Goal: Task Accomplishment & Management: Manage account settings

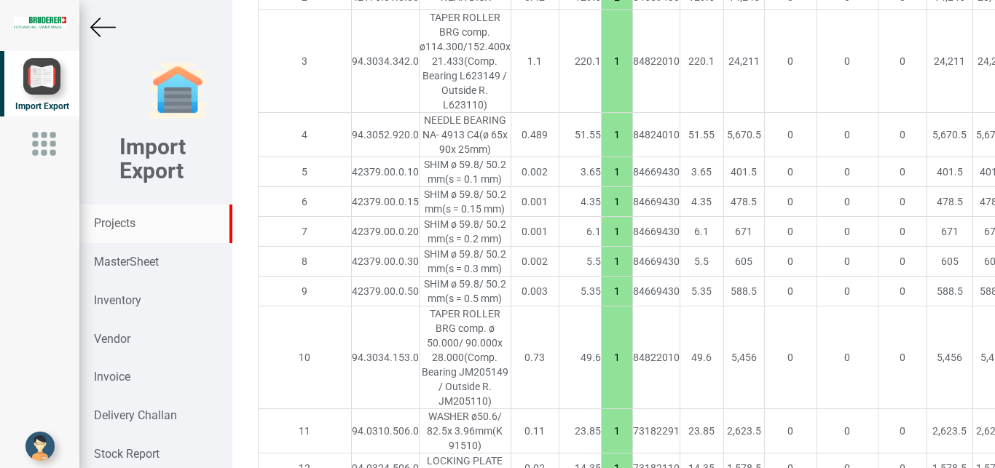
click at [118, 223] on strong "Projects" at bounding box center [115, 223] width 42 height 14
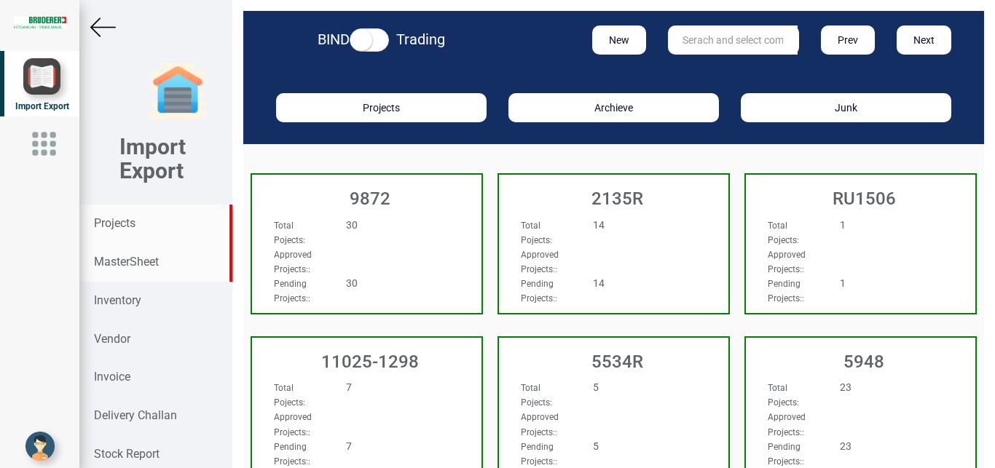
click at [109, 259] on strong "MasterSheet" at bounding box center [126, 262] width 65 height 14
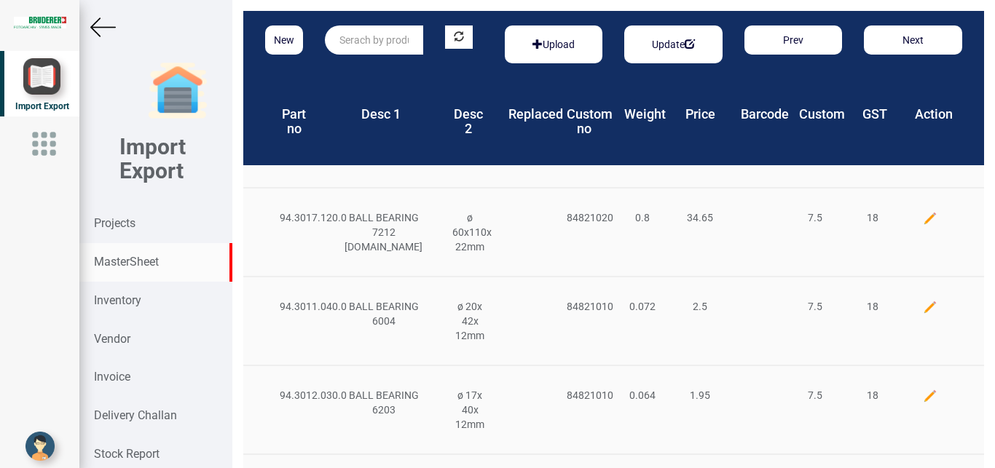
drag, startPoint x: 345, startPoint y: 28, endPoint x: 349, endPoint y: 36, distance: 8.8
click at [347, 31] on input "text" at bounding box center [374, 39] width 98 height 29
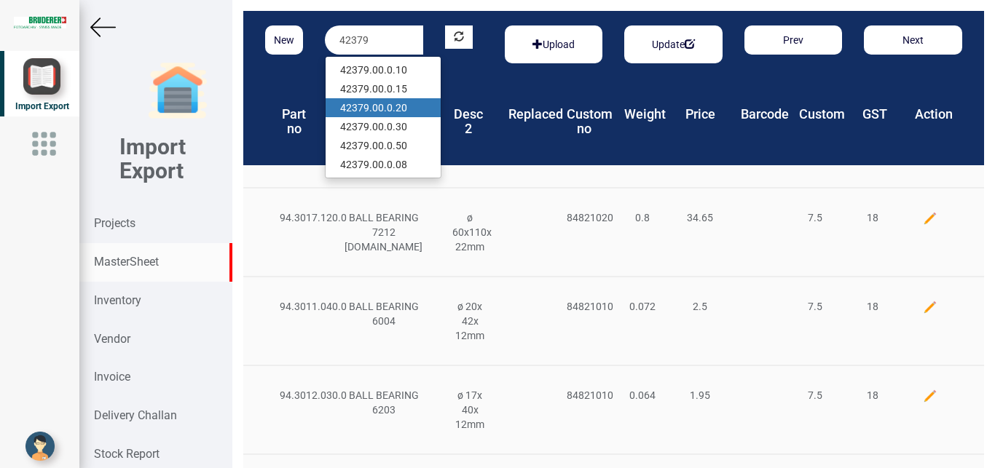
click at [382, 111] on link "42379 .00.0.20" at bounding box center [382, 107] width 115 height 19
type input "42379.00.0.20"
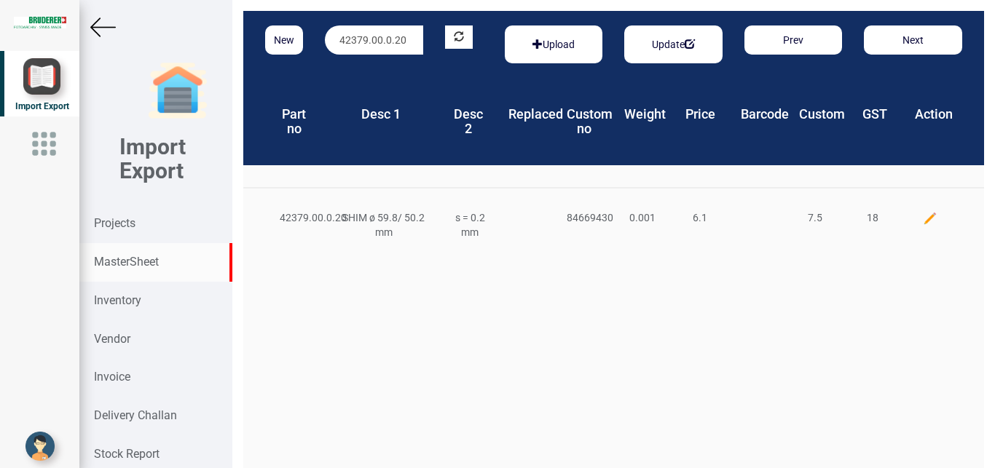
click at [923, 214] on img at bounding box center [930, 218] width 15 height 15
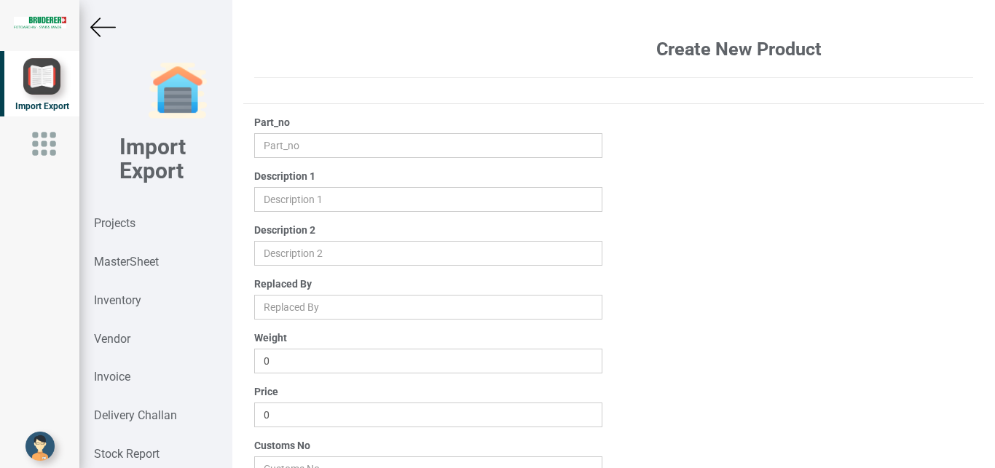
type input "42379.00.0.20"
type input "SHIM ø 59.8/ 50.2 mm"
type input "s = 0.2 mm"
type input "0.001"
type input "6.1"
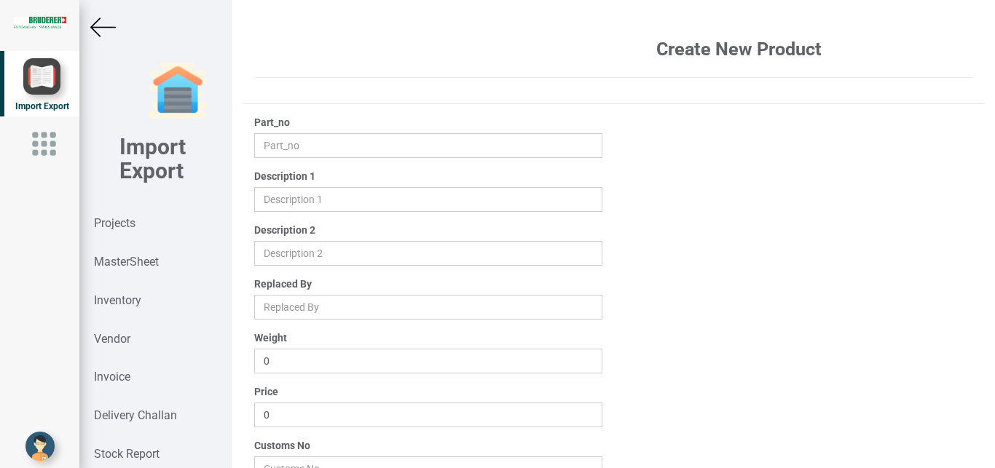
type input "84669430"
drag, startPoint x: 305, startPoint y: 415, endPoint x: 181, endPoint y: 415, distance: 124.5
click at [254, 415] on input "6.1" at bounding box center [428, 415] width 349 height 25
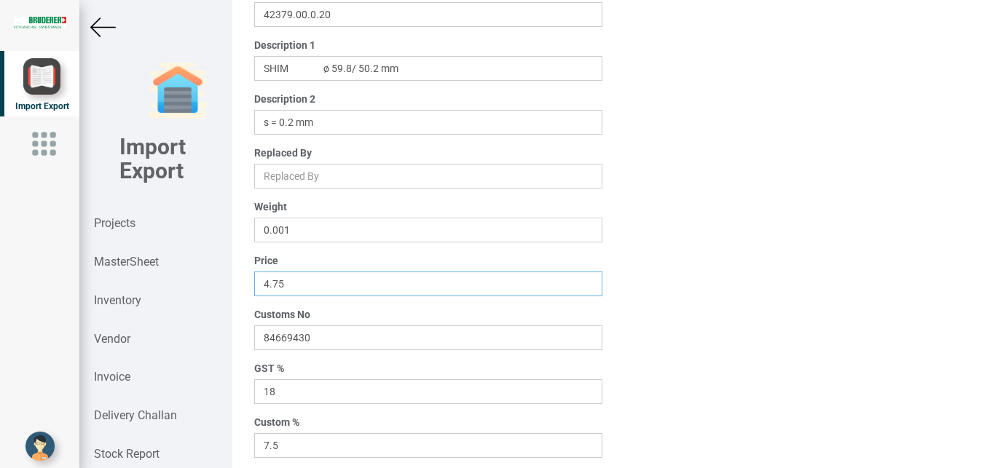
scroll to position [229, 0]
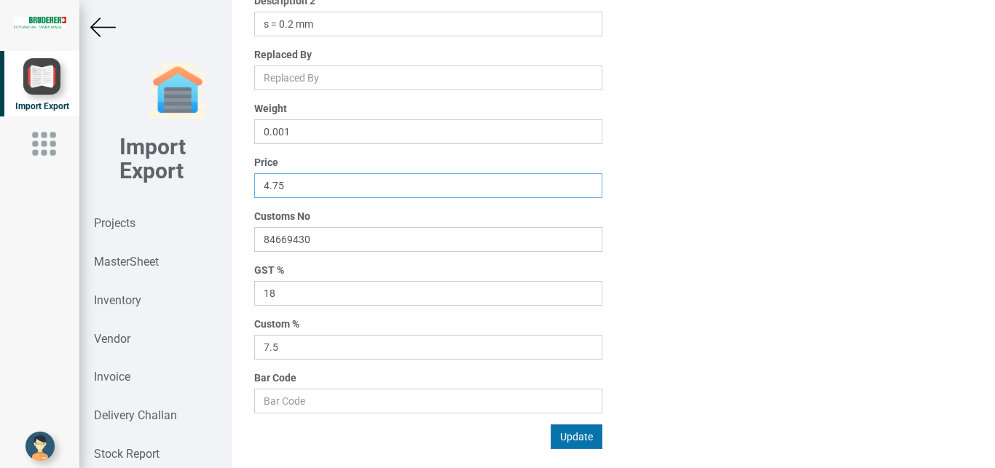
type input "4.75"
click at [560, 438] on button "Update" at bounding box center [576, 436] width 52 height 25
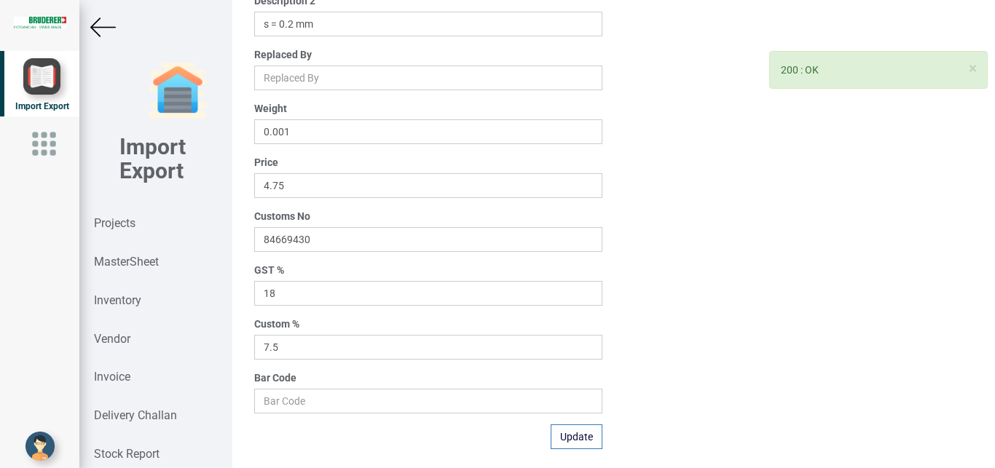
click at [106, 25] on img at bounding box center [102, 27] width 25 height 25
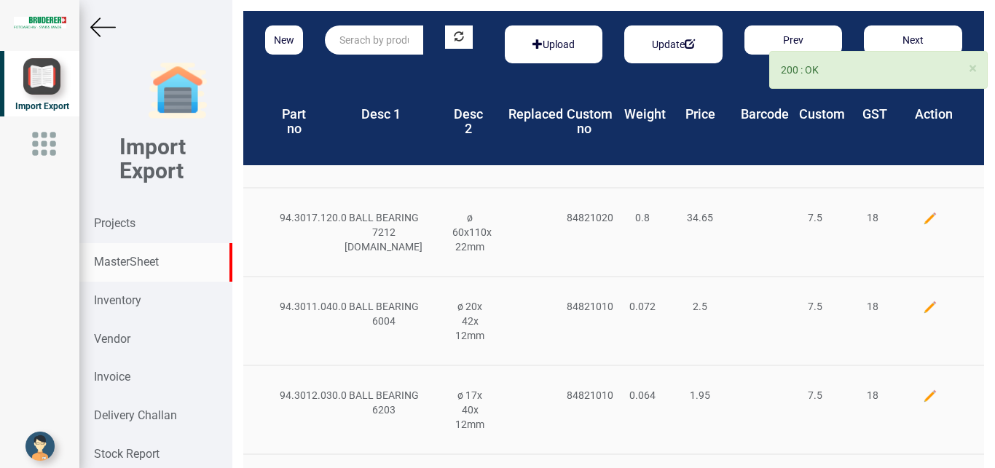
click at [365, 38] on input "text" at bounding box center [374, 39] width 98 height 29
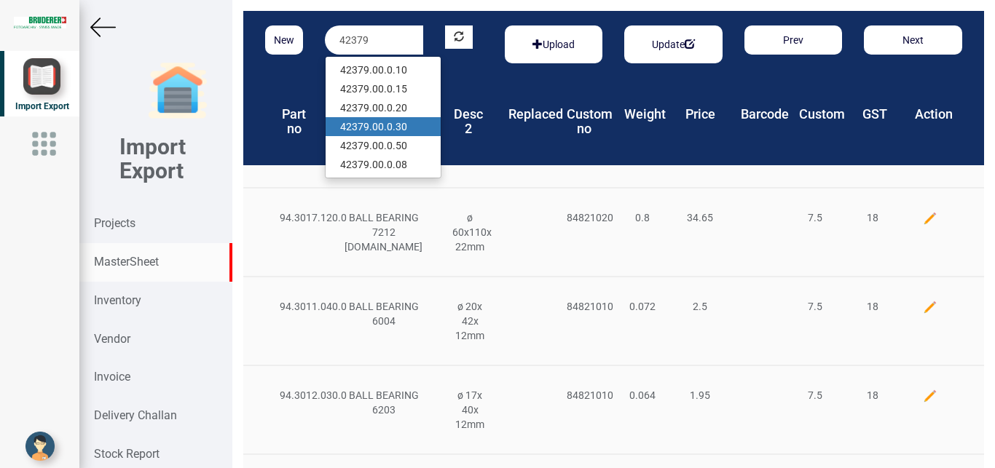
click at [425, 122] on link "42379 .00.0.30" at bounding box center [382, 126] width 115 height 19
type input "42379.00.0.30"
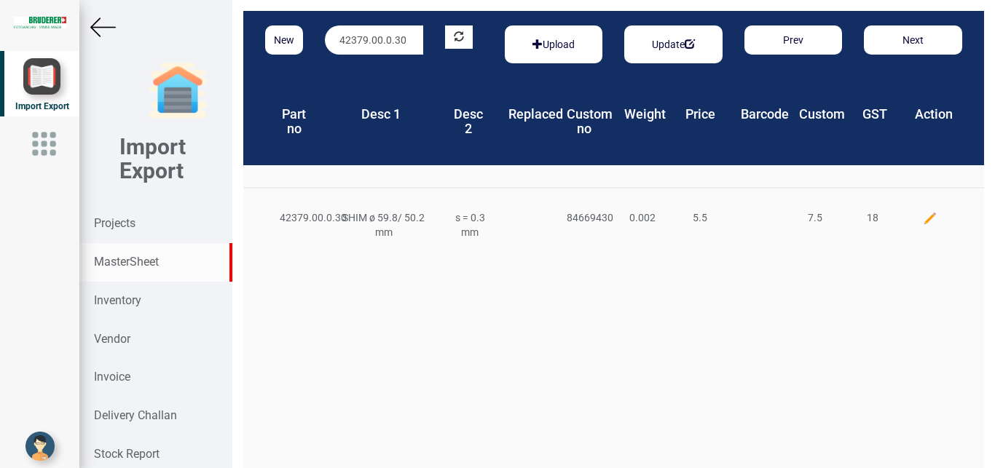
click at [923, 211] on img at bounding box center [930, 218] width 15 height 15
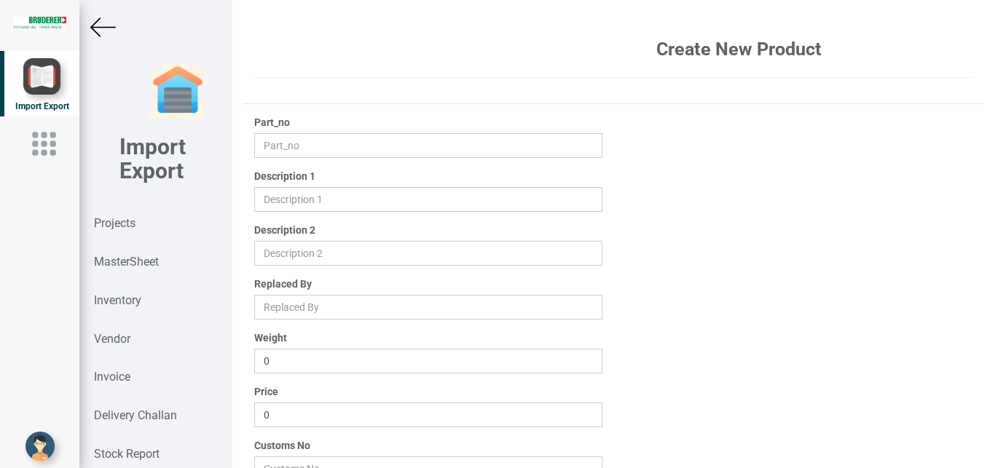
type input "42379.00.0.30"
type input "SHIM ø 59.8/ 50.2 mm"
type input "s = 0.3 mm"
type input "0.002"
type input "5.5"
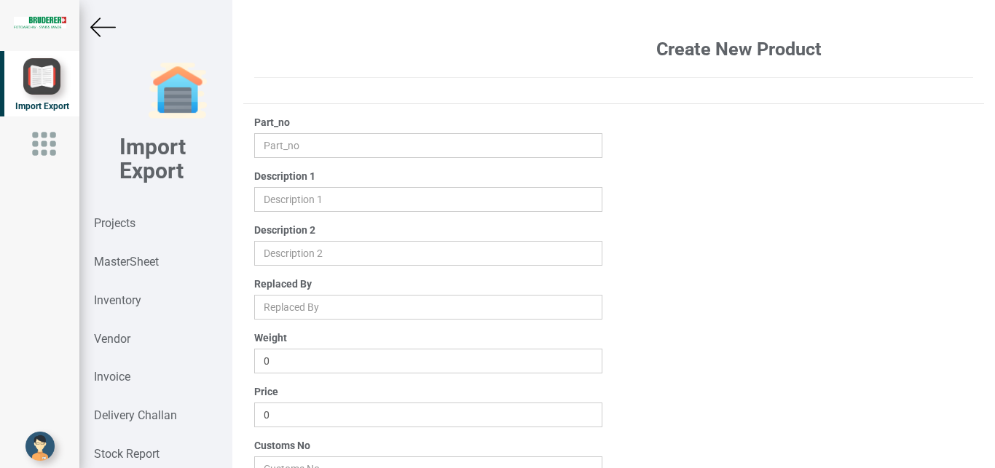
type input "84669430"
drag, startPoint x: 317, startPoint y: 414, endPoint x: 144, endPoint y: 411, distance: 172.6
click at [254, 411] on input "5.5" at bounding box center [428, 415] width 349 height 25
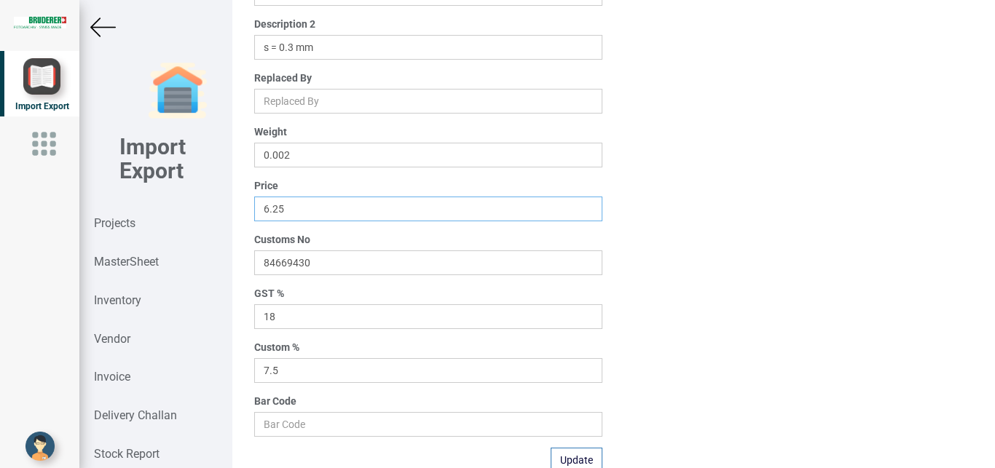
scroll to position [232, 0]
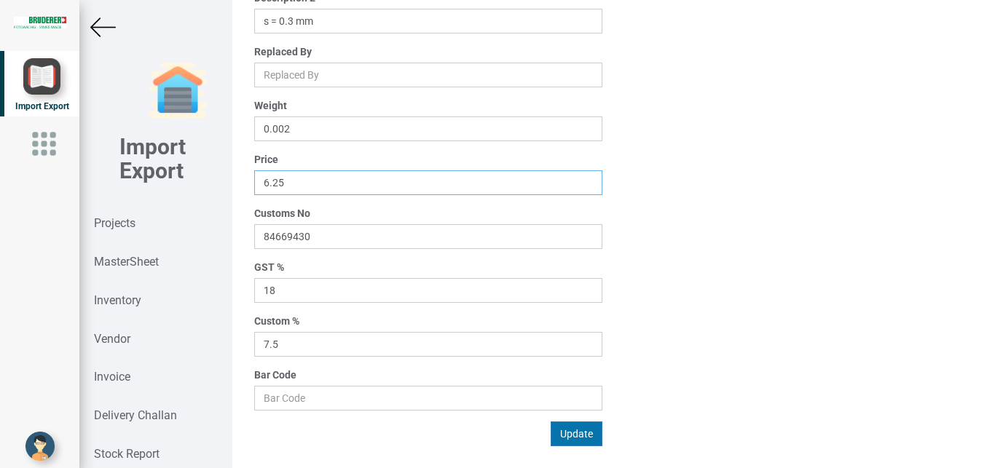
type input "6.25"
click at [581, 435] on button "Update" at bounding box center [576, 434] width 52 height 25
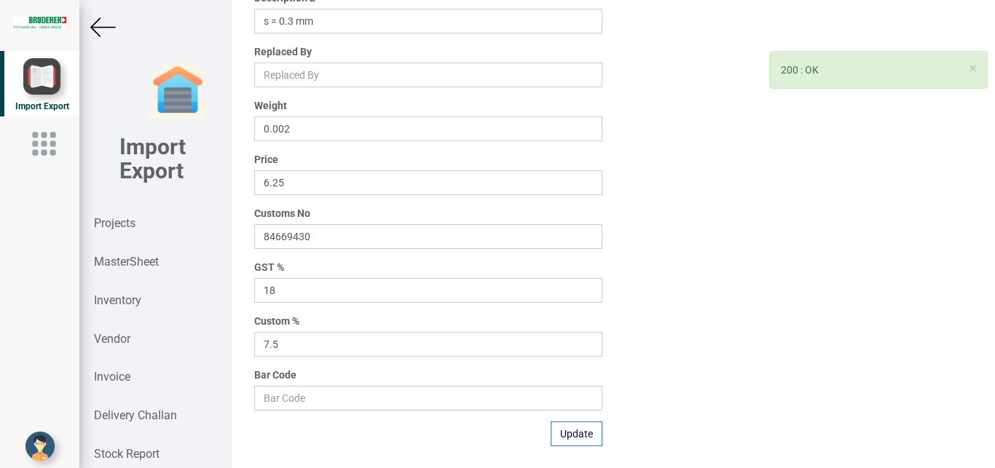
click at [101, 28] on img at bounding box center [102, 27] width 25 height 25
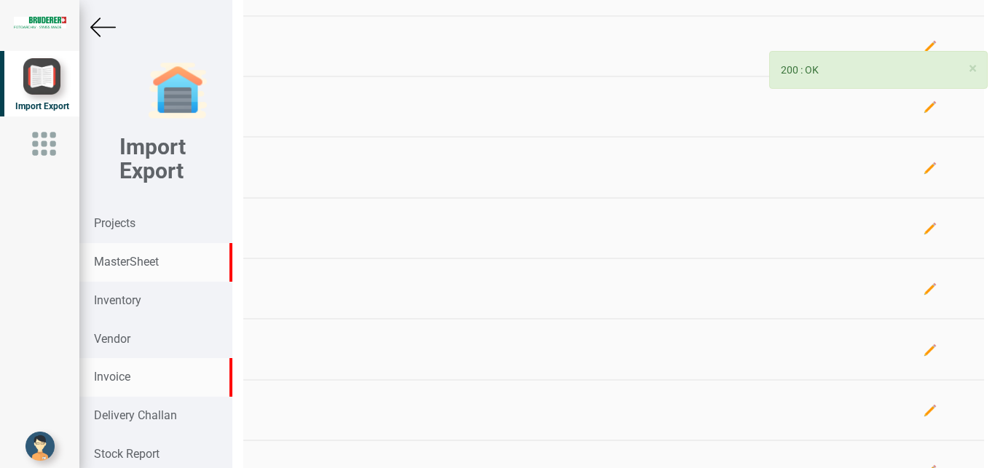
scroll to position [232, 0]
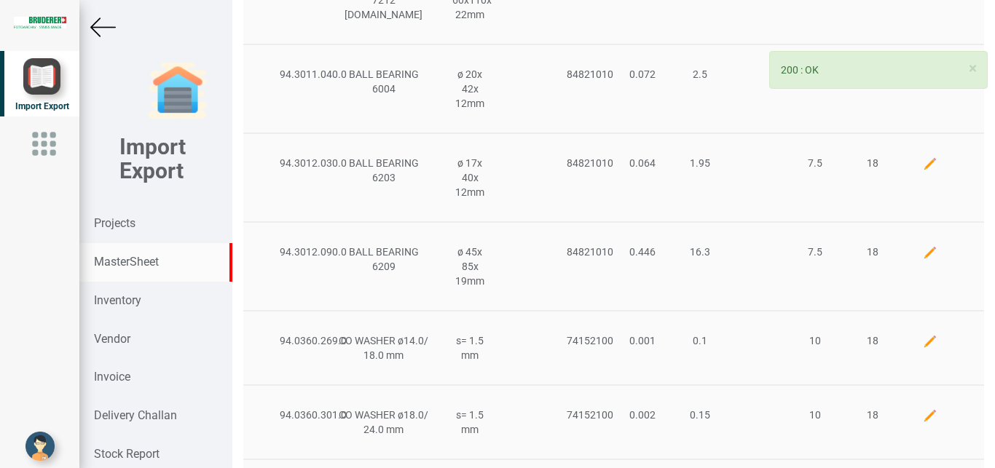
click at [109, 256] on strong "MasterSheet" at bounding box center [126, 262] width 65 height 14
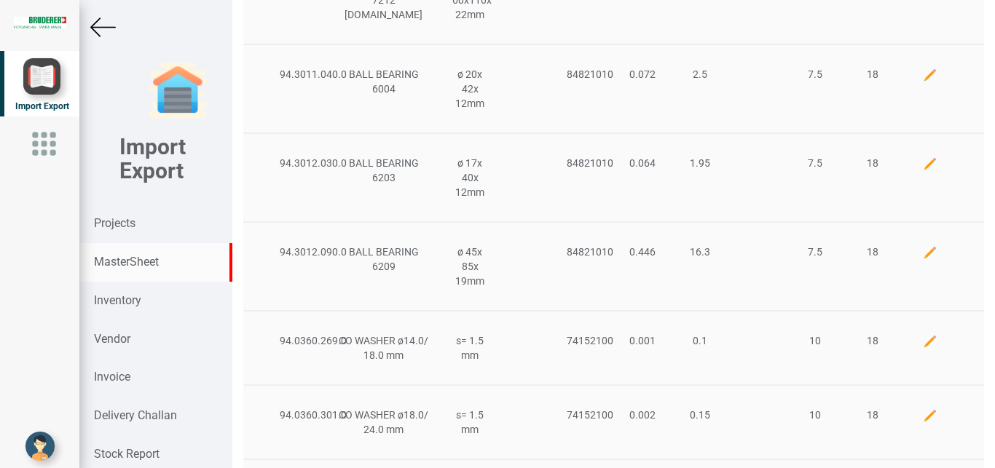
scroll to position [0, 0]
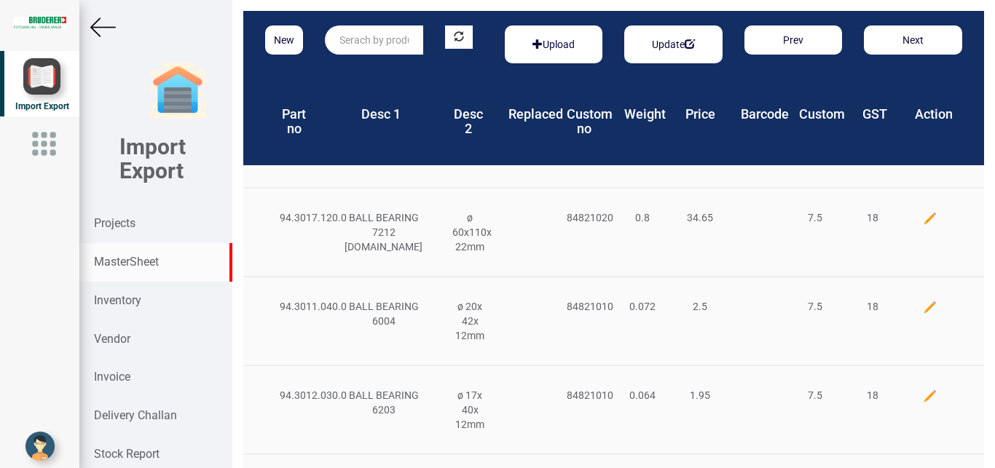
click at [344, 41] on input "text" at bounding box center [374, 39] width 98 height 29
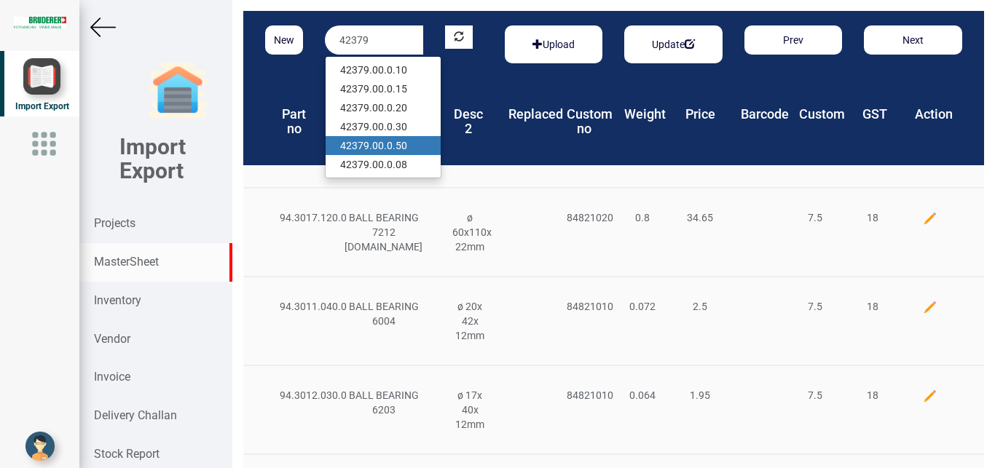
click at [397, 145] on link "42379 .00.0.50" at bounding box center [382, 145] width 115 height 19
type input "42379.00.0.50"
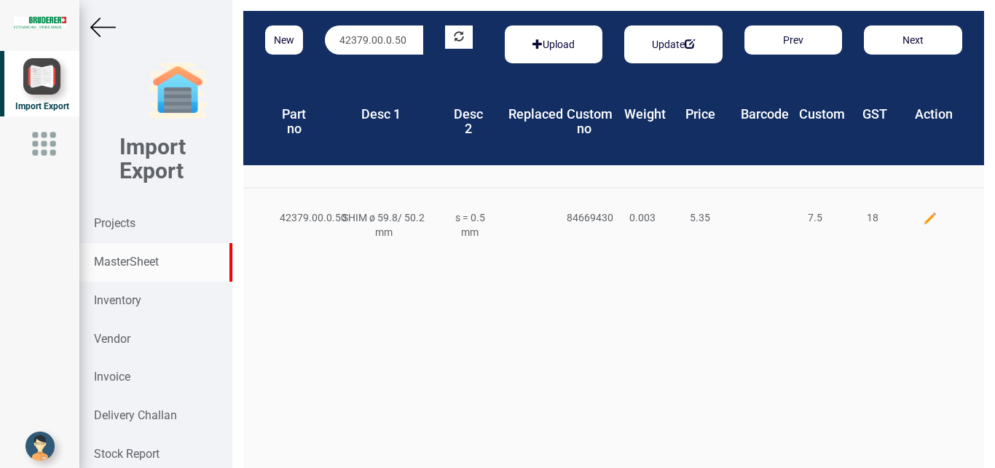
click at [906, 214] on div at bounding box center [930, 217] width 58 height 15
click at [923, 215] on img at bounding box center [930, 218] width 15 height 15
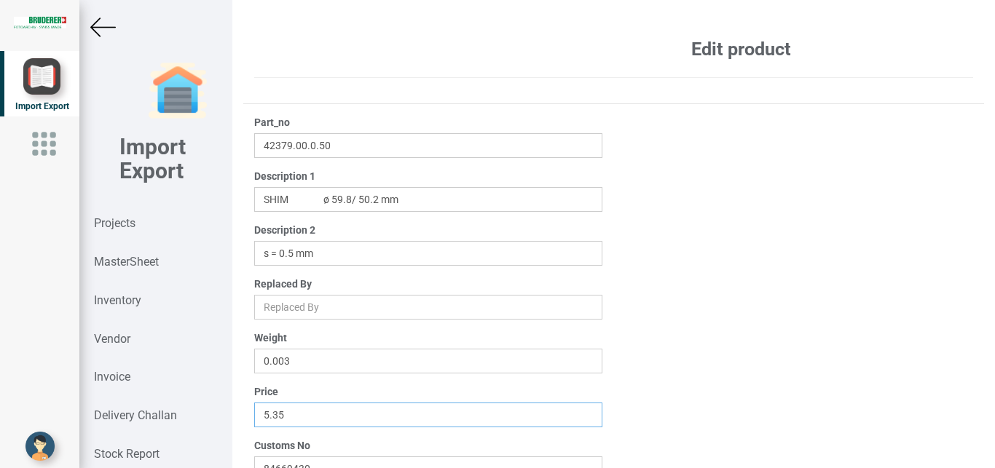
drag, startPoint x: 307, startPoint y: 416, endPoint x: 187, endPoint y: 417, distance: 120.1
click at [254, 417] on input "5.35" at bounding box center [428, 415] width 349 height 25
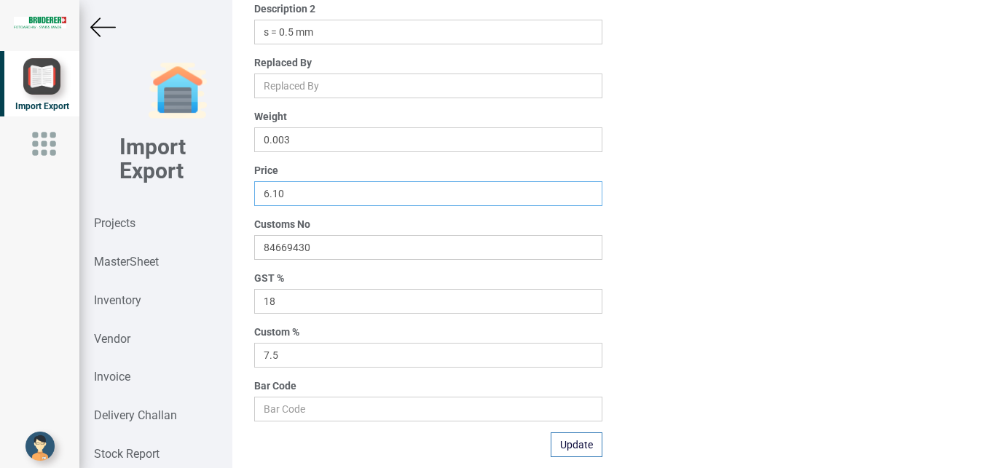
scroll to position [232, 0]
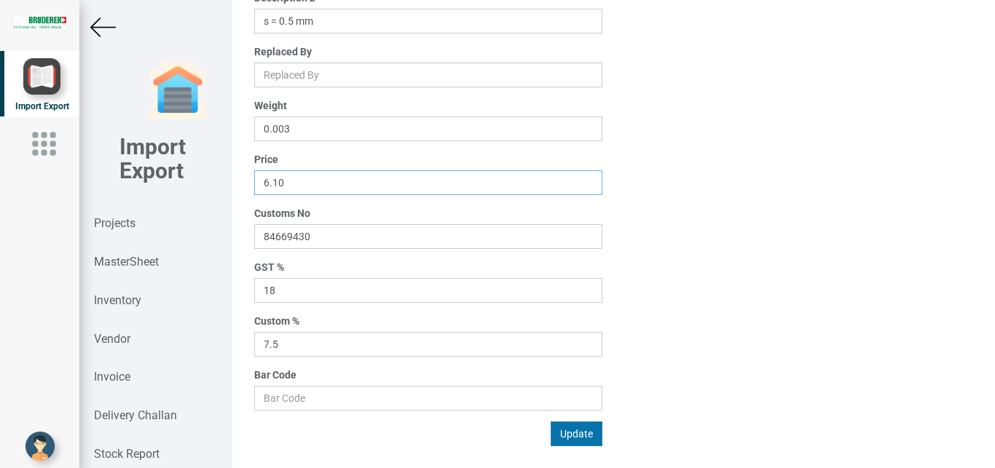
type input "6.10"
click at [579, 434] on button "Update" at bounding box center [576, 434] width 52 height 25
click at [123, 261] on strong "MasterSheet" at bounding box center [126, 262] width 65 height 14
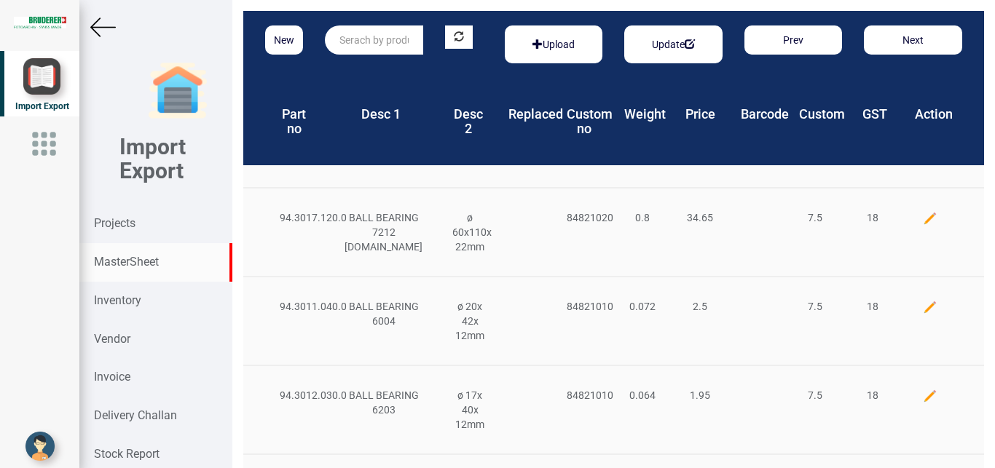
click at [331, 42] on input "text" at bounding box center [374, 39] width 98 height 29
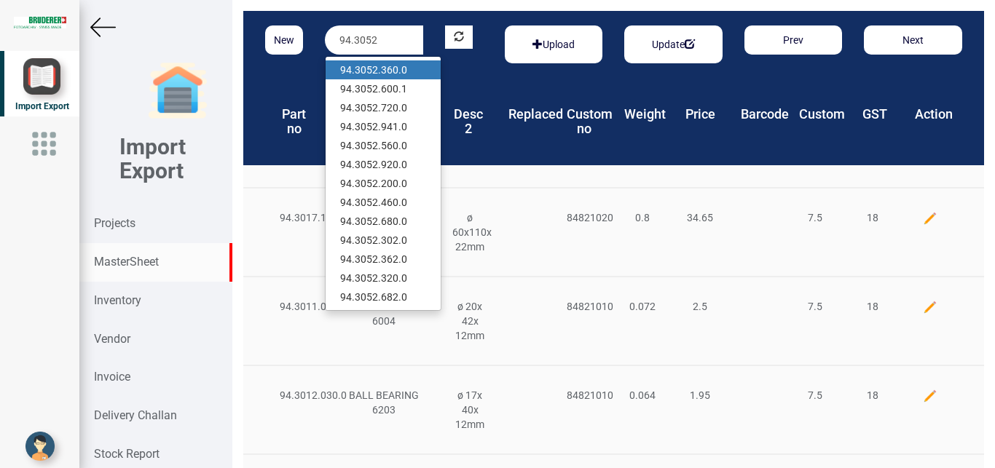
click at [403, 75] on link "94.3052 .360.0" at bounding box center [382, 69] width 115 height 19
type input "94.3052.360.0"
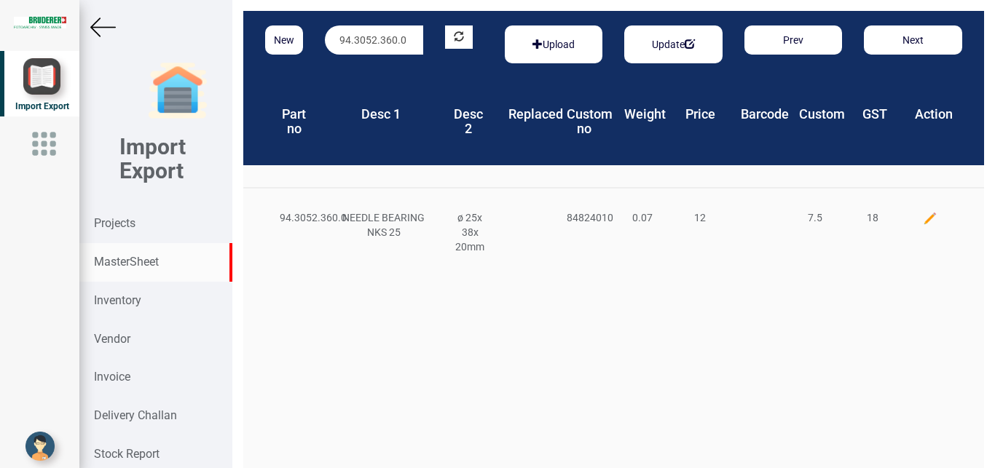
click at [923, 215] on img at bounding box center [930, 218] width 15 height 15
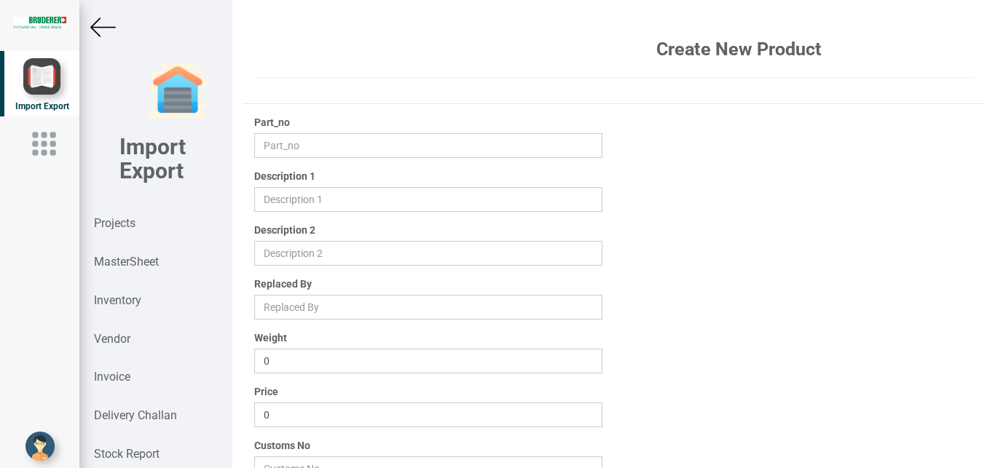
type input "94.3052.360.0"
type input "NEEDLE BEARING NKS 25"
type input "ø 25x 38x 20mm"
type input "0.07"
type input "12"
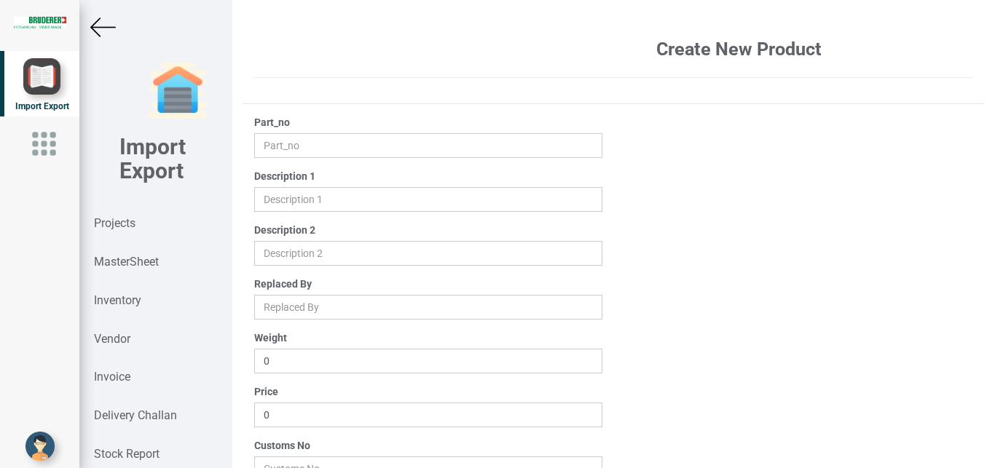
type input "84824010"
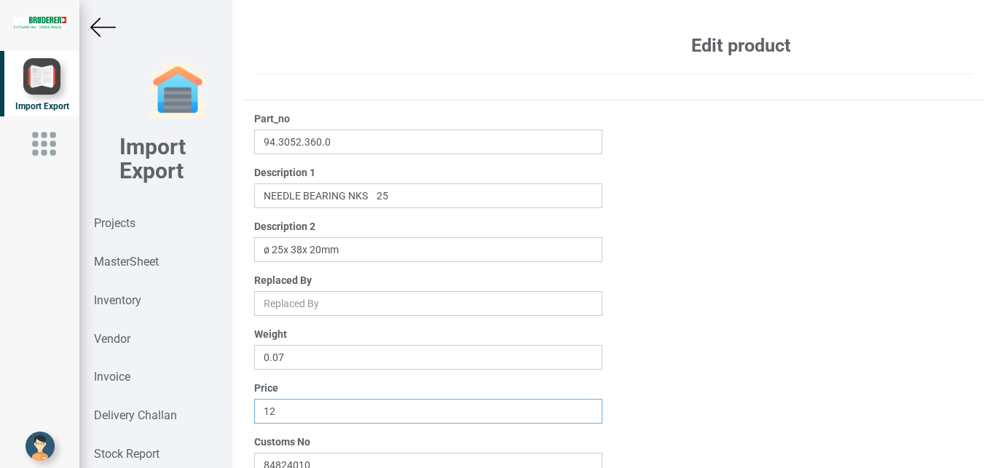
drag, startPoint x: 299, startPoint y: 419, endPoint x: 211, endPoint y: 414, distance: 87.5
click at [254, 414] on input "12" at bounding box center [428, 411] width 349 height 25
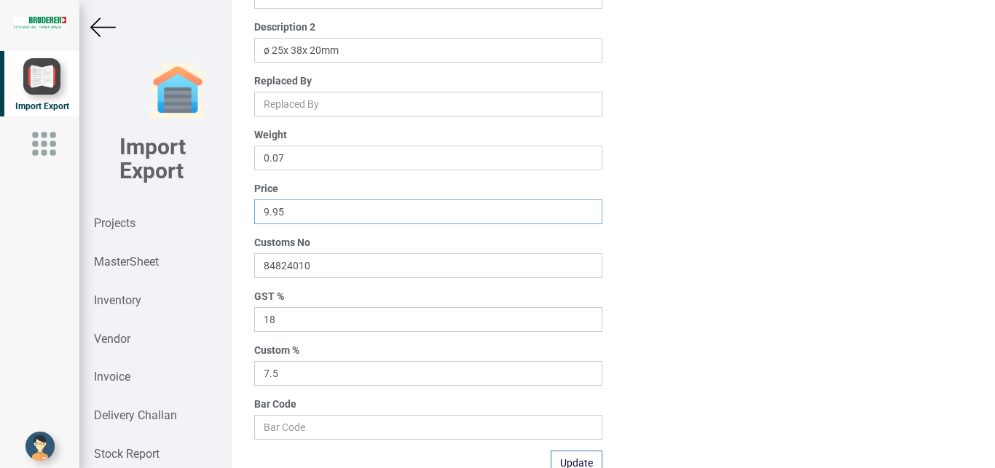
scroll to position [232, 0]
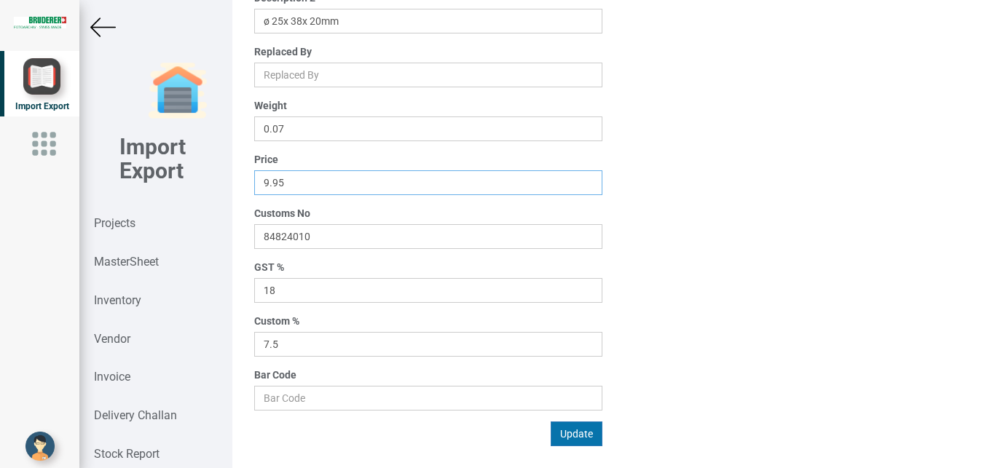
type input "9.95"
click at [572, 439] on button "Update" at bounding box center [576, 434] width 52 height 25
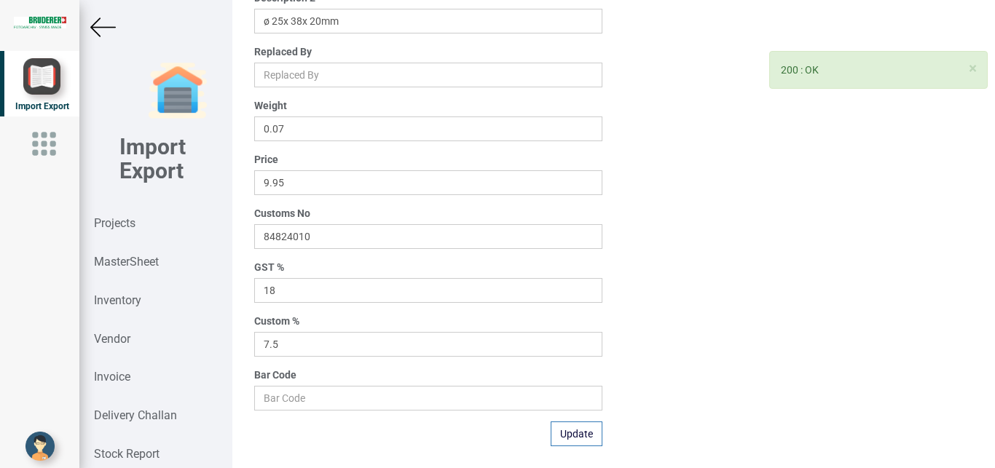
click at [106, 29] on img at bounding box center [102, 27] width 25 height 25
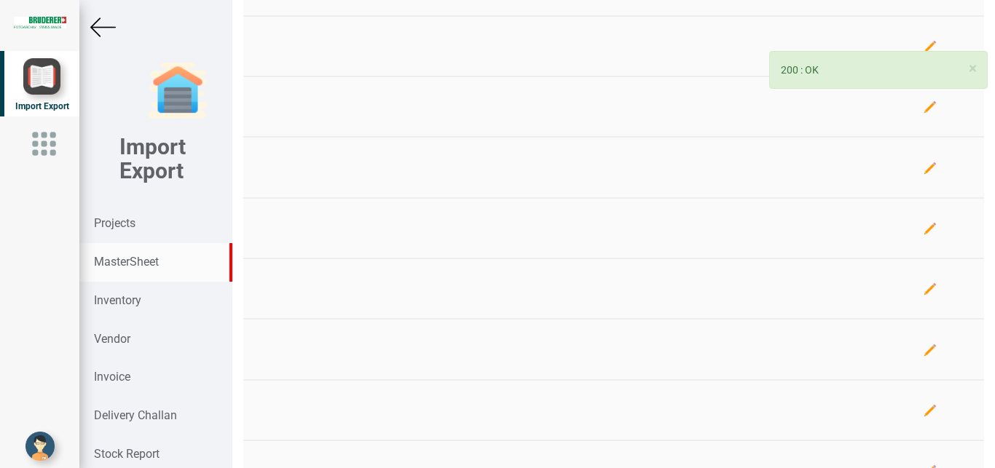
scroll to position [232, 0]
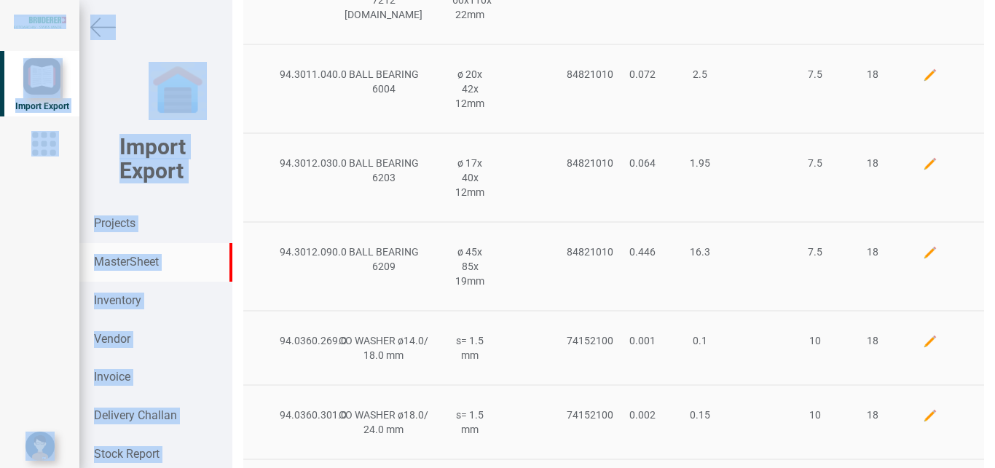
drag, startPoint x: 982, startPoint y: 131, endPoint x: 989, endPoint y: 80, distance: 51.5
click at [989, 80] on div "New Upload Update Prev Next Part no Desc 1 Desc 2 Replaced Custom no Weight Pri…" at bounding box center [613, 234] width 762 height 468
click at [246, 261] on div "94.3012.090.0 BALL BEARING 6209 ø 45x 85x 19mm 84821010 0.446 16.3 7.5 18" at bounding box center [613, 265] width 741 height 89
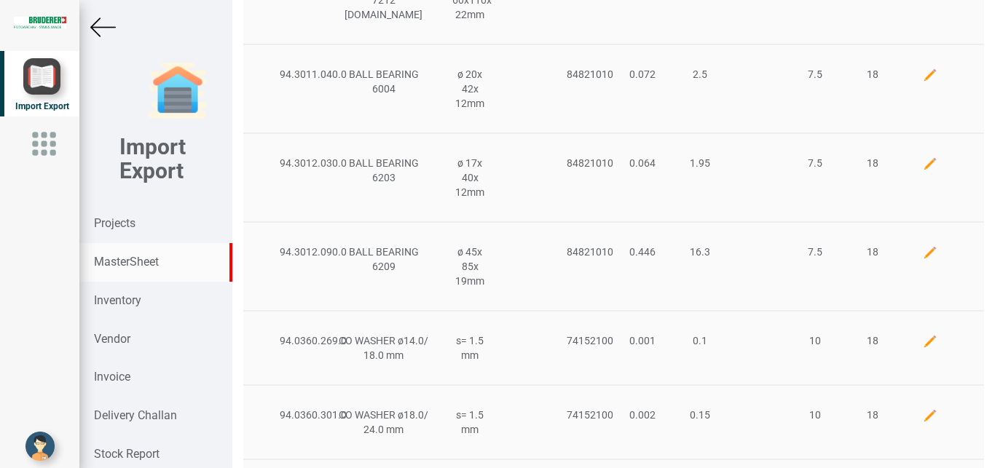
click at [125, 264] on strong "MasterSheet" at bounding box center [126, 262] width 65 height 14
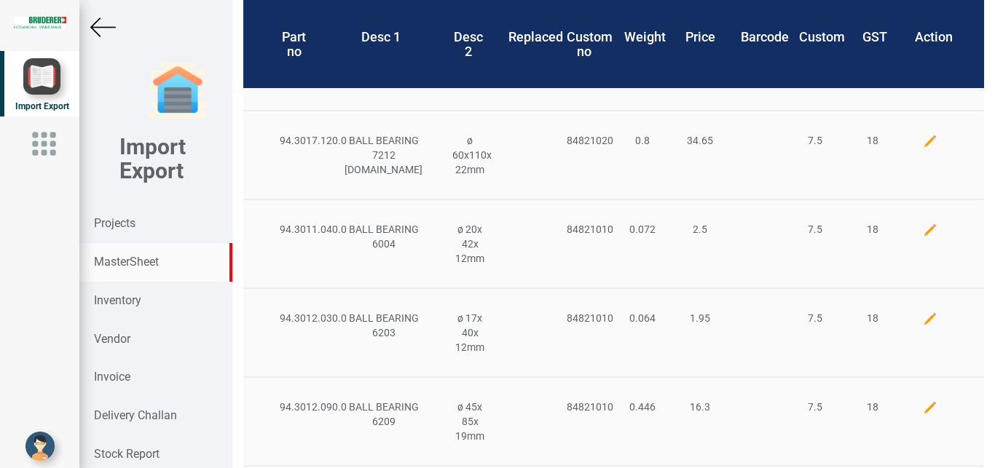
scroll to position [0, 0]
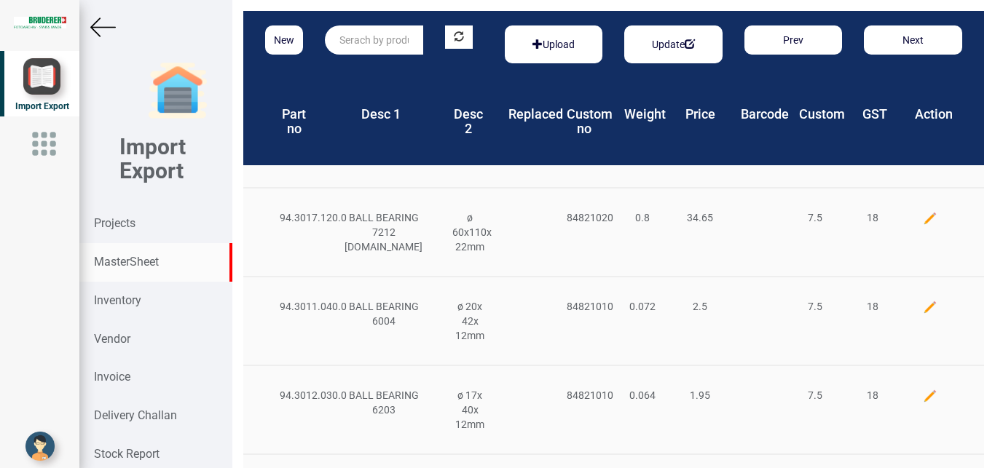
click at [350, 39] on input "text" at bounding box center [374, 39] width 98 height 29
click at [361, 69] on strong "94.0501.223" at bounding box center [369, 70] width 58 height 12
type input "94.0501.223.0"
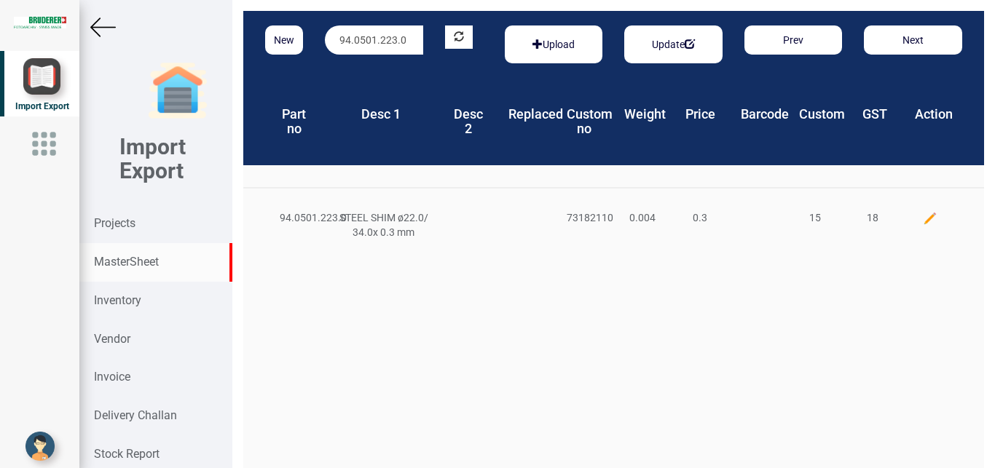
click at [923, 221] on img at bounding box center [930, 218] width 15 height 15
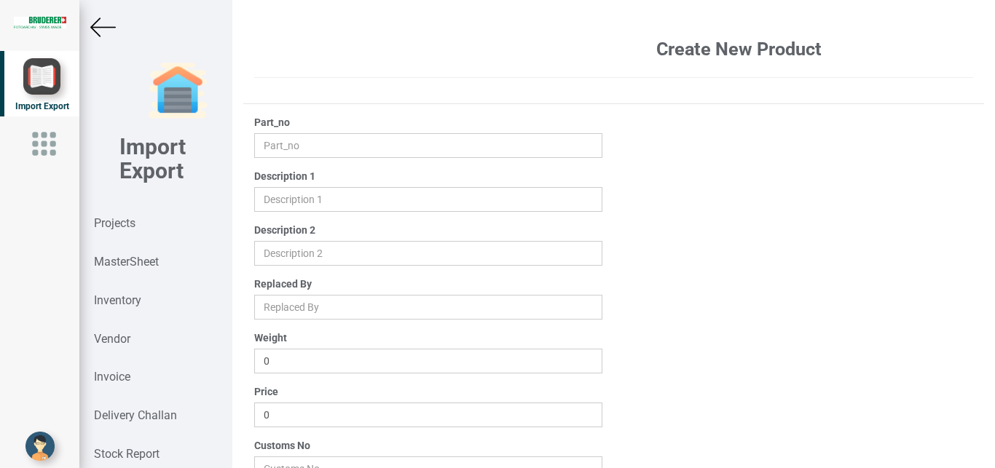
type input "94.0501.223.0"
type input "STEEL SHIM ø22.0/ 34.0x 0.3 mm"
type input "0.004"
type input "0.3"
type input "73182110"
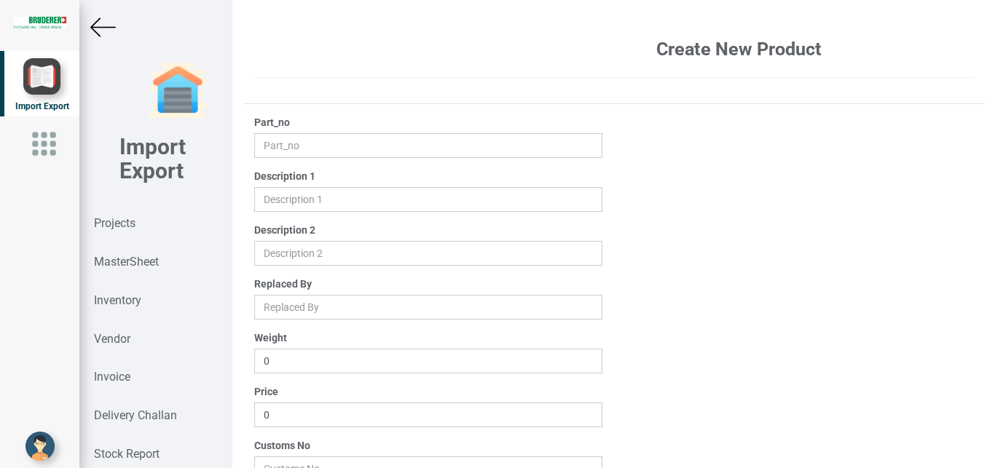
type input "15"
click at [301, 411] on input "0.3" at bounding box center [428, 415] width 349 height 25
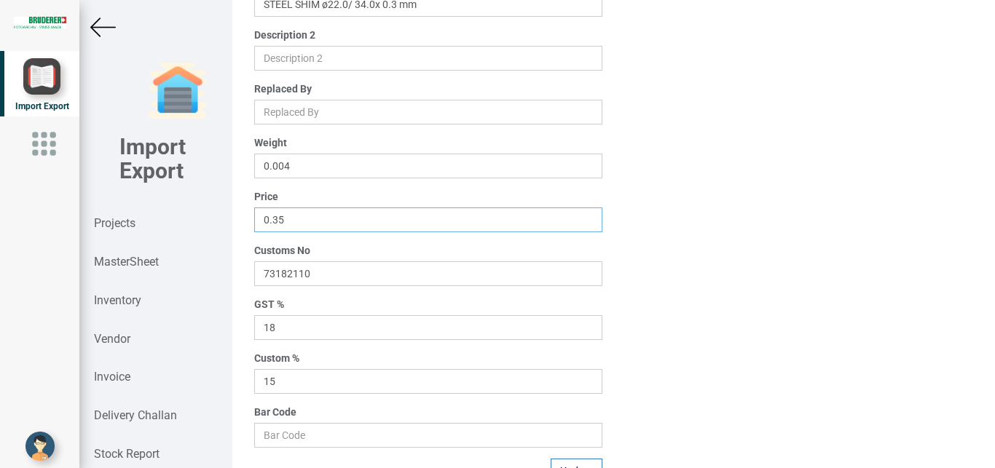
scroll to position [232, 0]
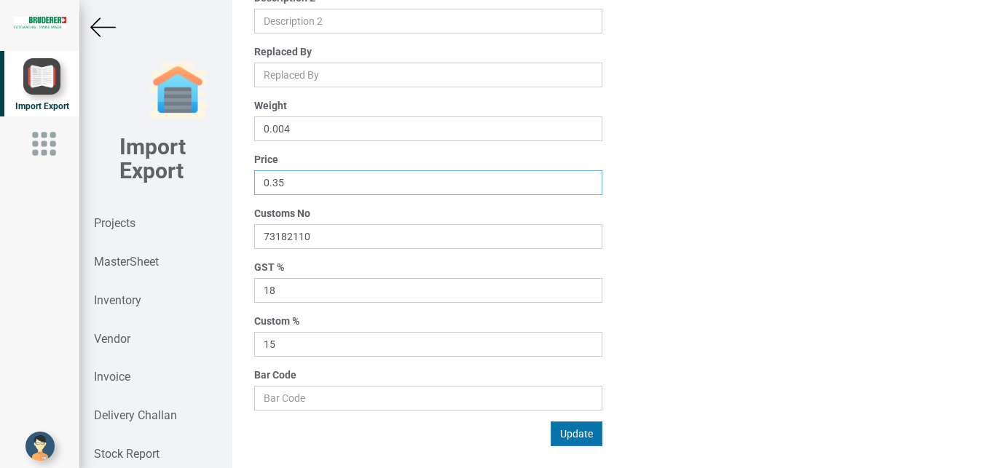
type input "0.35"
click at [553, 443] on button "Update" at bounding box center [576, 434] width 52 height 25
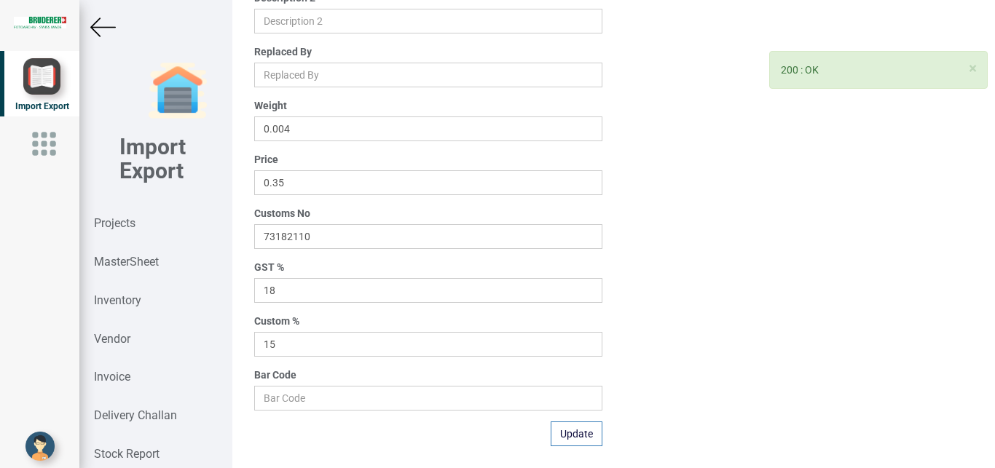
click at [97, 29] on img at bounding box center [102, 27] width 25 height 25
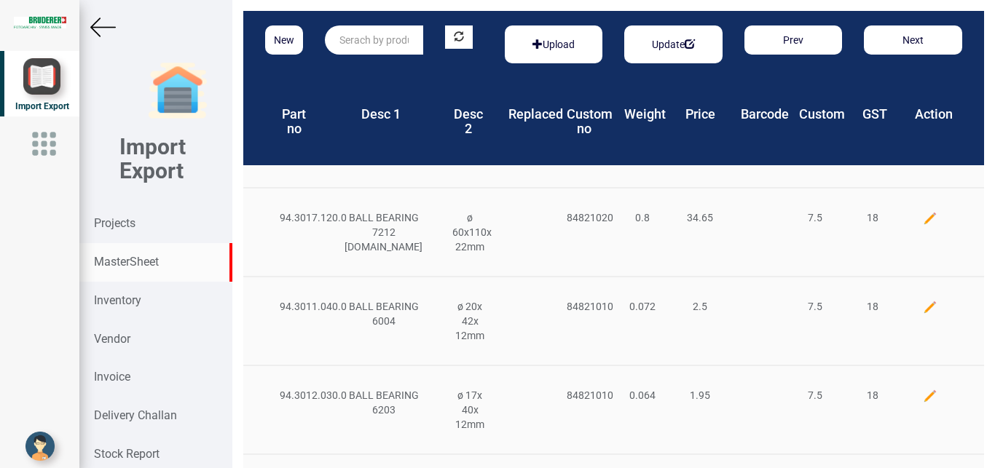
click at [358, 39] on input "text" at bounding box center [374, 39] width 98 height 29
click at [389, 68] on strong "94.3060.210" at bounding box center [369, 70] width 58 height 12
type input "94.3060.210.0"
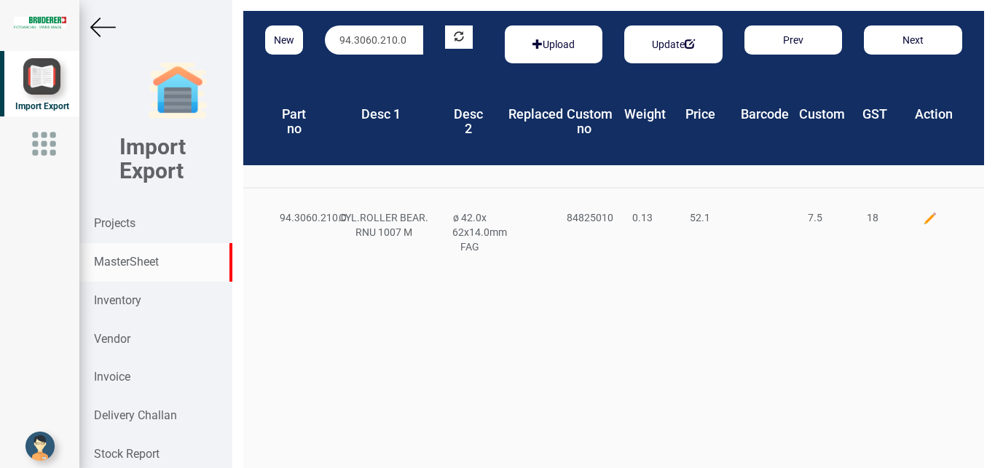
click at [923, 216] on img at bounding box center [930, 218] width 15 height 15
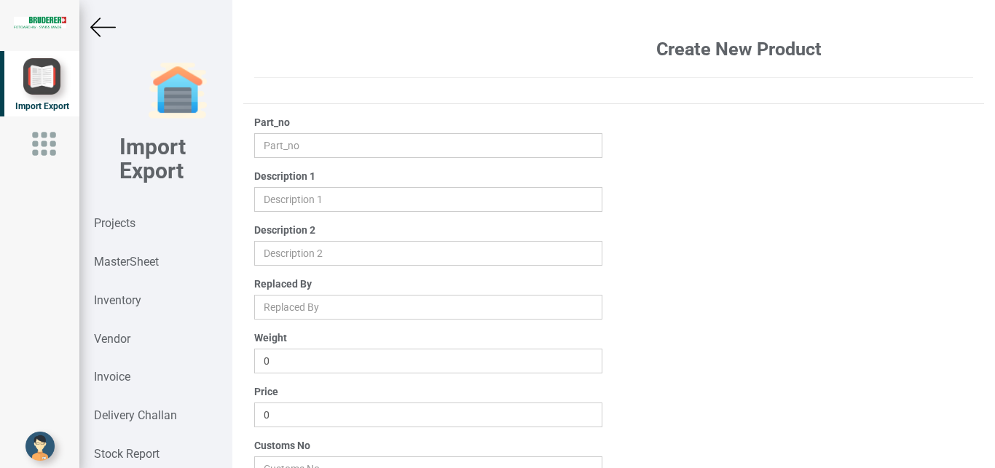
type input "94.3060.210.0"
type input "CYL.ROLLER BEAR. RNU 1007 M"
type input "ø 42.0x 62x14.0mm FAG"
type input "0.13"
type input "52.1"
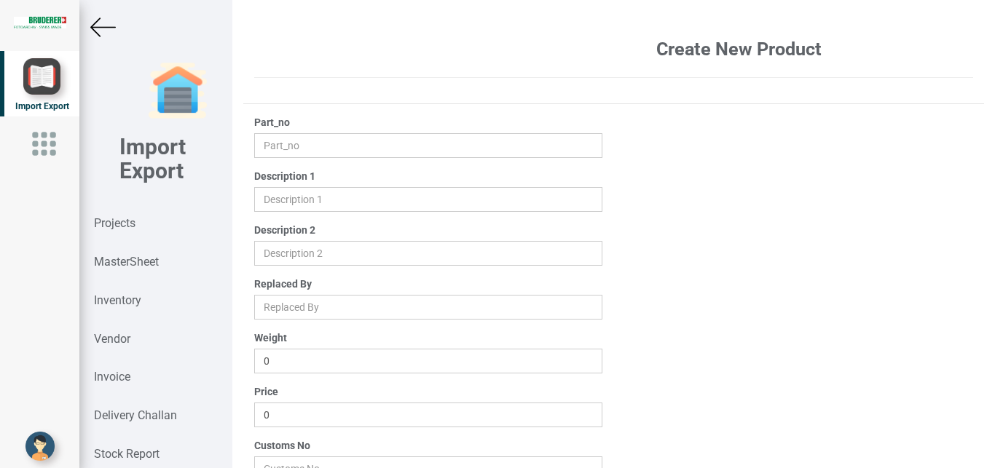
type input "84825010"
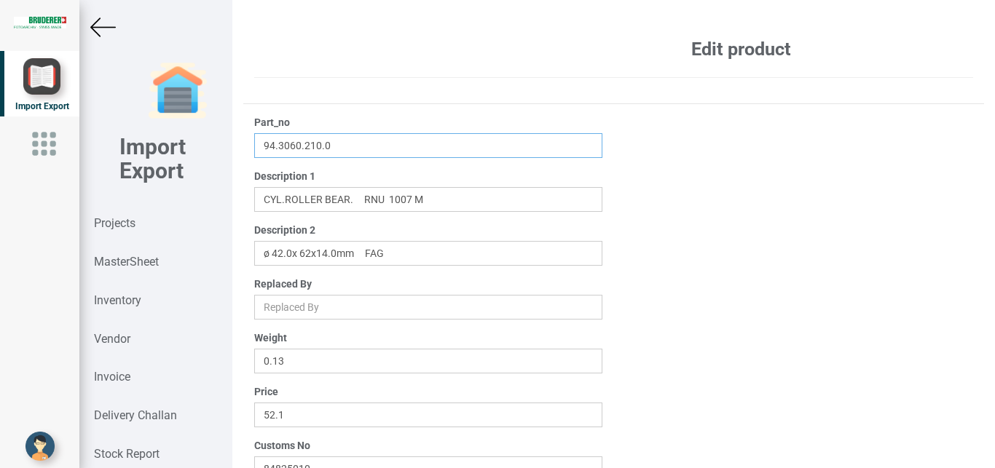
click at [347, 141] on input "94.3060.210.0" at bounding box center [428, 145] width 349 height 25
type input "94.3060.210.1"
drag, startPoint x: 296, startPoint y: 408, endPoint x: 213, endPoint y: 407, distance: 83.0
click at [254, 407] on input "52.1" at bounding box center [428, 415] width 349 height 25
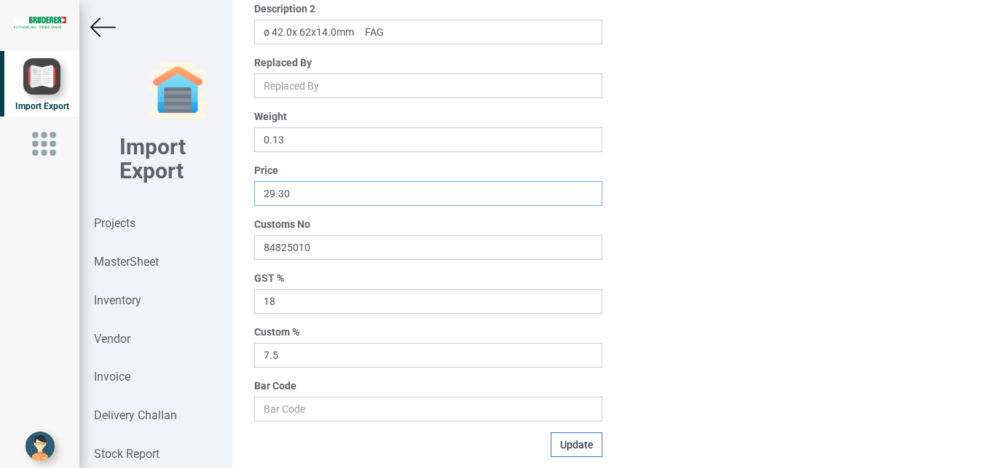
scroll to position [216, 0]
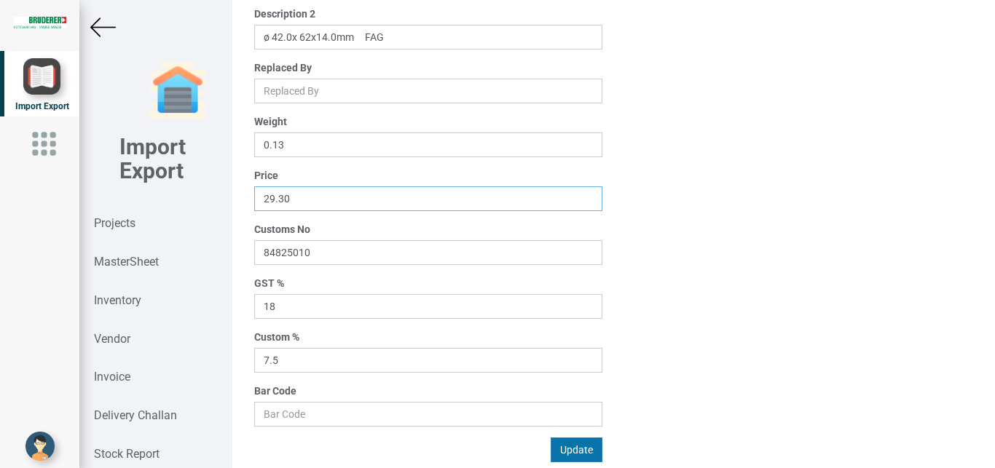
type input "29.30"
click at [572, 447] on button "Update" at bounding box center [576, 450] width 52 height 25
drag, startPoint x: 109, startPoint y: 221, endPoint x: 226, endPoint y: 259, distance: 122.5
click at [108, 221] on strong "Projects" at bounding box center [115, 223] width 42 height 14
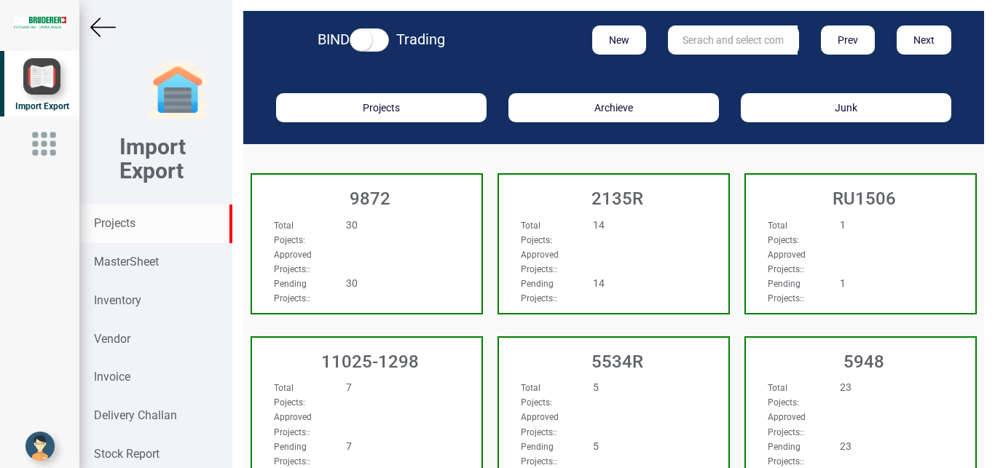
drag, startPoint x: 686, startPoint y: 33, endPoint x: 686, endPoint y: 44, distance: 11.7
click at [686, 38] on input "text" at bounding box center [733, 39] width 130 height 29
click at [127, 262] on strong "MasterSheet" at bounding box center [126, 262] width 65 height 14
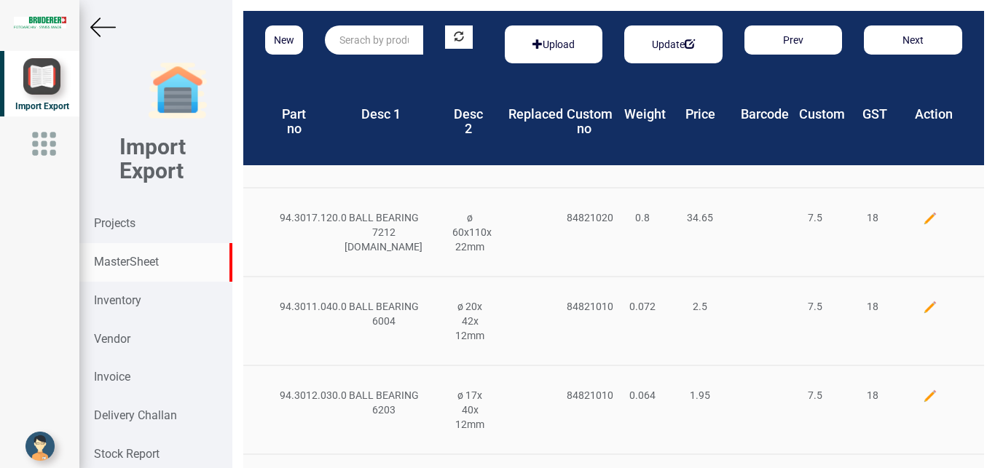
click at [391, 44] on input "text" at bounding box center [374, 39] width 98 height 29
click at [403, 68] on link "94.0501.263 .0" at bounding box center [382, 69] width 115 height 19
type input "94.0501.263.0"
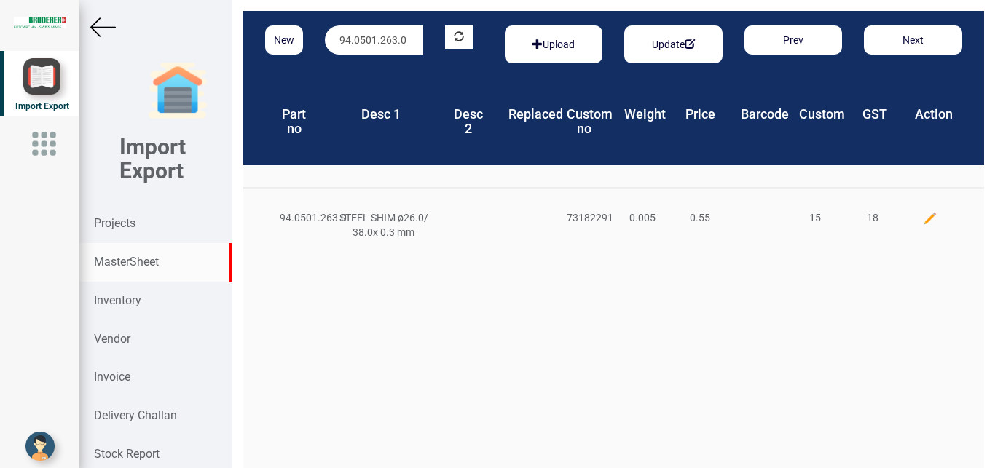
click at [923, 221] on img at bounding box center [930, 218] width 15 height 15
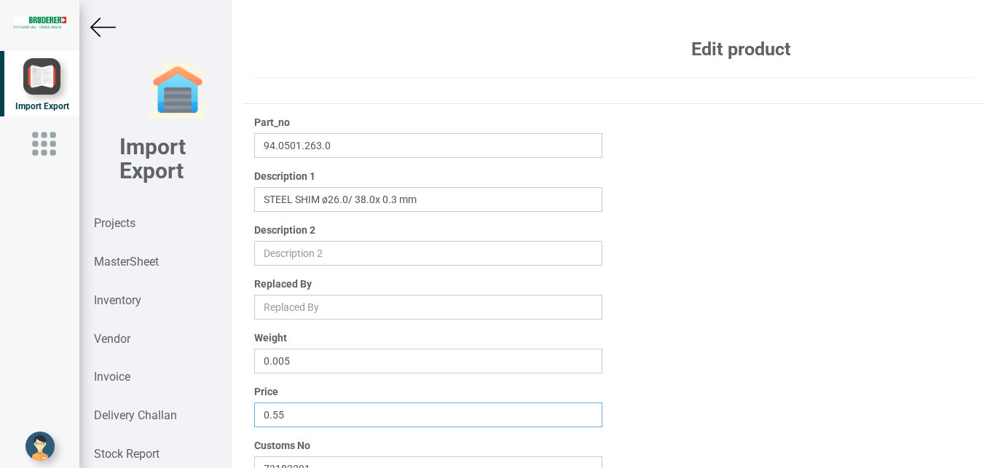
drag, startPoint x: 307, startPoint y: 411, endPoint x: 167, endPoint y: 416, distance: 139.2
click at [254, 416] on input "0.55" at bounding box center [428, 415] width 349 height 25
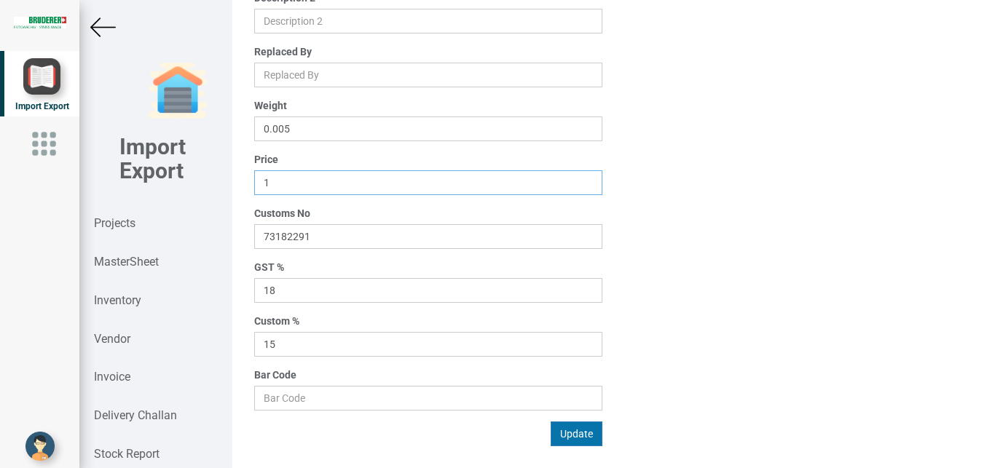
type input "1"
click at [564, 432] on button "Update" at bounding box center [576, 434] width 52 height 25
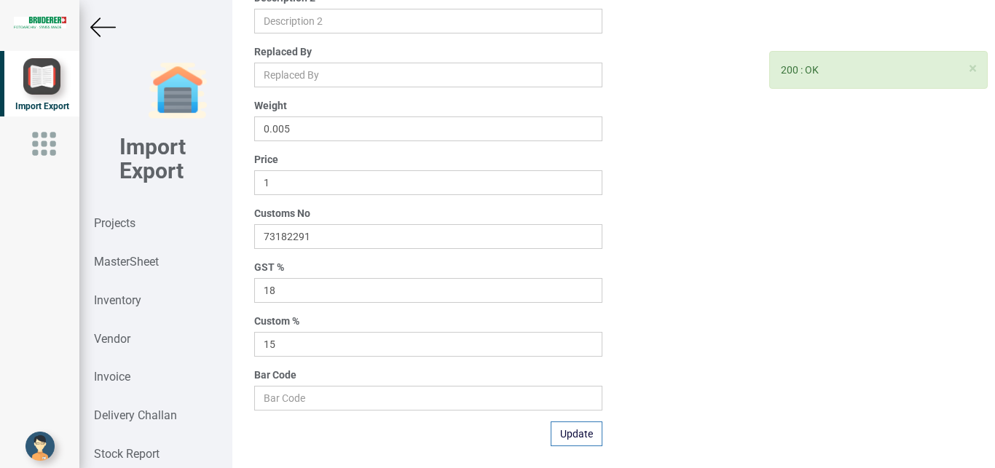
click at [107, 27] on img at bounding box center [102, 27] width 25 height 25
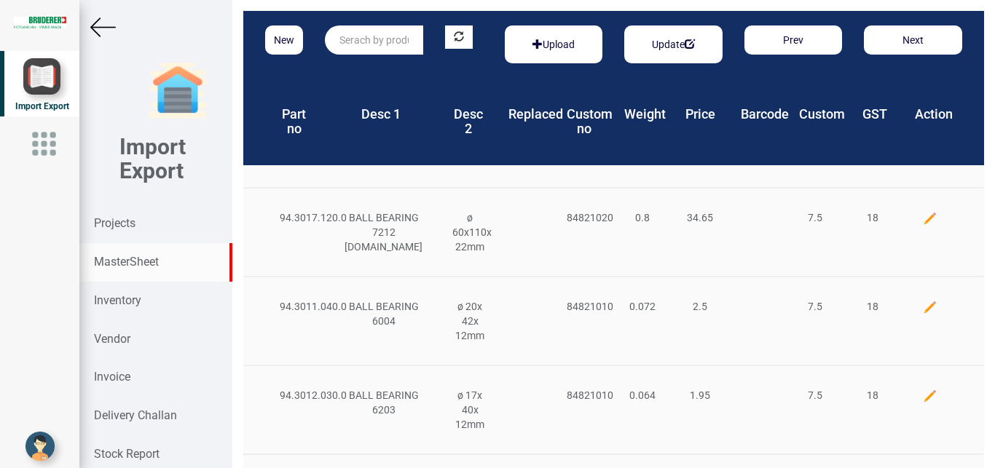
click at [350, 34] on input "text" at bounding box center [374, 39] width 98 height 29
click at [373, 69] on strong "94.3050.33" at bounding box center [366, 70] width 52 height 12
type input "94.3050.333.0"
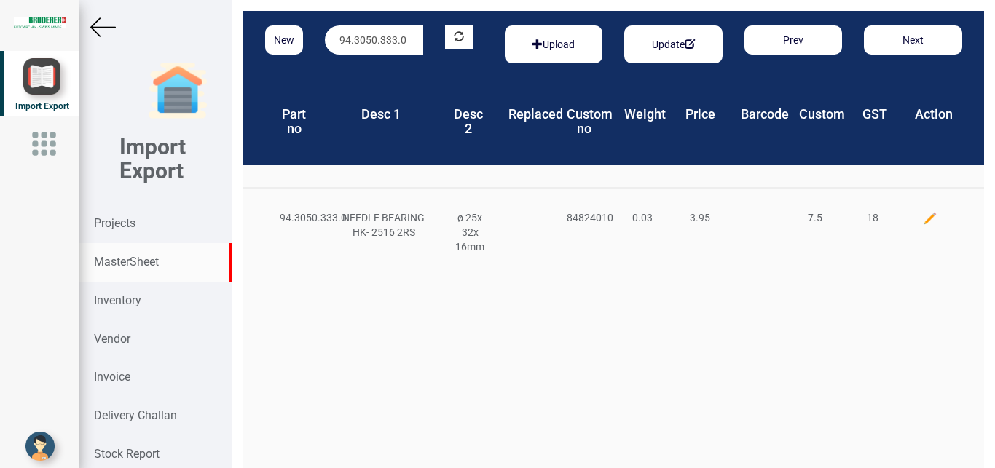
click at [923, 218] on img at bounding box center [930, 218] width 15 height 15
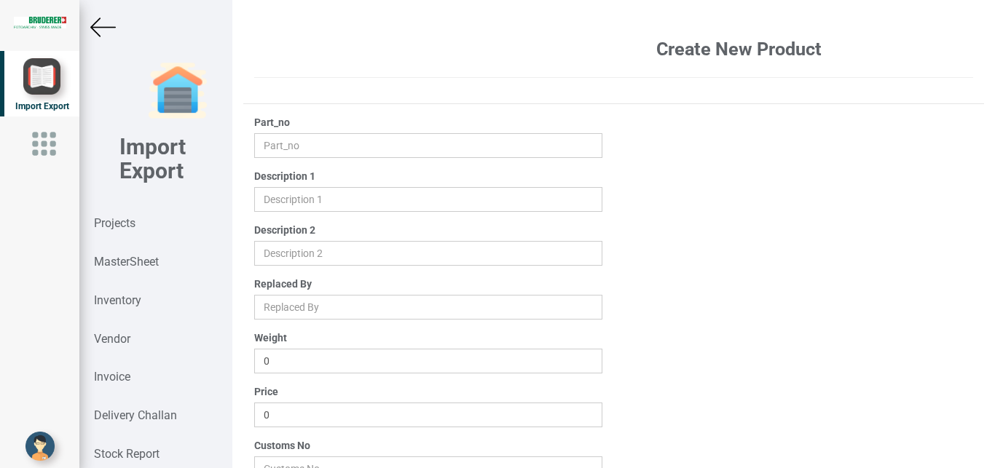
type input "94.3050.333.0"
type input "NEEDLE BEARING HK- 2516 2RS"
type input "ø 25x 32x 16mm"
type input "0.03"
type input "3.95"
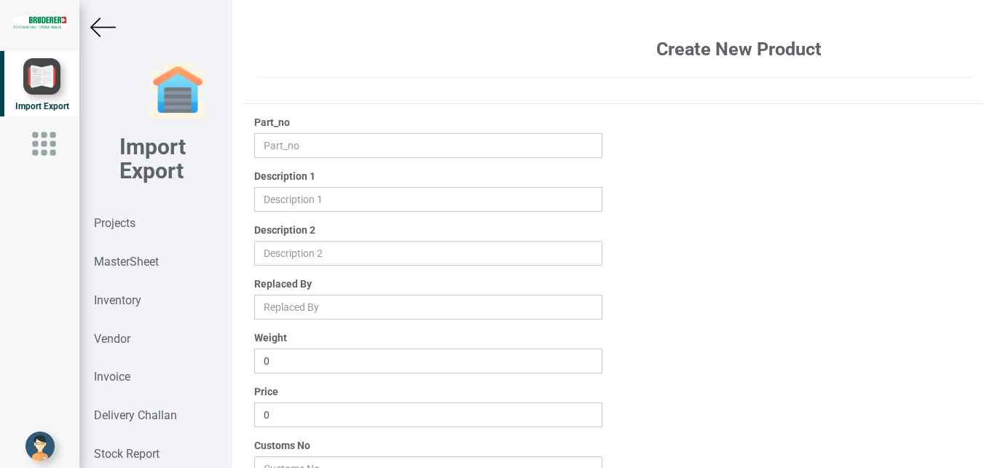
type input "84824010"
click at [299, 413] on input "3.95" at bounding box center [428, 415] width 349 height 25
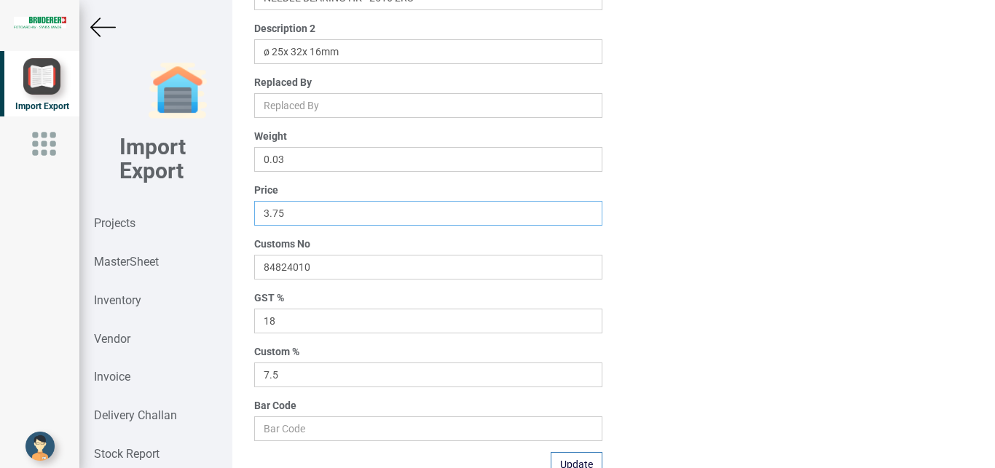
scroll to position [206, 0]
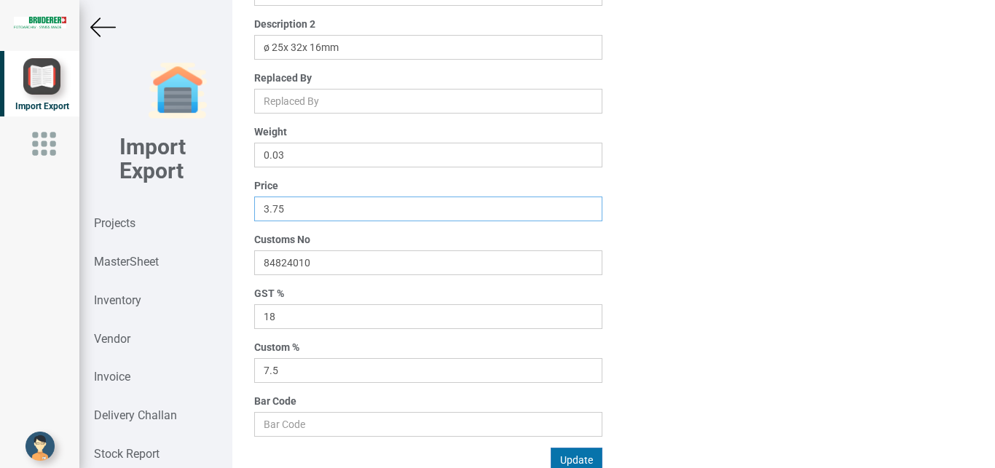
type input "3.75"
click at [550, 460] on button "Update" at bounding box center [576, 460] width 52 height 25
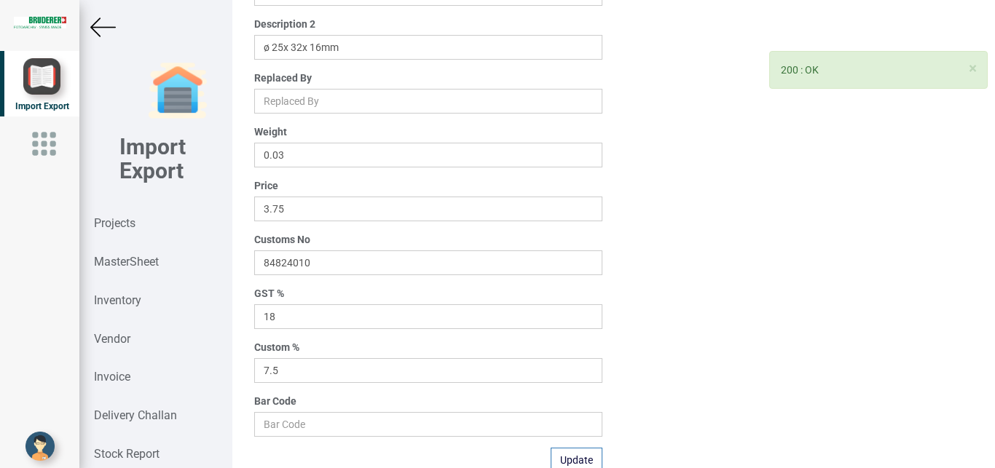
click at [99, 27] on img at bounding box center [102, 27] width 25 height 25
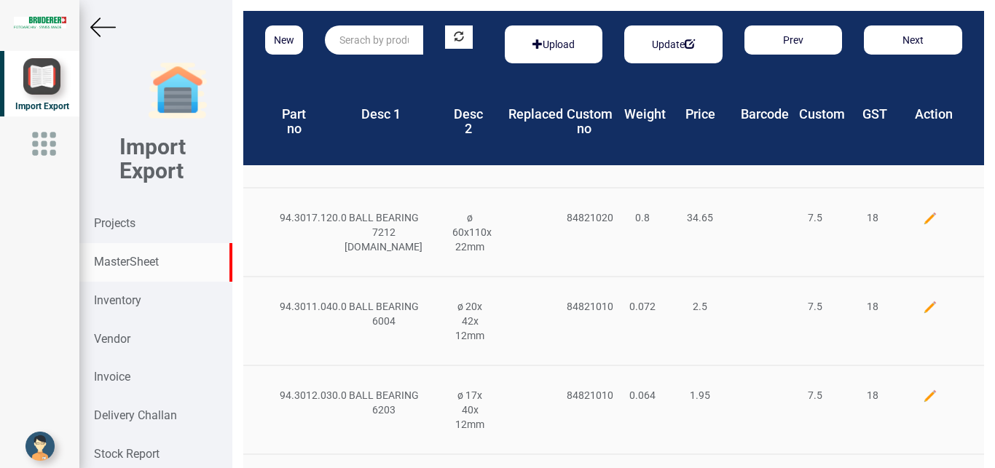
click at [344, 39] on input "text" at bounding box center [374, 39] width 98 height 29
click at [353, 65] on strong "94.3050.293" at bounding box center [369, 70] width 58 height 12
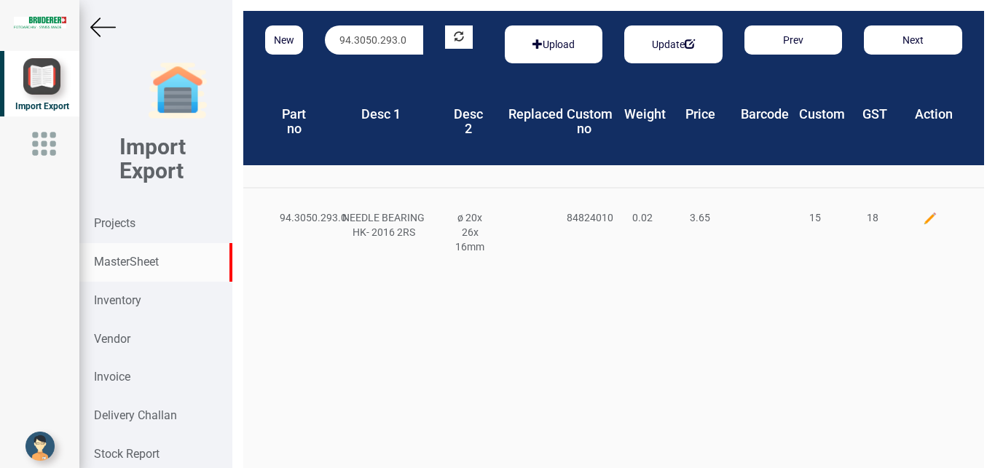
click at [323, 224] on div "94.3050.293.0" at bounding box center [298, 217] width 58 height 15
drag, startPoint x: 141, startPoint y: 266, endPoint x: 327, endPoint y: 257, distance: 186.6
click at [141, 265] on strong "MasterSheet" at bounding box center [126, 262] width 65 height 14
drag, startPoint x: 407, startPoint y: 37, endPoint x: 315, endPoint y: 40, distance: 91.8
click at [315, 40] on div "94.3050.293.0" at bounding box center [374, 39] width 120 height 29
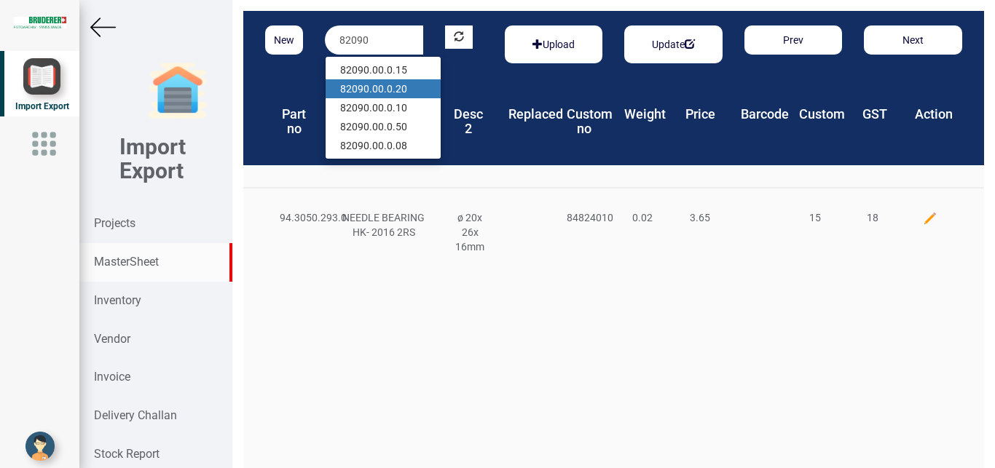
click at [392, 88] on link "82090 .00.0.20" at bounding box center [382, 88] width 115 height 19
type input "82090.00.0.20"
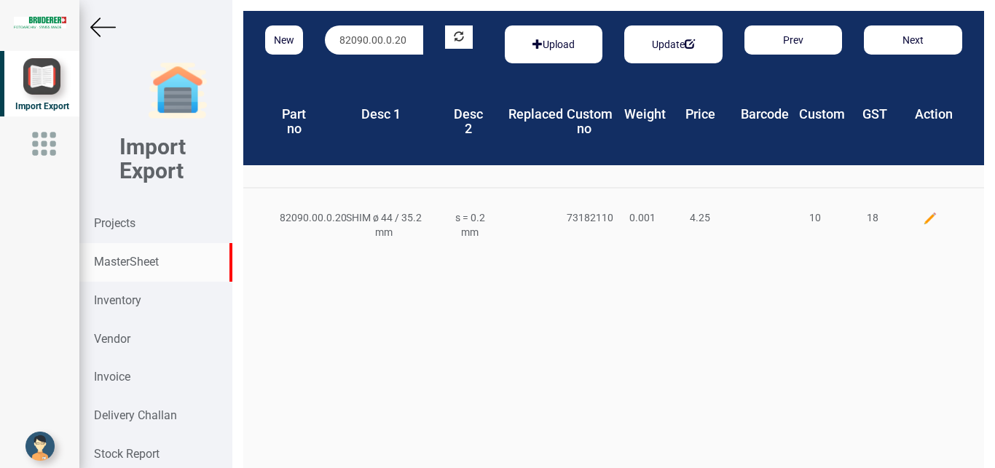
click at [923, 213] on img at bounding box center [930, 218] width 15 height 15
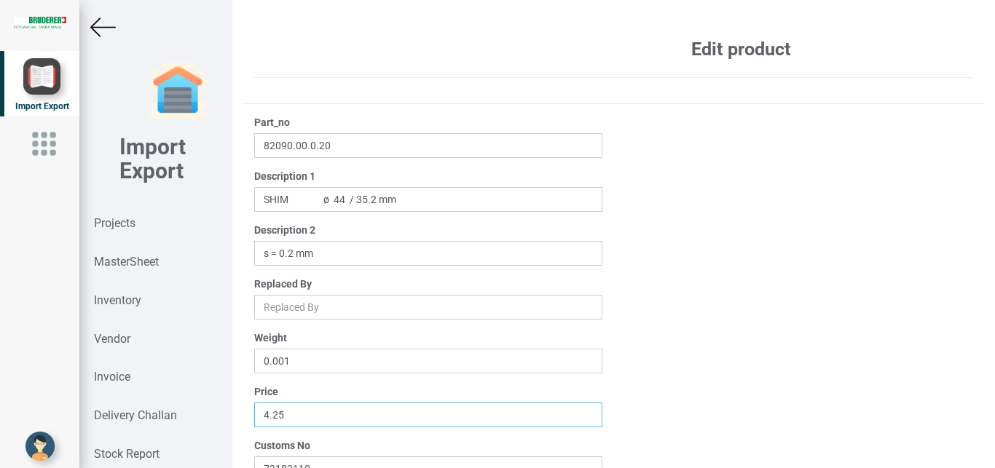
click at [293, 415] on input "4.25" at bounding box center [428, 415] width 349 height 25
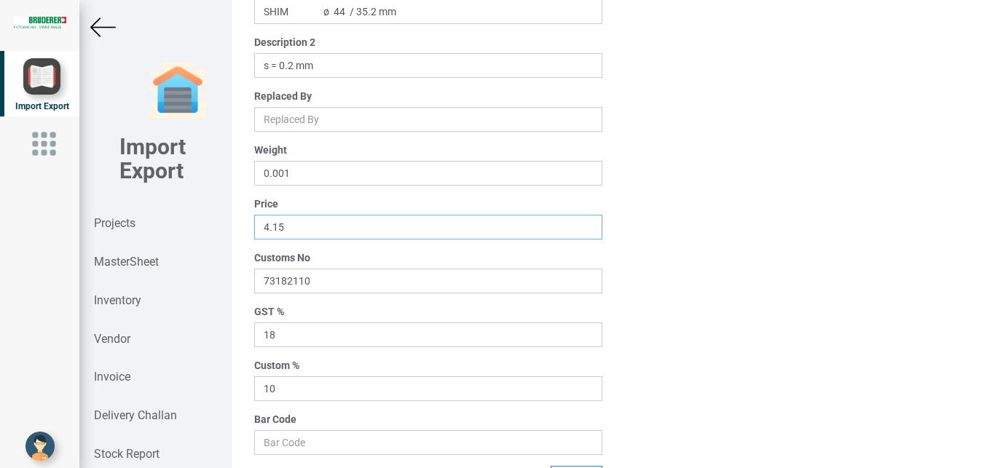
scroll to position [232, 0]
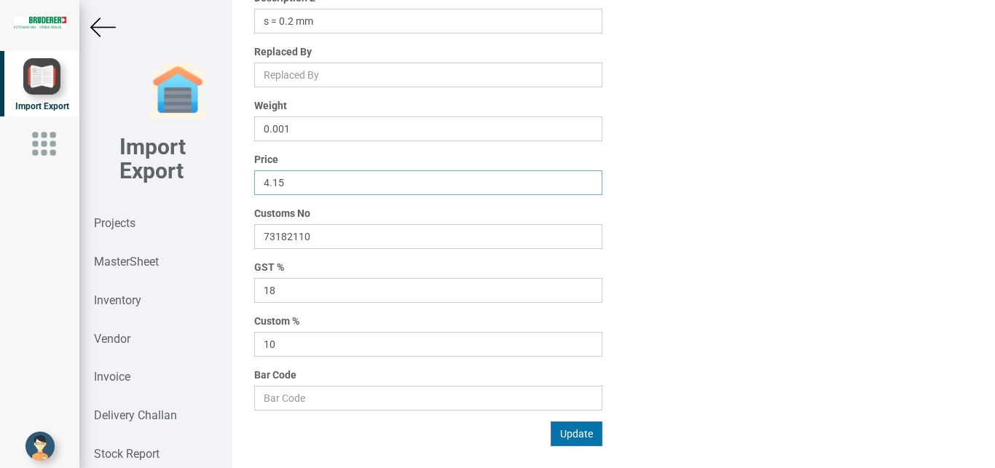
type input "4.15"
click at [572, 436] on button "Update" at bounding box center [576, 434] width 52 height 25
click at [126, 229] on strong "Projects" at bounding box center [115, 223] width 42 height 14
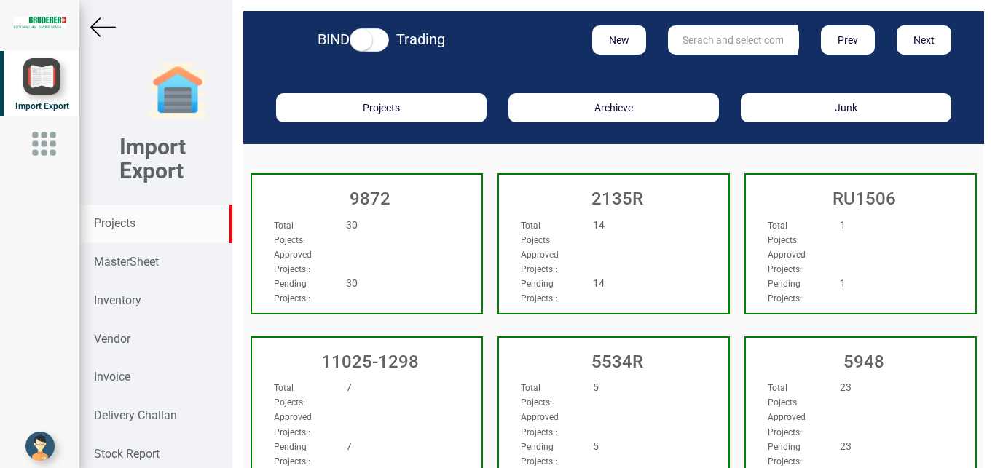
click at [697, 31] on input "text" at bounding box center [733, 39] width 130 height 29
click at [140, 261] on strong "MasterSheet" at bounding box center [126, 262] width 65 height 14
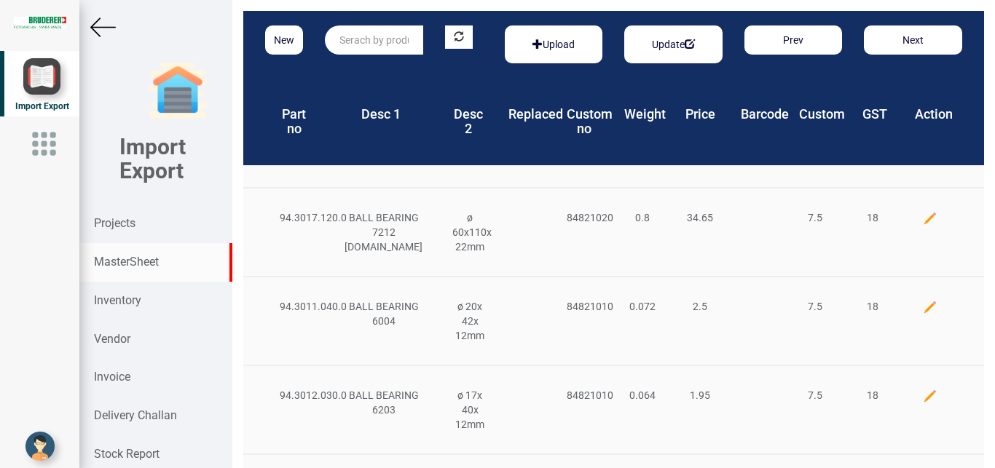
click at [363, 36] on input "text" at bounding box center [374, 39] width 98 height 29
click at [411, 63] on link "94.3052.720 .0" at bounding box center [382, 69] width 115 height 19
type input "94.3052.720.0"
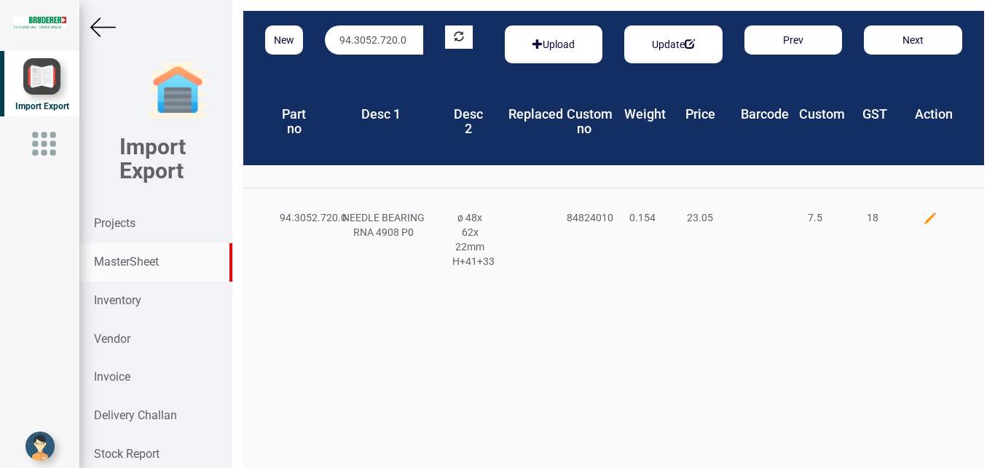
click at [923, 216] on img at bounding box center [930, 218] width 15 height 15
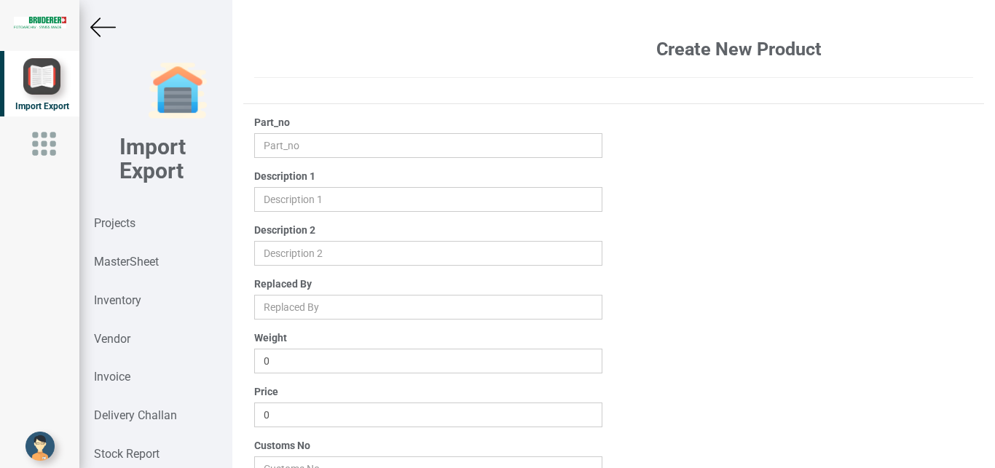
type input "94.3052.720.0"
type input "NEEDLE BEARING RNA 4908 P0"
type input "ø 48x 62x 22mm H+41+33"
type input "0.154"
type input "23.05"
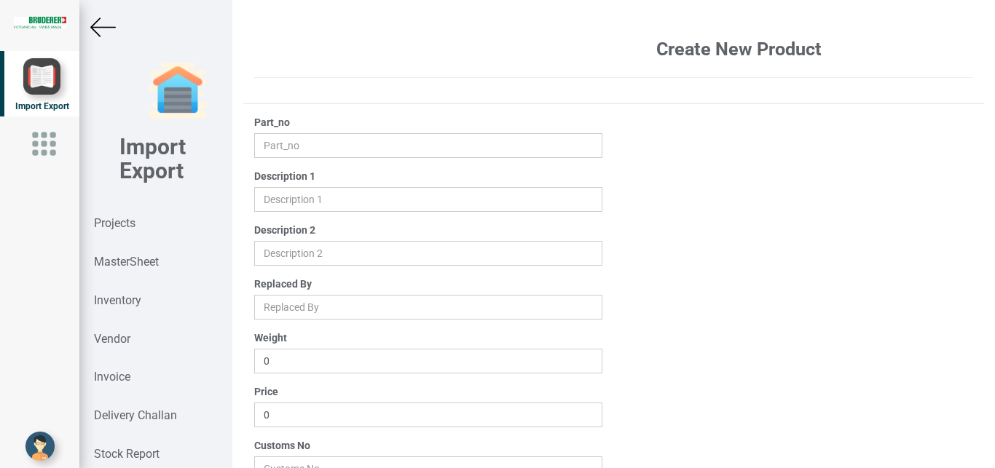
type input "84824010"
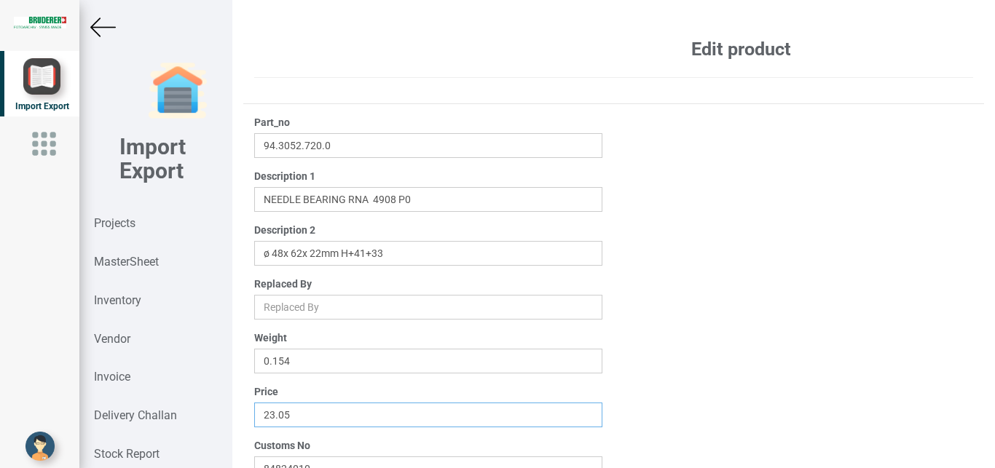
drag, startPoint x: 319, startPoint y: 417, endPoint x: 218, endPoint y: 416, distance: 101.2
click at [254, 416] on input "23.05" at bounding box center [428, 415] width 349 height 25
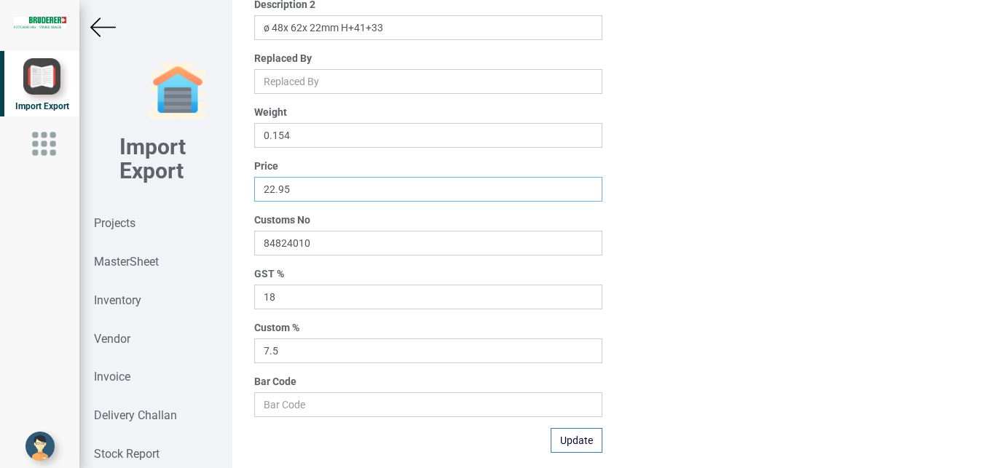
scroll to position [227, 0]
type input "22.95"
click at [572, 434] on button "Update" at bounding box center [576, 439] width 52 height 25
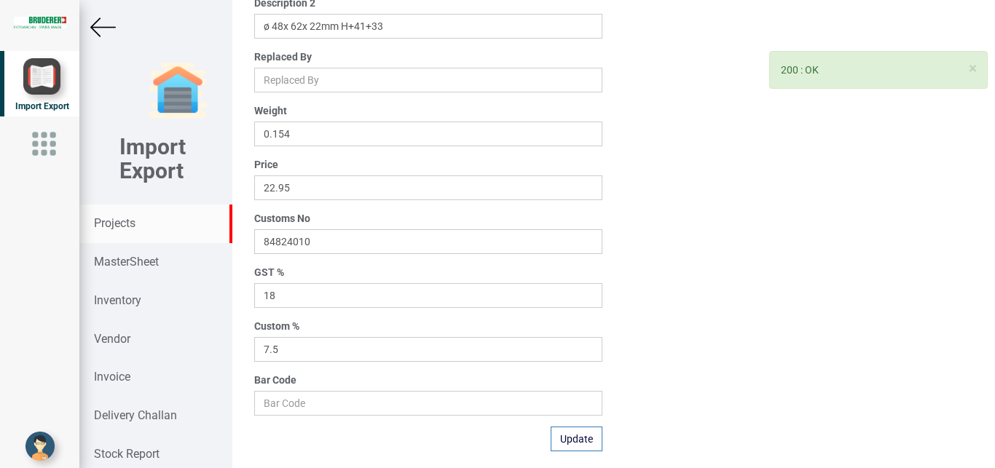
click at [117, 218] on strong "Projects" at bounding box center [115, 223] width 42 height 14
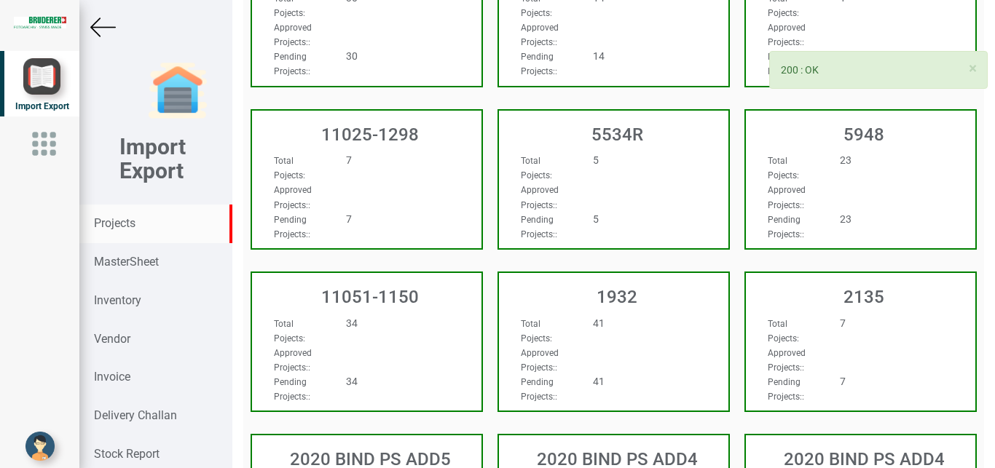
scroll to position [227, 0]
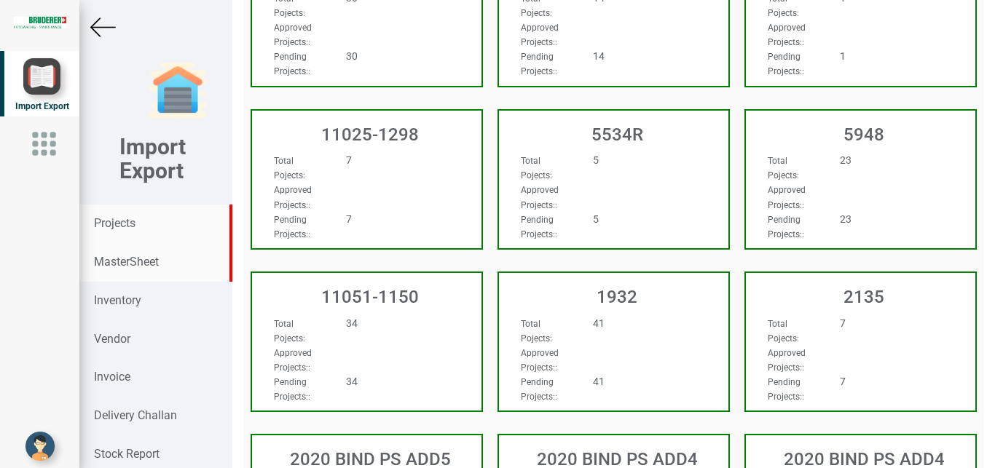
click at [144, 260] on strong "MasterSheet" at bounding box center [126, 262] width 65 height 14
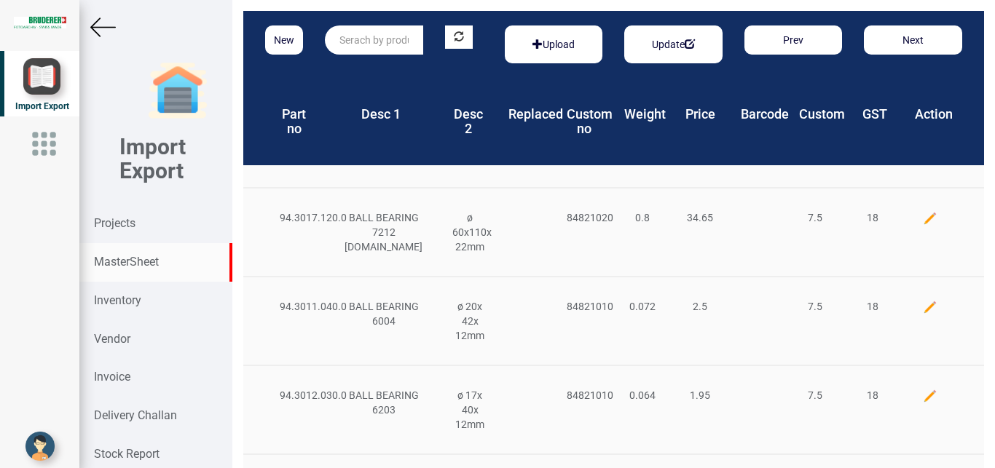
click at [354, 42] on input "text" at bounding box center [374, 39] width 98 height 29
click at [391, 64] on strong "94.0910.062" at bounding box center [369, 70] width 58 height 12
type input "94.0910.062.0"
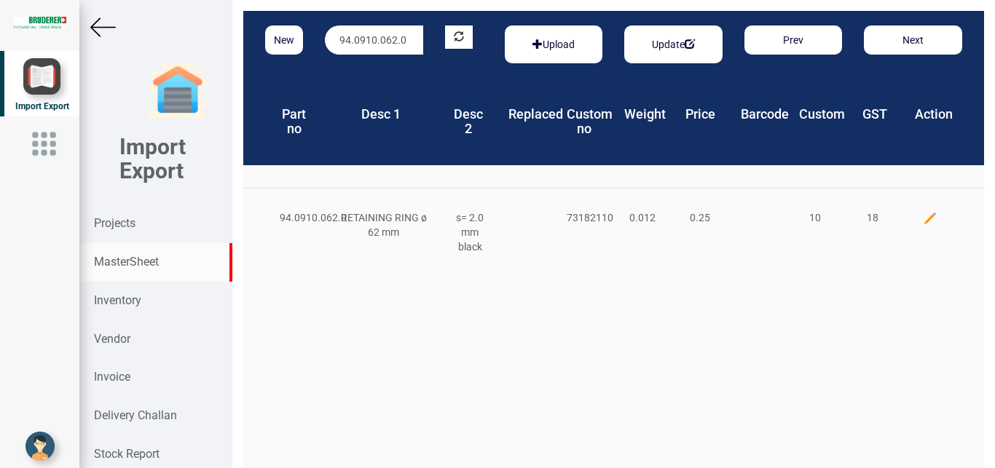
click at [923, 213] on img at bounding box center [930, 218] width 15 height 15
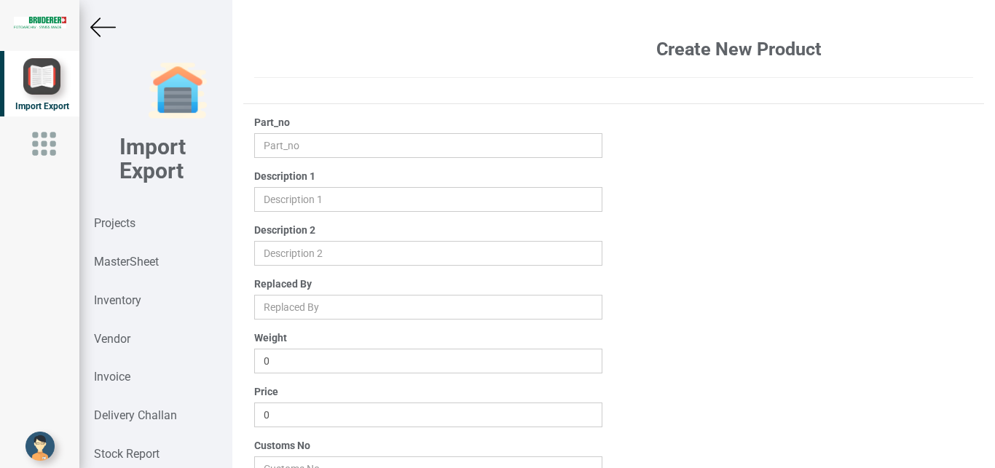
type input "94.0910.062.0"
type input "RETAINING RING ø 62 mm"
type input "s= 2.0 mm black"
type input "0.012"
type input "0.25"
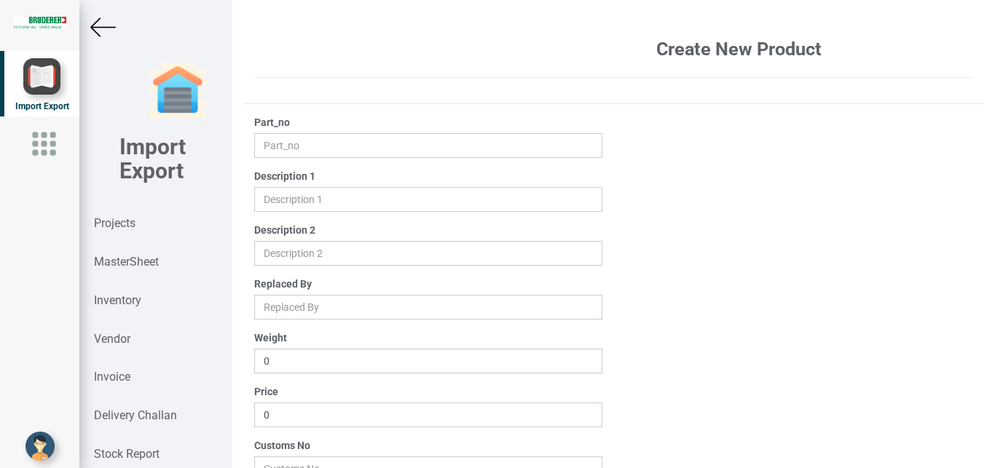
type input "73182110"
type input "10"
click at [301, 419] on input "0.25" at bounding box center [428, 415] width 349 height 25
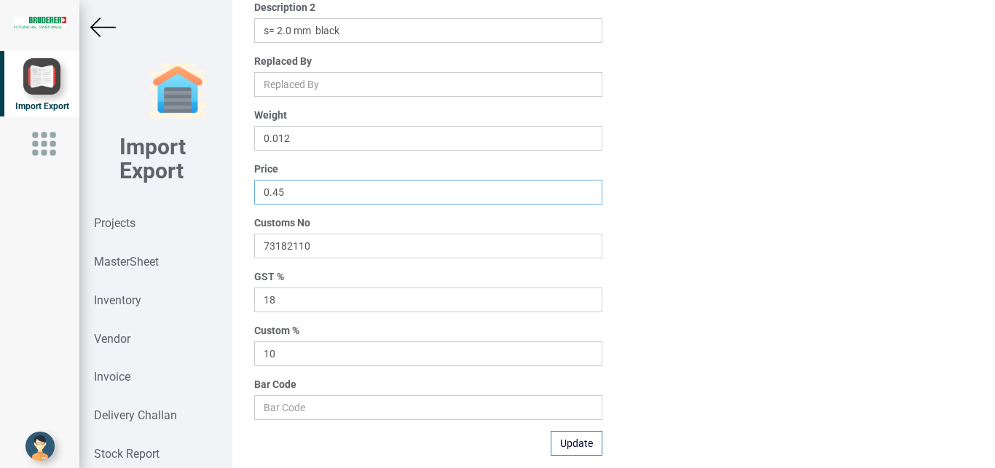
scroll to position [228, 0]
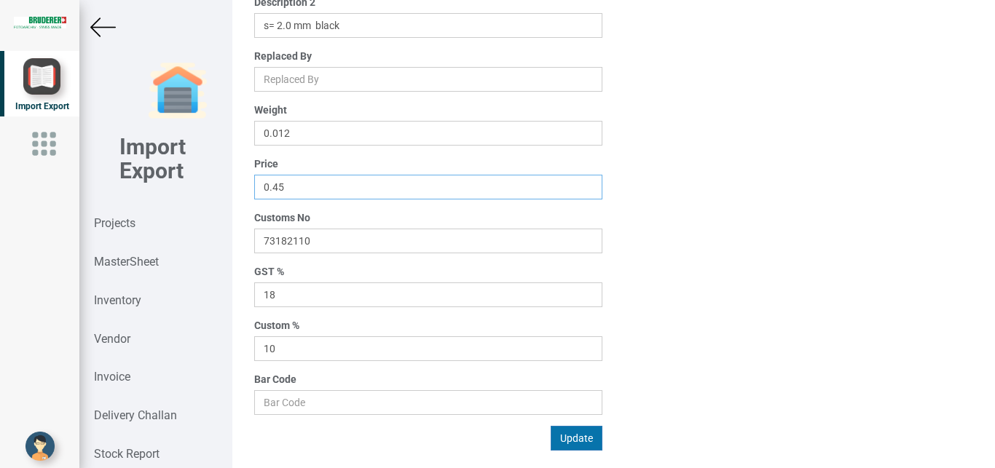
type input "0.45"
click at [575, 434] on button "Update" at bounding box center [576, 438] width 52 height 25
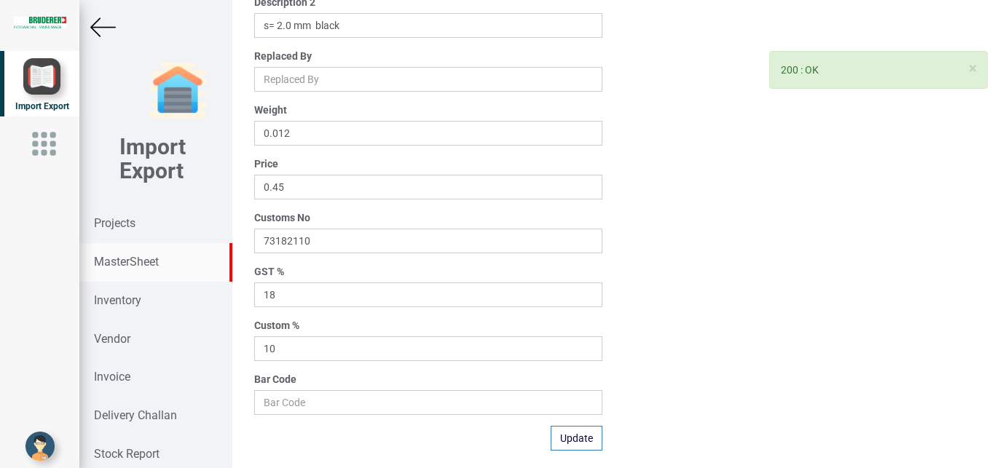
click at [118, 261] on strong "MasterSheet" at bounding box center [126, 262] width 65 height 14
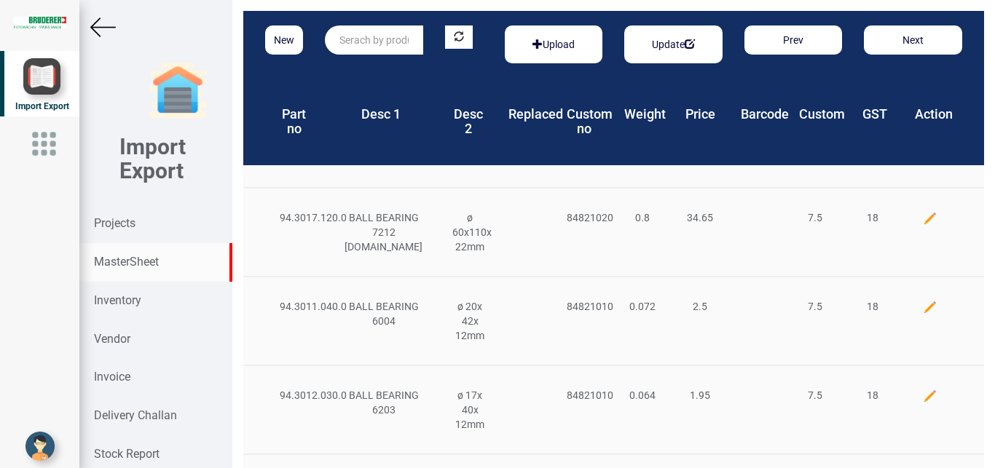
click at [357, 41] on input "text" at bounding box center [374, 39] width 98 height 29
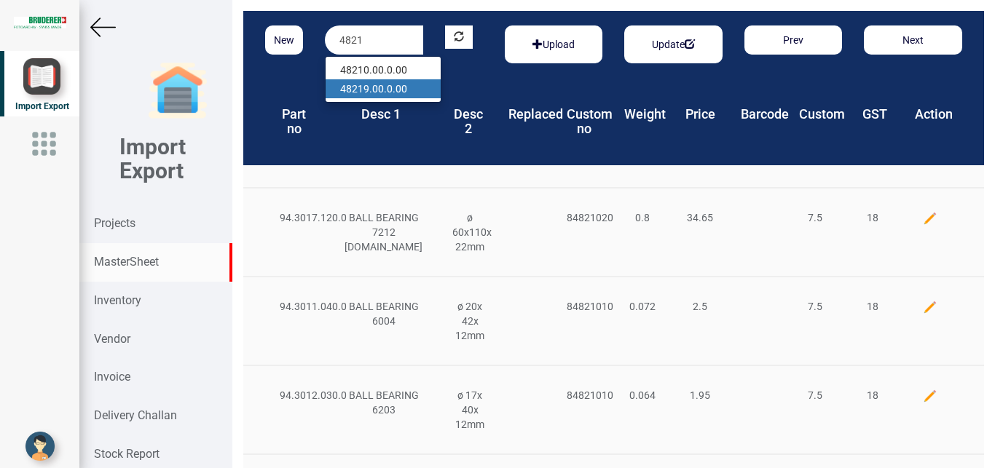
click at [395, 91] on link "4821 9.00.0.00" at bounding box center [382, 88] width 115 height 19
type input "48219.00.0.00"
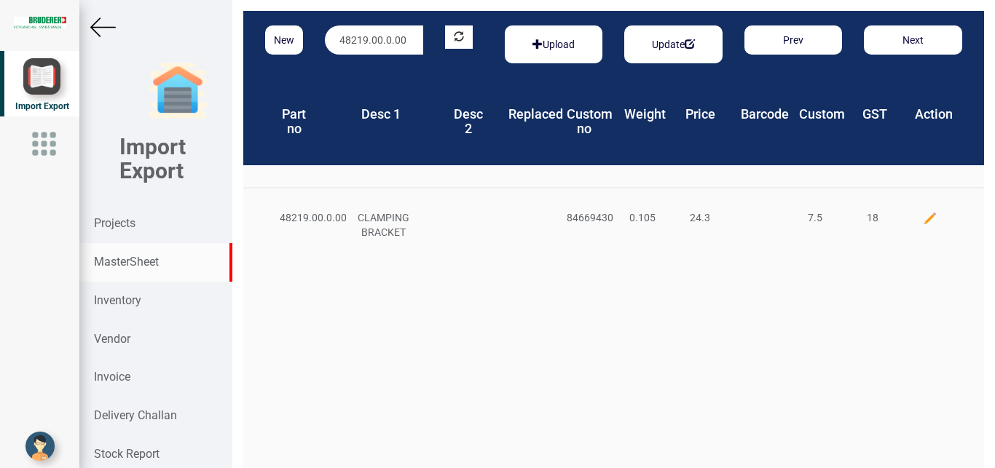
click at [923, 218] on img at bounding box center [930, 218] width 15 height 15
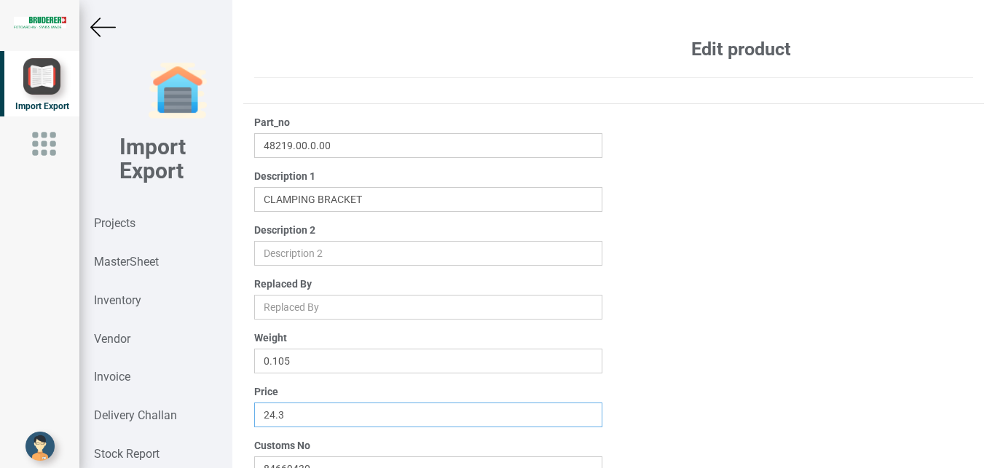
drag, startPoint x: 346, startPoint y: 404, endPoint x: 196, endPoint y: 410, distance: 150.1
click at [254, 410] on input "24.3" at bounding box center [428, 415] width 349 height 25
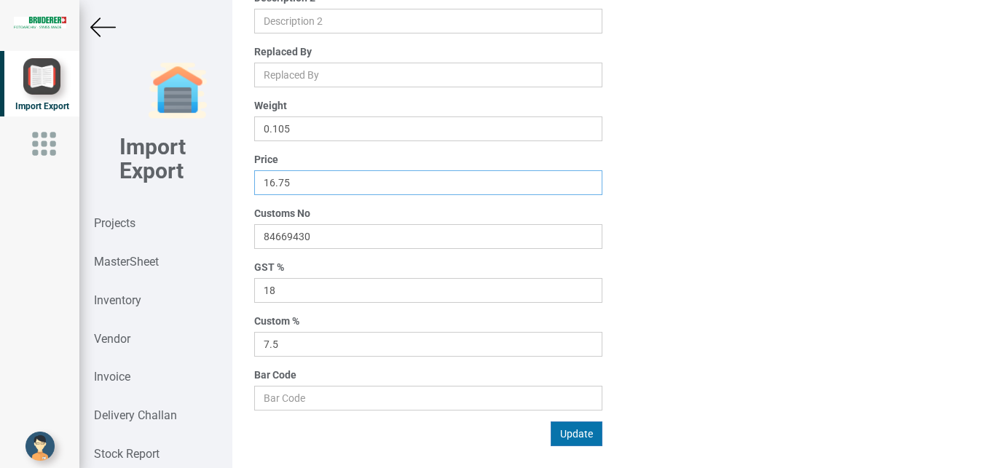
type input "16.75"
click at [564, 438] on button "Update" at bounding box center [576, 434] width 52 height 25
click at [139, 260] on strong "MasterSheet" at bounding box center [126, 262] width 65 height 14
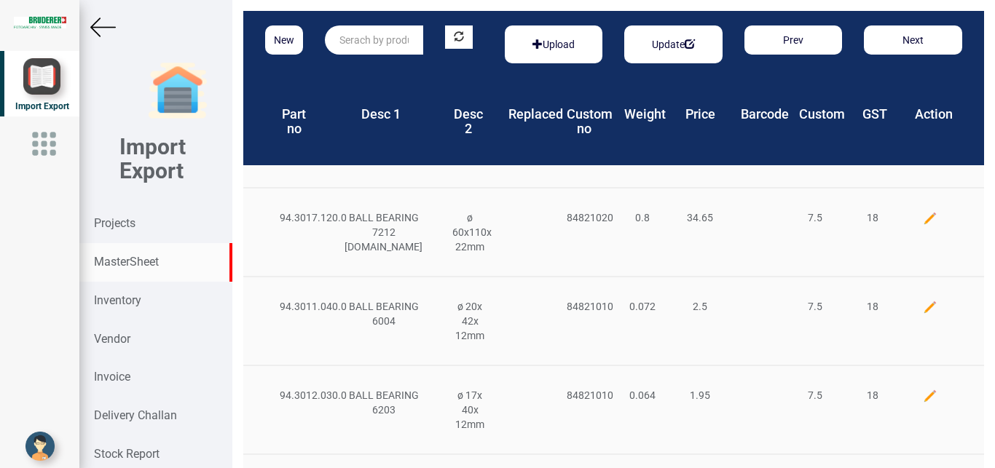
click at [357, 42] on input "text" at bounding box center [374, 39] width 98 height 29
click at [404, 68] on link "94.3034.152 .0" at bounding box center [382, 69] width 115 height 19
type input "94.3034.152.0"
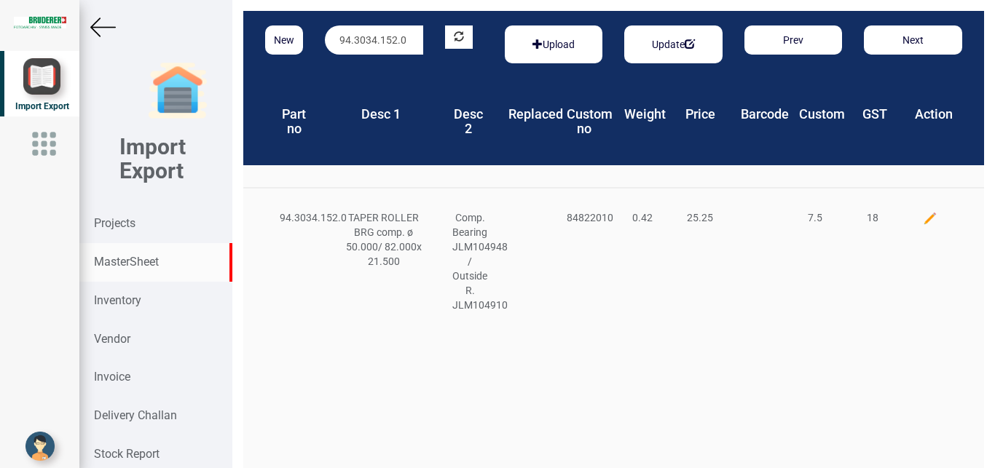
click at [923, 221] on img at bounding box center [930, 218] width 15 height 15
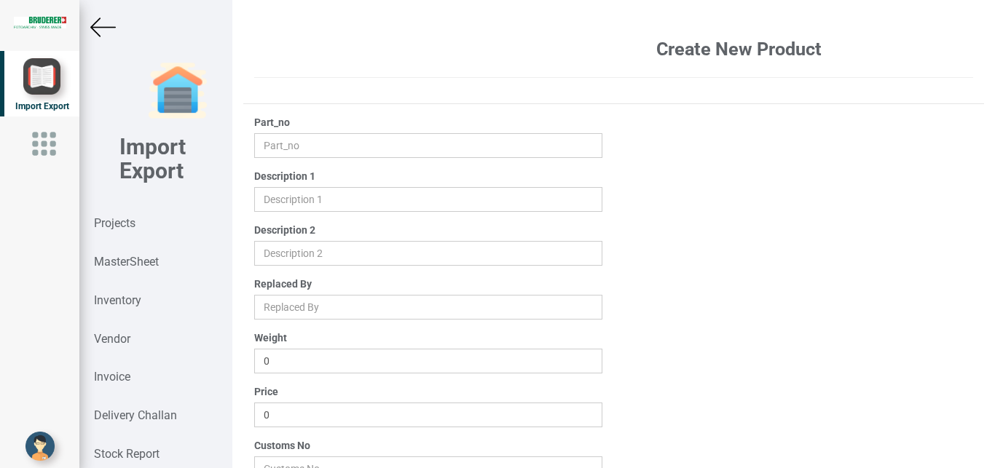
type input "94.3034.152.0"
type input "TAPER ROLLER BRG comp. ø 50.000/ 82.000x 21.500"
type input "Comp. Bearing JLM104948 / Outside R. JLM104910"
type input "0.42"
type input "25.25"
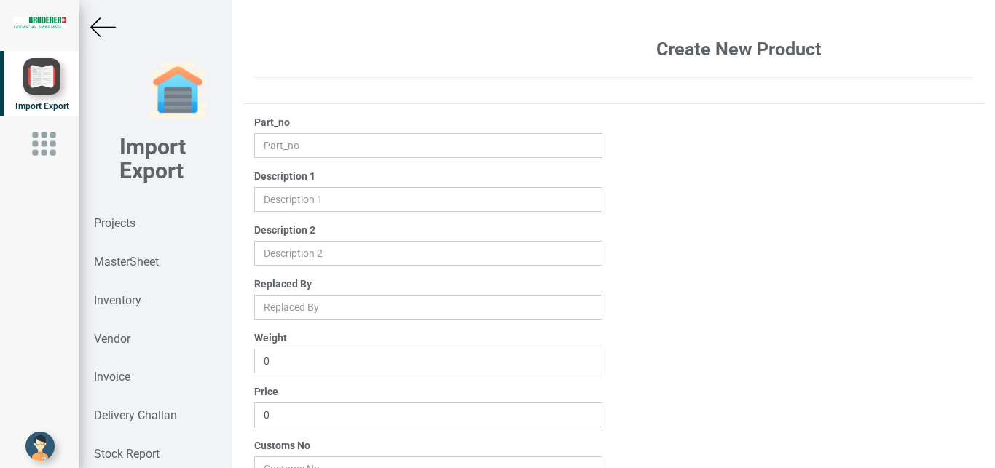
type input "84822010"
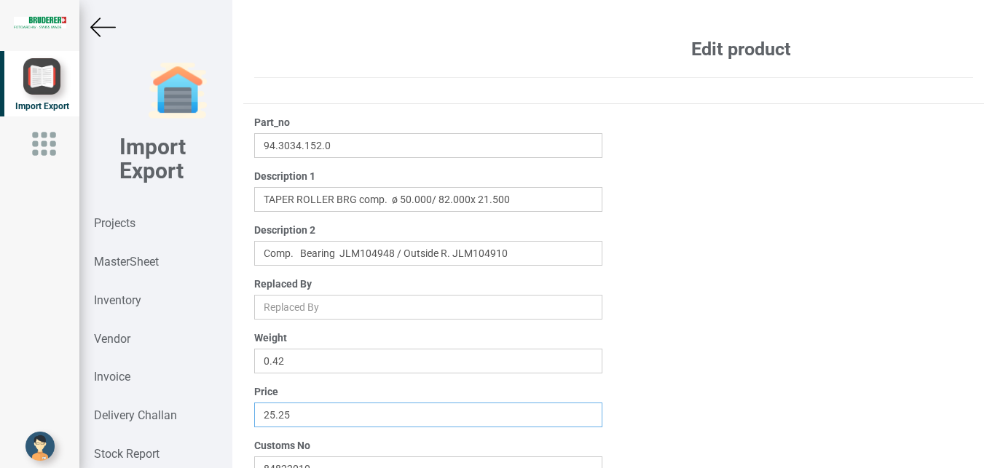
drag, startPoint x: 311, startPoint y: 416, endPoint x: 206, endPoint y: 409, distance: 105.1
click at [254, 409] on input "25.25" at bounding box center [428, 415] width 349 height 25
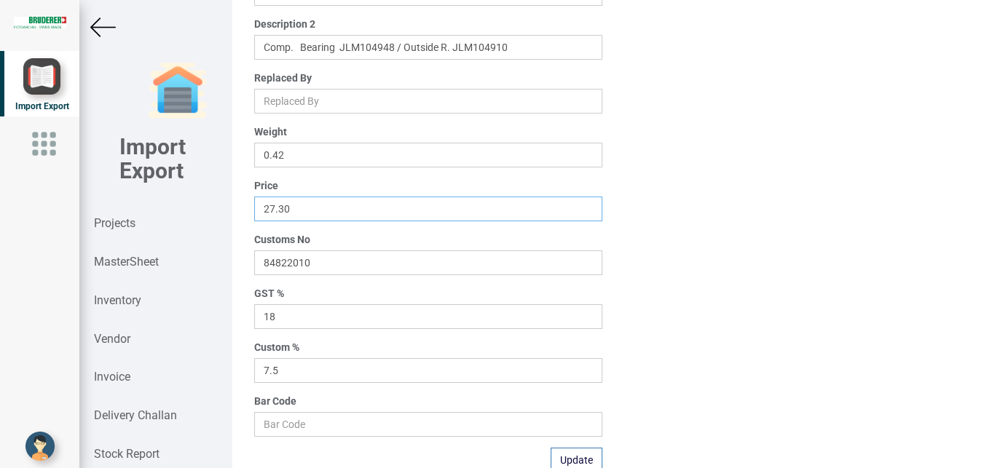
scroll to position [210, 0]
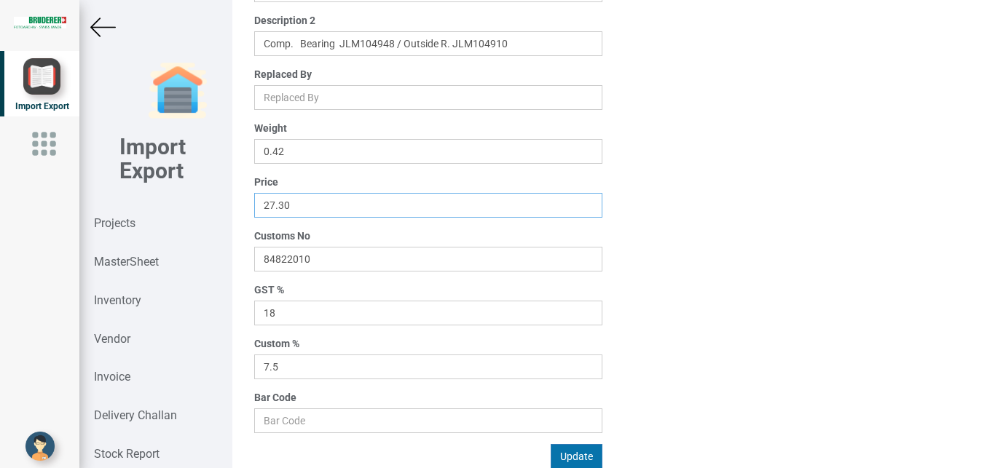
type input "27.30"
click at [569, 455] on button "Update" at bounding box center [576, 456] width 52 height 25
click at [101, 25] on img at bounding box center [102, 27] width 25 height 25
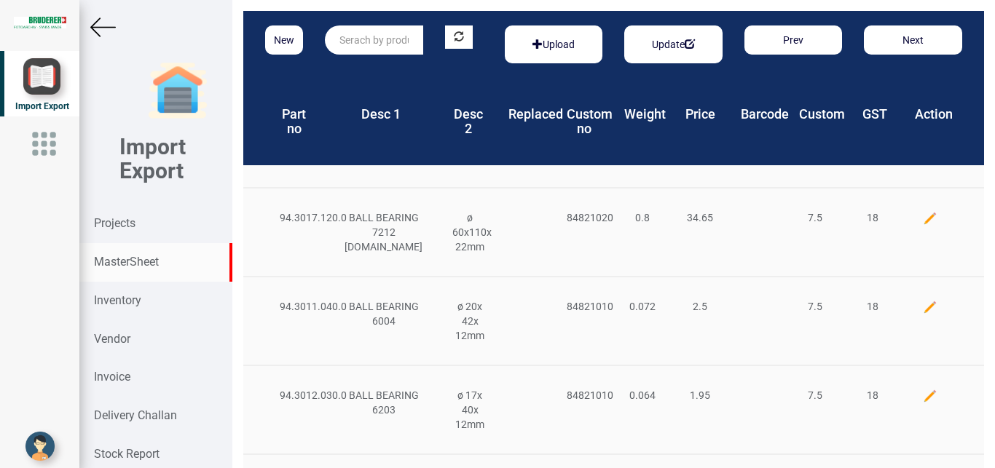
click at [355, 42] on input "text" at bounding box center [374, 39] width 98 height 29
click at [382, 67] on strong "94.3034.152" at bounding box center [369, 70] width 58 height 12
type input "94.3034.152.0"
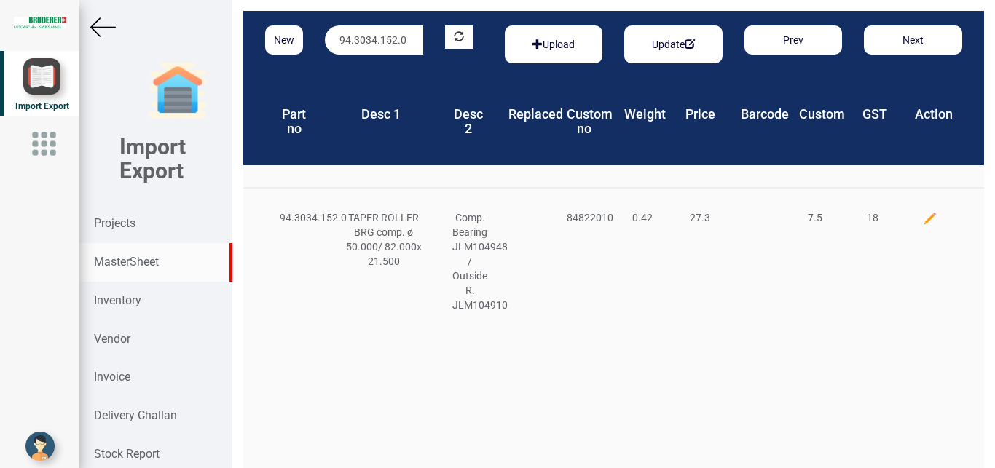
click at [923, 215] on img at bounding box center [930, 218] width 15 height 15
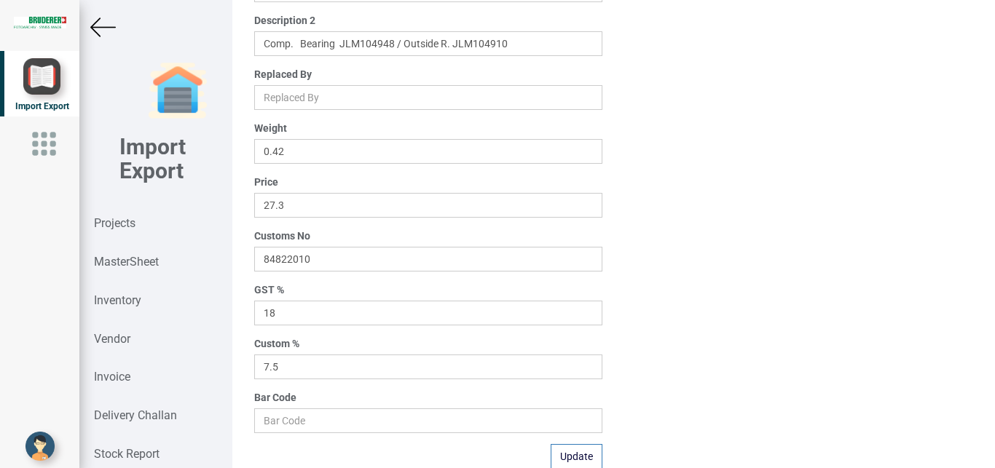
scroll to position [232, 0]
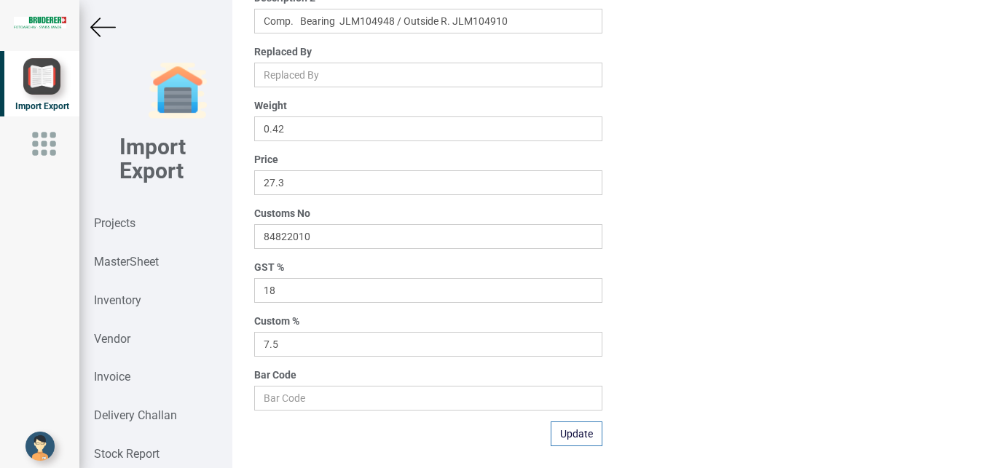
click at [96, 28] on img at bounding box center [102, 27] width 25 height 25
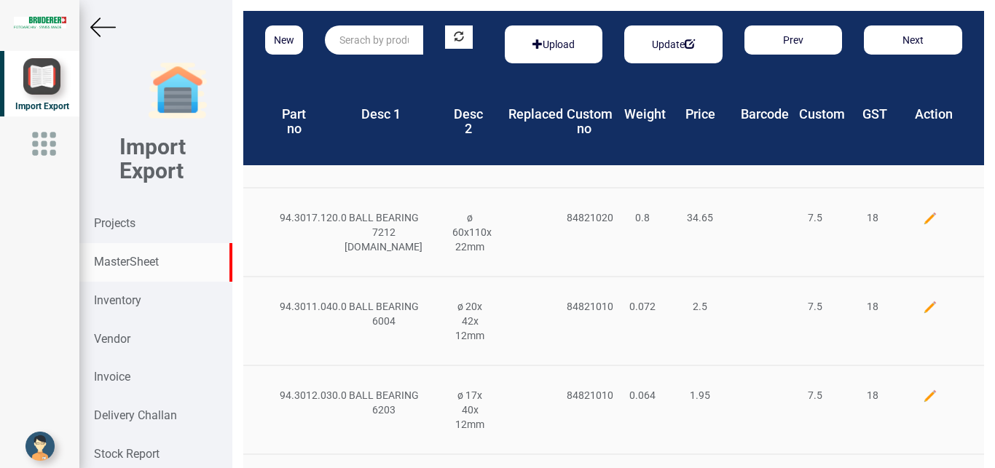
click at [370, 45] on input "text" at bounding box center [374, 39] width 98 height 29
click at [368, 37] on input "text" at bounding box center [374, 39] width 98 height 29
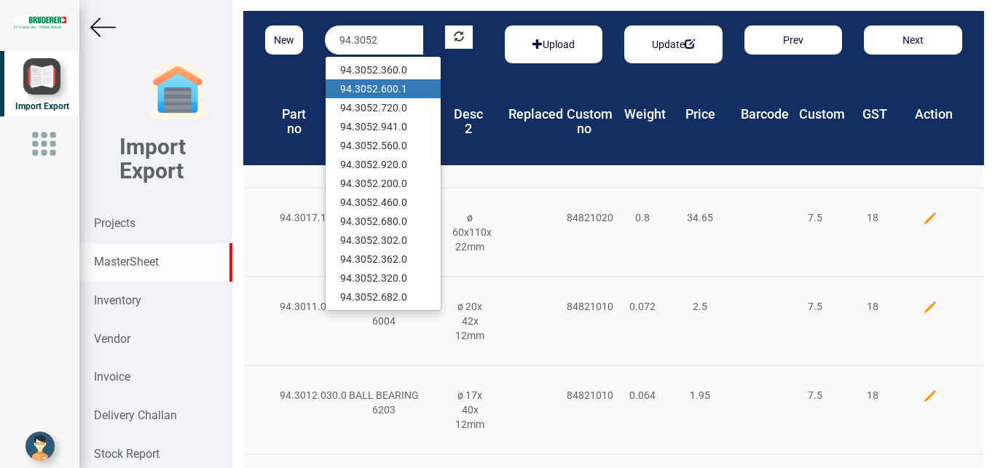
click at [407, 90] on link "94.3052 .600.1" at bounding box center [382, 88] width 115 height 19
type input "94.3052.600.1"
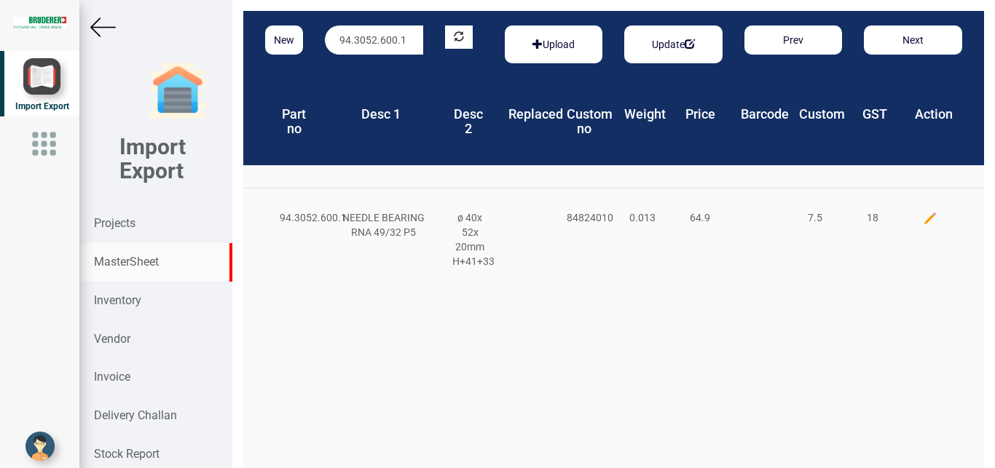
click at [923, 218] on img at bounding box center [930, 218] width 15 height 15
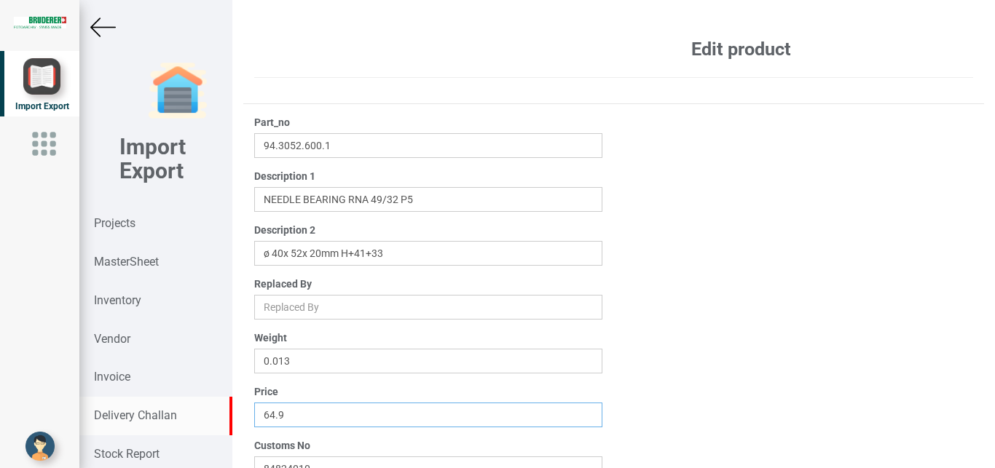
drag, startPoint x: 303, startPoint y: 422, endPoint x: 183, endPoint y: 418, distance: 119.5
click at [254, 419] on input "64.9" at bounding box center [428, 415] width 349 height 25
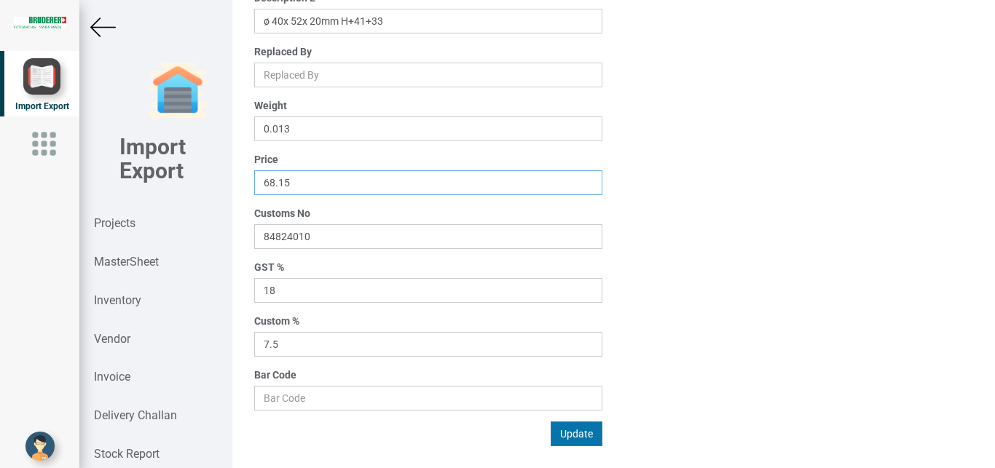
type input "68.15"
click at [567, 439] on button "Update" at bounding box center [576, 434] width 52 height 25
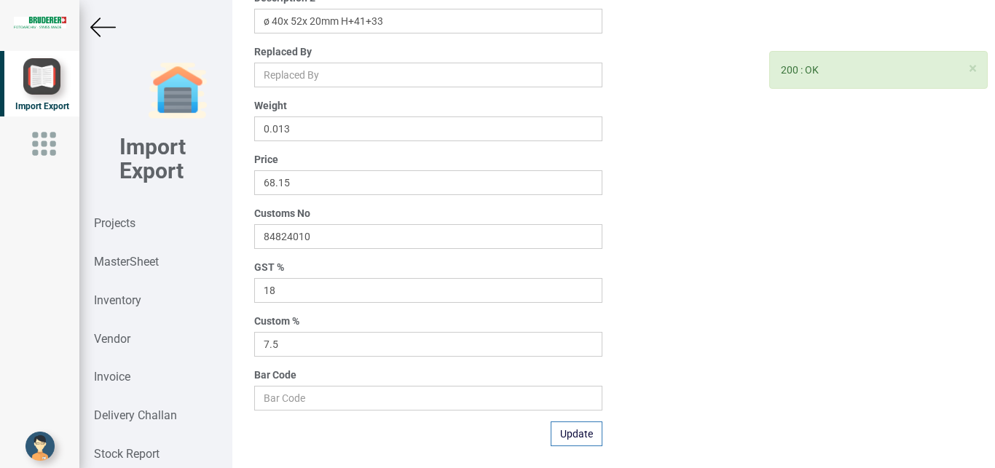
drag, startPoint x: 142, startPoint y: 264, endPoint x: 994, endPoint y: 282, distance: 852.1
click at [142, 264] on strong "MasterSheet" at bounding box center [126, 262] width 65 height 14
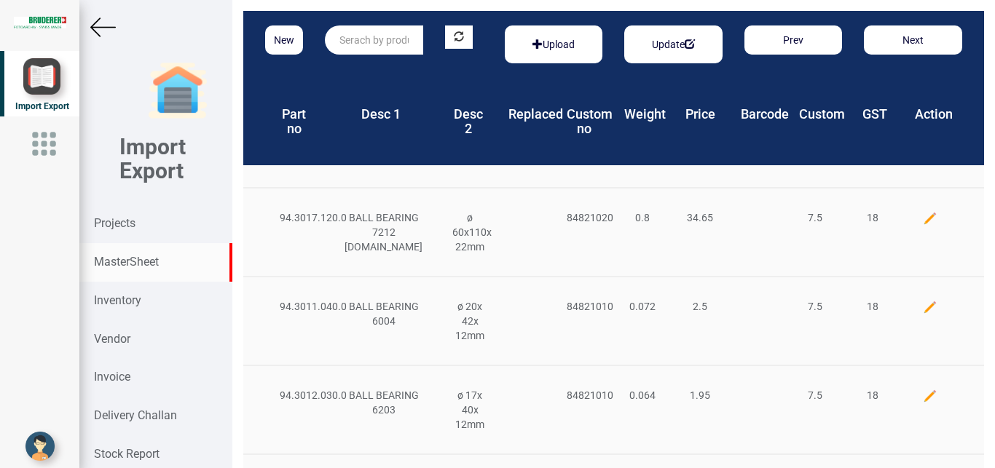
click at [345, 50] on input "text" at bounding box center [374, 39] width 98 height 29
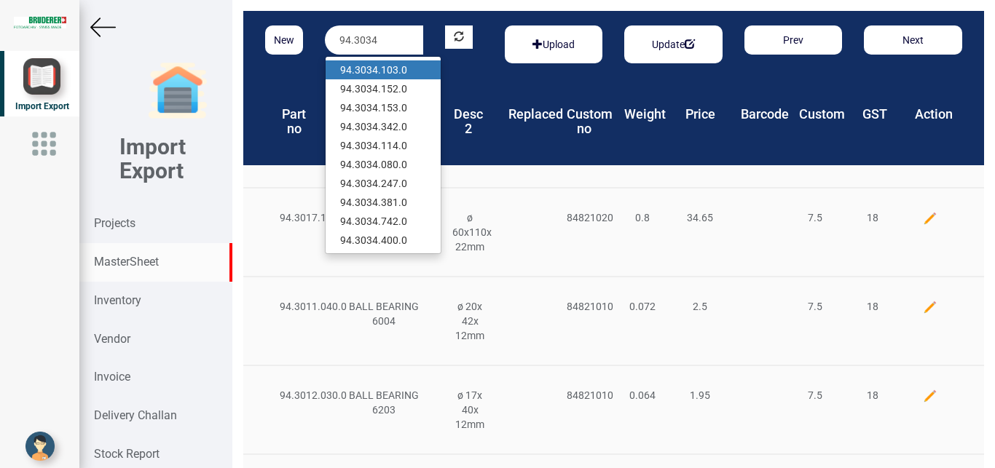
click at [392, 71] on link "94.3034 .103.0" at bounding box center [382, 69] width 115 height 19
type input "94.3034.103.0"
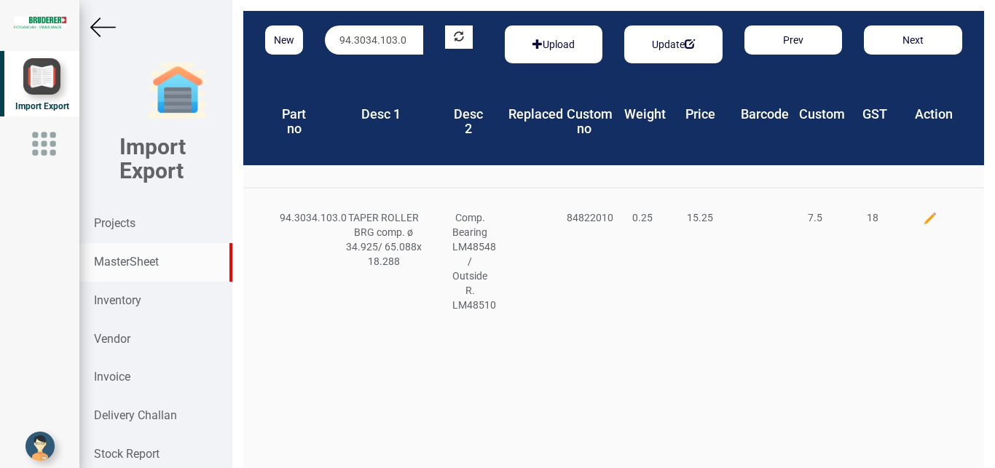
click at [923, 213] on img at bounding box center [930, 218] width 15 height 15
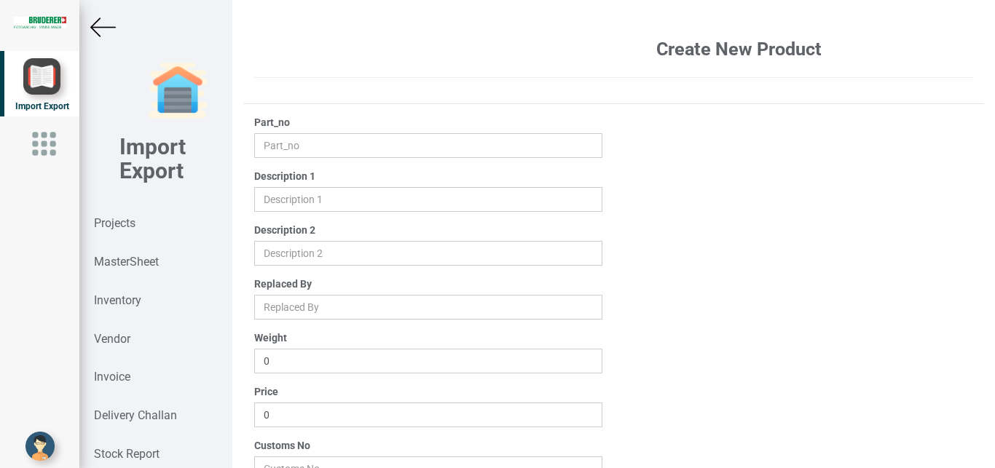
type input "94.3034.103.0"
type input "TAPER ROLLER BRG comp. ø 34.925/ 65.088x 18.288"
type input "Comp. Bearing LM48548 / Outside R. LM48510"
type input "0.25"
type input "15.25"
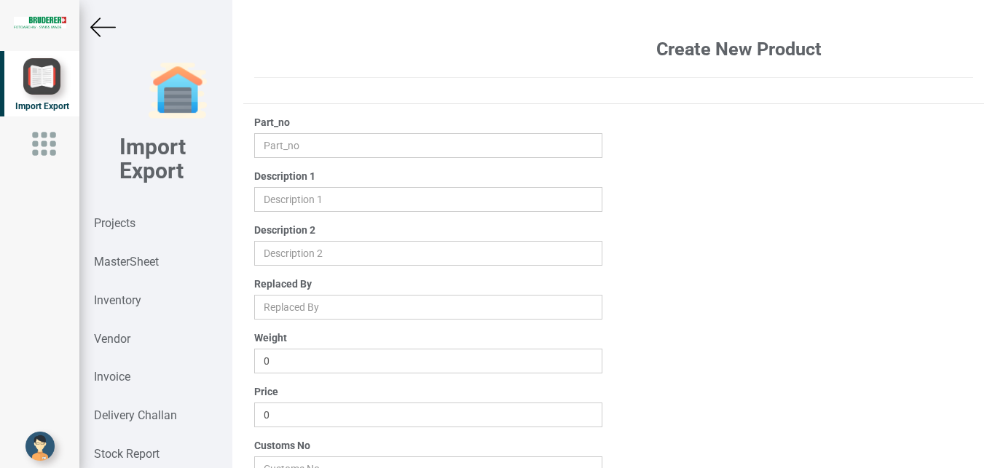
type input "84822010"
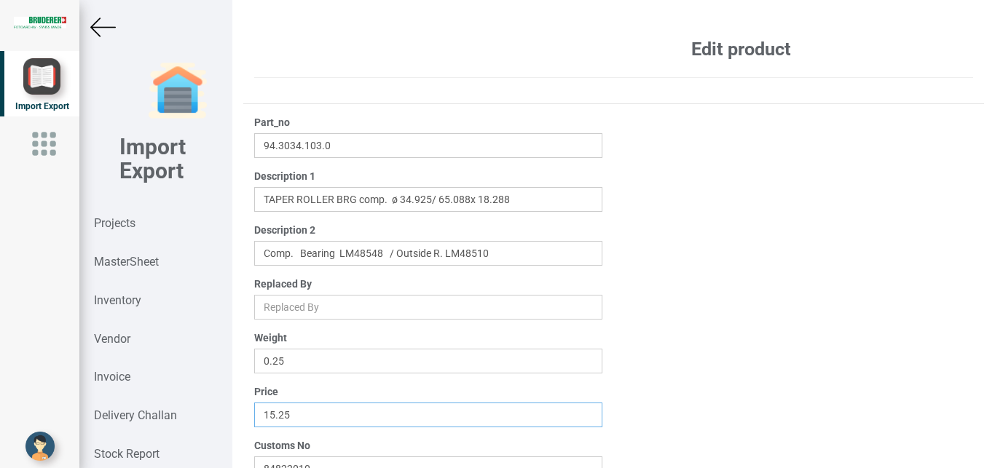
drag, startPoint x: 301, startPoint y: 417, endPoint x: 216, endPoint y: 418, distance: 85.9
click at [254, 418] on input "15.25" at bounding box center [428, 415] width 349 height 25
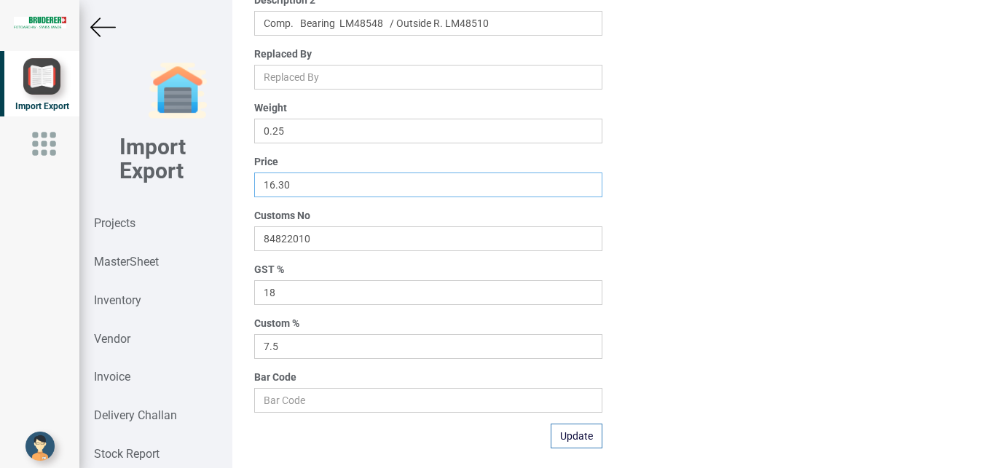
scroll to position [232, 0]
type input "16.30"
click at [581, 435] on button "Update" at bounding box center [576, 434] width 52 height 25
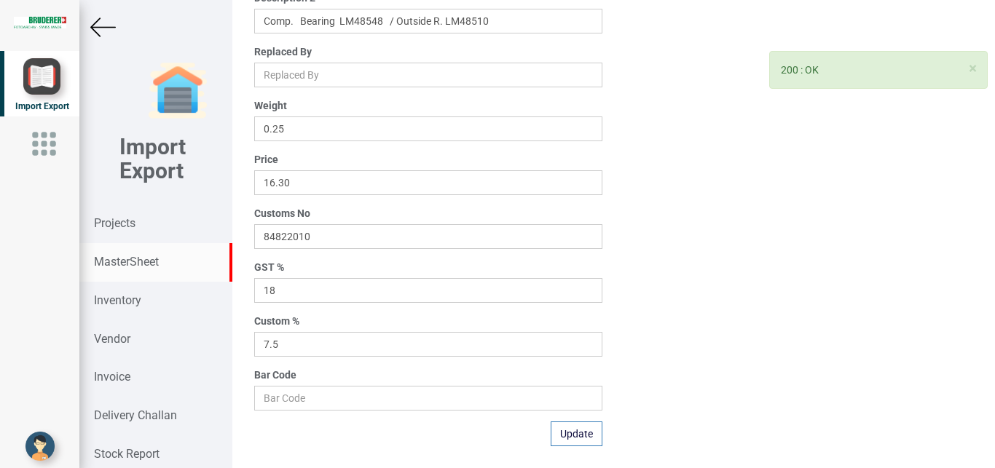
click at [146, 264] on strong "MasterSheet" at bounding box center [126, 262] width 65 height 14
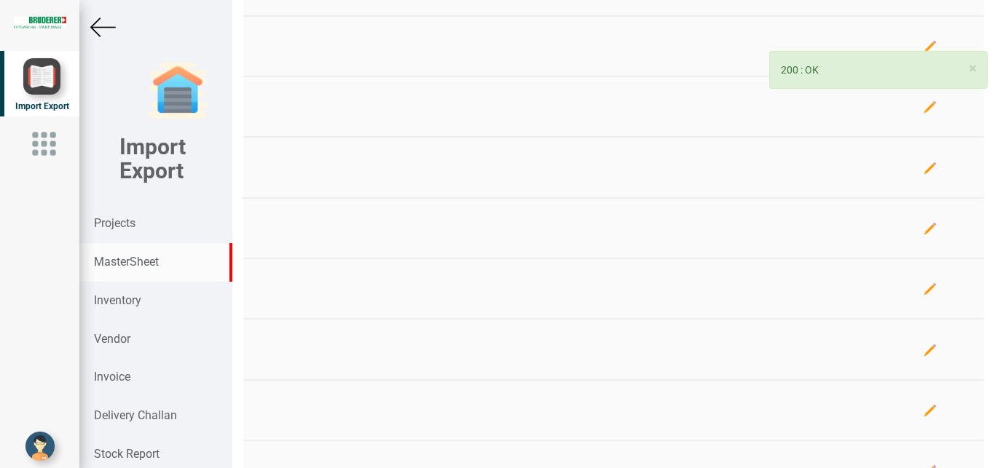
scroll to position [232, 0]
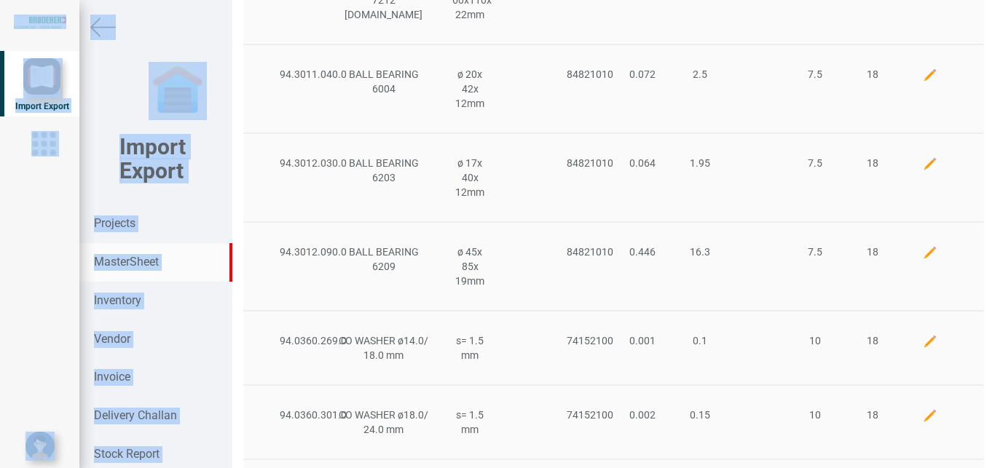
drag, startPoint x: 982, startPoint y: 169, endPoint x: 994, endPoint y: 32, distance: 137.4
click at [994, 32] on div "New Upload Update Prev Next Part no Desc 1 Desc 2 Replaced Custom no Weight Pri…" at bounding box center [613, 234] width 762 height 468
click at [733, 150] on div "94.3012.030.0 BALL BEARING 6203 ø 17x 40x 12mm 84821010 0.064 1.95 7.5 18" at bounding box center [613, 177] width 741 height 89
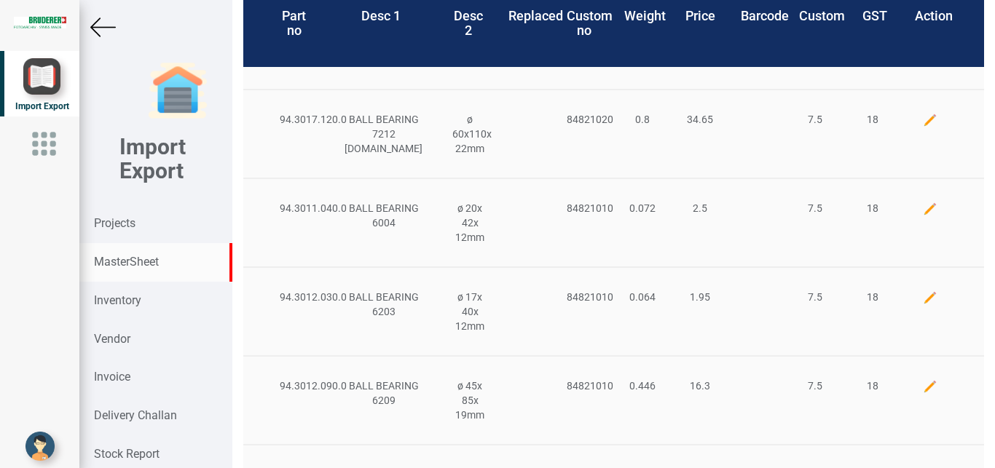
scroll to position [0, 0]
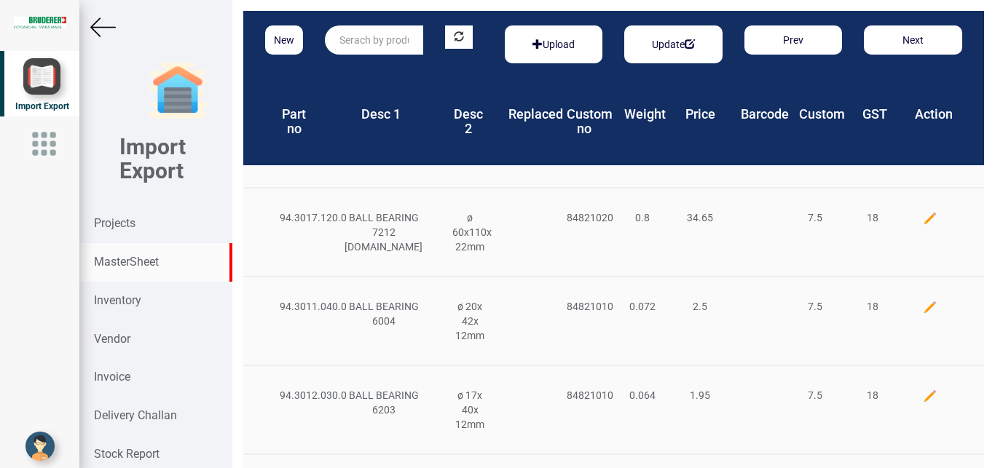
click at [367, 35] on input "text" at bounding box center [374, 39] width 98 height 29
click at [398, 70] on link "42348 .03.0.00" at bounding box center [382, 69] width 115 height 19
type input "42348.03.0.00"
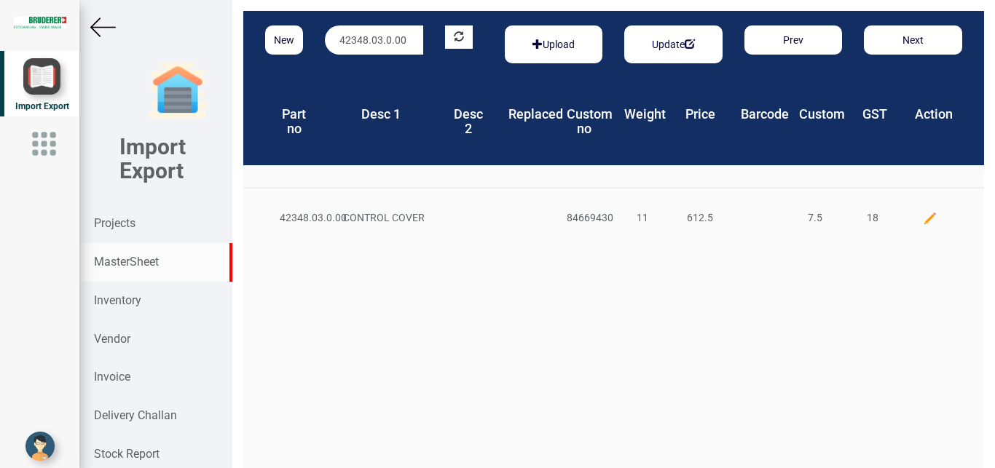
click at [923, 219] on img at bounding box center [930, 218] width 15 height 15
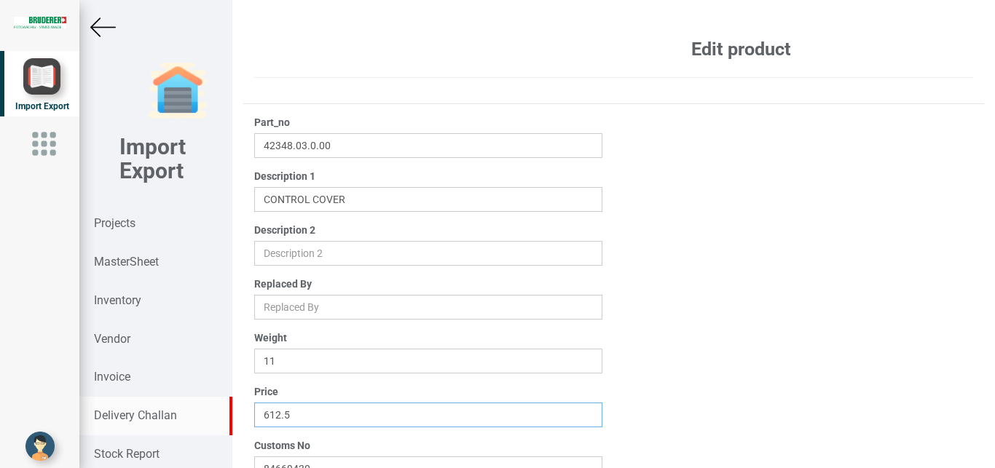
drag, startPoint x: 328, startPoint y: 414, endPoint x: 189, endPoint y: 415, distance: 138.3
click at [254, 419] on input "612.5" at bounding box center [428, 415] width 349 height 25
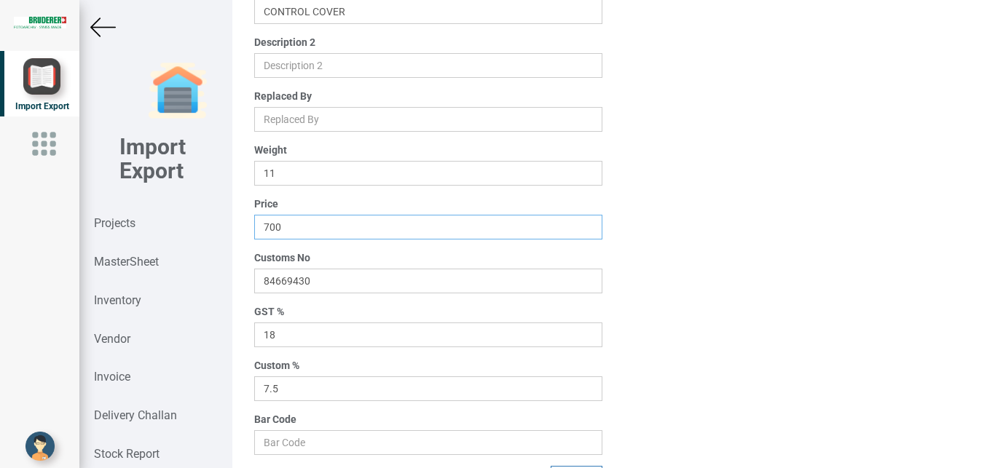
scroll to position [232, 0]
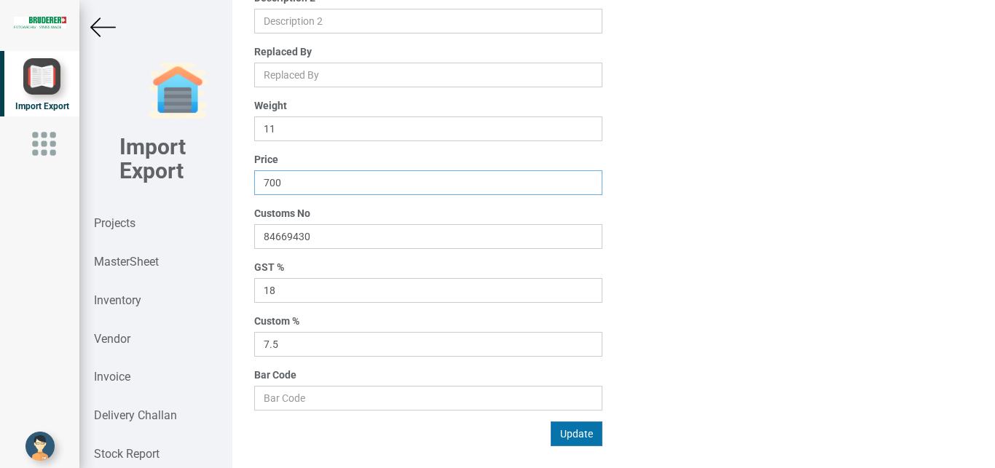
type input "700"
click at [566, 438] on button "Update" at bounding box center [576, 434] width 52 height 25
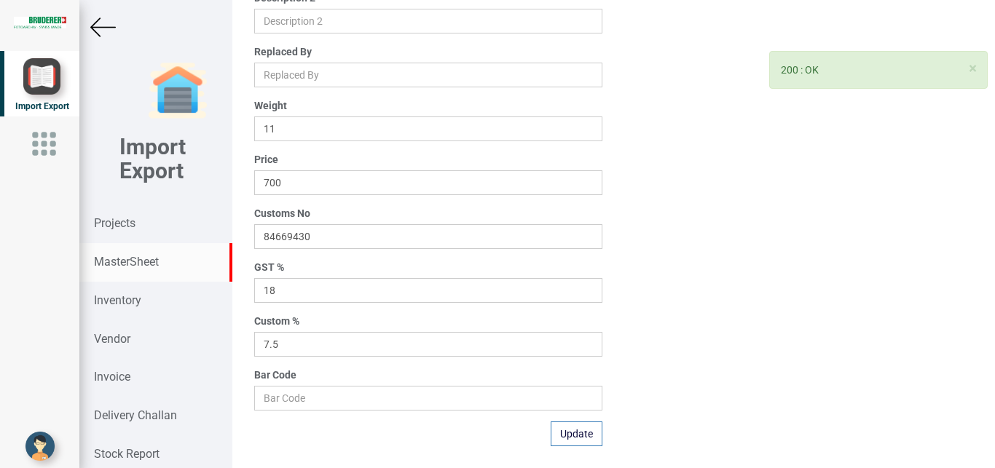
click at [135, 258] on strong "MasterSheet" at bounding box center [126, 262] width 65 height 14
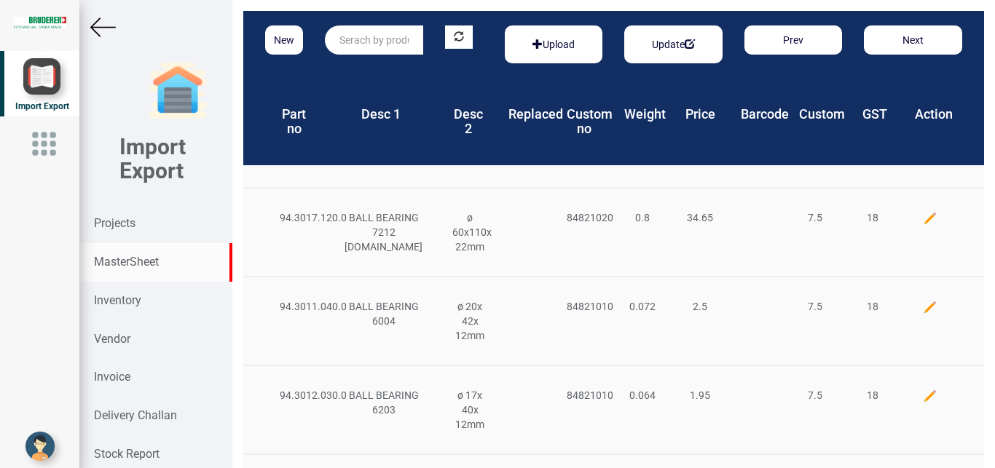
click at [372, 36] on input "text" at bounding box center [374, 39] width 98 height 29
click at [423, 63] on link "94.3050.36 1.0" at bounding box center [382, 69] width 115 height 19
type input "94.3050.361.0"
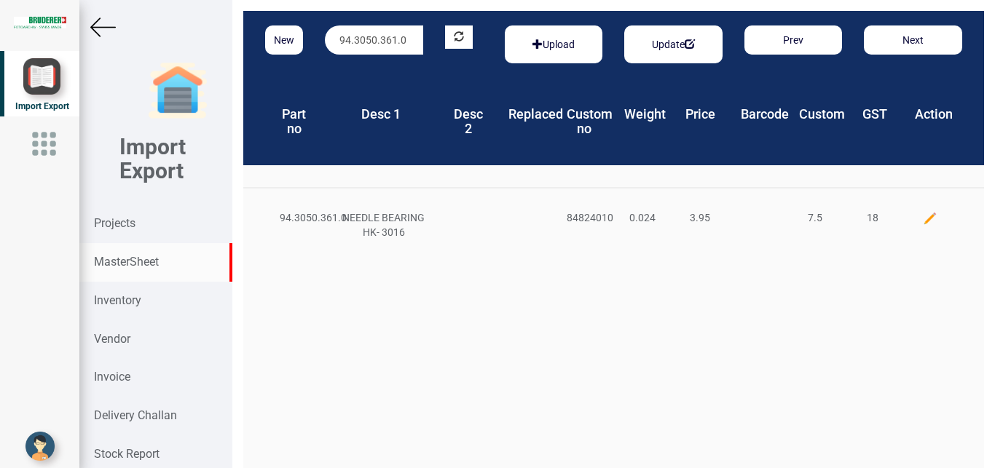
click at [923, 218] on img at bounding box center [930, 218] width 15 height 15
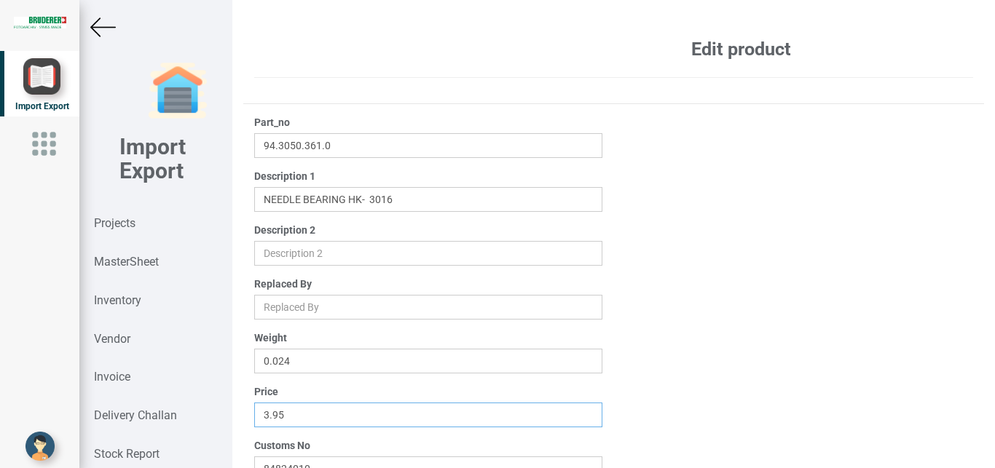
click at [297, 419] on input "3.95" at bounding box center [428, 415] width 349 height 25
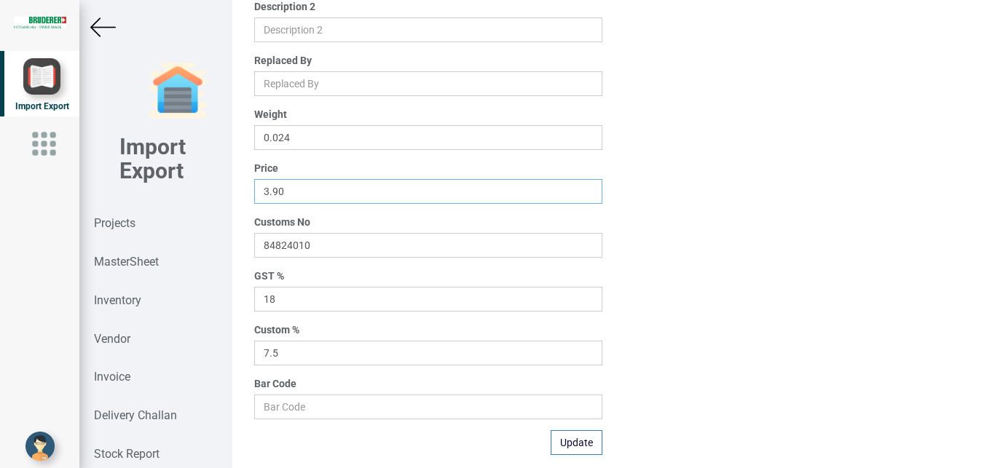
scroll to position [232, 0]
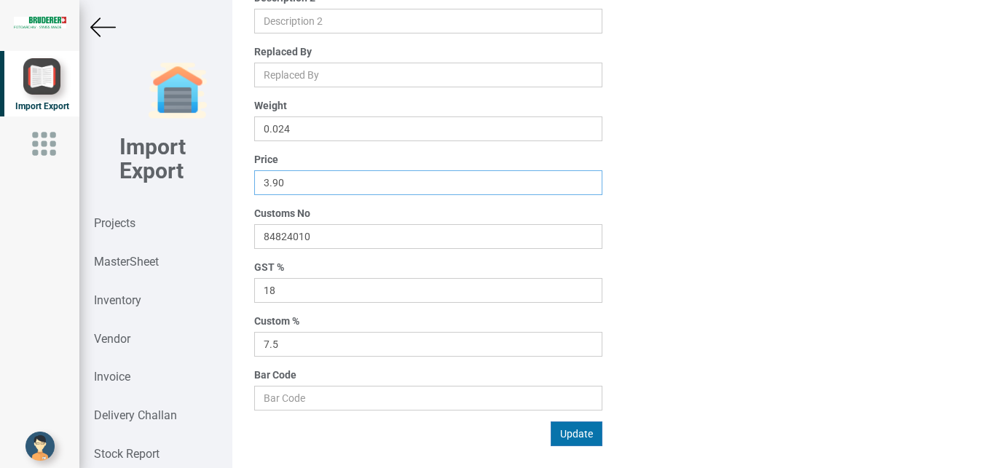
type input "3.90"
click at [565, 441] on button "Update" at bounding box center [576, 434] width 52 height 25
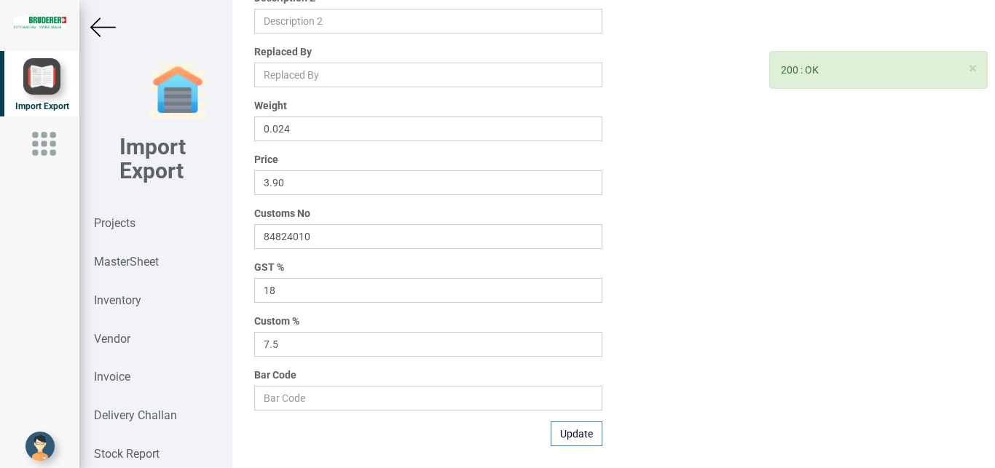
click at [96, 26] on img at bounding box center [102, 27] width 25 height 25
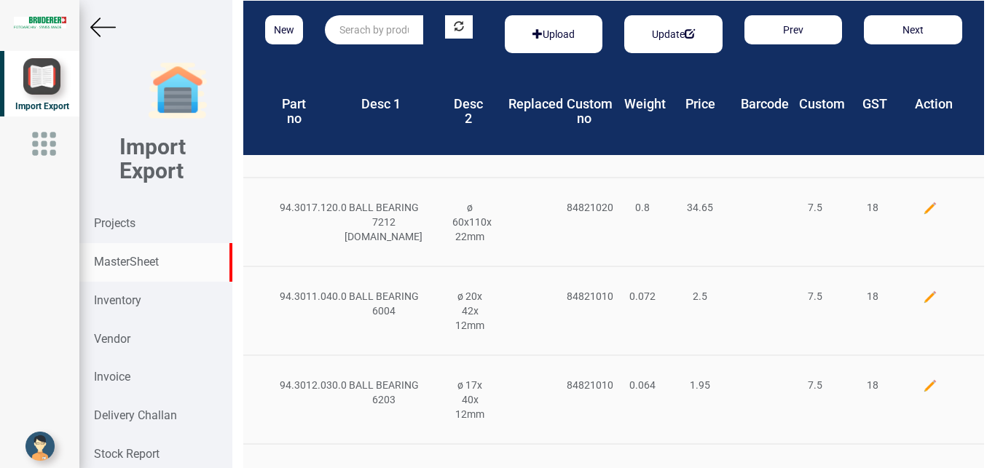
scroll to position [1, 0]
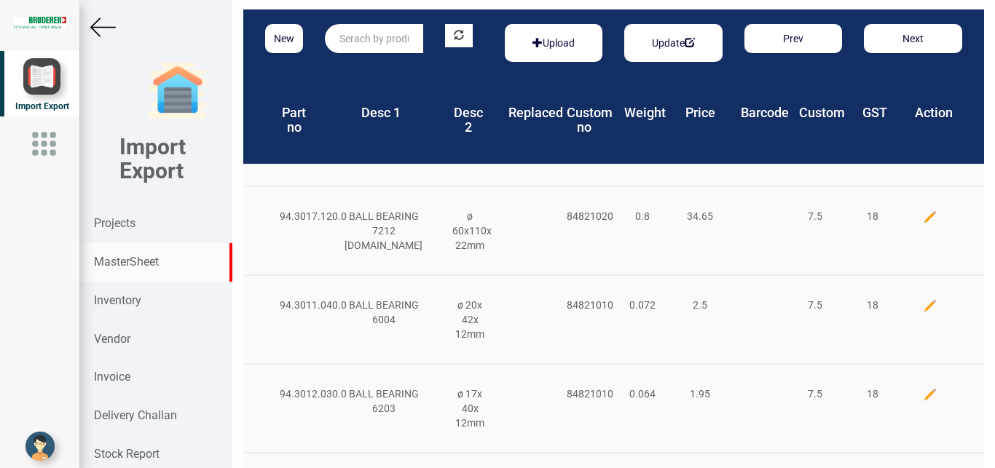
click at [353, 39] on input "text" at bounding box center [374, 38] width 98 height 29
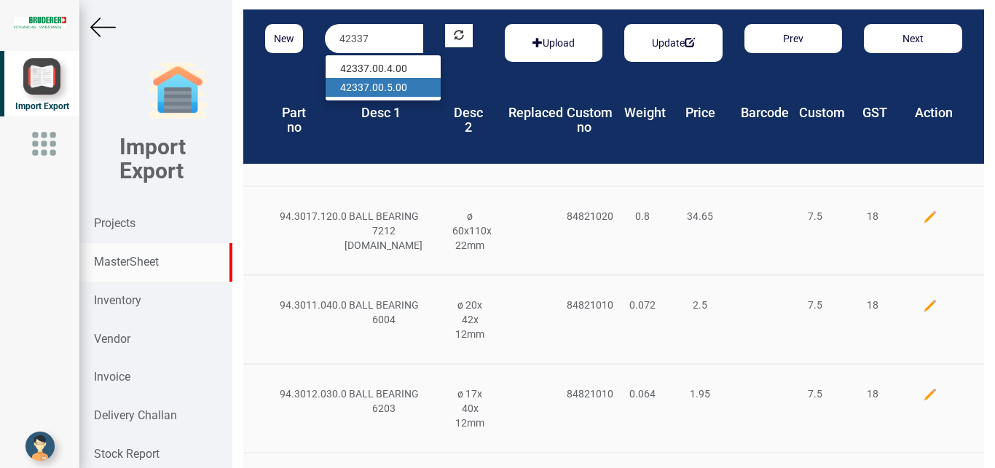
click at [401, 85] on link "42337 .00.5.00" at bounding box center [382, 87] width 115 height 19
type input "42337.00.5.00"
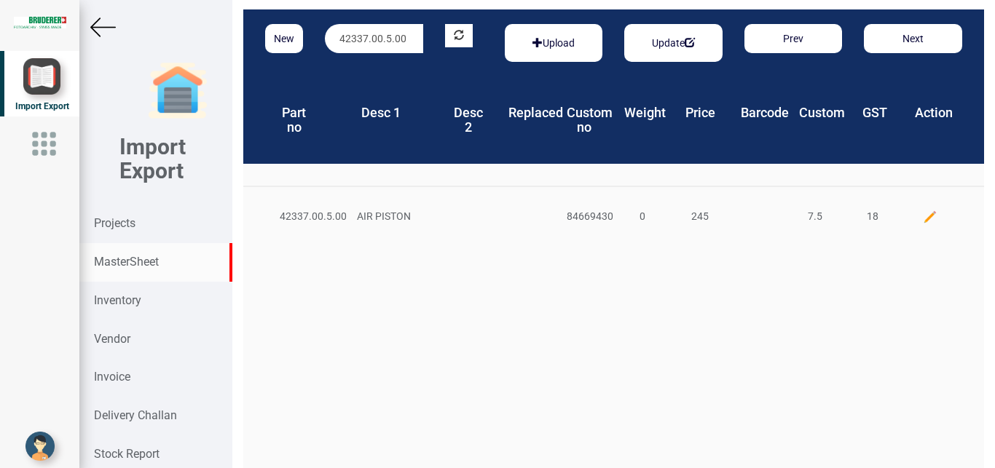
click at [909, 216] on div at bounding box center [930, 216] width 58 height 15
click at [923, 210] on img at bounding box center [930, 217] width 15 height 15
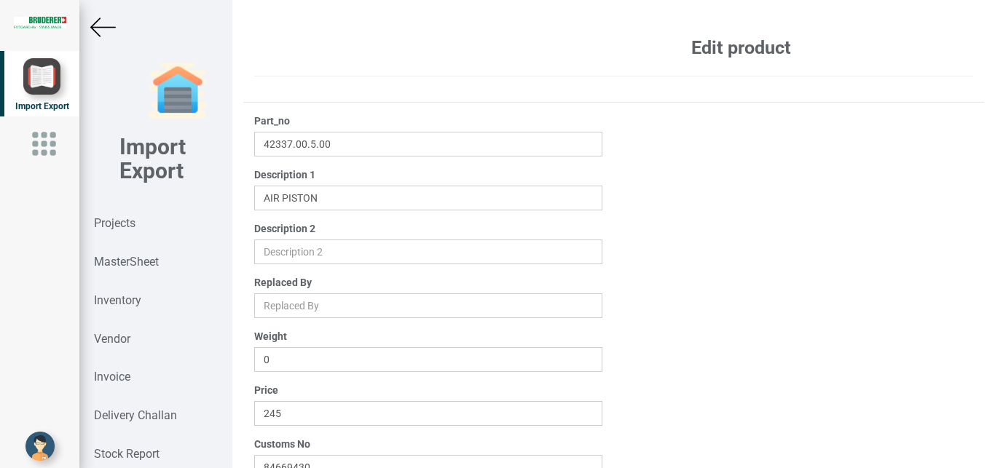
click at [93, 23] on img at bounding box center [102, 27] width 25 height 25
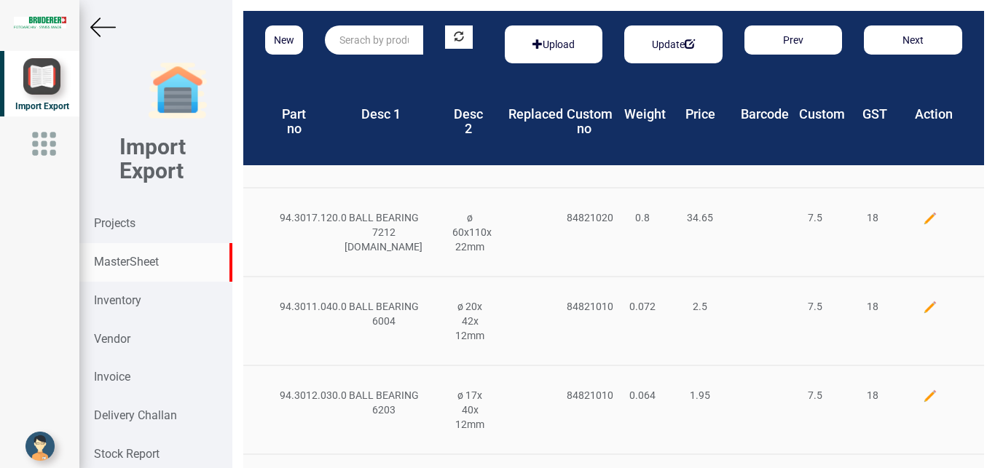
click at [347, 44] on input "text" at bounding box center [374, 39] width 98 height 29
click at [398, 67] on link "42377 .00.0.00" at bounding box center [382, 69] width 115 height 19
type input "42377.00.0.00"
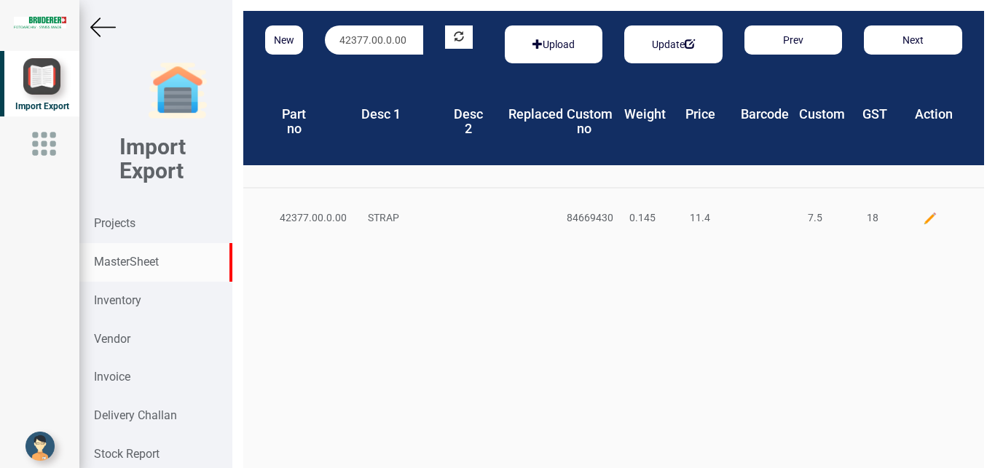
click at [923, 216] on img at bounding box center [930, 218] width 15 height 15
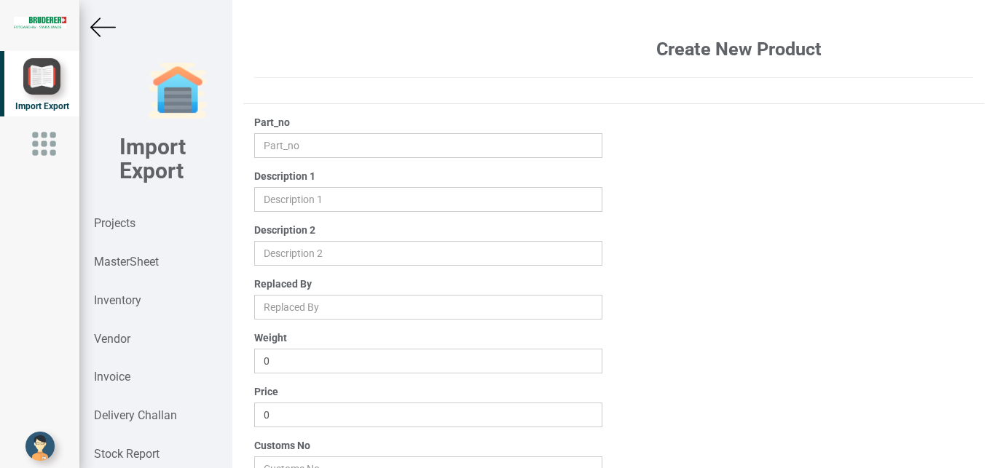
type input "42377.00.0.00"
type input "STRAP"
type input "0.145"
type input "11.4"
type input "84669430"
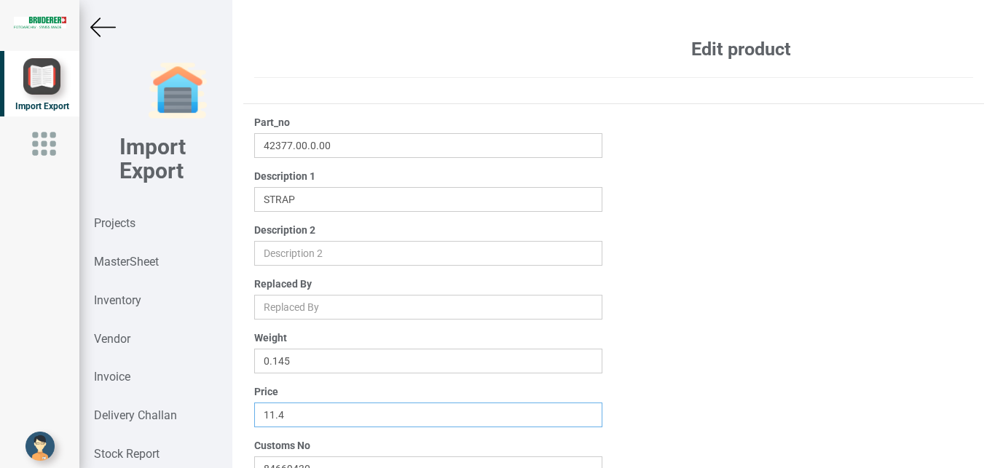
drag, startPoint x: 316, startPoint y: 411, endPoint x: 198, endPoint y: 417, distance: 118.1
click at [254, 417] on input "11.4" at bounding box center [428, 415] width 349 height 25
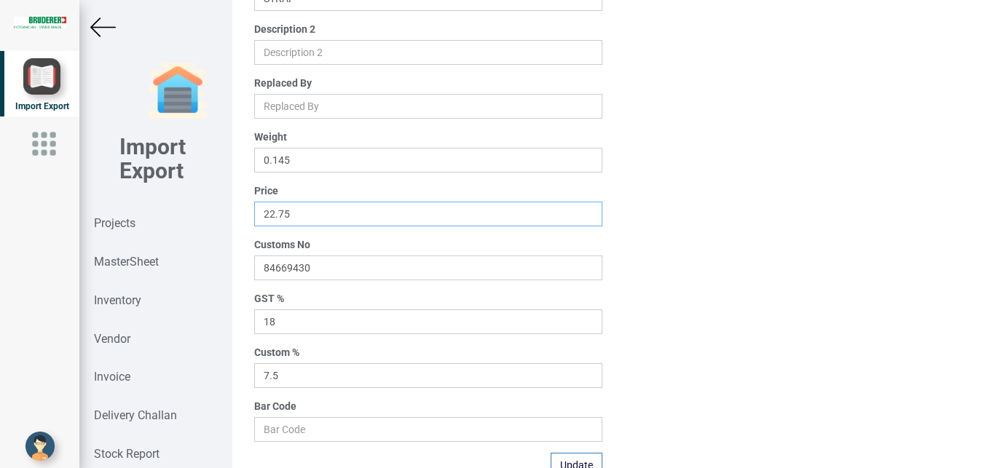
scroll to position [232, 0]
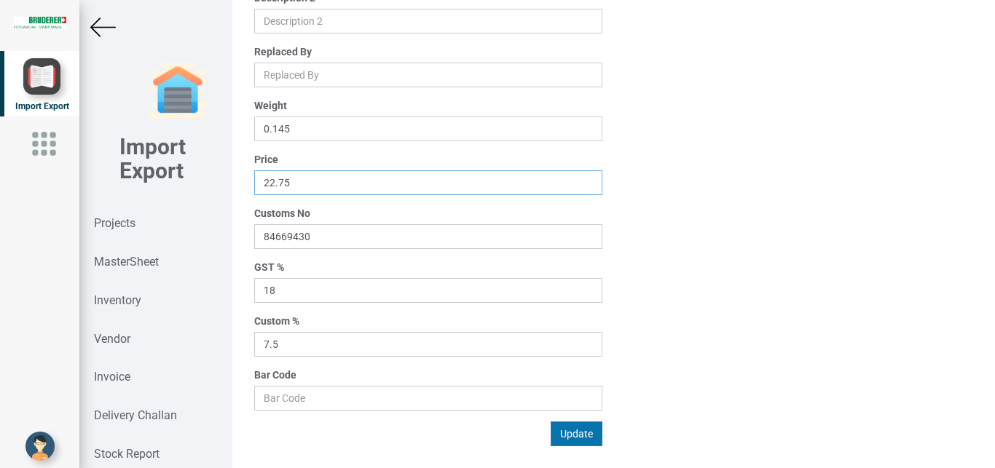
type input "22.75"
drag, startPoint x: 574, startPoint y: 433, endPoint x: 522, endPoint y: 415, distance: 55.5
click at [577, 433] on button "Update" at bounding box center [576, 434] width 52 height 25
click at [122, 224] on strong "Projects" at bounding box center [115, 223] width 42 height 14
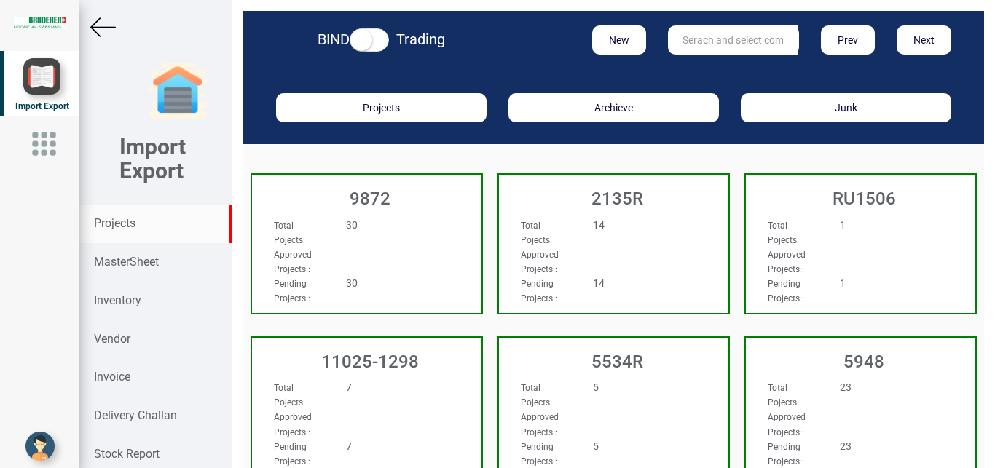
click at [687, 41] on input "text" at bounding box center [733, 39] width 130 height 29
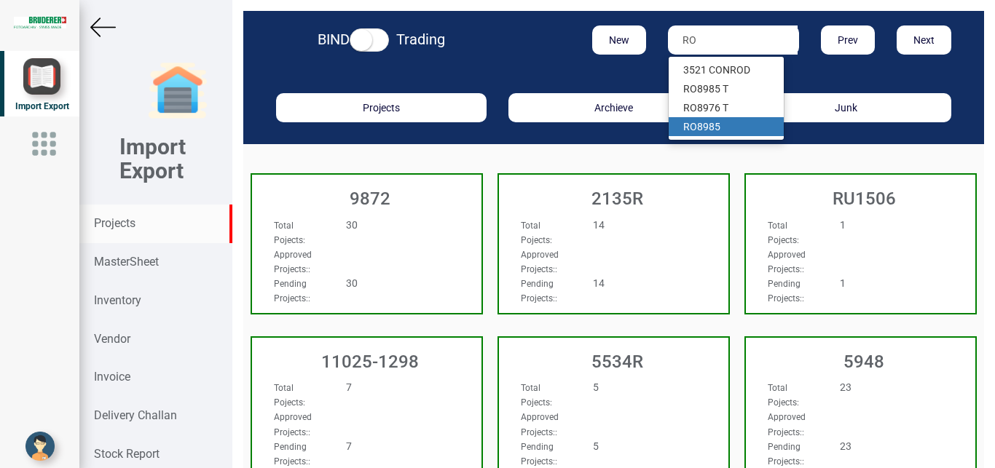
click at [703, 131] on link "RO 8985" at bounding box center [725, 126] width 115 height 19
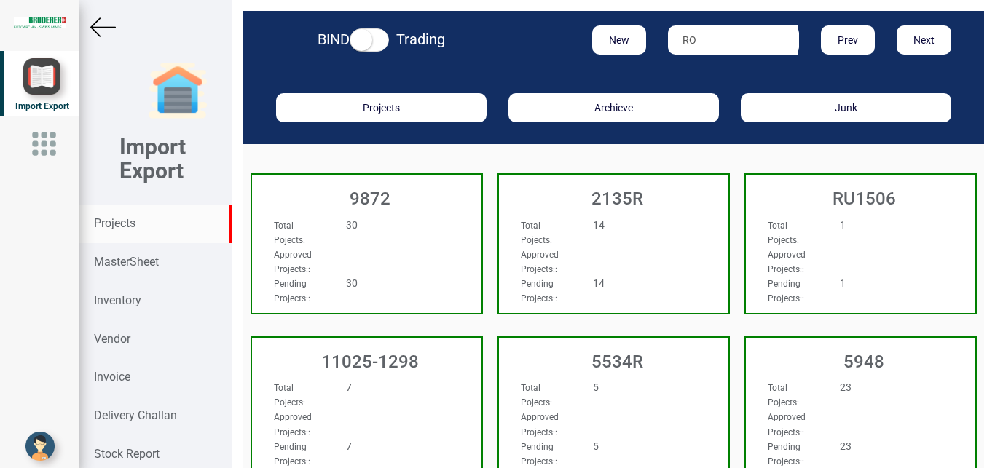
type input "RO 8985"
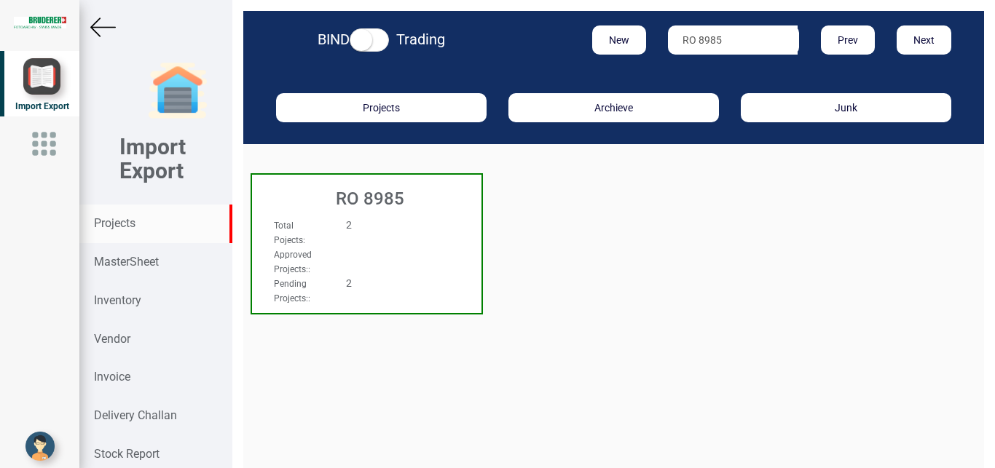
click at [428, 258] on div "Approved Projects: :" at bounding box center [349, 261] width 173 height 29
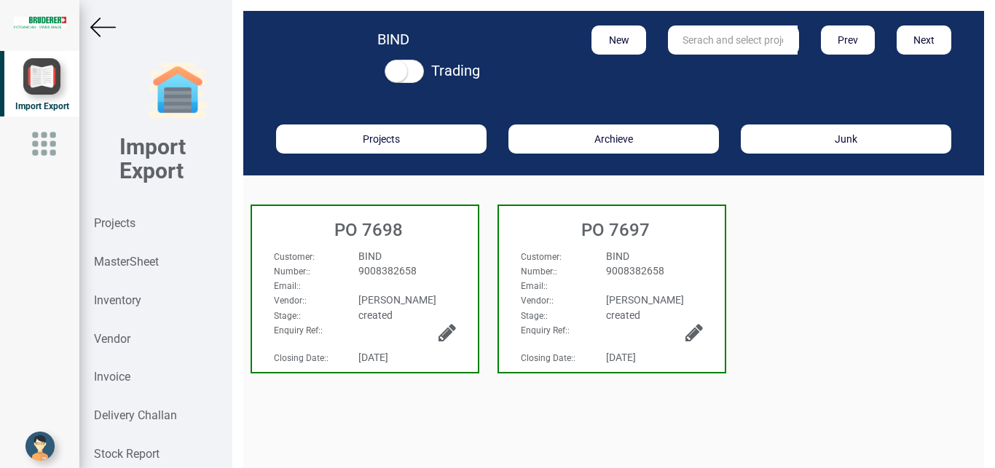
click at [418, 242] on div "PO 7698" at bounding box center [365, 226] width 226 height 41
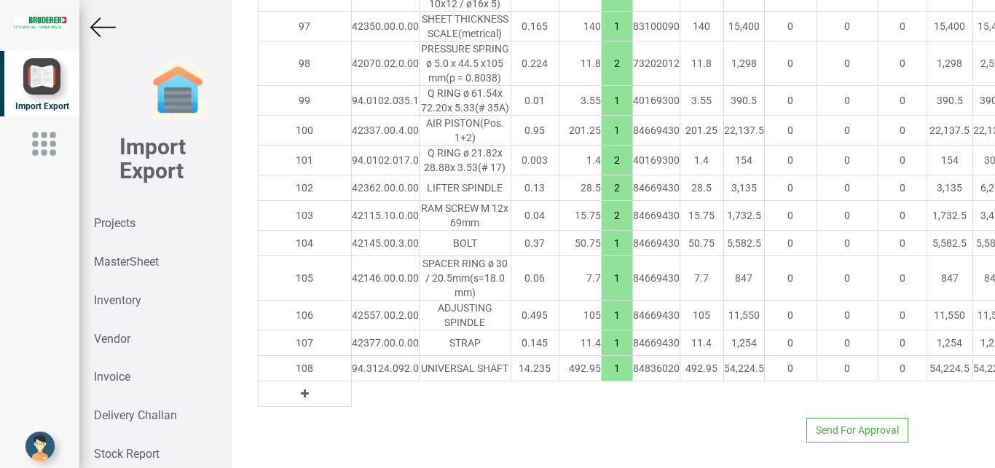
scroll to position [5097, 277]
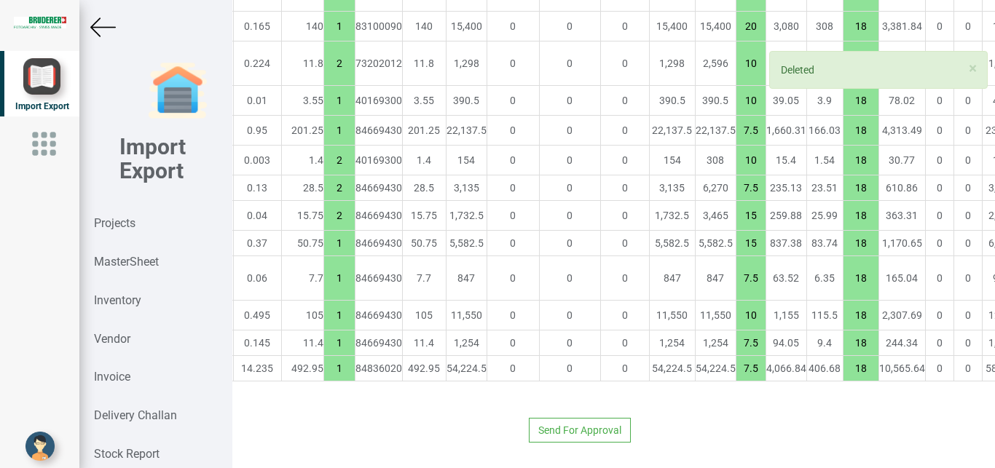
drag, startPoint x: 969, startPoint y: 355, endPoint x: 969, endPoint y: 338, distance: 17.5
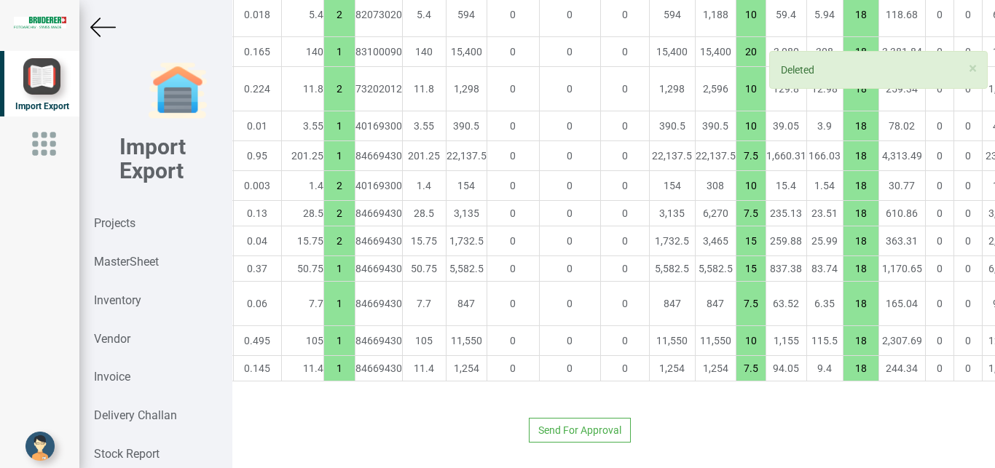
scroll to position [5071, 277]
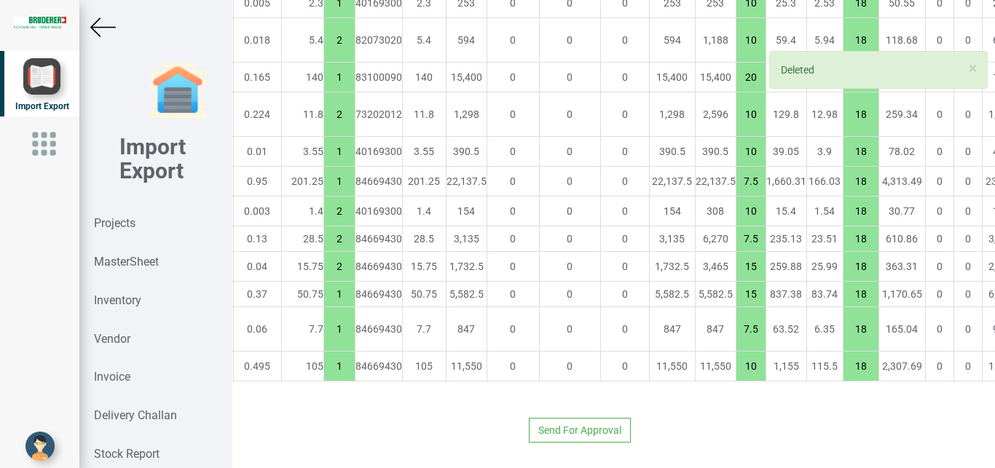
scroll to position [5016, 277]
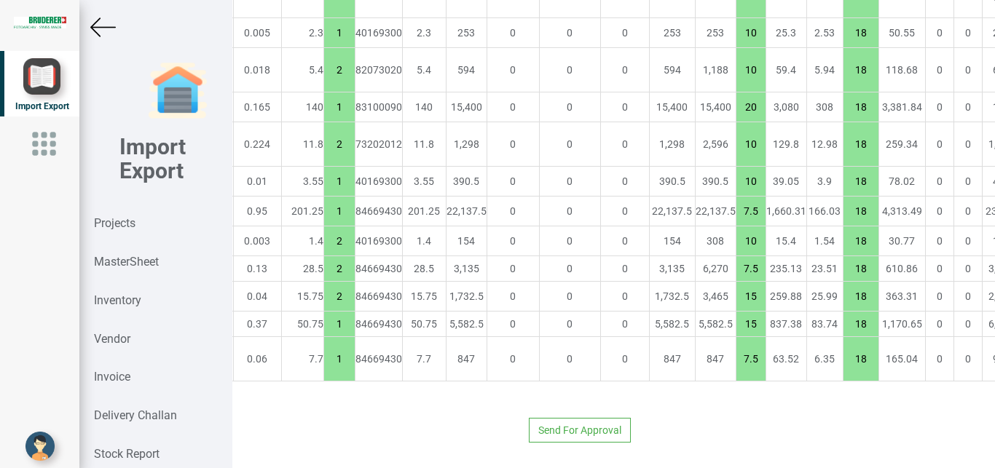
drag, startPoint x: 971, startPoint y: 323, endPoint x: 971, endPoint y: 308, distance: 14.6
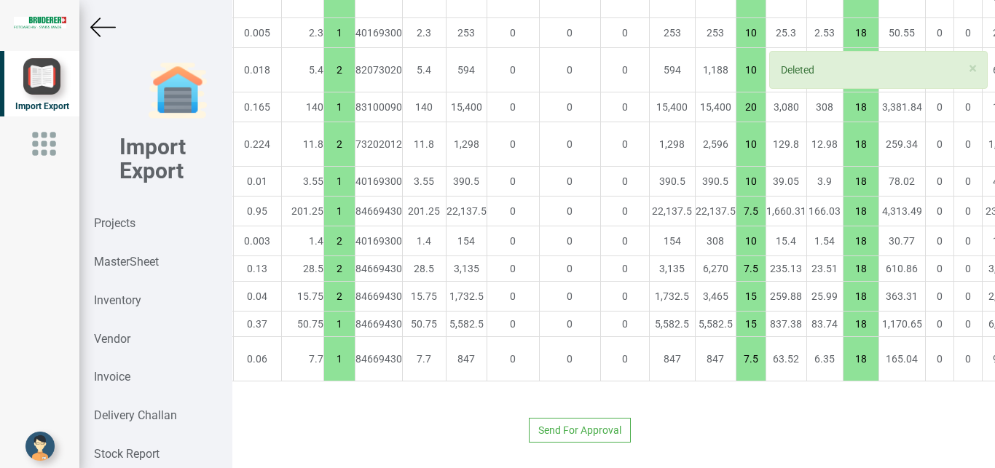
drag, startPoint x: 971, startPoint y: 347, endPoint x: 971, endPoint y: 309, distance: 37.9
drag, startPoint x: 972, startPoint y: 343, endPoint x: 974, endPoint y: 306, distance: 37.2
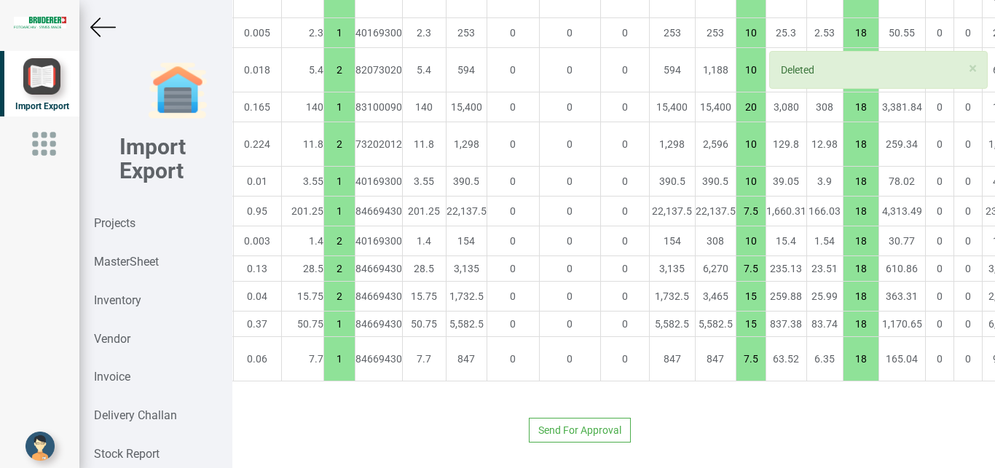
drag, startPoint x: 969, startPoint y: 344, endPoint x: 973, endPoint y: 316, distance: 27.9
drag, startPoint x: 974, startPoint y: 349, endPoint x: 975, endPoint y: 309, distance: 40.1
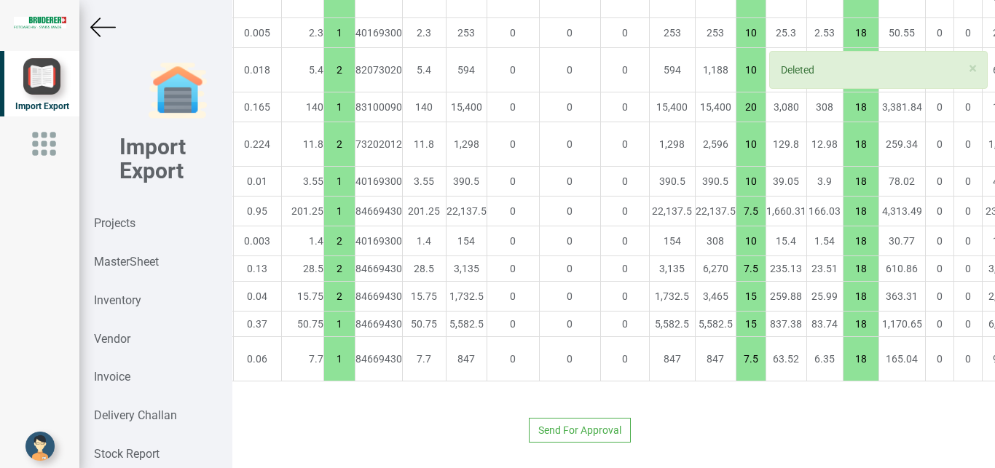
type input "6804.450000000001"
type input "7.5"
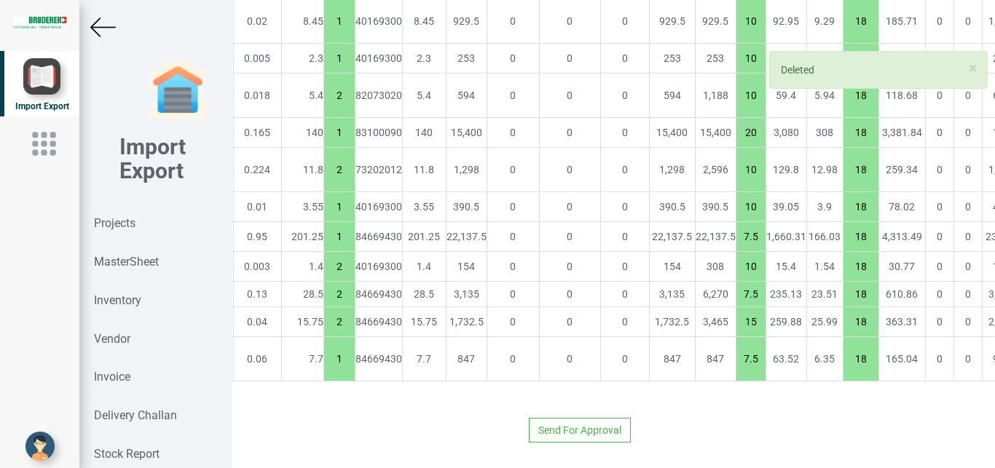
drag, startPoint x: 965, startPoint y: 349, endPoint x: 971, endPoint y: 317, distance: 31.7
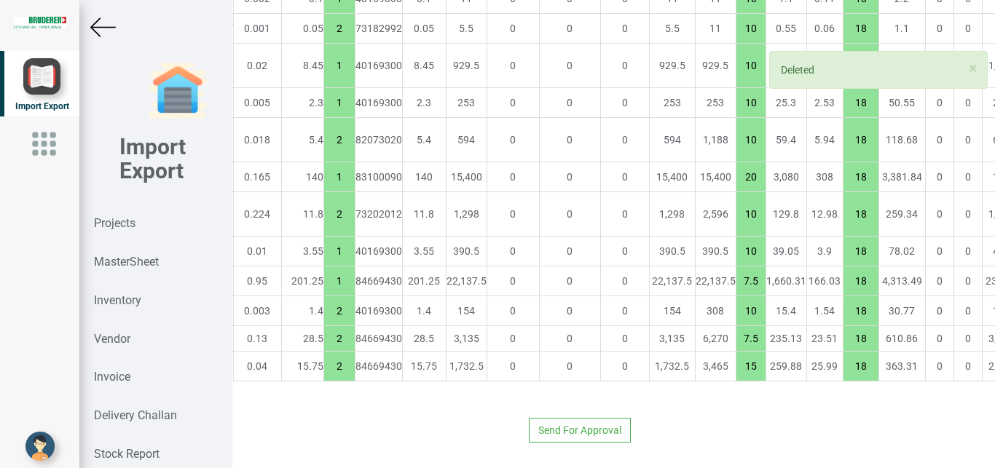
scroll to position [4946, 277]
drag, startPoint x: 970, startPoint y: 351, endPoint x: 971, endPoint y: 320, distance: 31.3
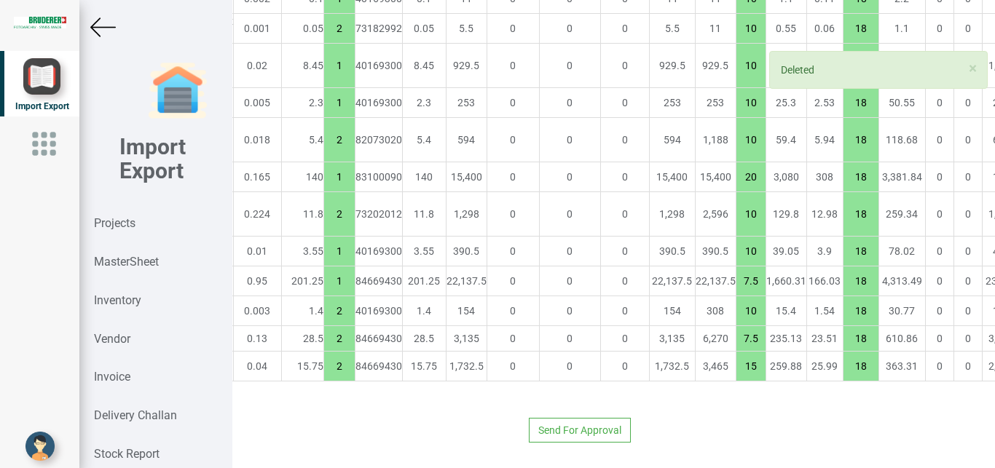
drag, startPoint x: 971, startPoint y: 354, endPoint x: 971, endPoint y: 326, distance: 27.7
drag, startPoint x: 971, startPoint y: 355, endPoint x: 971, endPoint y: 323, distance: 32.0
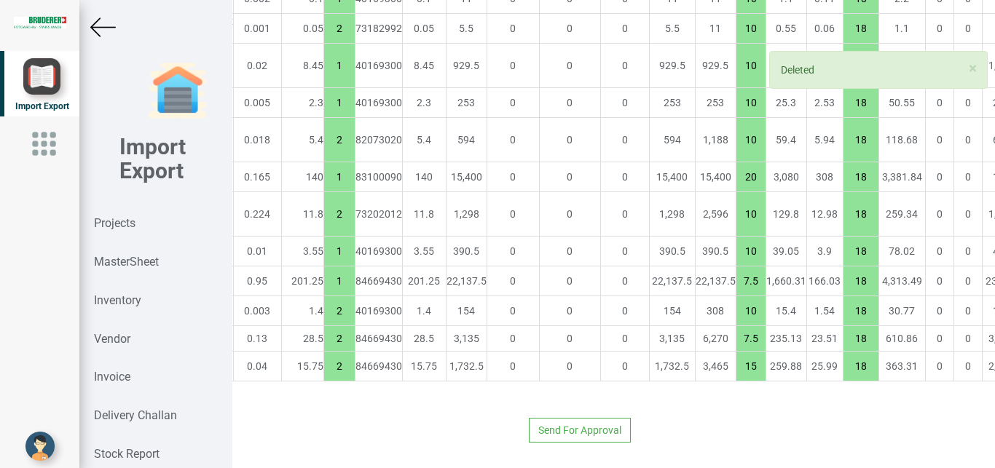
drag, startPoint x: 976, startPoint y: 350, endPoint x: 978, endPoint y: 336, distance: 13.9
drag, startPoint x: 972, startPoint y: 352, endPoint x: 970, endPoint y: 333, distance: 19.1
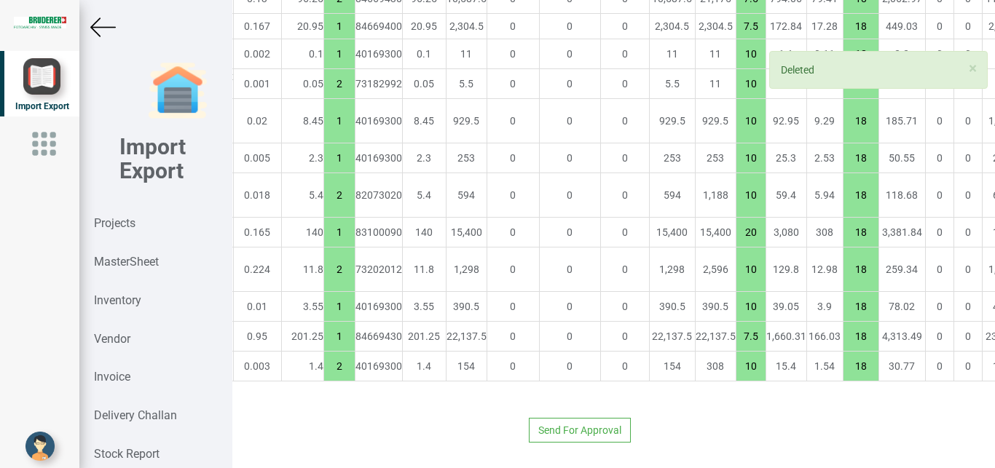
scroll to position [4891, 277]
drag, startPoint x: 968, startPoint y: 352, endPoint x: 966, endPoint y: 331, distance: 21.2
drag, startPoint x: 967, startPoint y: 353, endPoint x: 968, endPoint y: 333, distance: 19.7
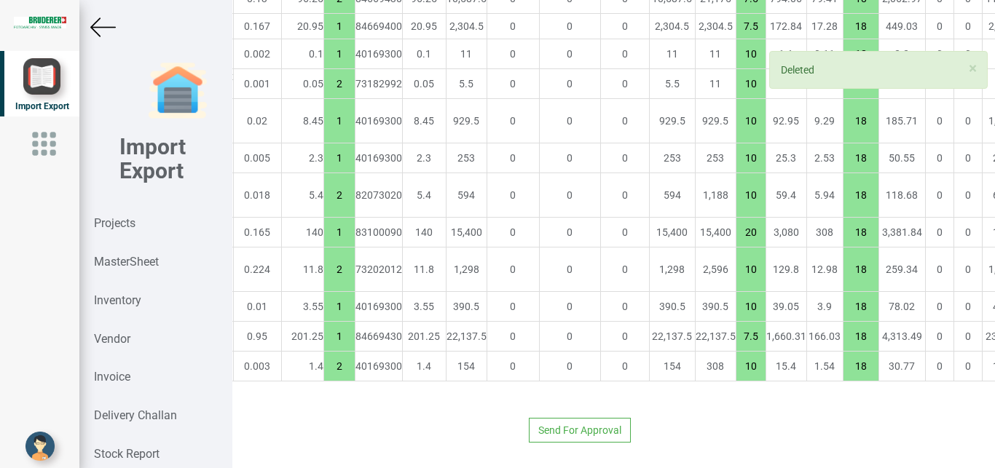
drag, startPoint x: 971, startPoint y: 358, endPoint x: 975, endPoint y: 344, distance: 13.8
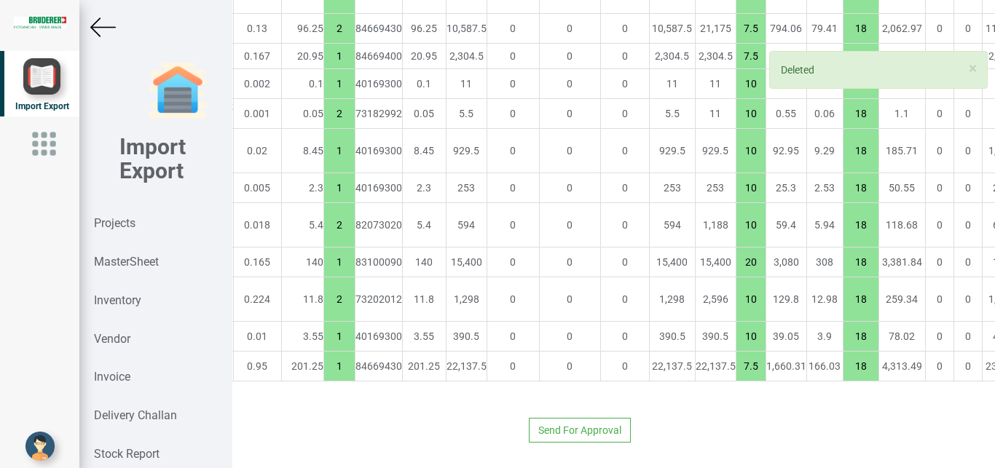
drag, startPoint x: 976, startPoint y: 351, endPoint x: 974, endPoint y: 324, distance: 27.0
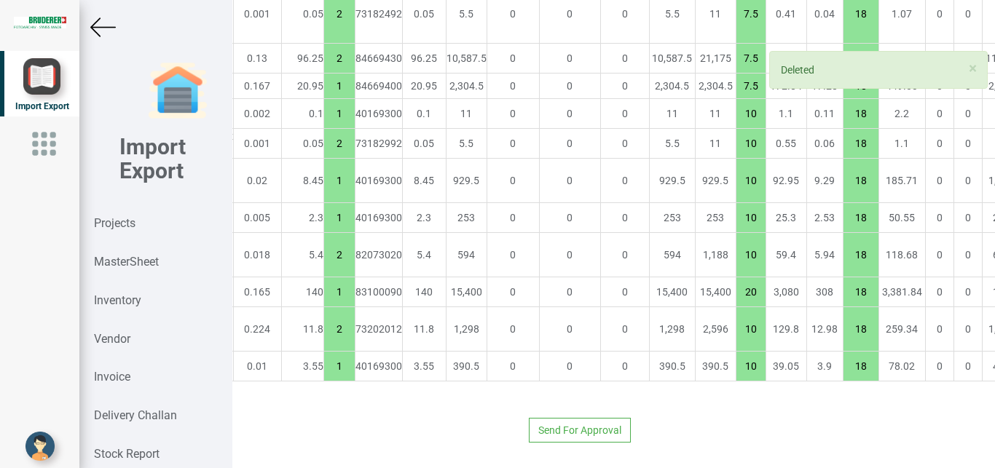
drag, startPoint x: 974, startPoint y: 345, endPoint x: 971, endPoint y: 325, distance: 20.6
drag, startPoint x: 971, startPoint y: 345, endPoint x: 973, endPoint y: 315, distance: 30.6
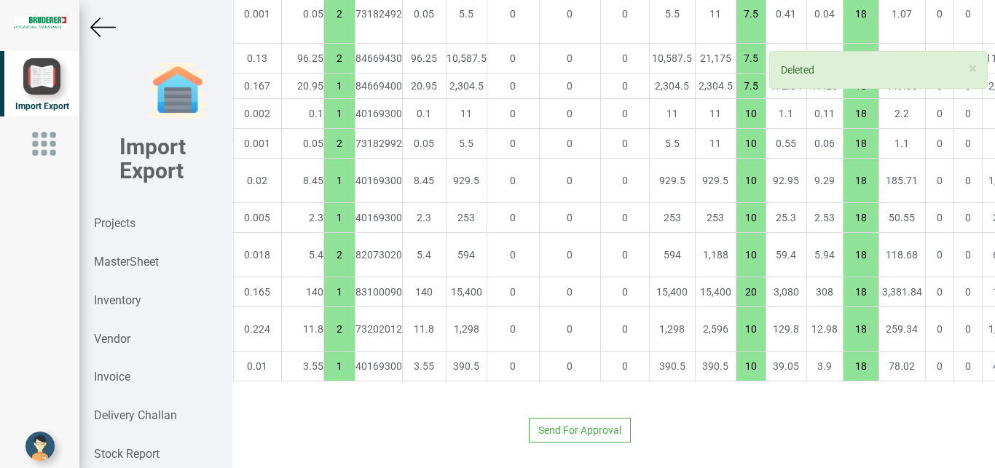
drag, startPoint x: 971, startPoint y: 344, endPoint x: 968, endPoint y: 306, distance: 38.0
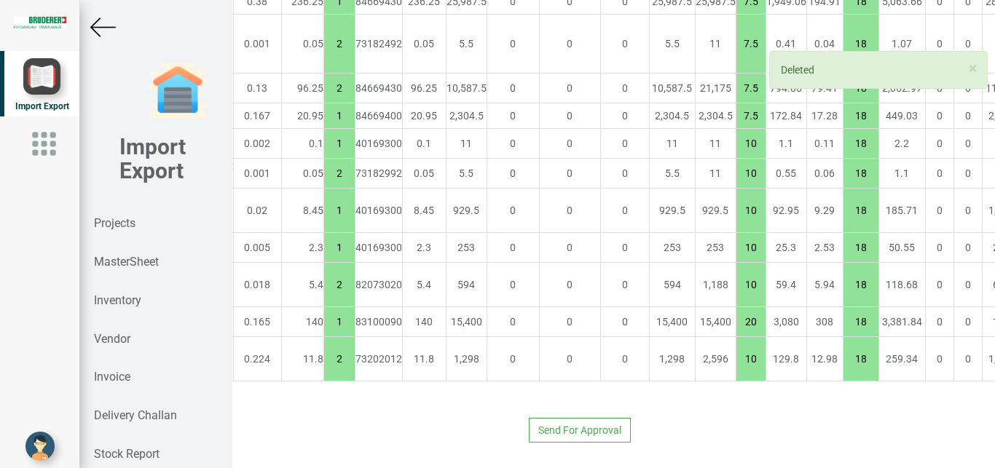
drag, startPoint x: 968, startPoint y: 344, endPoint x: 968, endPoint y: 299, distance: 45.9
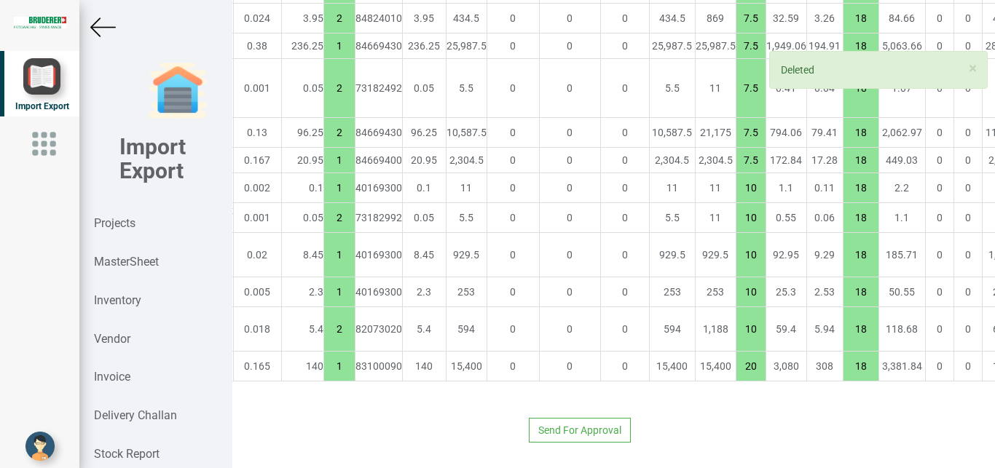
type input "6466.25"
type input "1"
type input "20"
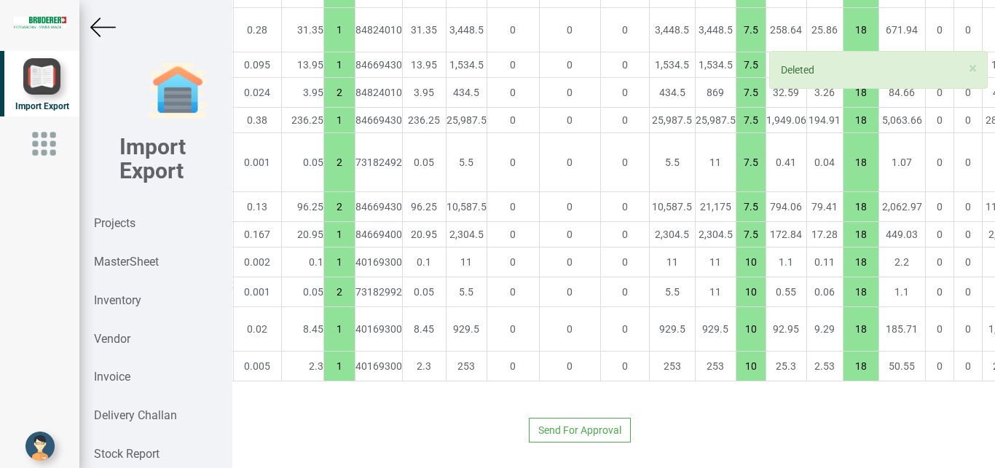
scroll to position [4668, 277]
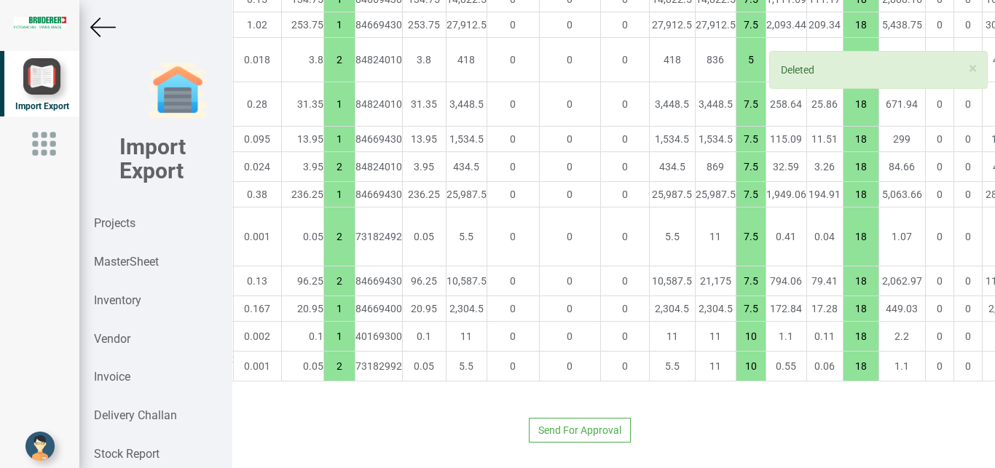
drag, startPoint x: 974, startPoint y: 353, endPoint x: 976, endPoint y: 332, distance: 21.3
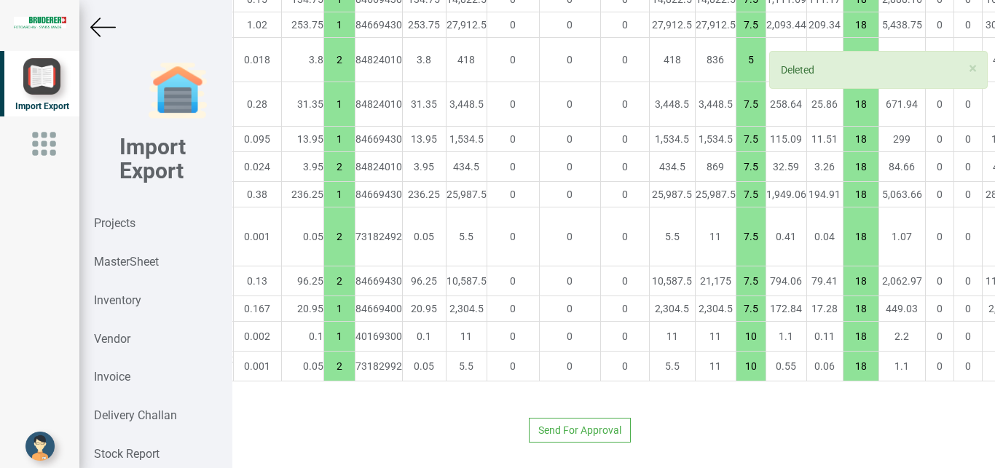
drag, startPoint x: 971, startPoint y: 347, endPoint x: 971, endPoint y: 320, distance: 26.9
type input "6315.4"
type input "2"
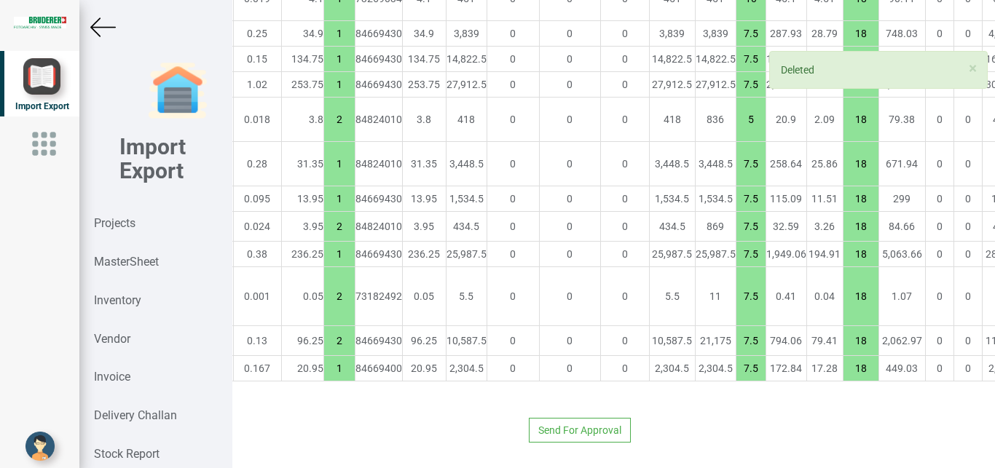
type input "6122.799999999999"
type input "1"
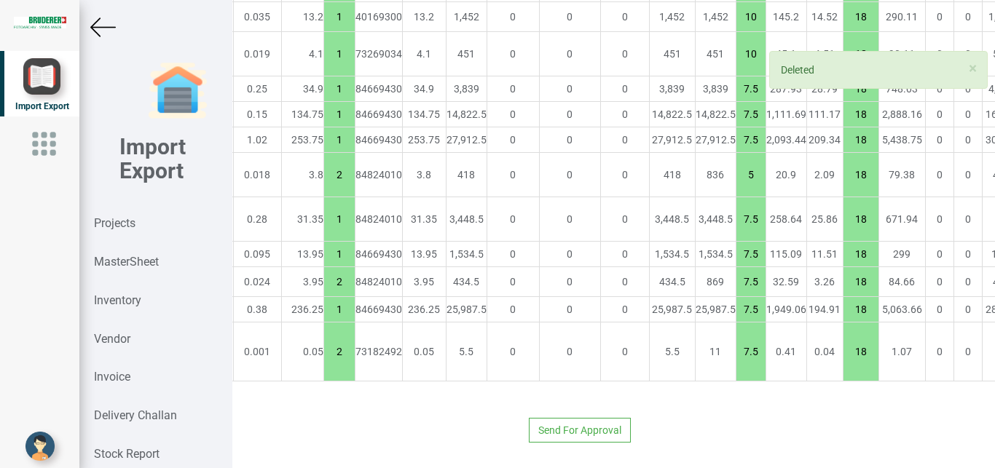
drag, startPoint x: 976, startPoint y: 344, endPoint x: 975, endPoint y: 319, distance: 25.5
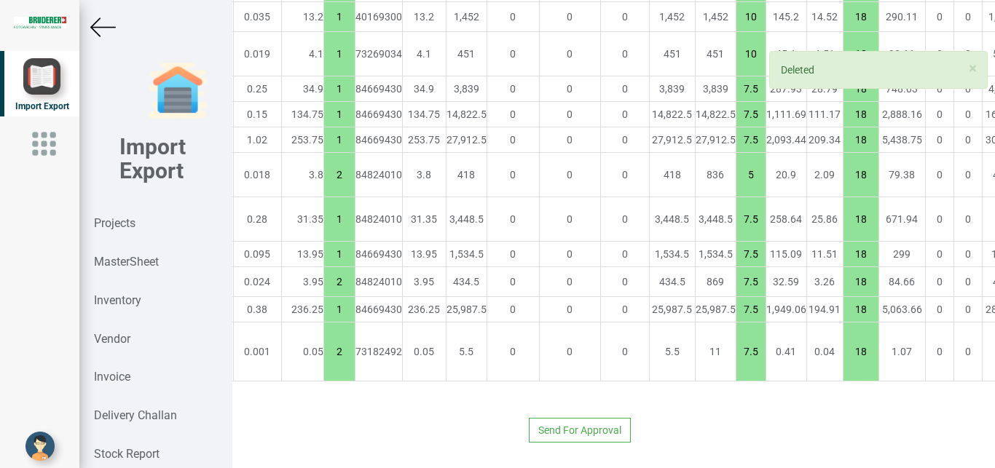
drag, startPoint x: 974, startPoint y: 343, endPoint x: 974, endPoint y: 327, distance: 16.0
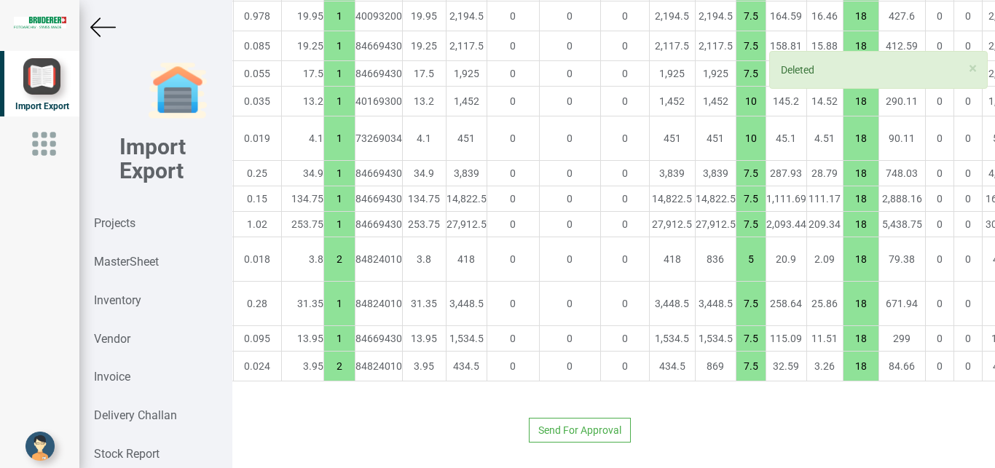
scroll to position [4394, 277]
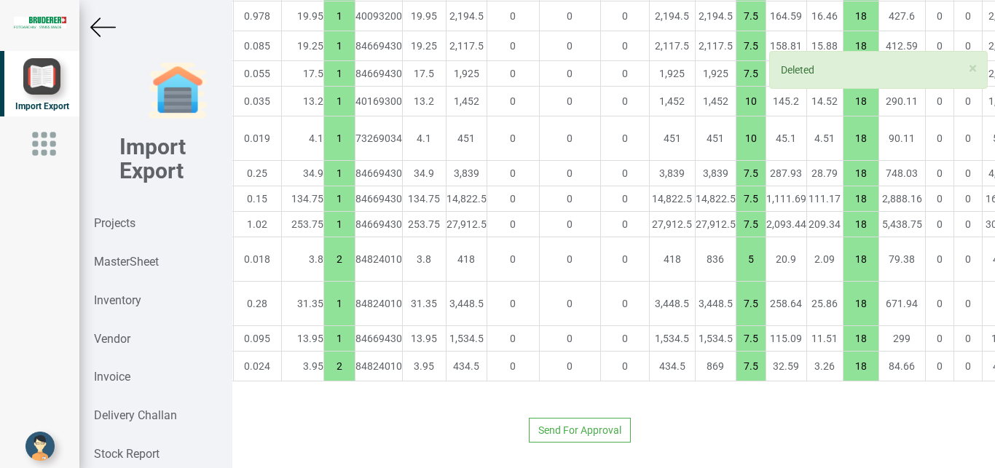
type input "5851.549999999999"
type input "2"
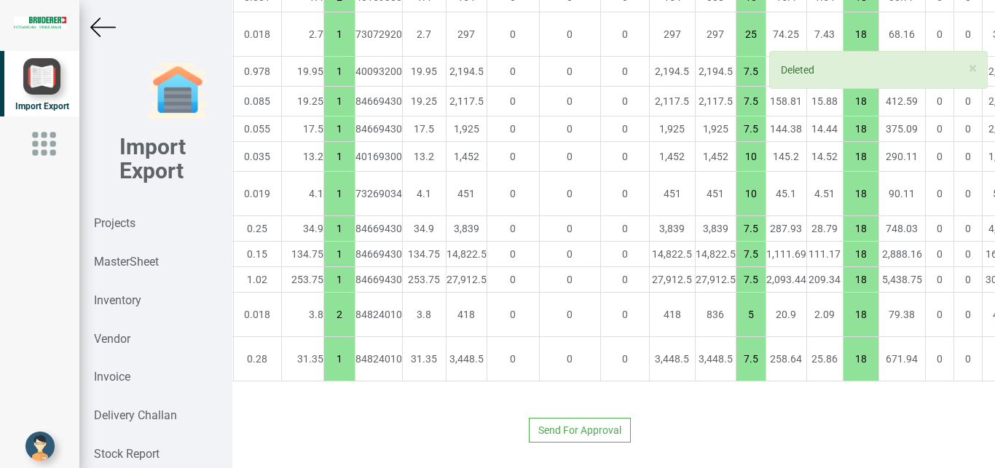
drag, startPoint x: 969, startPoint y: 341, endPoint x: 968, endPoint y: 305, distance: 35.7
drag, startPoint x: 971, startPoint y: 340, endPoint x: 971, endPoint y: 296, distance: 44.4
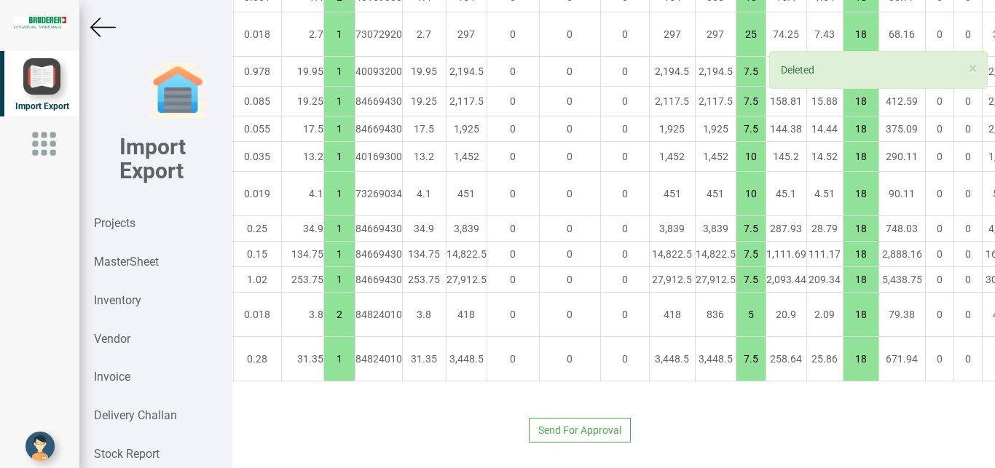
type input "5836.049999999999"
type input "1"
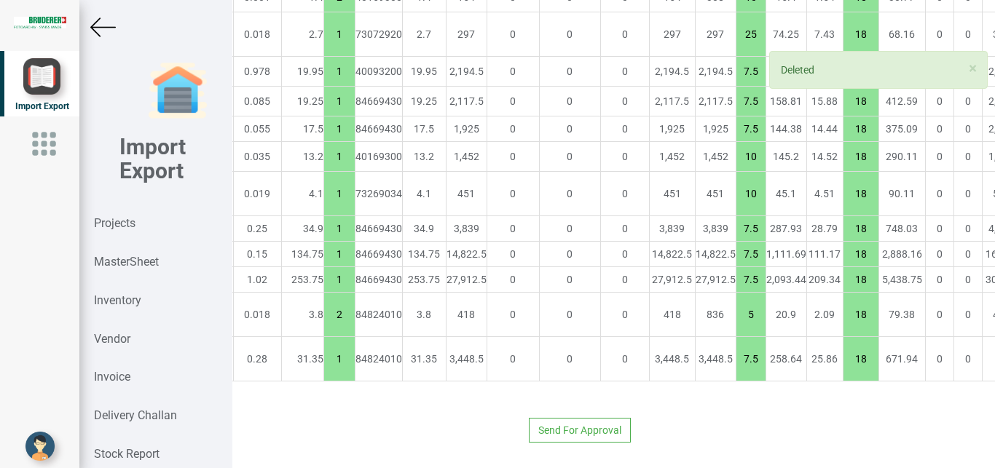
type input "7.5"
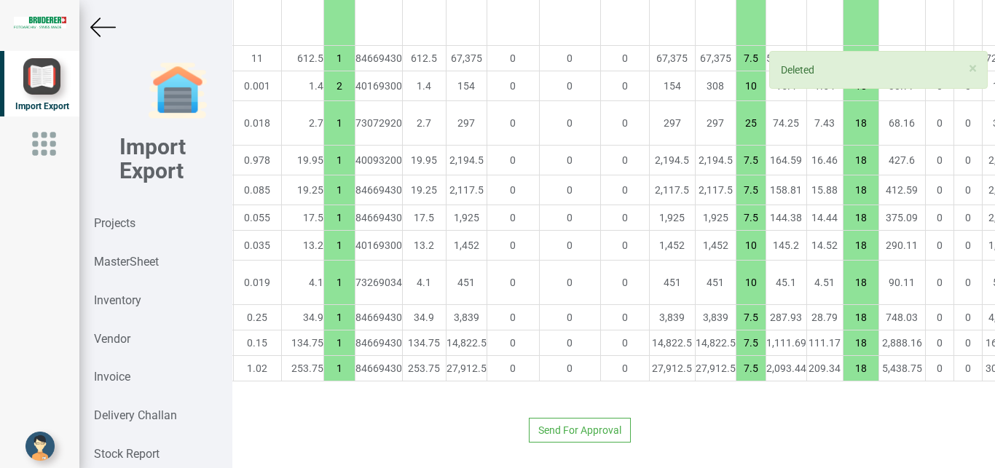
drag, startPoint x: 965, startPoint y: 357, endPoint x: 968, endPoint y: 350, distance: 7.6
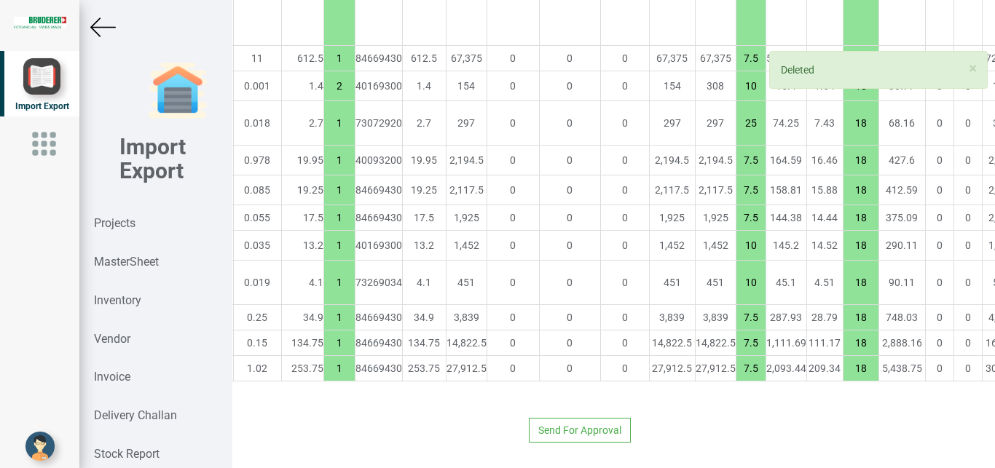
drag, startPoint x: 971, startPoint y: 356, endPoint x: 971, endPoint y: 341, distance: 14.6
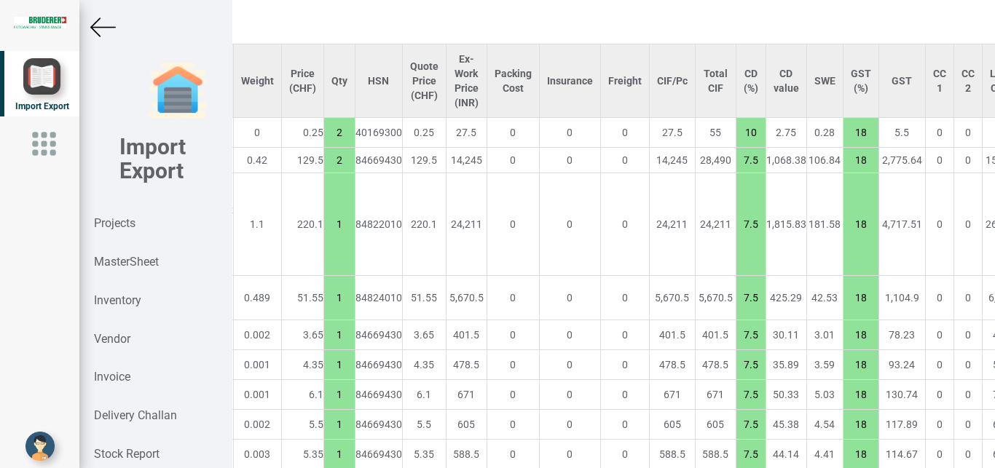
scroll to position [1163, 277]
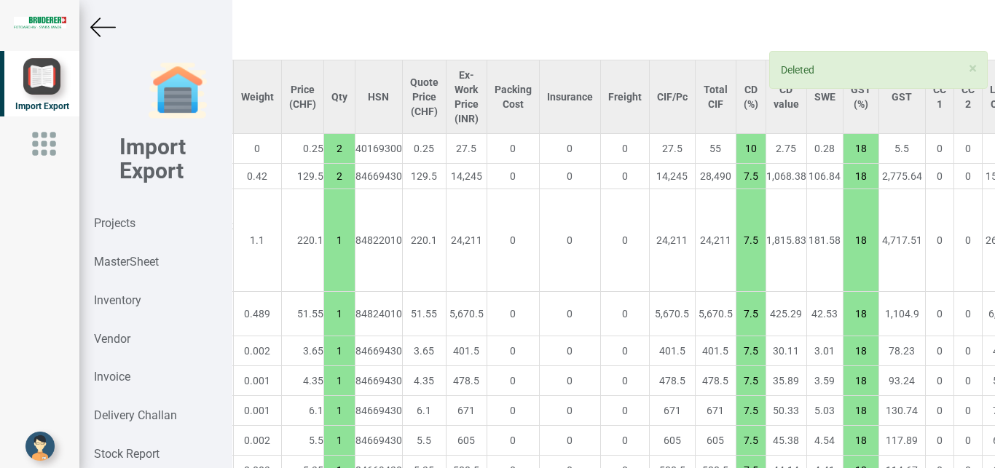
type input "5415.699999999999"
type input "7.5"
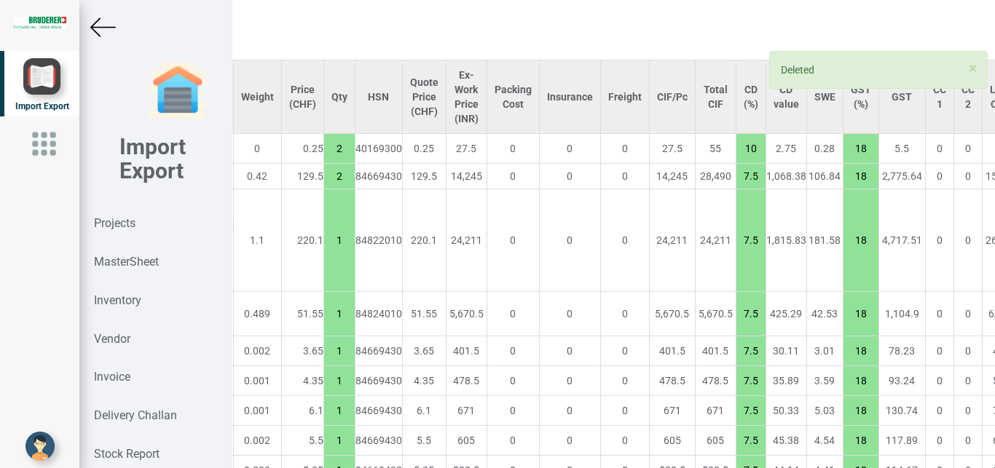
type input "1"
type input "10"
type input "7.5"
type input "2"
type input "1"
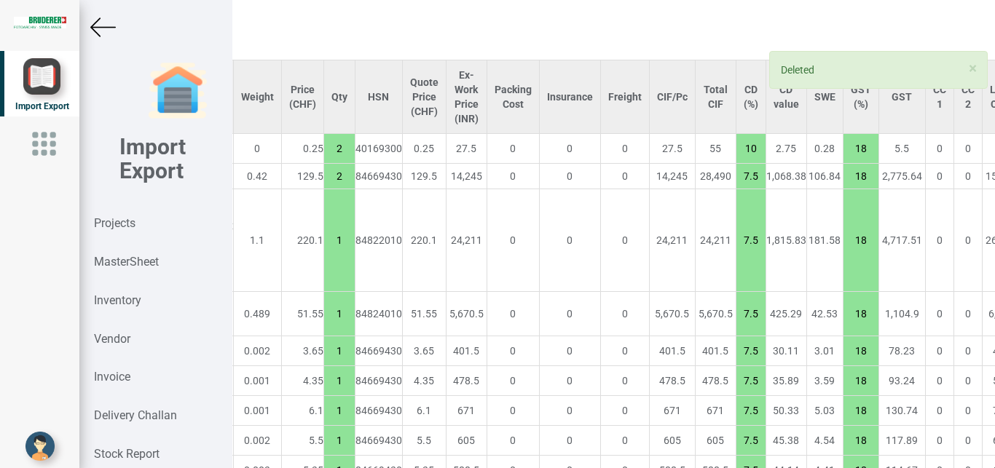
type input "2"
type input "15"
type input "7.5"
type input "15"
type input "1"
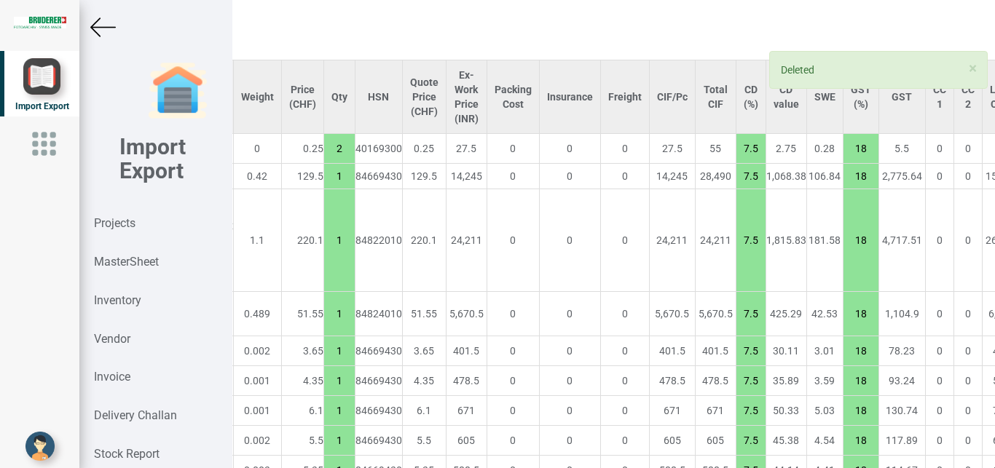
type input "7.5"
type input "10"
type input "2"
type input "7.5"
type input "1"
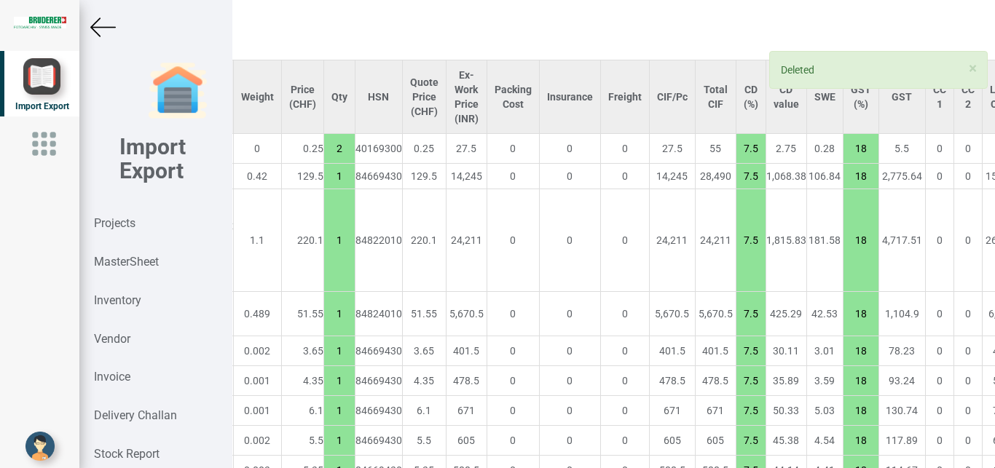
type input "15"
type input "10"
type input "20"
type input "3"
type input "10"
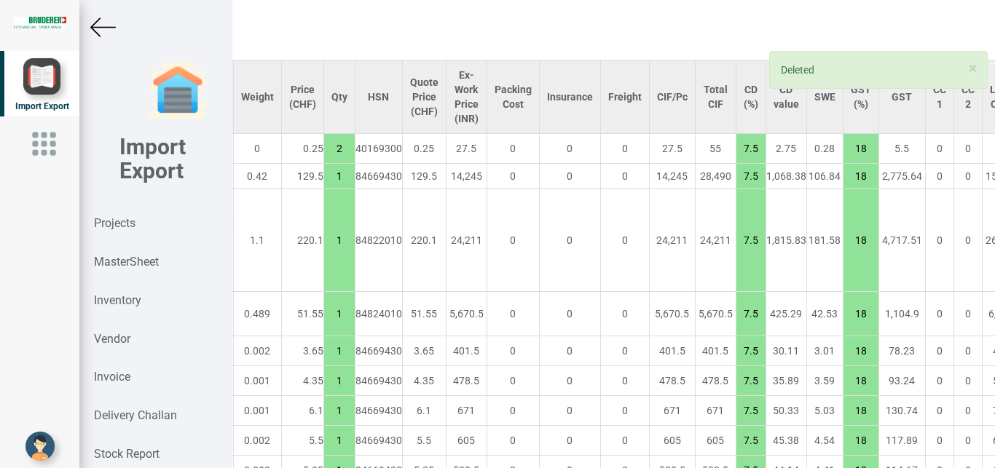
type input "4"
type input "7.5"
type input "10"
type input "2"
type input "7.5"
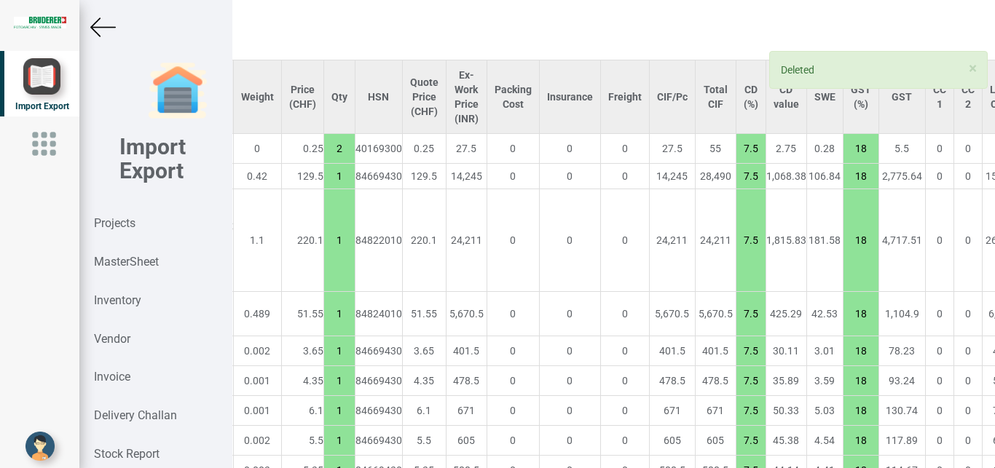
type input "1"
type input "15"
type input "2"
type input "7.5"
type input "6"
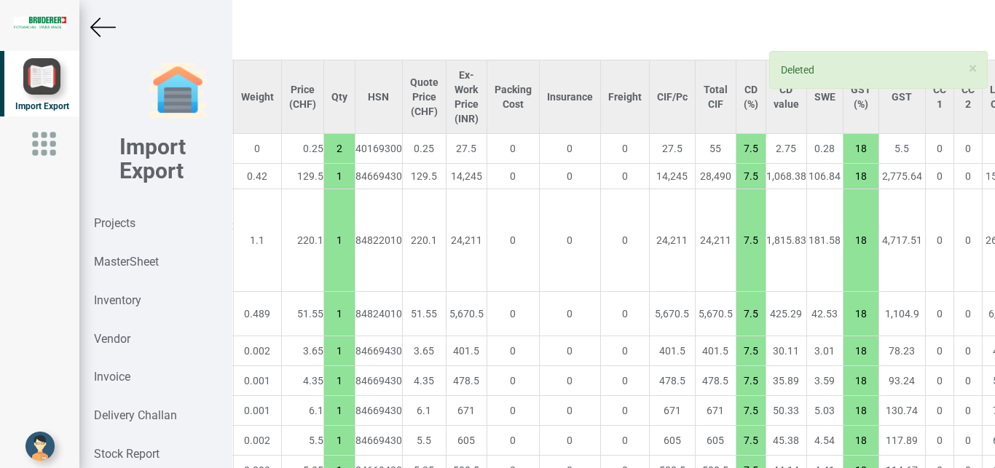
type input "15"
type input "1"
type input "7.5"
type input "2"
type input "10"
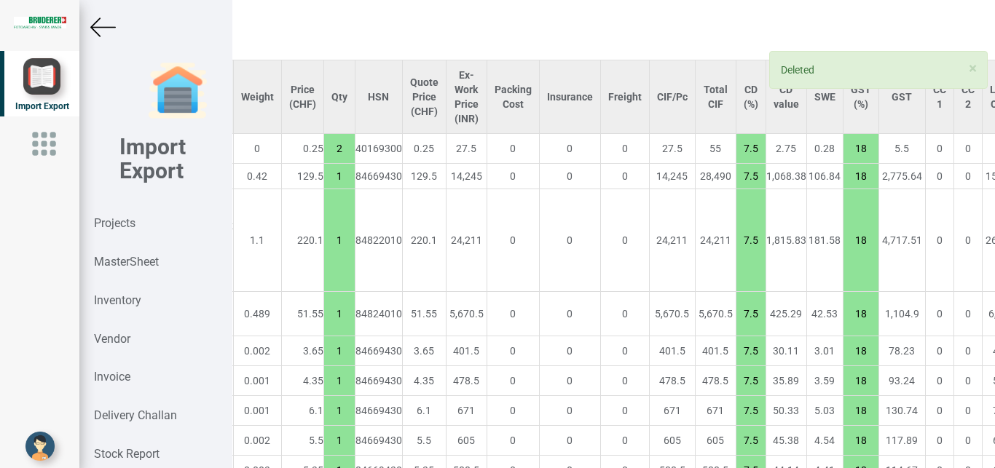
type input "7.5"
type input "1"
type input "10"
type input "2"
type input "7.5"
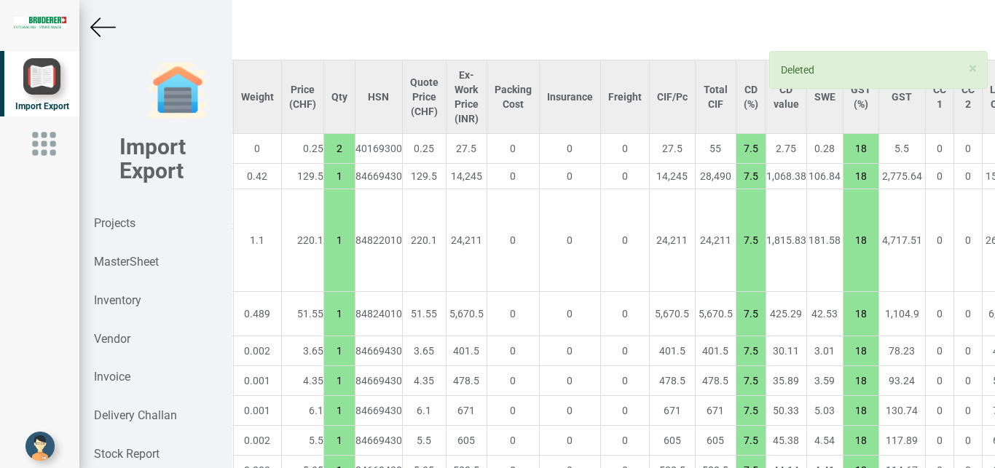
type input "1"
type input "10"
type input "20"
type input "4"
type input "15"
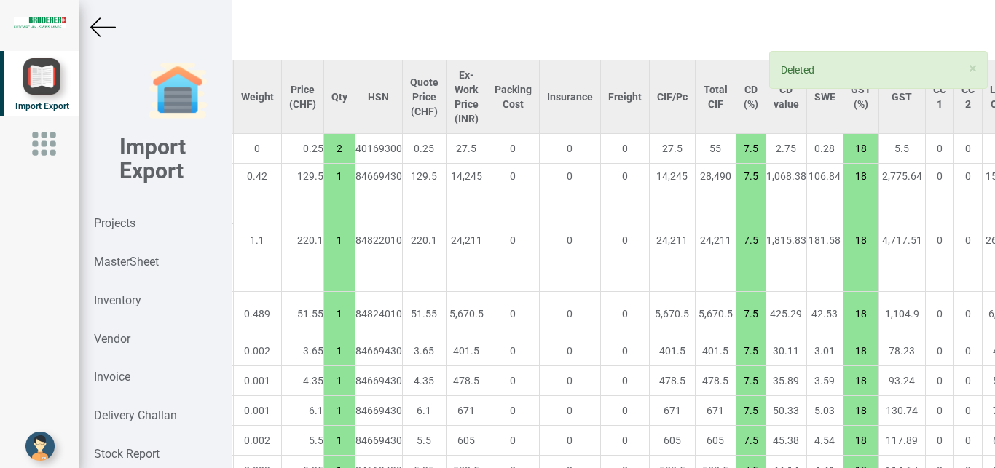
type input "1"
type input "20"
type input "4"
type input "15"
type input "2"
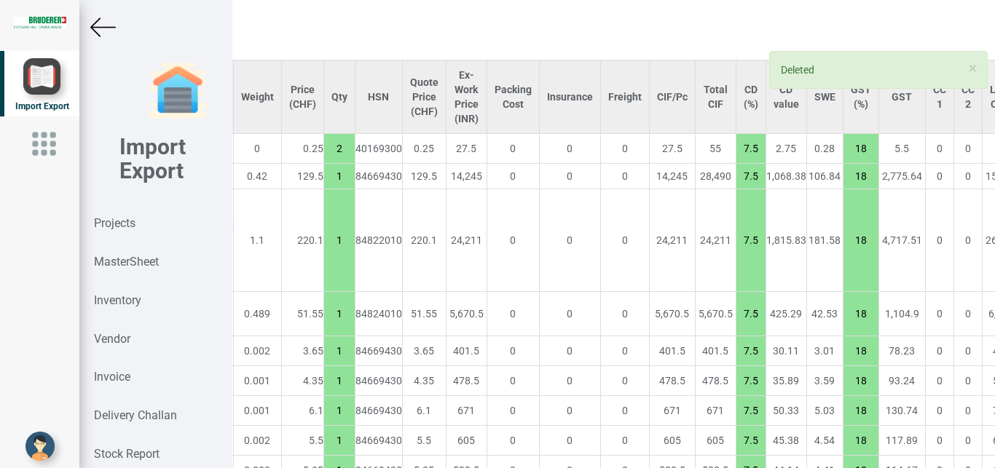
type input "7.5"
type input "24"
type input "10"
type input "1"
type input "7.5"
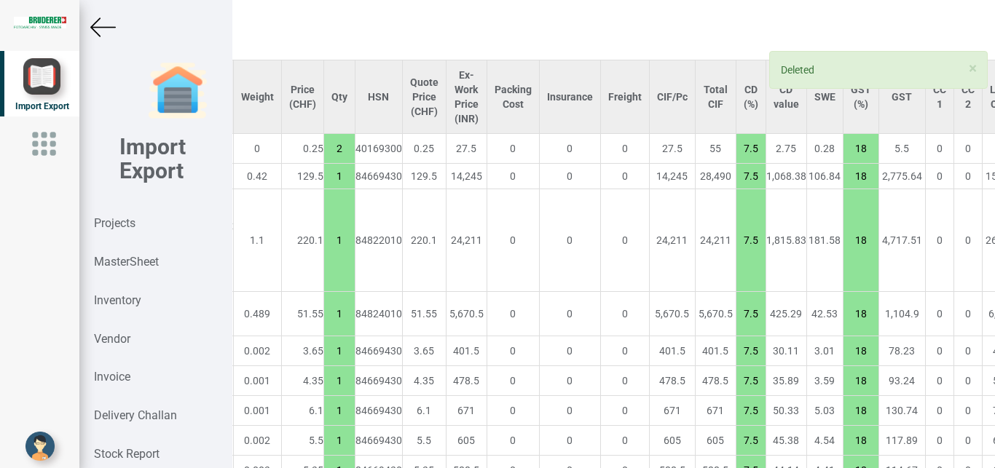
type input "10"
type input "7.5"
type input "10"
type input "7.5"
type input "2"
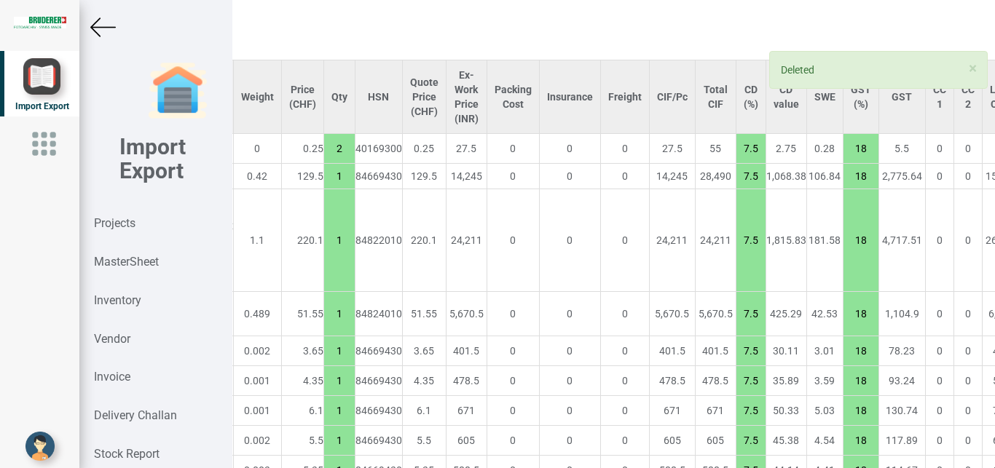
type input "1"
type input "2"
type input "10"
type input "1"
type input "25"
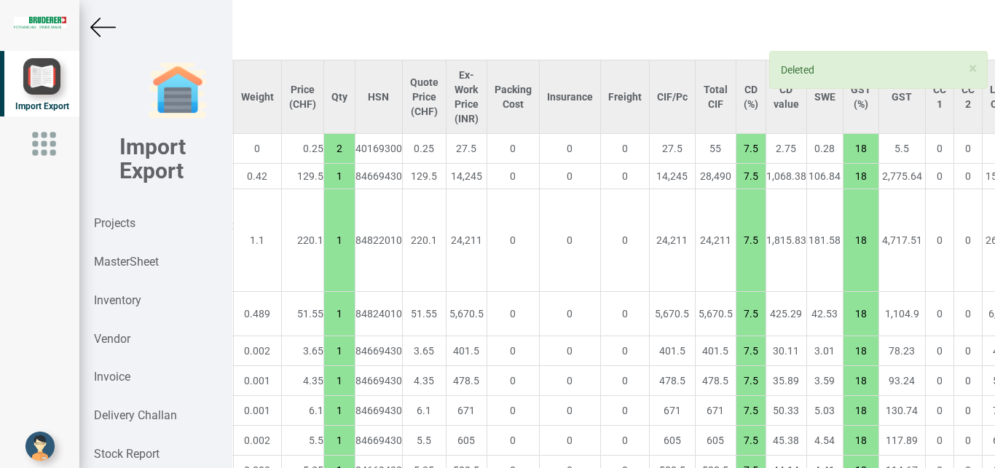
type input "7.5"
type input "10"
type input "7.5"
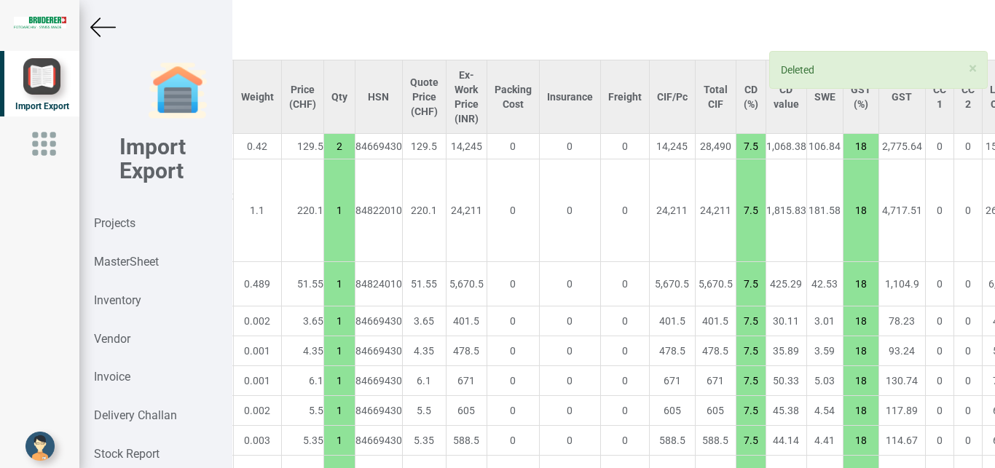
type input "5156.699999999999"
type input "1"
type input "10"
type input "7.5"
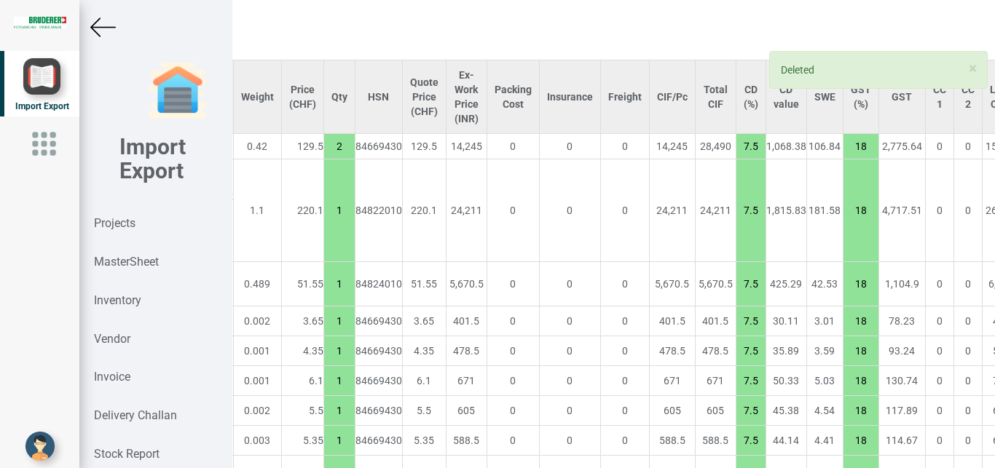
type input "2"
type input "1"
type input "2"
type input "15"
type input "7.5"
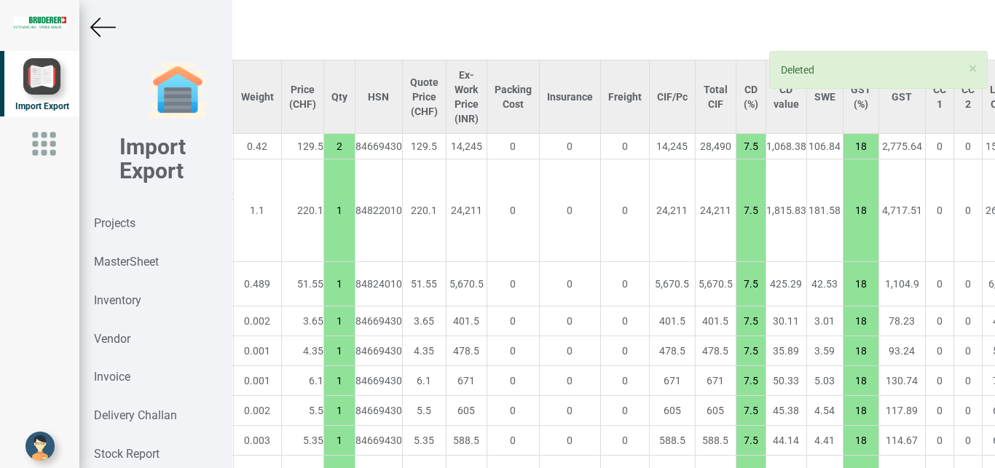
type input "15"
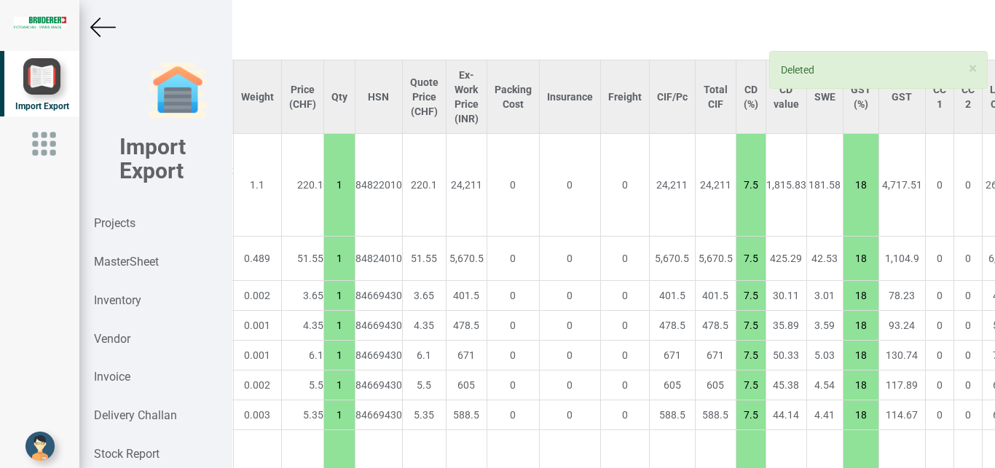
drag, startPoint x: 972, startPoint y: 237, endPoint x: 974, endPoint y: 200, distance: 37.9
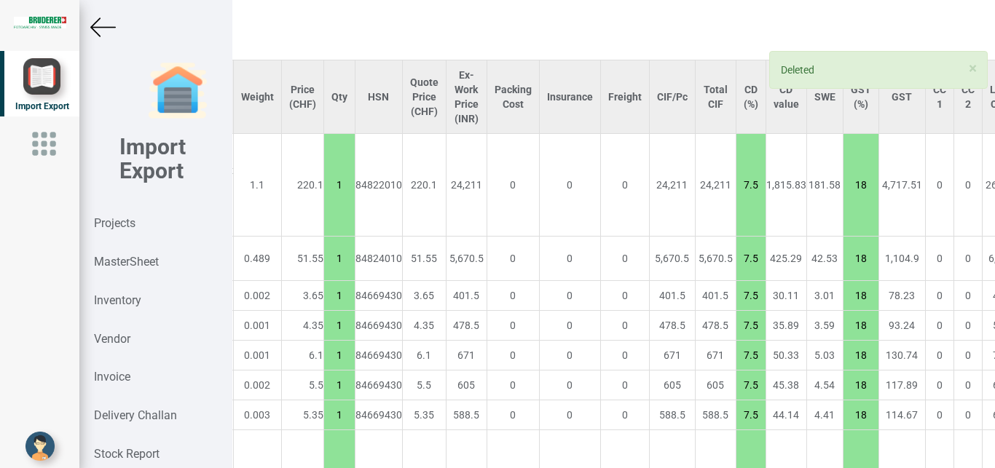
scroll to position [1163, 261]
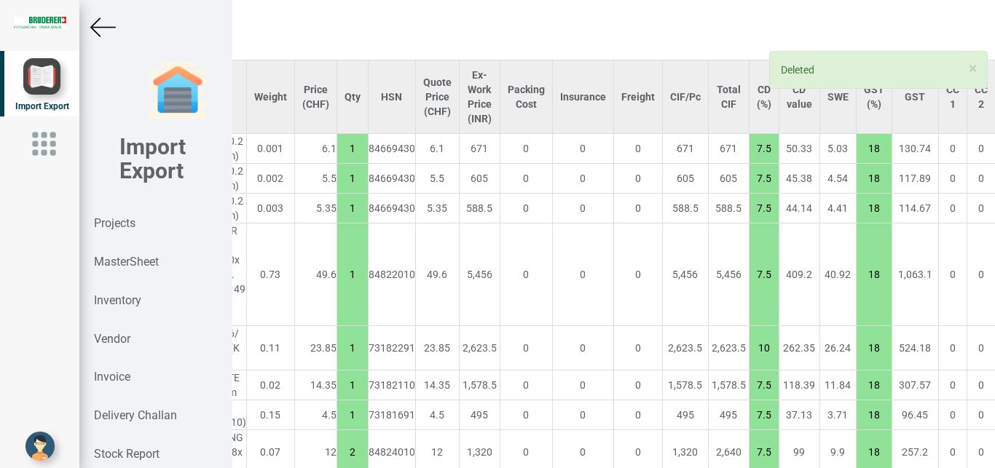
drag, startPoint x: 969, startPoint y: 191, endPoint x: 971, endPoint y: 154, distance: 37.9
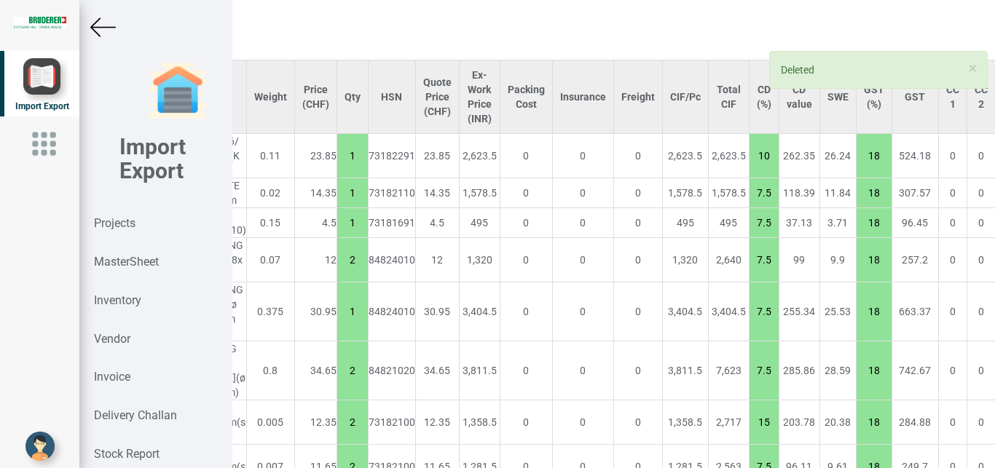
drag, startPoint x: 978, startPoint y: 206, endPoint x: 965, endPoint y: 153, distance: 54.7
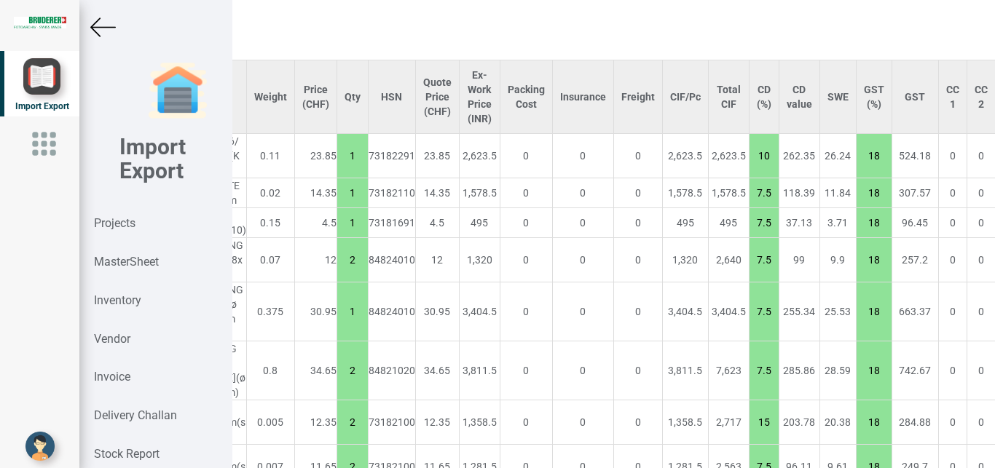
drag, startPoint x: 961, startPoint y: 213, endPoint x: 971, endPoint y: 150, distance: 63.3
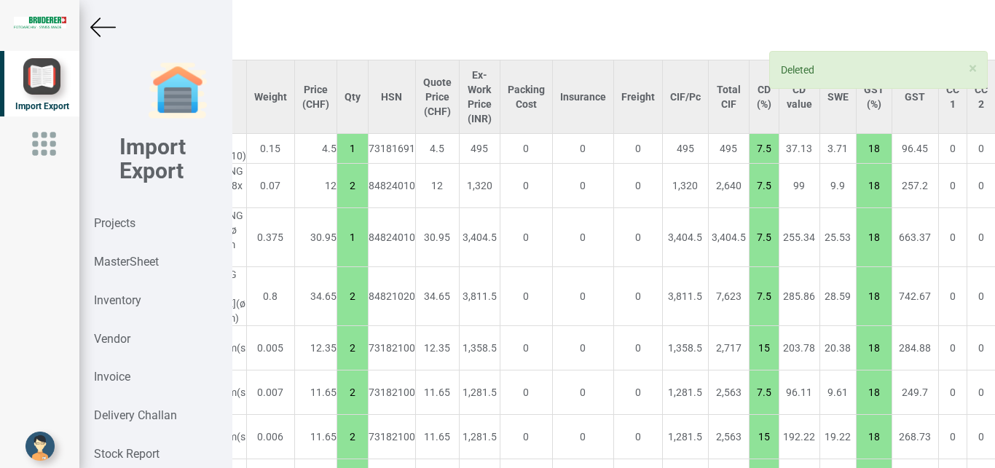
drag, startPoint x: 974, startPoint y: 194, endPoint x: 970, endPoint y: 153, distance: 41.0
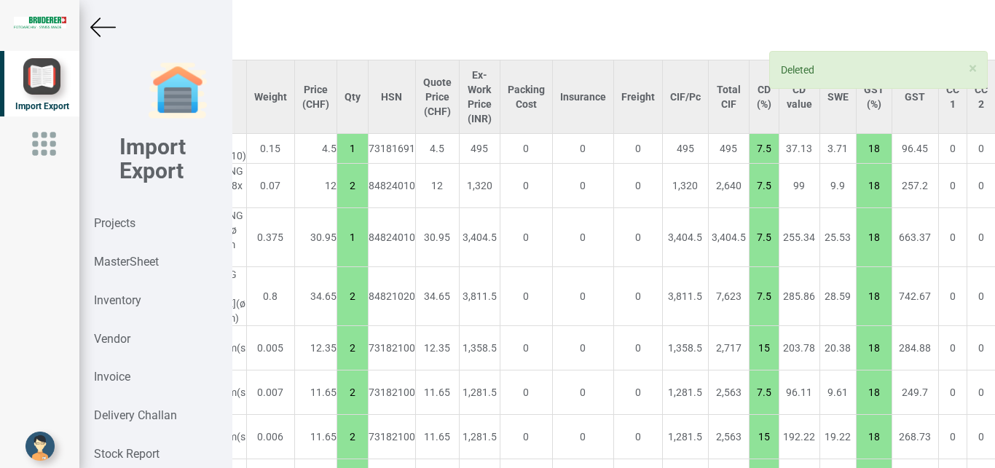
click at [959, 194] on tr "2 94.3052.360.0 NEEDLE BEARING NKS 25 (ø 25x 38x 20mm) 0.07 12 2 84824010 12 1,…" at bounding box center [533, 186] width 1075 height 44
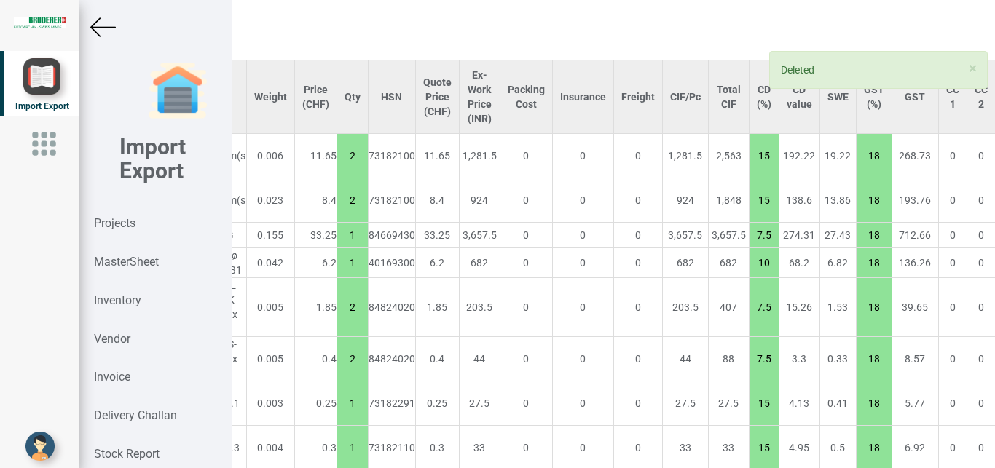
drag, startPoint x: 978, startPoint y: 399, endPoint x: 976, endPoint y: 379, distance: 20.4
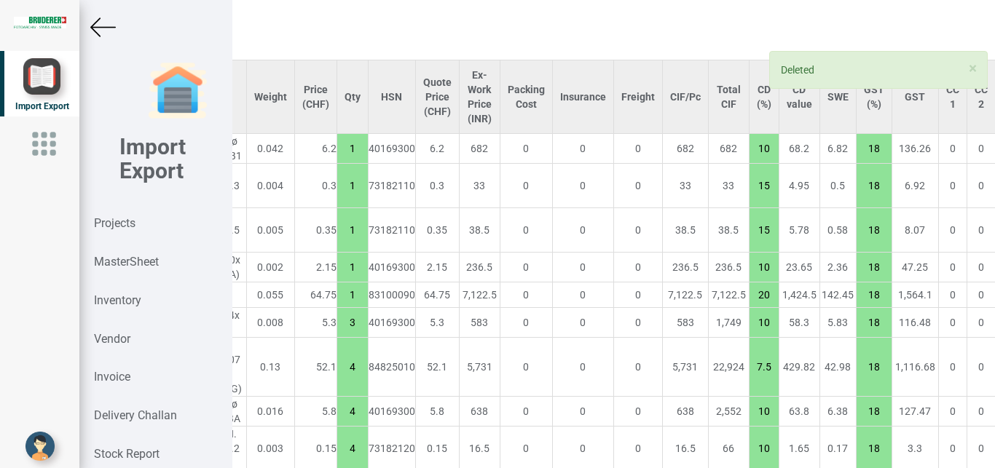
drag, startPoint x: 965, startPoint y: 419, endPoint x: 968, endPoint y: 376, distance: 43.0
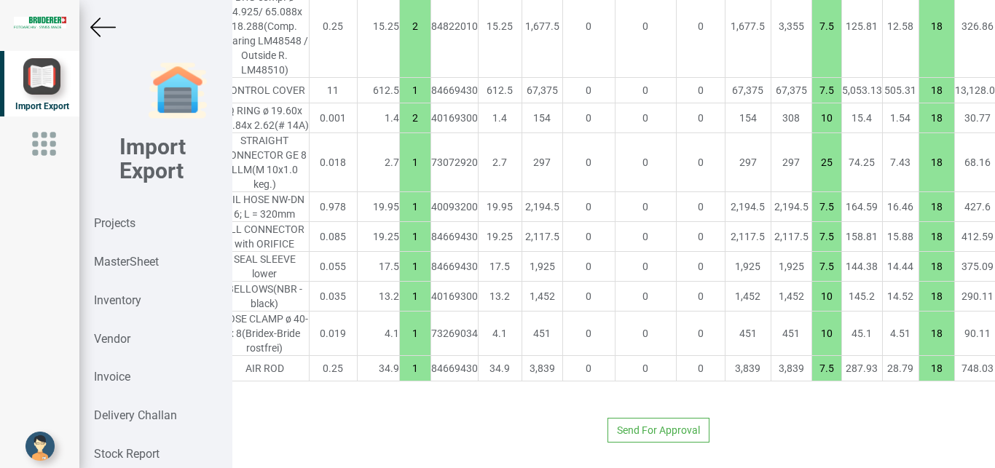
scroll to position [3249, 261]
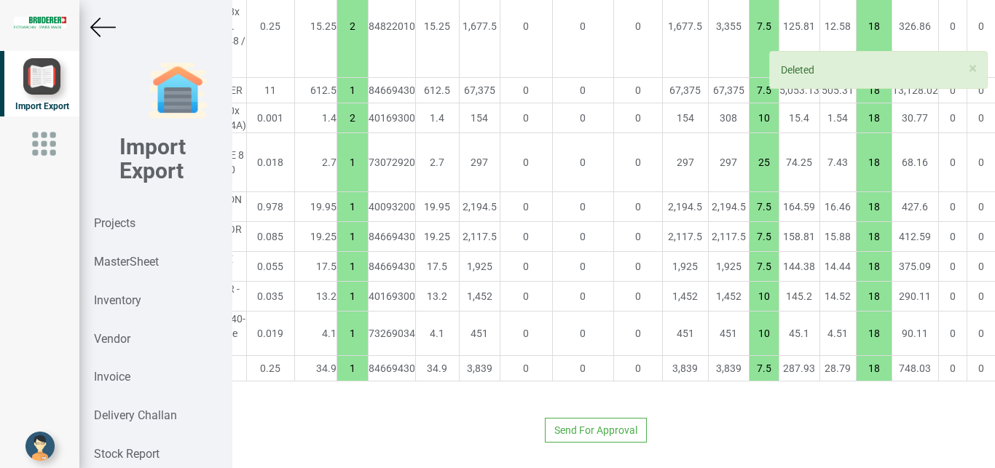
drag, startPoint x: 971, startPoint y: 355, endPoint x: 965, endPoint y: 320, distance: 36.0
drag, startPoint x: 967, startPoint y: 341, endPoint x: 971, endPoint y: 319, distance: 22.1
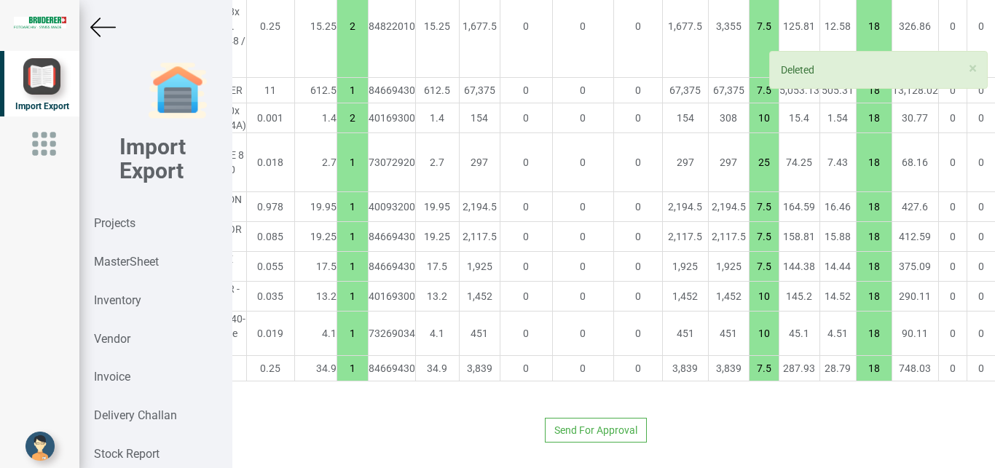
drag, startPoint x: 965, startPoint y: 356, endPoint x: 968, endPoint y: 336, distance: 20.6
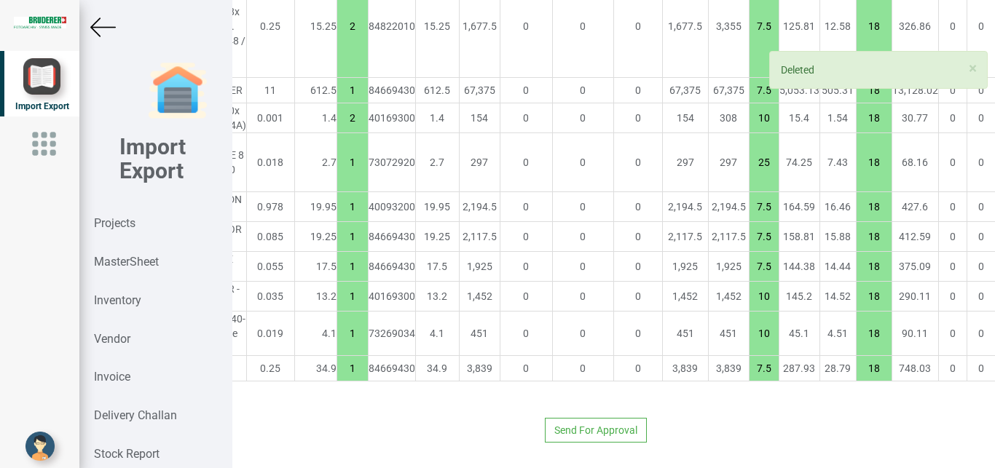
drag, startPoint x: 971, startPoint y: 361, endPoint x: 971, endPoint y: 352, distance: 8.7
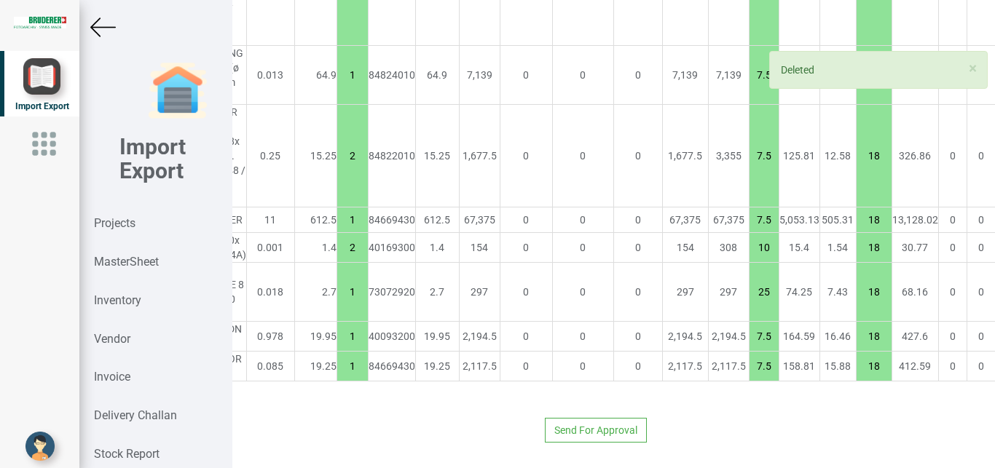
drag, startPoint x: 972, startPoint y: 341, endPoint x: 971, endPoint y: 306, distance: 35.7
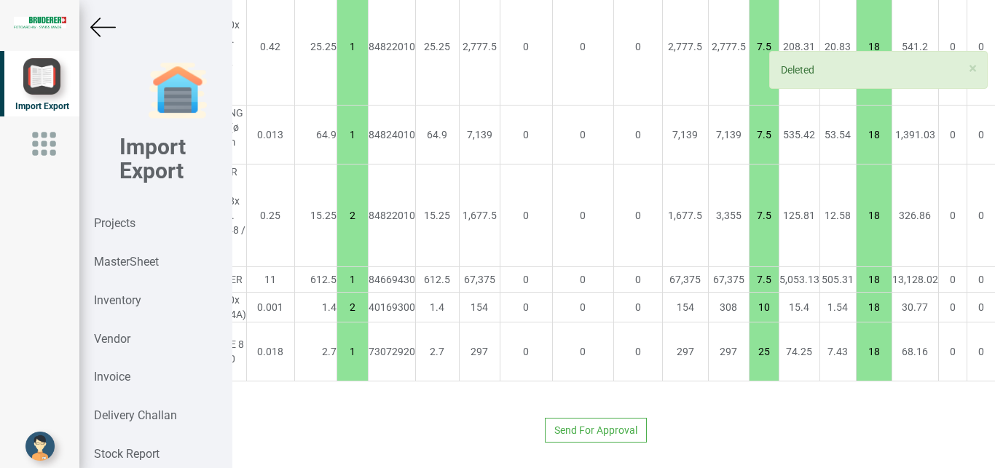
scroll to position [3030, 261]
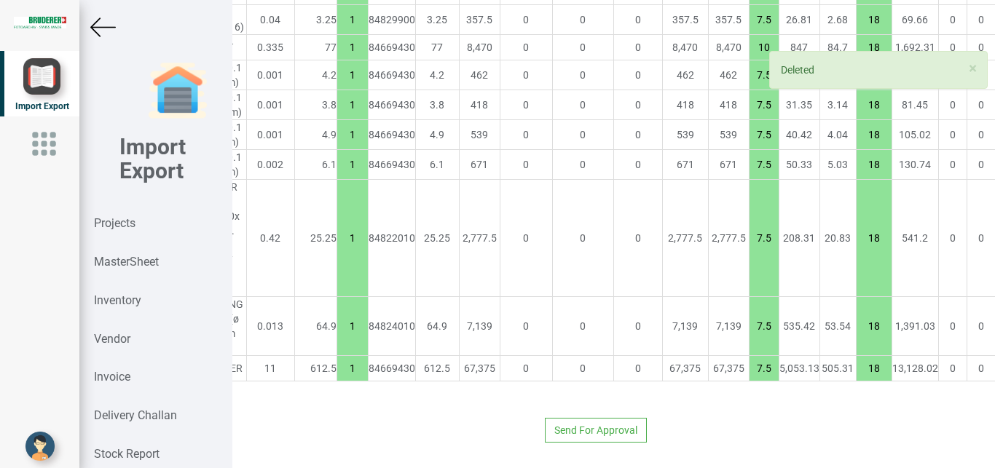
drag, startPoint x: 965, startPoint y: 343, endPoint x: 969, endPoint y: 288, distance: 54.8
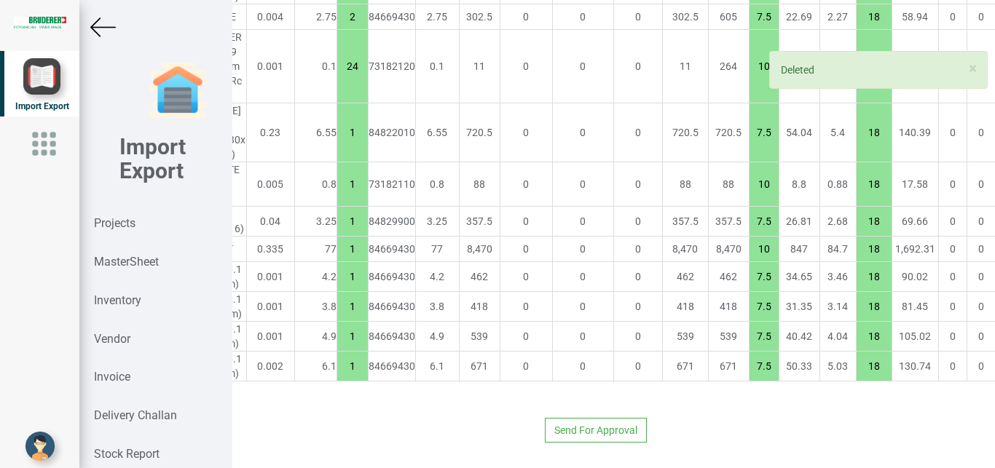
scroll to position [2560, 261]
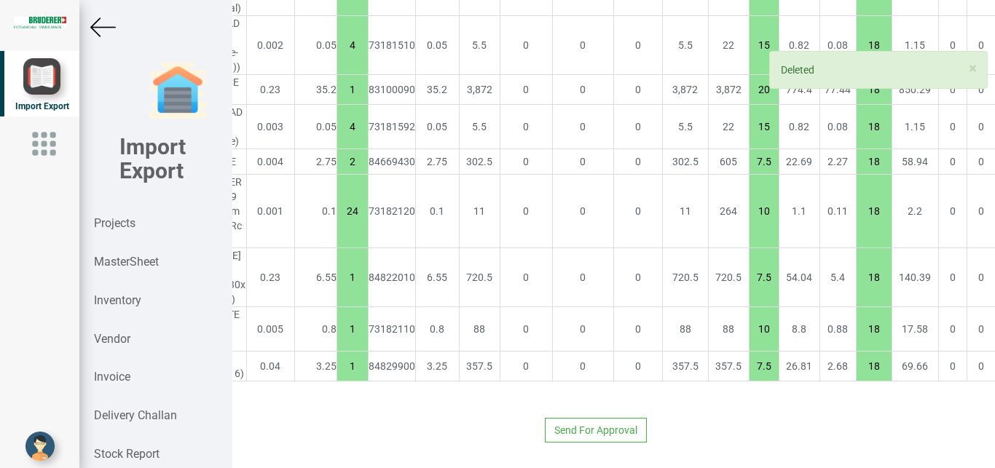
drag, startPoint x: 972, startPoint y: 349, endPoint x: 971, endPoint y: 308, distance: 40.8
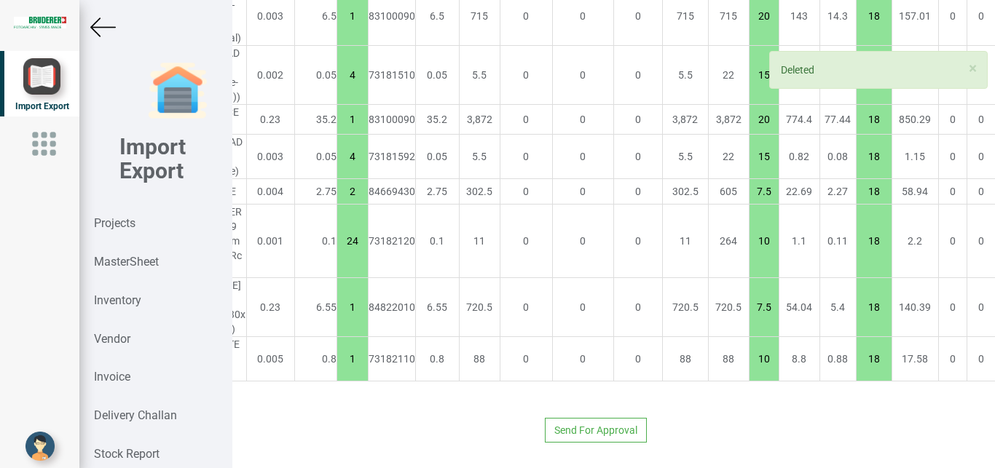
drag, startPoint x: 969, startPoint y: 339, endPoint x: 968, endPoint y: 315, distance: 23.3
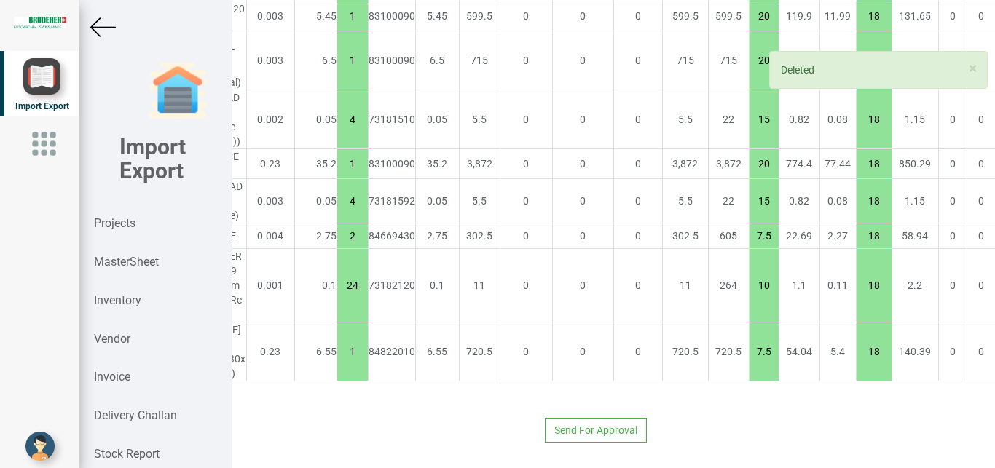
drag, startPoint x: 964, startPoint y: 335, endPoint x: 964, endPoint y: 278, distance: 56.8
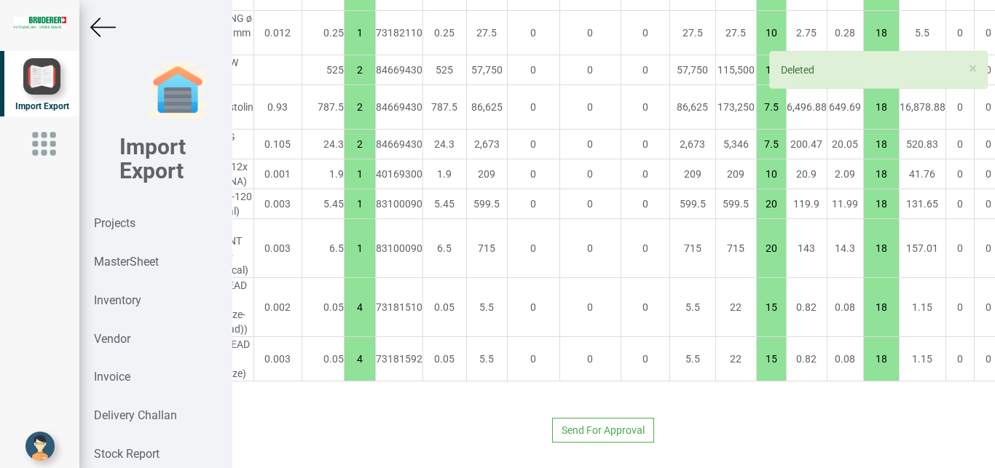
drag, startPoint x: 969, startPoint y: 346, endPoint x: 963, endPoint y: 309, distance: 37.7
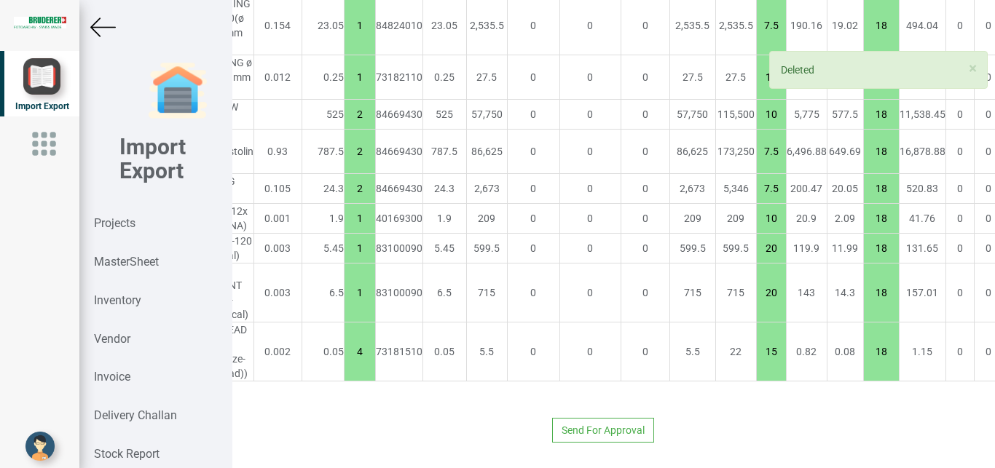
drag, startPoint x: 969, startPoint y: 243, endPoint x: 978, endPoint y: 317, distance: 74.1
drag, startPoint x: 978, startPoint y: 320, endPoint x: 976, endPoint y: 266, distance: 53.9
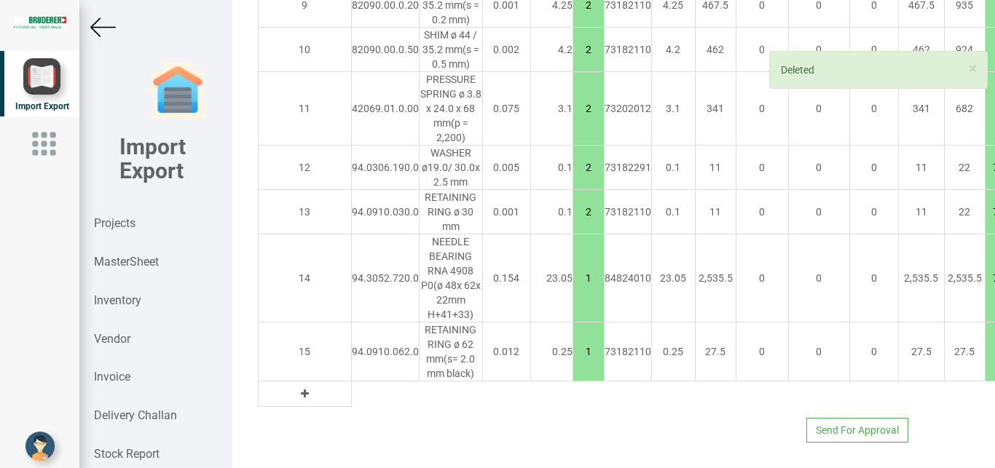
scroll to position [1696, 245]
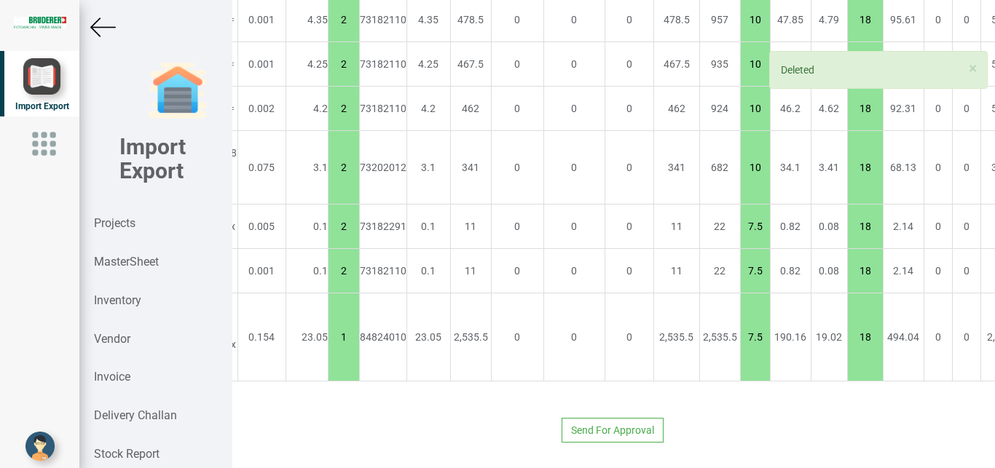
drag, startPoint x: 967, startPoint y: 261, endPoint x: 979, endPoint y: 294, distance: 35.0
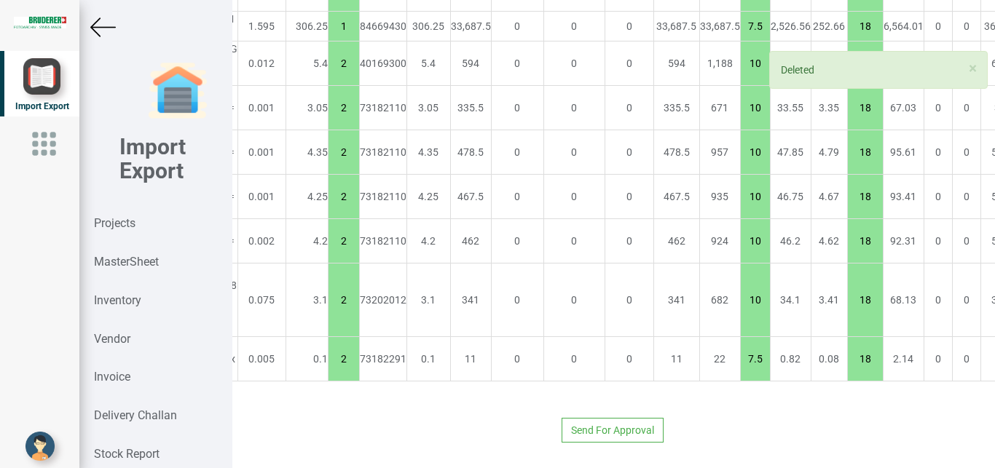
scroll to position [1504, 245]
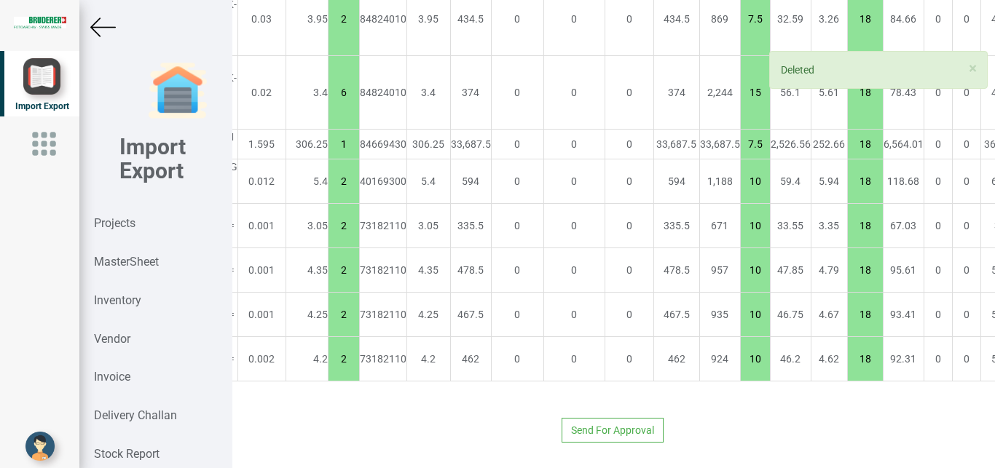
click at [971, 319] on tbody "S.No Part No Products Weight Price (CHF) Qty HSN Quote Price (CHF) Ex-Work Pric…" at bounding box center [534, 123] width 1043 height 568
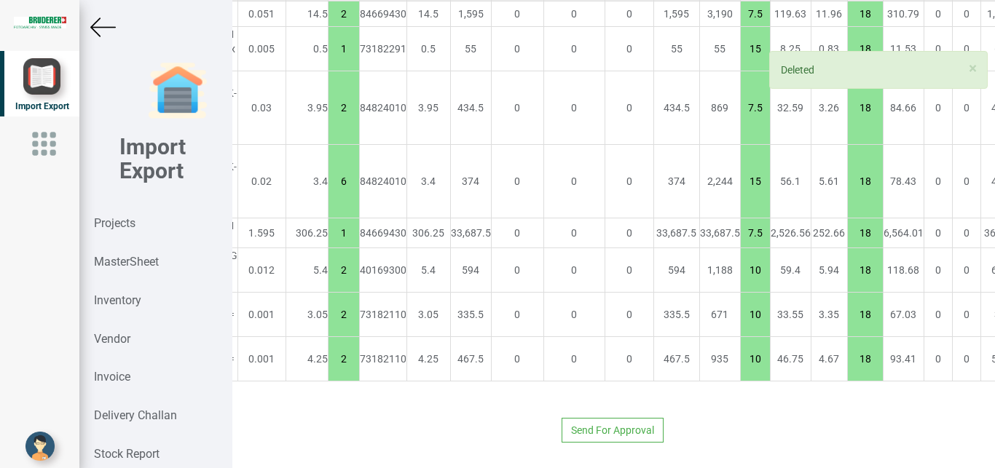
scroll to position [1298, 245]
drag, startPoint x: 976, startPoint y: 290, endPoint x: 976, endPoint y: 328, distance: 38.6
drag, startPoint x: 974, startPoint y: 344, endPoint x: 974, endPoint y: 313, distance: 30.6
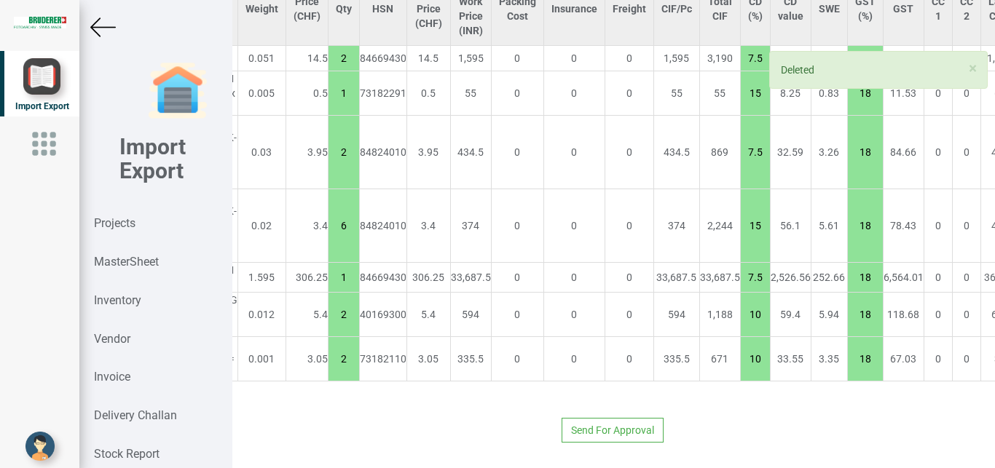
scroll to position [1253, 245]
drag, startPoint x: 972, startPoint y: 303, endPoint x: 973, endPoint y: 358, distance: 55.3
click at [973, 310] on tbody "S.No Part No Products Weight Price (CHF) Qty HSN Quote Price (CHF) Ex-Work Pric…" at bounding box center [534, 189] width 1043 height 435
drag, startPoint x: 973, startPoint y: 359, endPoint x: 973, endPoint y: 351, distance: 8.0
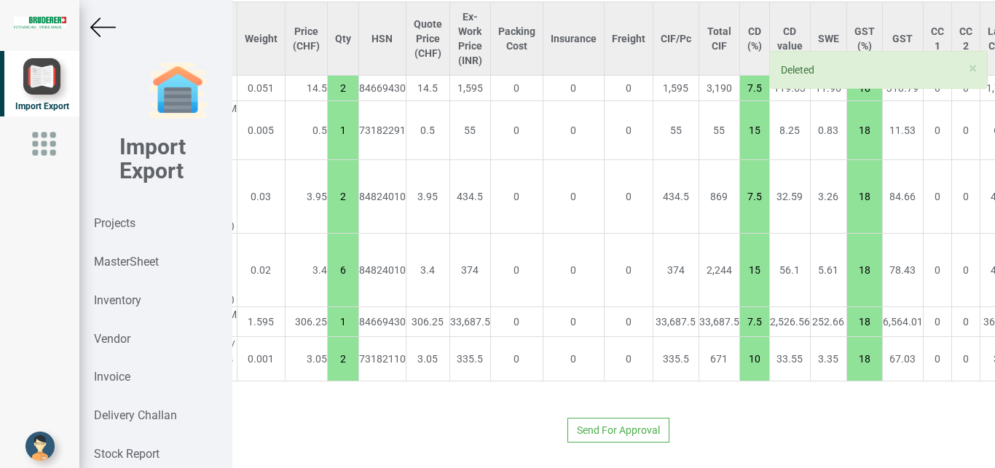
drag, startPoint x: 977, startPoint y: 306, endPoint x: 979, endPoint y: 344, distance: 37.9
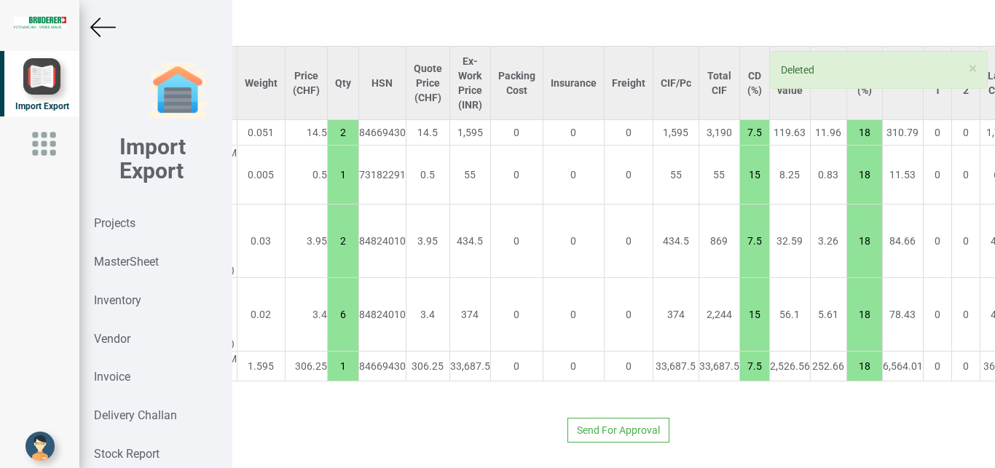
scroll to position [1208, 239]
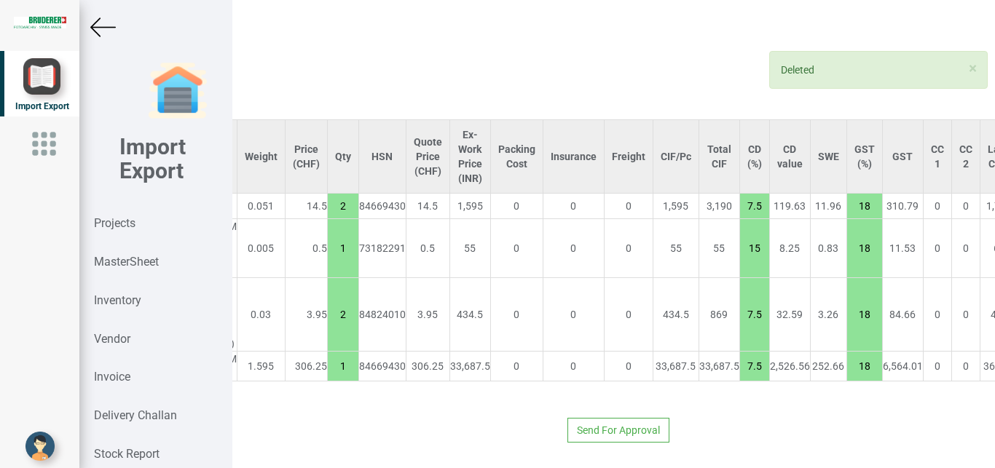
drag, startPoint x: 968, startPoint y: 347, endPoint x: 970, endPoint y: 339, distance: 8.3
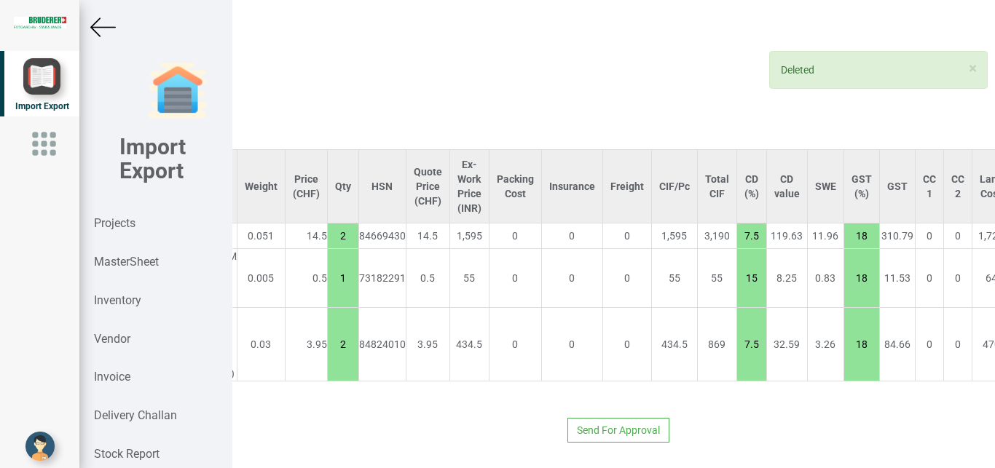
scroll to position [1090, 226]
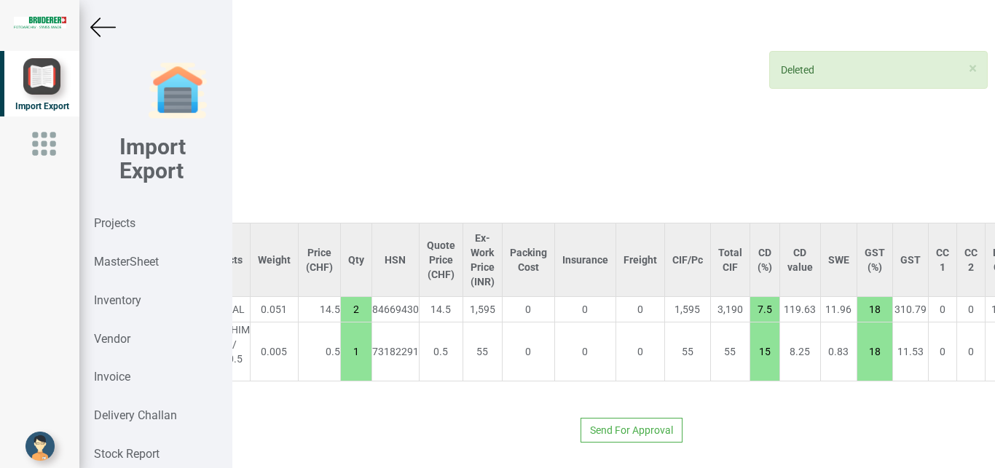
drag, startPoint x: 975, startPoint y: 278, endPoint x: 973, endPoint y: 336, distance: 58.3
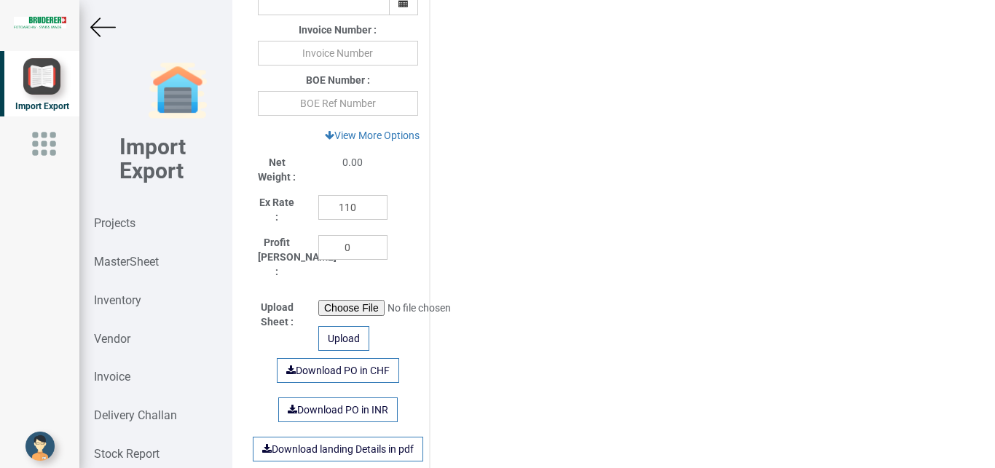
scroll to position [703, 0]
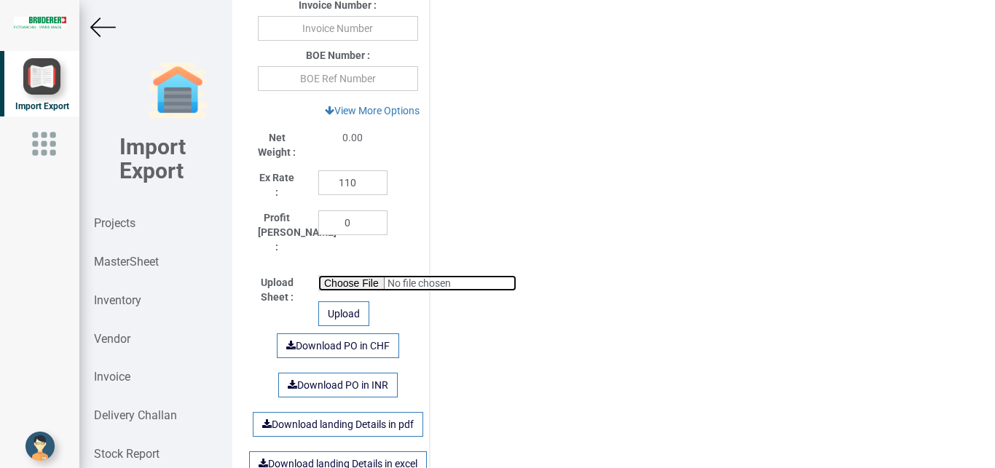
click at [328, 277] on input "file" at bounding box center [417, 283] width 198 height 16
click at [357, 275] on input "file" at bounding box center [417, 283] width 198 height 16
click at [347, 307] on div "Upload" at bounding box center [343, 313] width 51 height 25
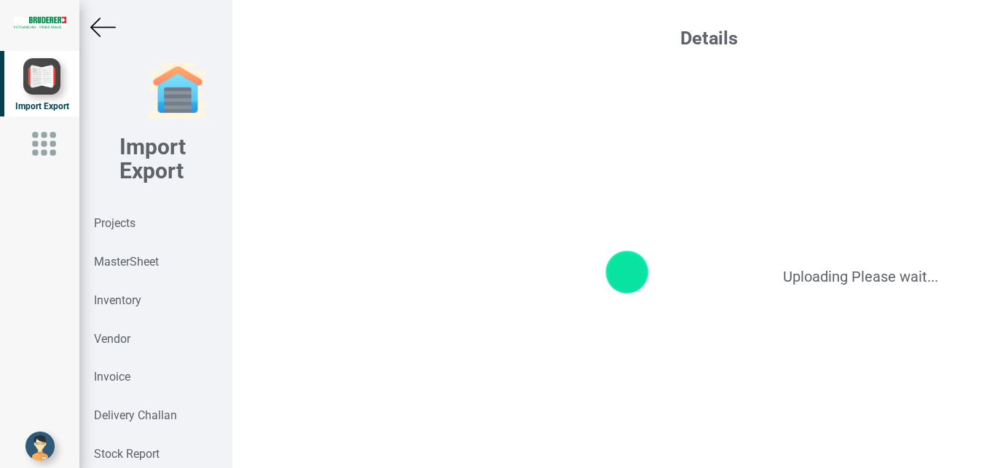
scroll to position [0, 0]
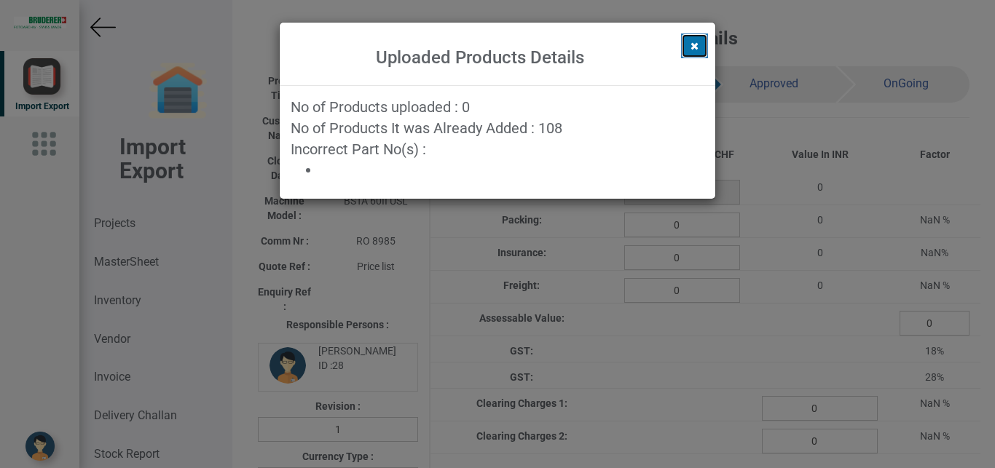
click at [693, 42] on icon at bounding box center [694, 46] width 8 height 10
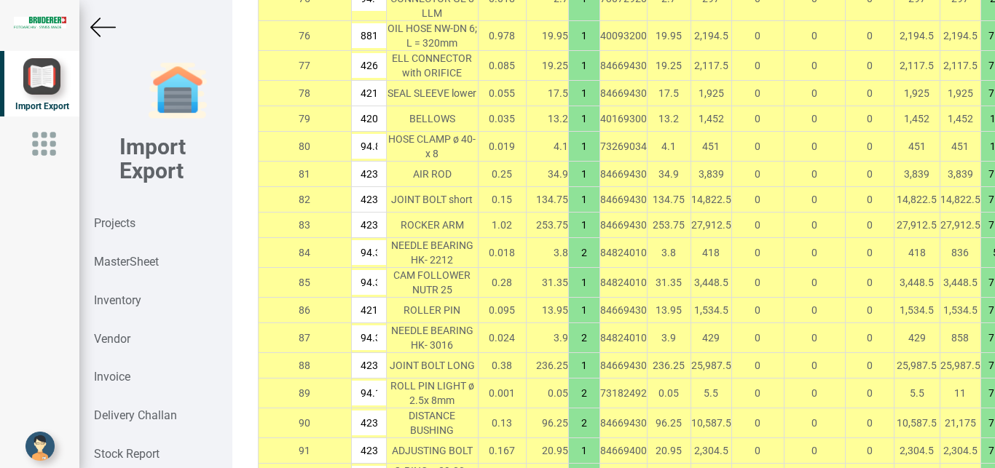
scroll to position [4243, 0]
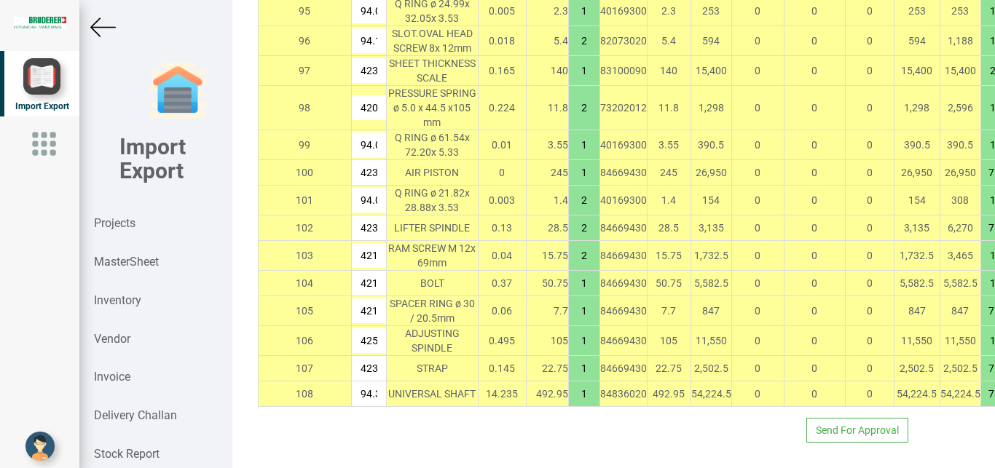
click at [731, 384] on td "0" at bounding box center [757, 394] width 52 height 25
click at [120, 222] on strong "Projects" at bounding box center [115, 223] width 42 height 14
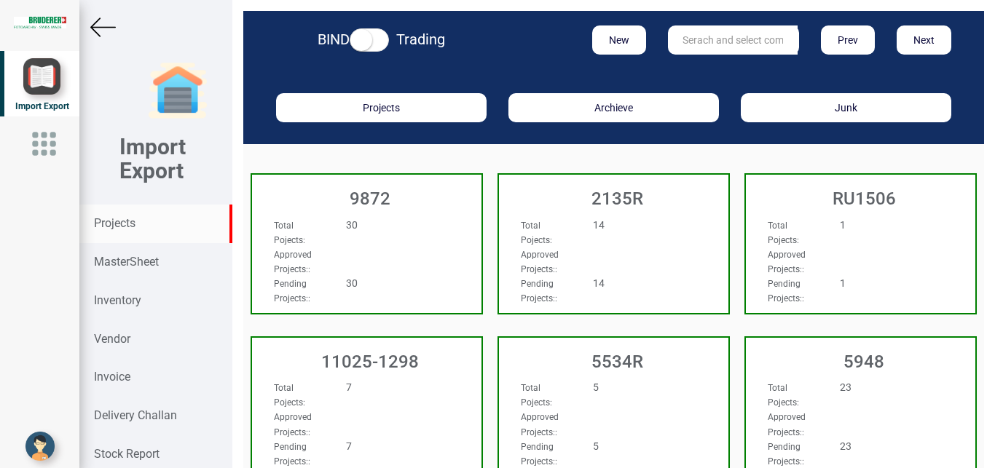
click at [710, 36] on input "text" at bounding box center [733, 39] width 130 height 29
click at [703, 68] on link "5965" at bounding box center [725, 69] width 115 height 19
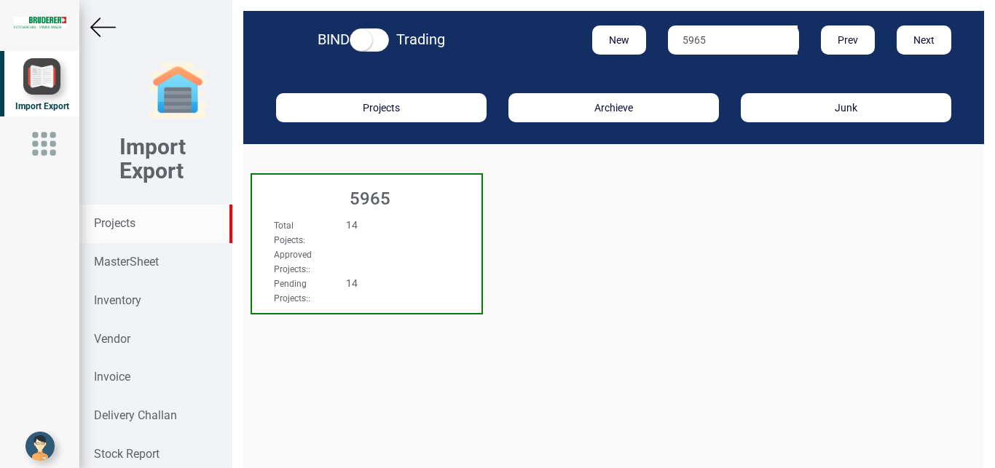
click at [409, 237] on div "Total Pojects : 14" at bounding box center [349, 232] width 173 height 29
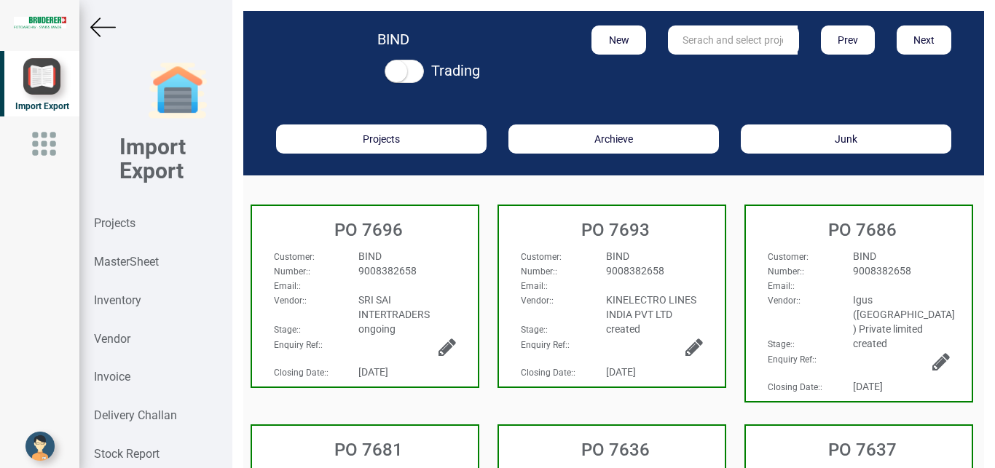
click at [423, 258] on div "BIND" at bounding box center [406, 256] width 119 height 15
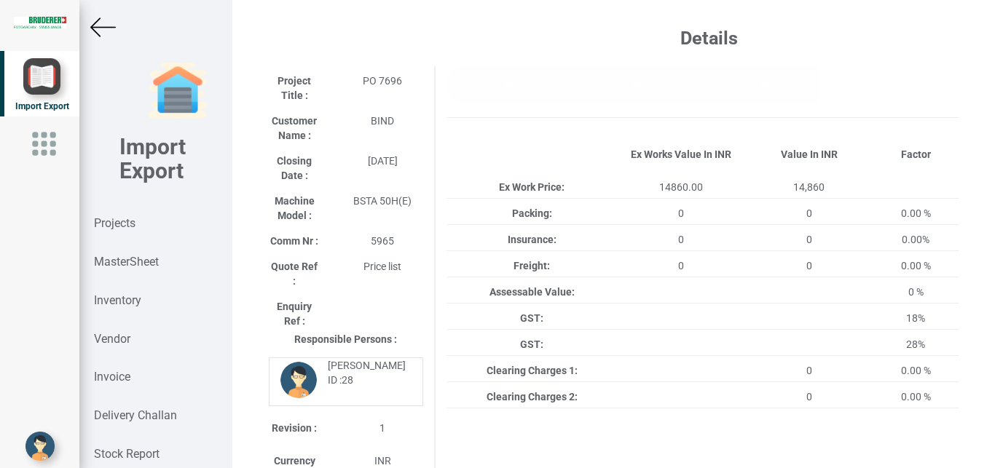
click at [109, 34] on img at bounding box center [102, 27] width 25 height 25
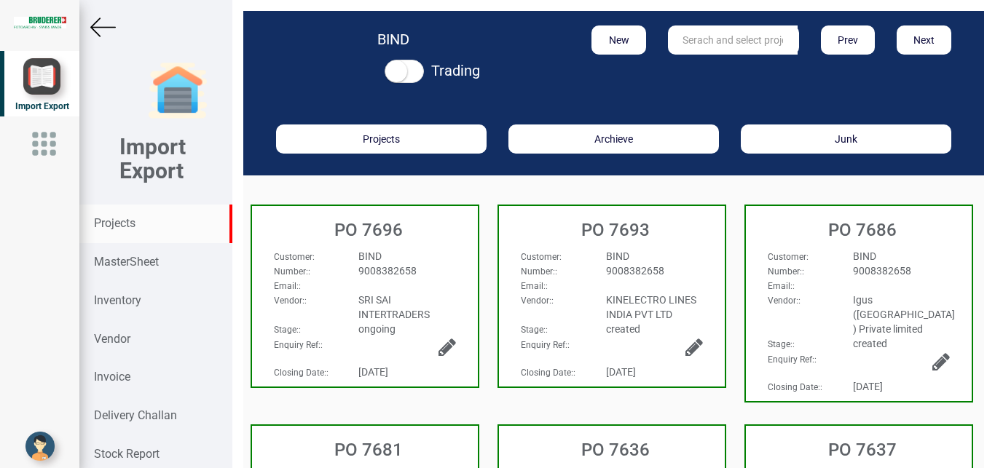
click at [121, 220] on strong "Projects" at bounding box center [115, 223] width 42 height 14
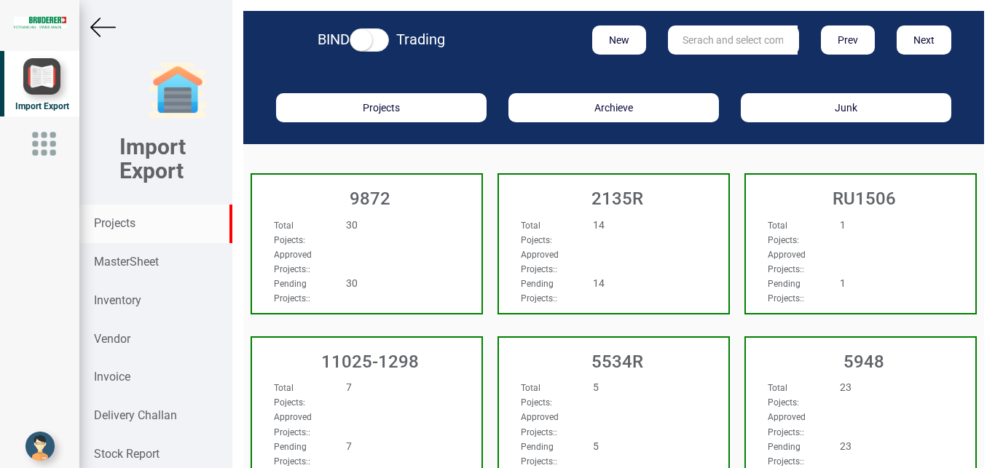
click at [684, 42] on input "text" at bounding box center [733, 39] width 130 height 29
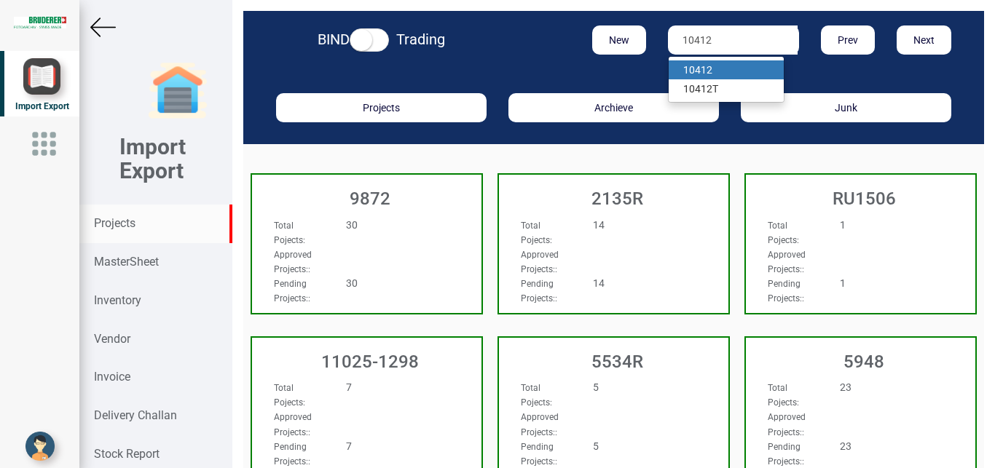
click at [702, 71] on strong "10412" at bounding box center [697, 70] width 29 height 12
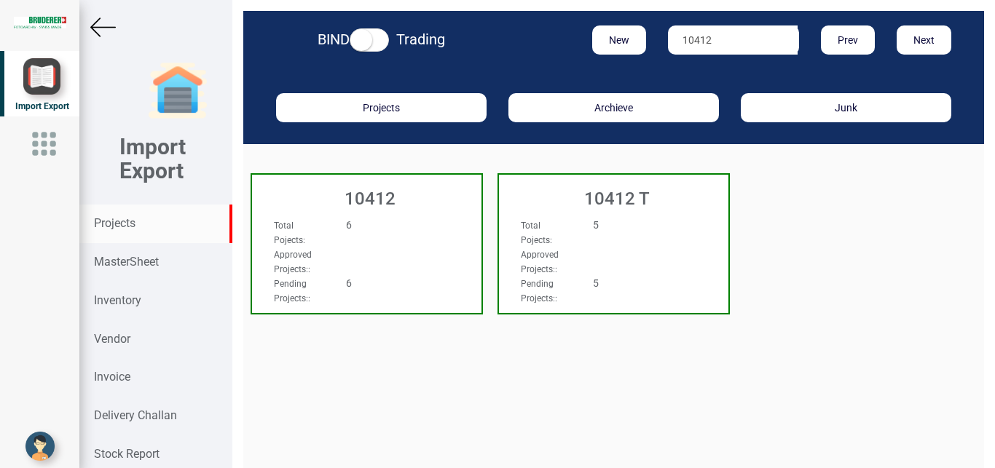
click at [358, 244] on div "Total Pojects : 6" at bounding box center [349, 232] width 173 height 29
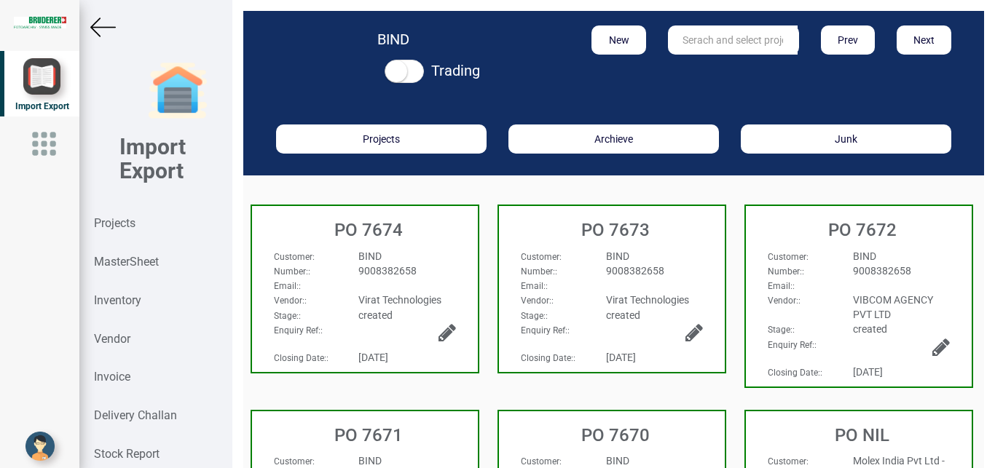
click at [427, 259] on div "BIND" at bounding box center [406, 256] width 119 height 15
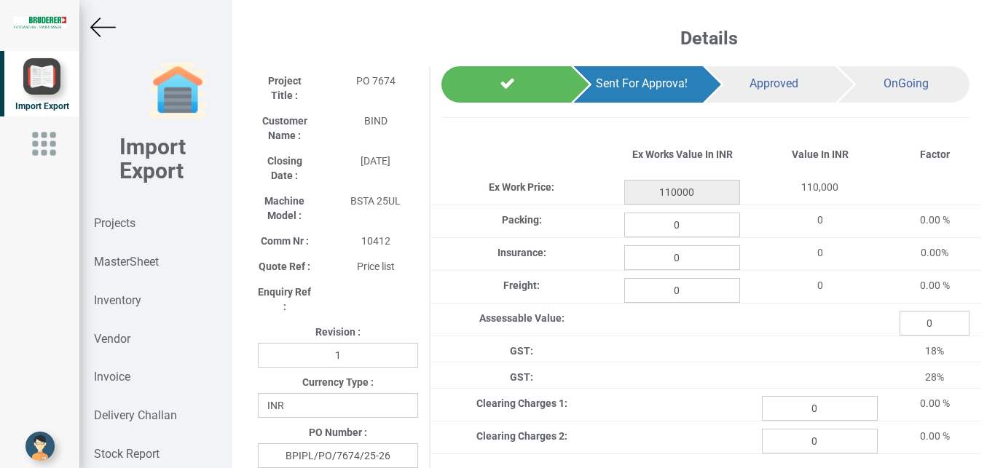
click at [95, 25] on img at bounding box center [102, 27] width 25 height 25
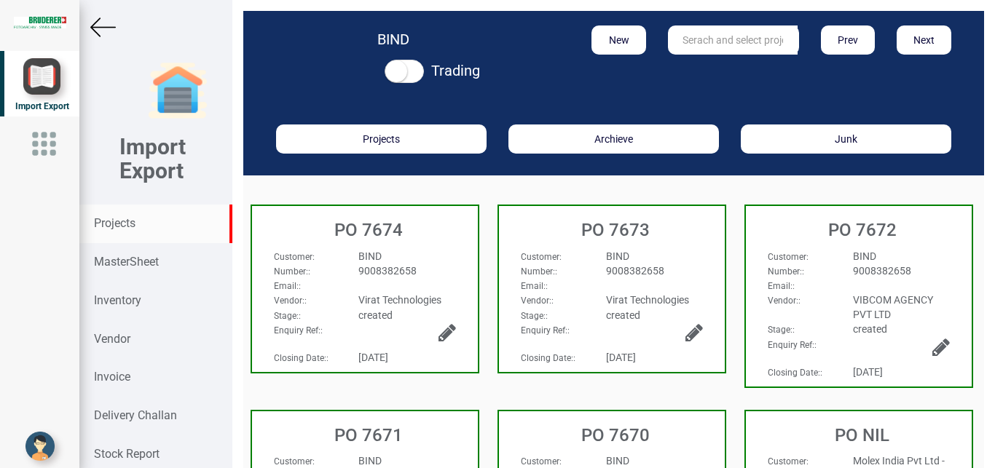
click at [122, 225] on strong "Projects" at bounding box center [115, 223] width 42 height 14
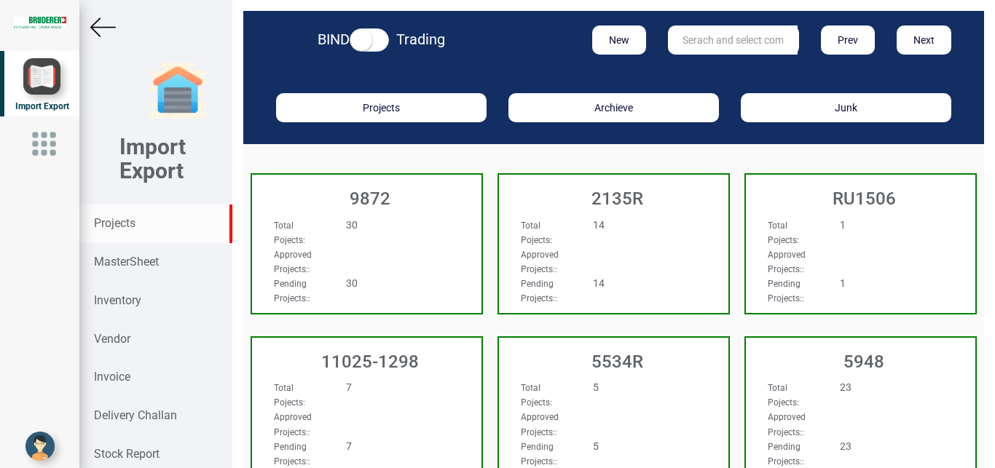
click at [698, 33] on input "text" at bounding box center [733, 39] width 130 height 29
click at [727, 68] on link "11045 -1177" at bounding box center [725, 69] width 115 height 19
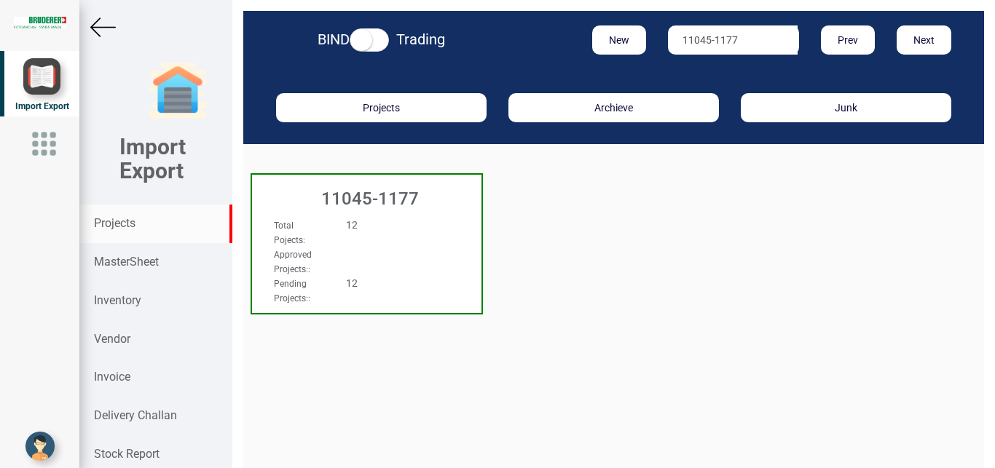
click at [433, 243] on div "Total Pojects : 12 Approved Projects: : Pending Projects: : 12" at bounding box center [366, 231] width 229 height 56
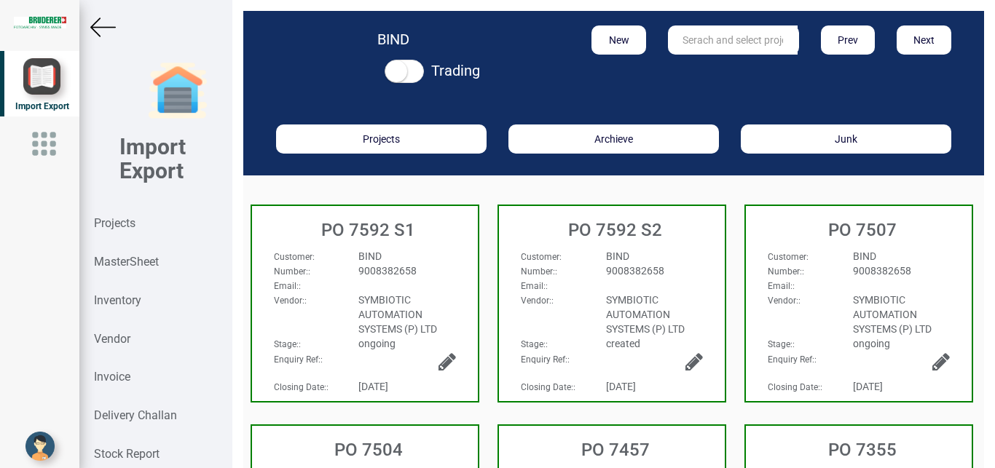
click at [457, 279] on div "Email: :" at bounding box center [365, 285] width 204 height 15
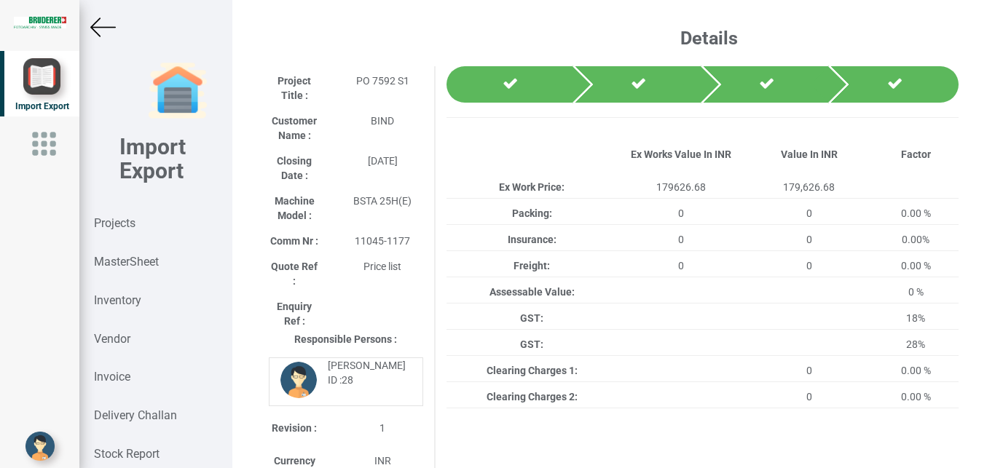
click at [111, 25] on img at bounding box center [102, 27] width 25 height 25
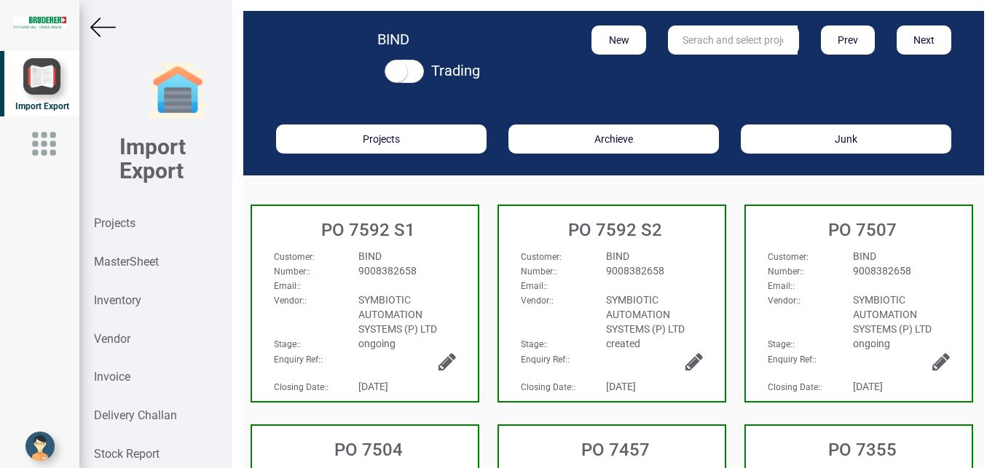
click at [98, 33] on img at bounding box center [102, 27] width 25 height 25
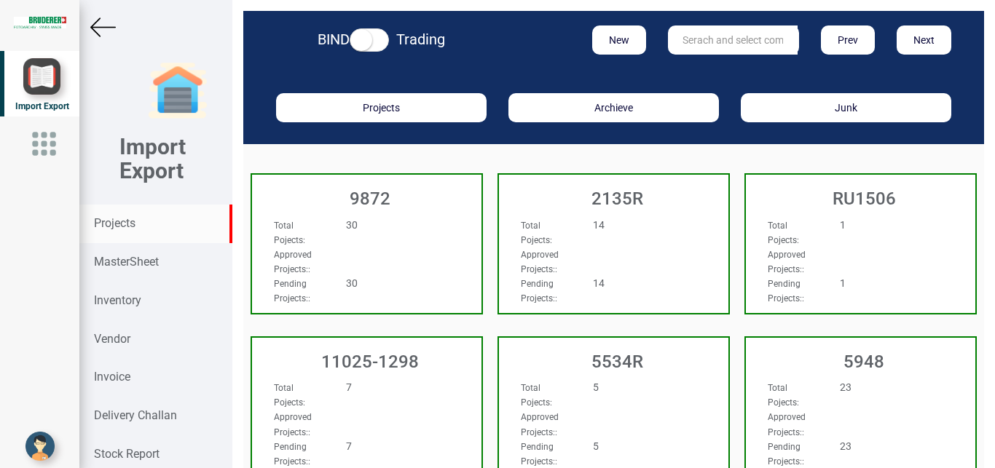
click at [724, 39] on input "text" at bounding box center [733, 39] width 130 height 29
click at [134, 219] on strong "Projects" at bounding box center [115, 223] width 42 height 14
click at [618, 39] on button "New" at bounding box center [619, 39] width 55 height 29
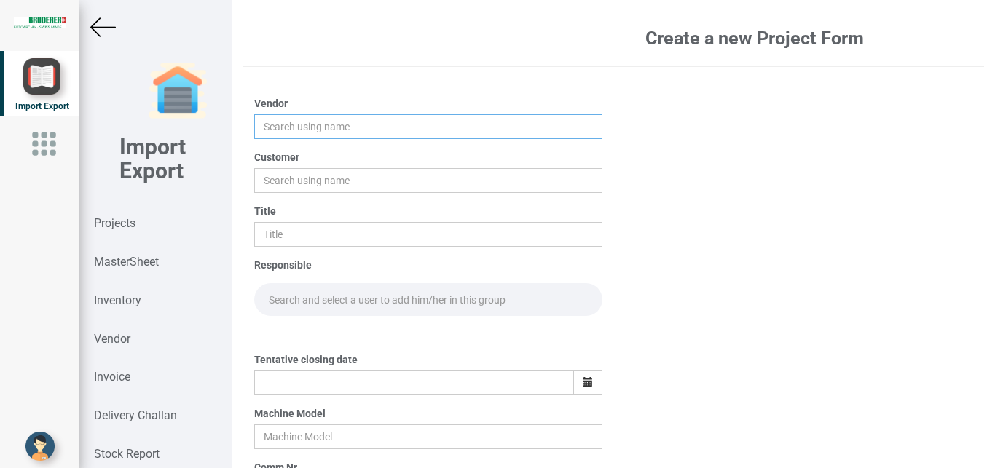
click at [287, 126] on input "text" at bounding box center [428, 126] width 349 height 25
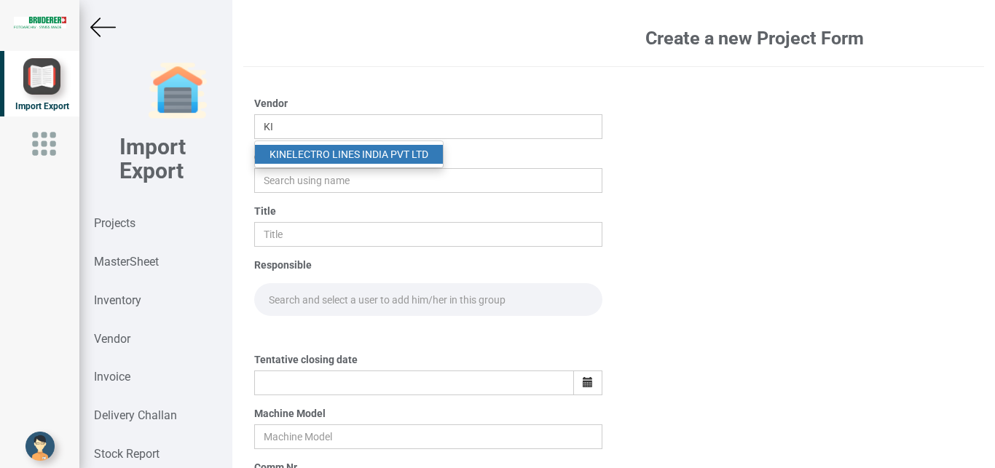
click at [323, 159] on link "KI NELECTRO LINES INDIA PVT LTD" at bounding box center [349, 154] width 188 height 19
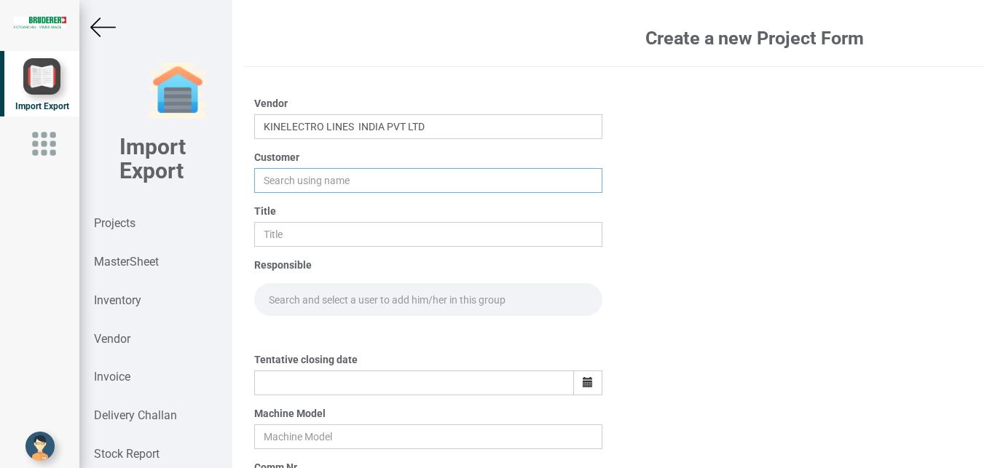
click at [293, 177] on input "text" at bounding box center [428, 180] width 349 height 25
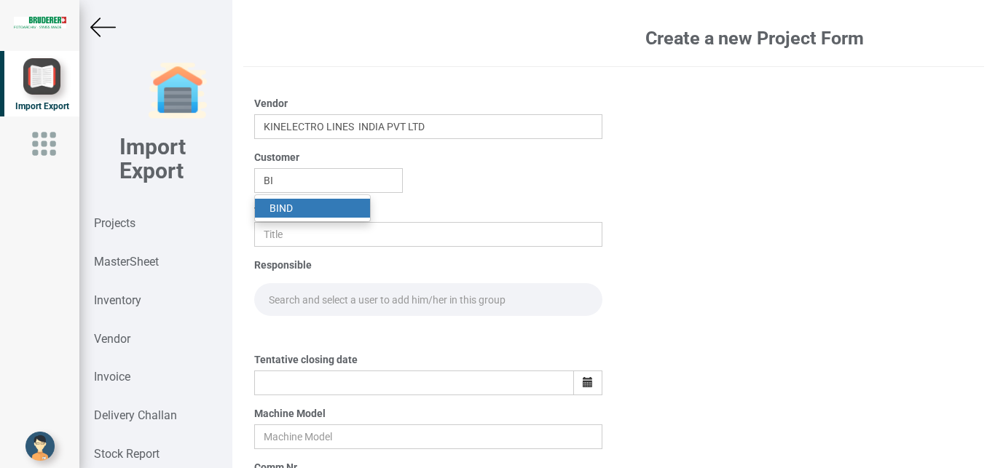
click at [297, 205] on link "BI ND" at bounding box center [312, 208] width 115 height 19
click at [293, 232] on input "text" at bounding box center [428, 234] width 349 height 25
click at [307, 300] on input "text" at bounding box center [428, 299] width 349 height 33
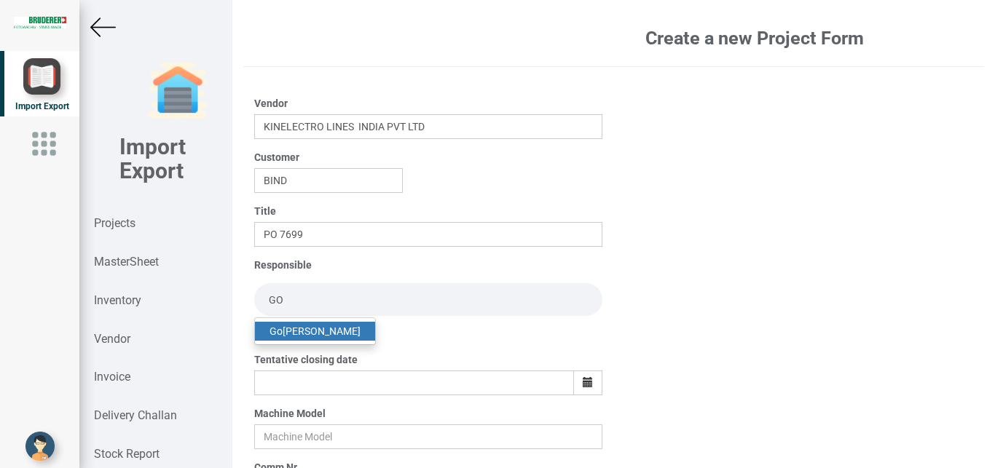
click at [313, 330] on link "Go pinath Anandan" at bounding box center [315, 331] width 120 height 19
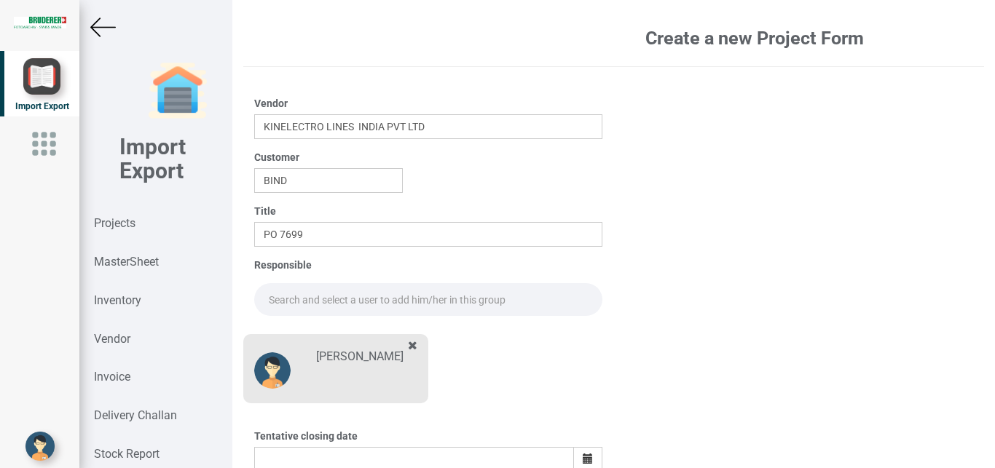
click at [305, 296] on input "text" at bounding box center [428, 299] width 349 height 33
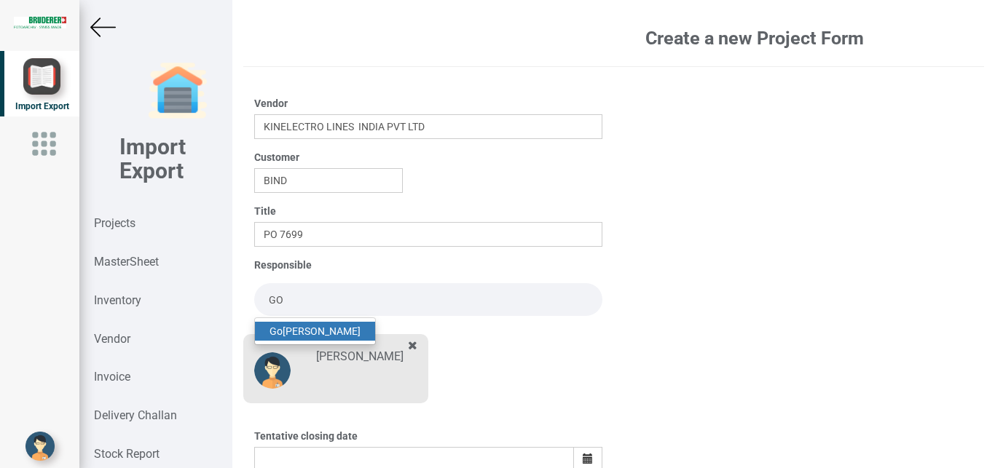
click at [311, 328] on link "Go pinath Anandan" at bounding box center [315, 331] width 120 height 19
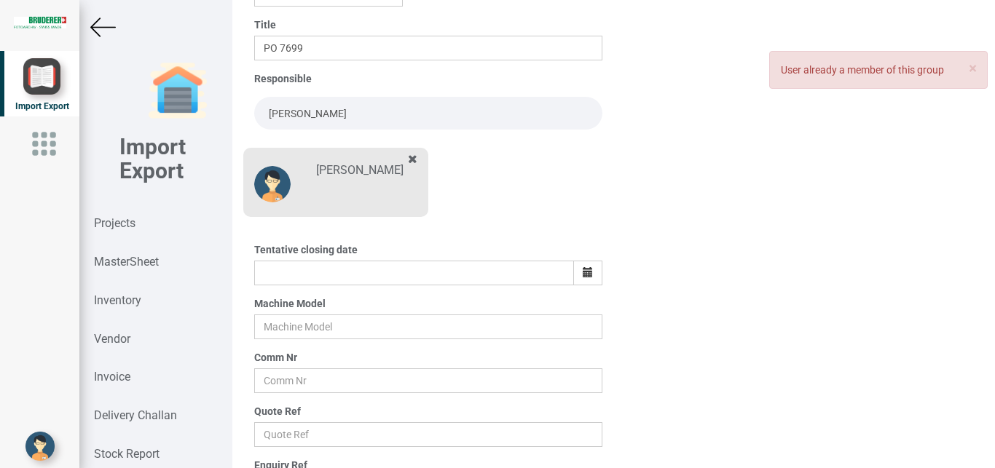
scroll to position [191, 0]
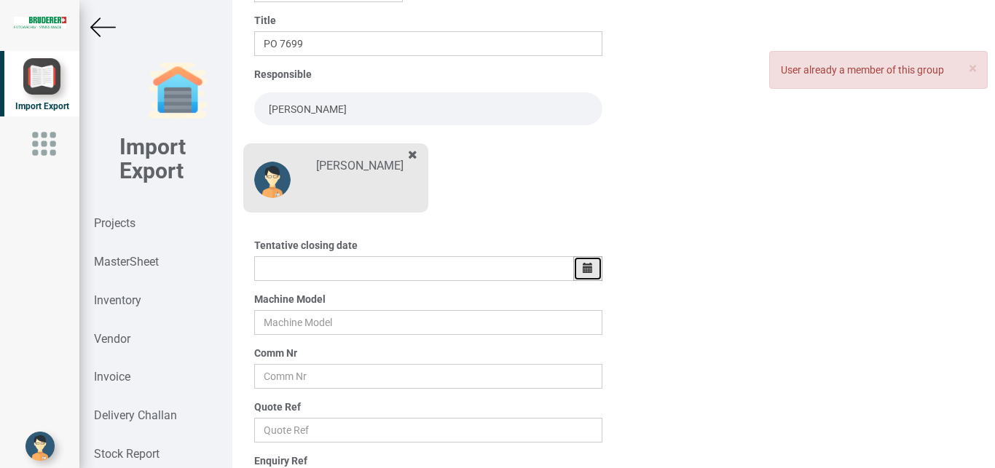
click at [587, 273] on button "button" at bounding box center [587, 268] width 29 height 25
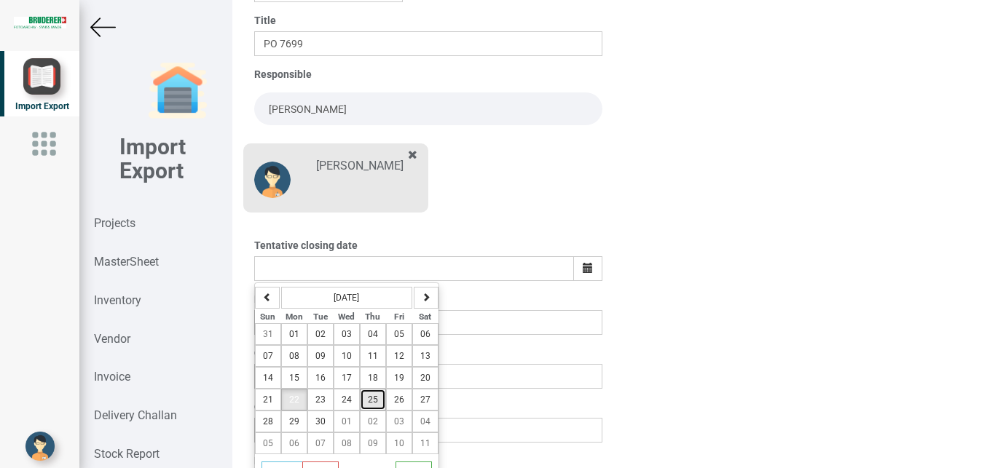
click at [371, 400] on span "25" at bounding box center [373, 400] width 10 height 10
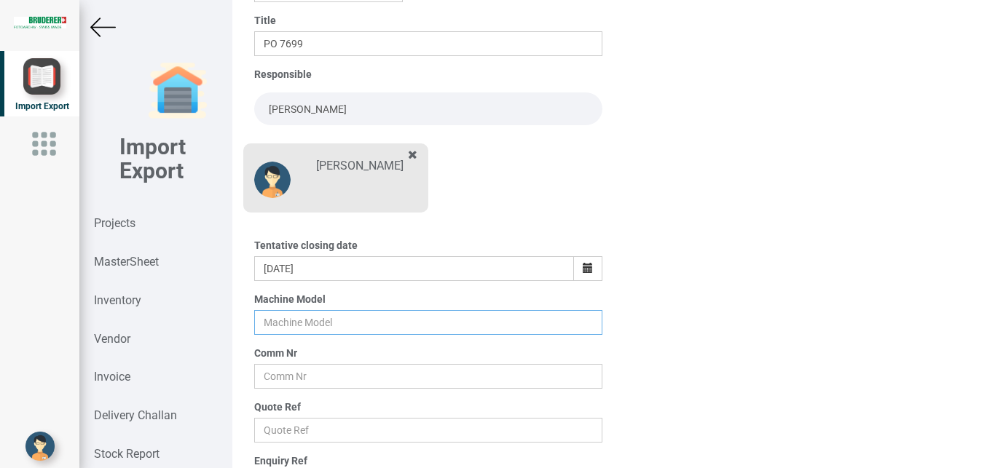
click at [280, 325] on input "text" at bounding box center [428, 322] width 349 height 25
click at [305, 371] on input "text" at bounding box center [428, 376] width 349 height 25
click at [293, 437] on input "text" at bounding box center [428, 430] width 349 height 25
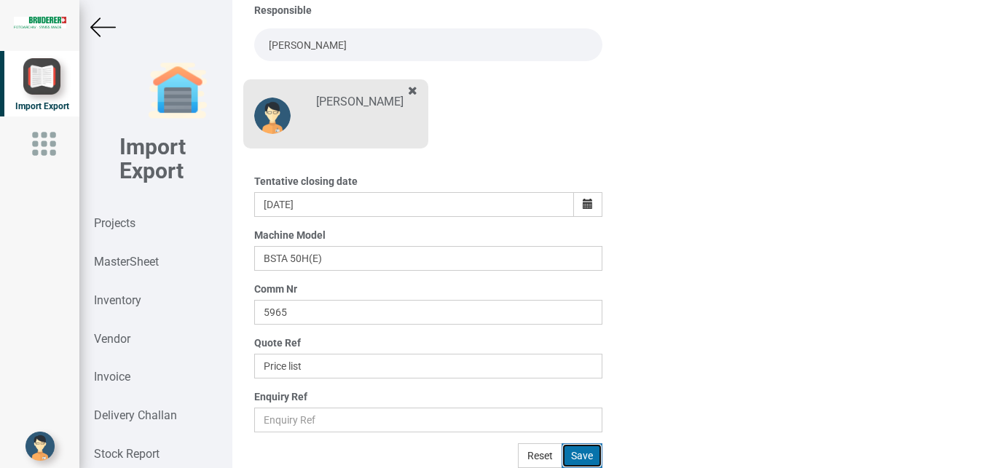
click at [579, 454] on button "Save" at bounding box center [581, 455] width 41 height 25
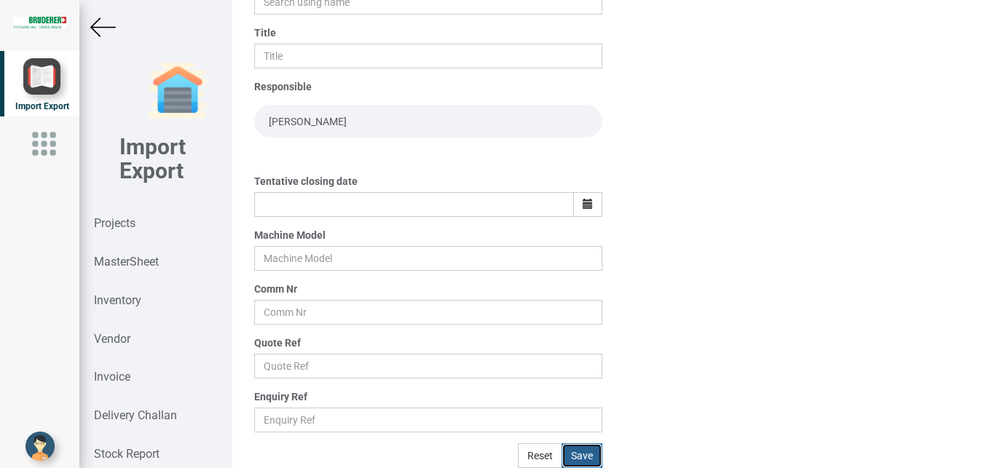
scroll to position [178, 0]
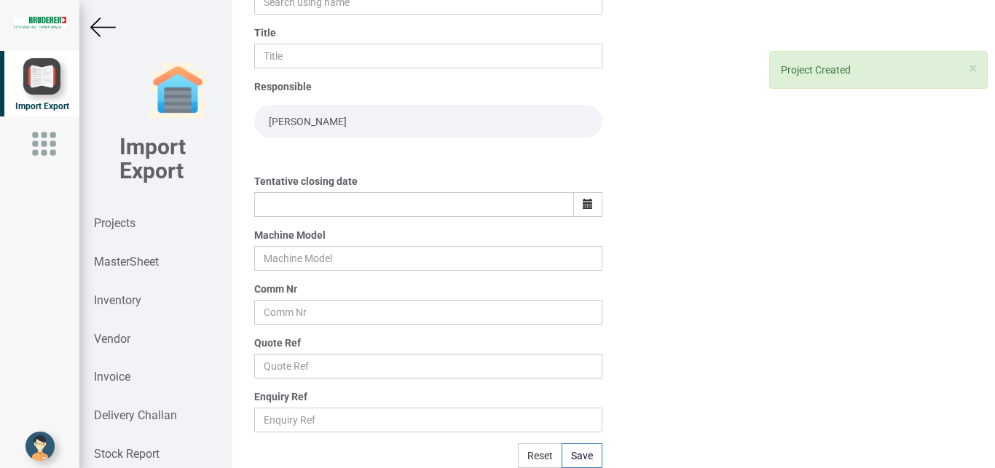
click at [105, 29] on img at bounding box center [102, 27] width 25 height 25
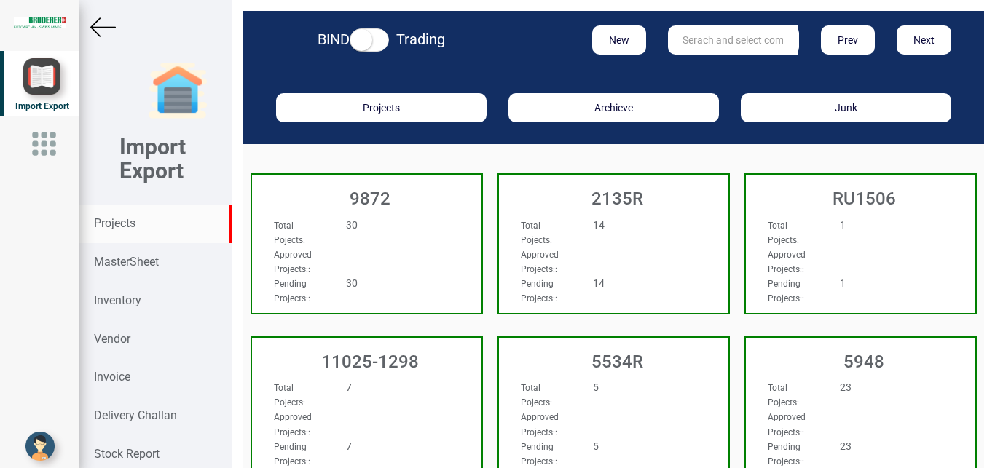
click at [690, 43] on input "text" at bounding box center [733, 39] width 130 height 29
click at [701, 68] on link "5965" at bounding box center [725, 69] width 115 height 19
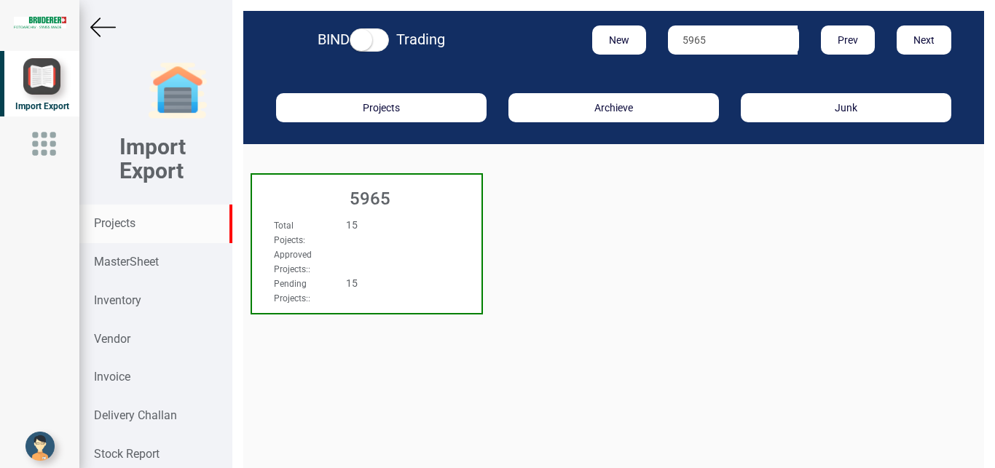
click at [374, 239] on div "Total Pojects : 15" at bounding box center [349, 232] width 173 height 29
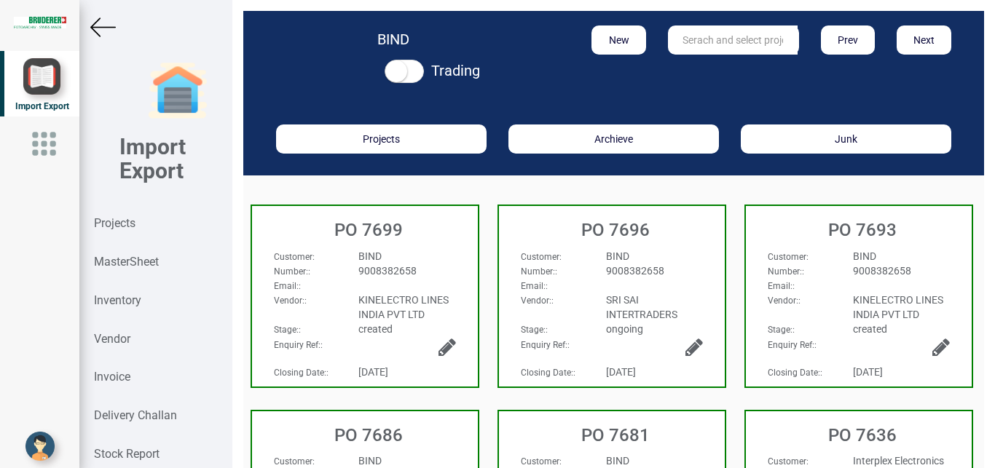
click at [441, 246] on div "PO 7699" at bounding box center [365, 226] width 226 height 41
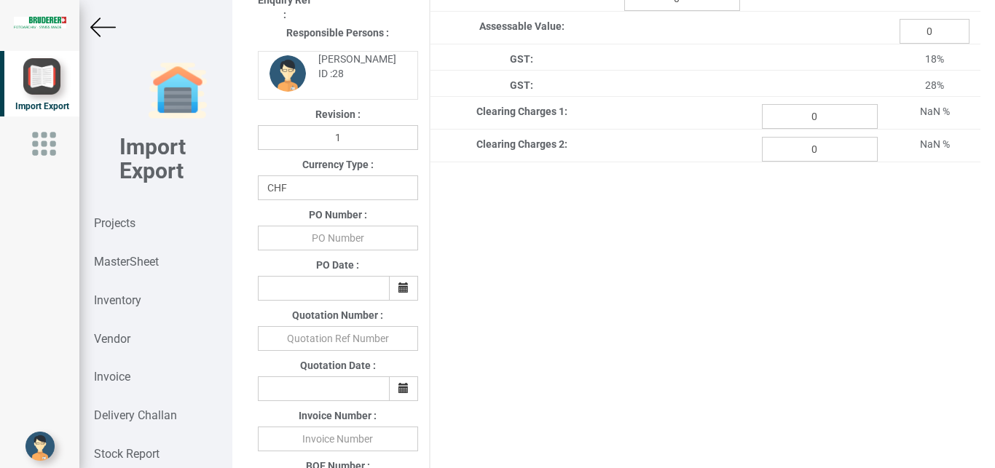
scroll to position [299, 0]
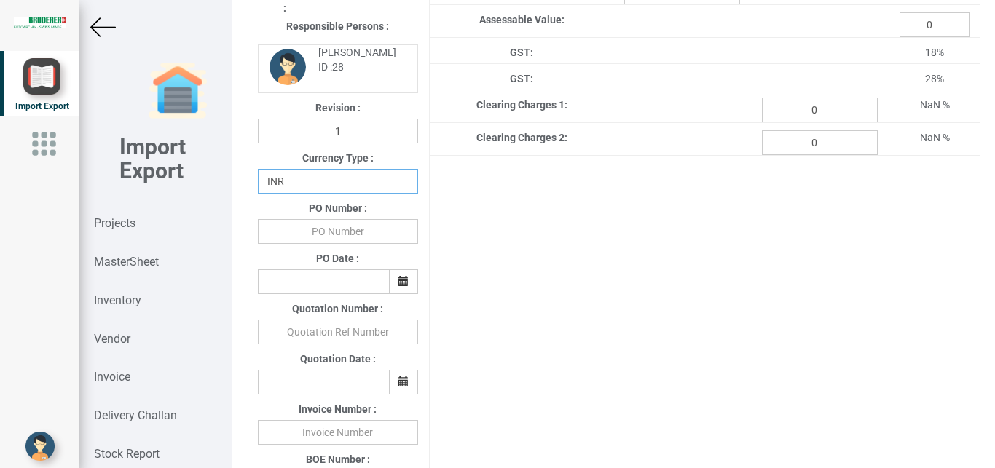
click option "INR" at bounding box center [0, 0] width 0 height 0
click at [341, 236] on input "text" at bounding box center [338, 231] width 160 height 25
click at [406, 280] on button "button" at bounding box center [403, 281] width 29 height 25
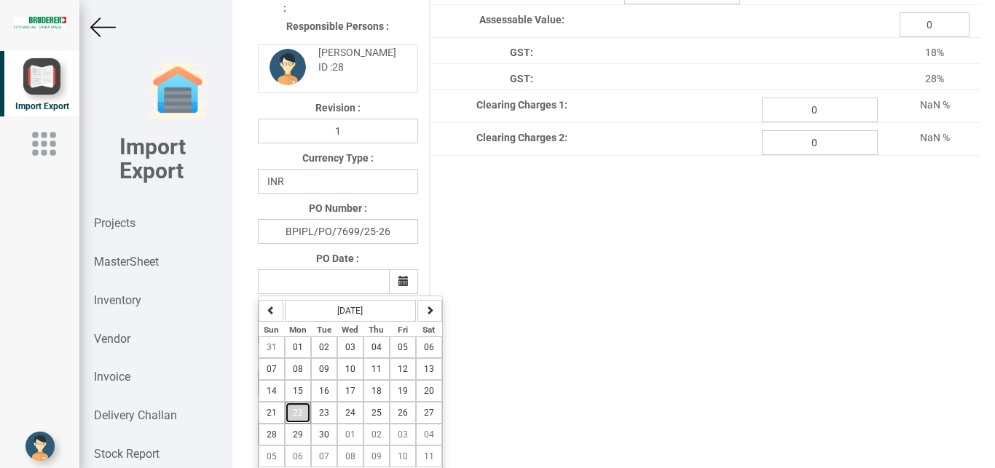
click at [295, 418] on span "22" at bounding box center [298, 413] width 10 height 10
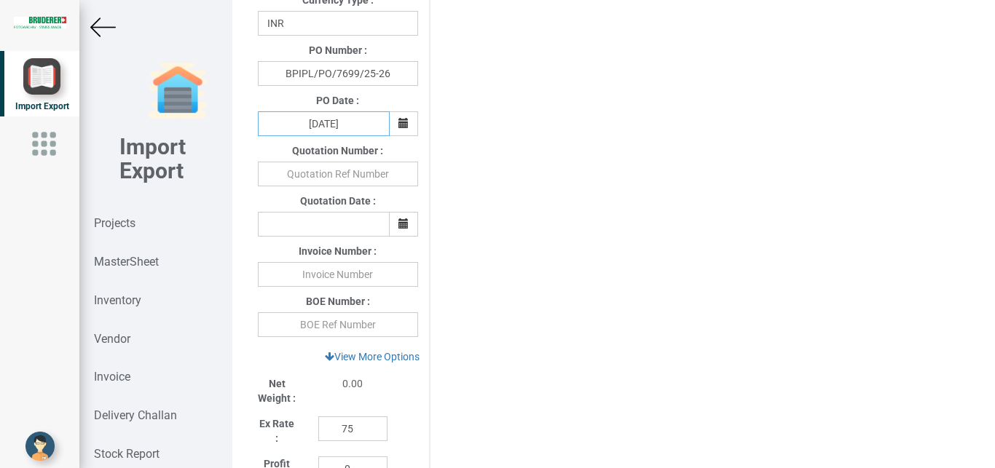
scroll to position [497, 0]
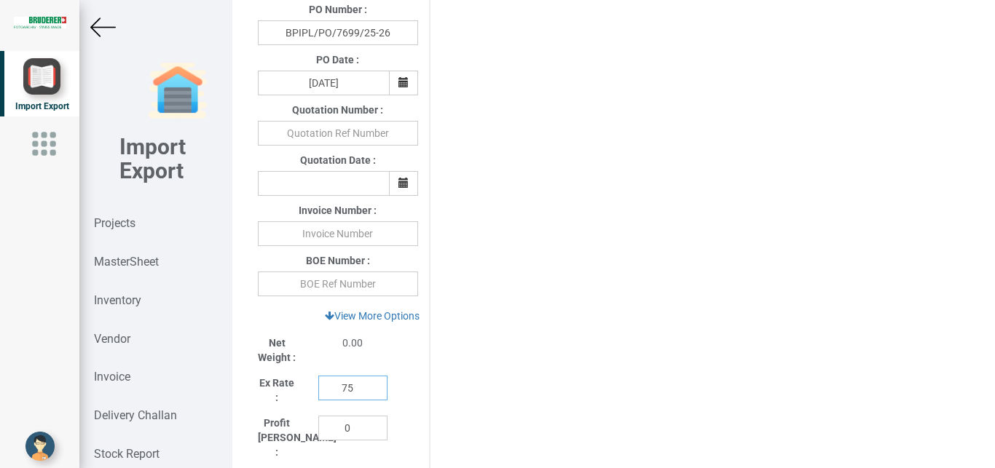
drag, startPoint x: 358, startPoint y: 395, endPoint x: 307, endPoint y: 387, distance: 52.3
click at [318, 387] on input "75" at bounding box center [352, 388] width 69 height 25
click at [377, 322] on link "View More Options" at bounding box center [372, 316] width 114 height 25
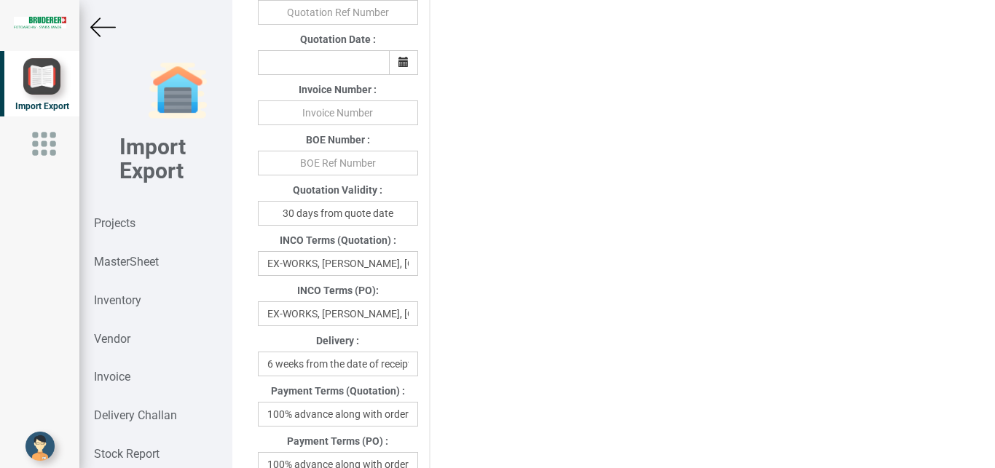
scroll to position [654, 0]
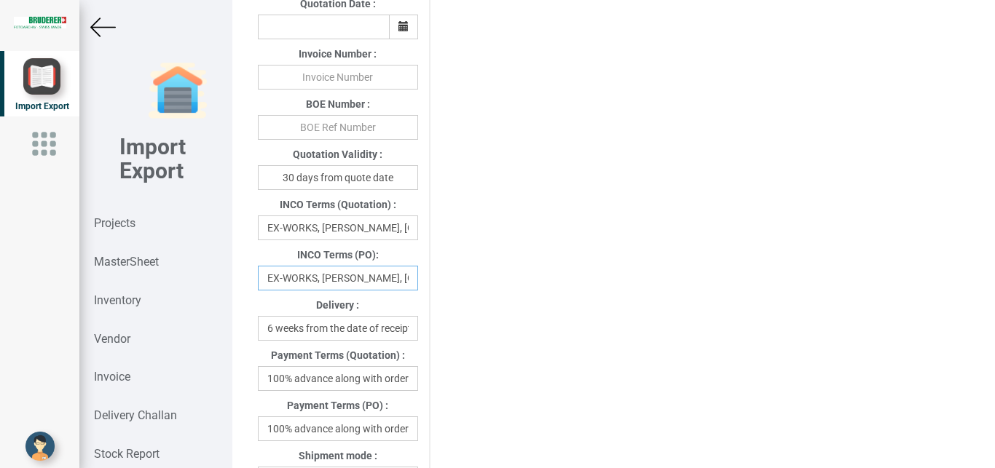
click at [271, 280] on input "EX-WORKS, [PERSON_NAME], [GEOGRAPHIC_DATA]" at bounding box center [338, 278] width 160 height 25
drag, startPoint x: 266, startPoint y: 283, endPoint x: 439, endPoint y: 285, distance: 173.3
click at [439, 285] on div "Project Title : PO 7699 Customer Name : BIND Closing Date : 2025-09-24 Machine …" at bounding box center [613, 292] width 733 height 1761
drag, startPoint x: 367, startPoint y: 284, endPoint x: 288, endPoint y: 281, distance: 79.4
click at [288, 281] on input "Dzerland" at bounding box center [338, 278] width 160 height 25
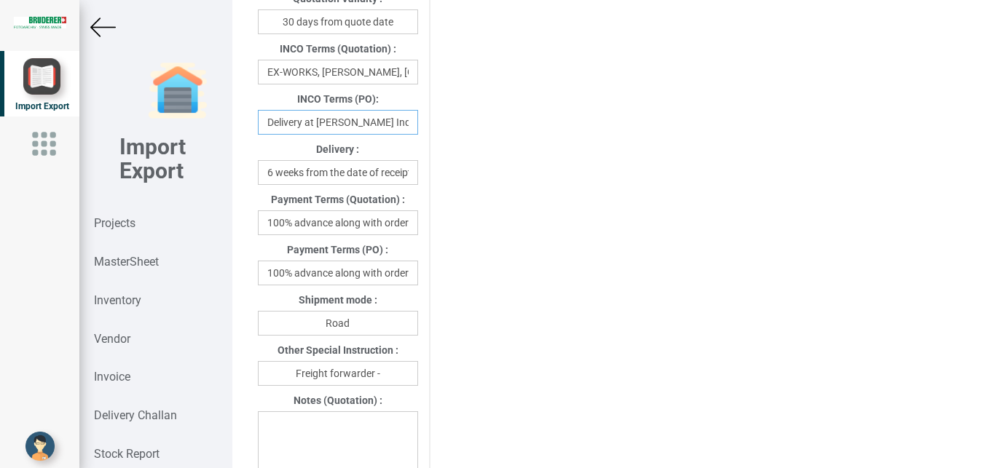
scroll to position [829, 0]
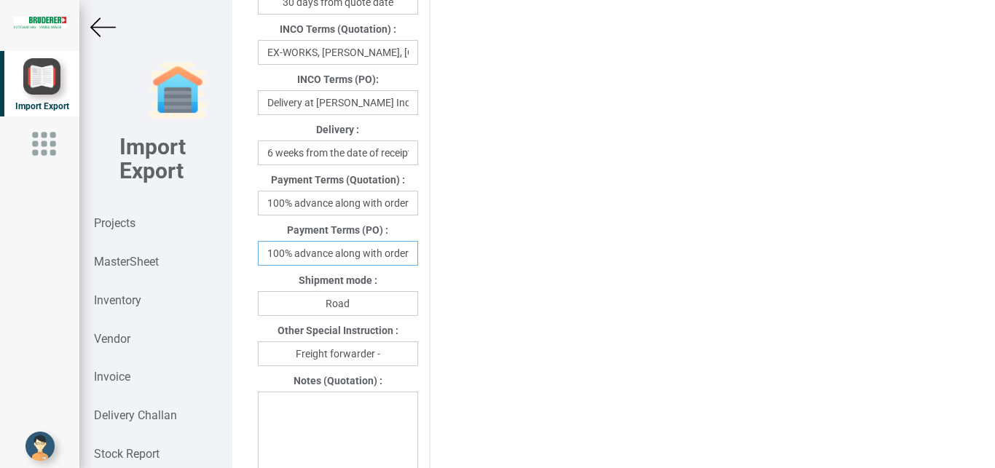
drag, startPoint x: 260, startPoint y: 255, endPoint x: 392, endPoint y: 259, distance: 132.6
click at [392, 259] on input "100% advance along with order" at bounding box center [338, 253] width 160 height 25
click at [302, 256] on input "100% advance along with order" at bounding box center [338, 253] width 160 height 25
drag, startPoint x: 294, startPoint y: 256, endPoint x: 424, endPoint y: 260, distance: 130.4
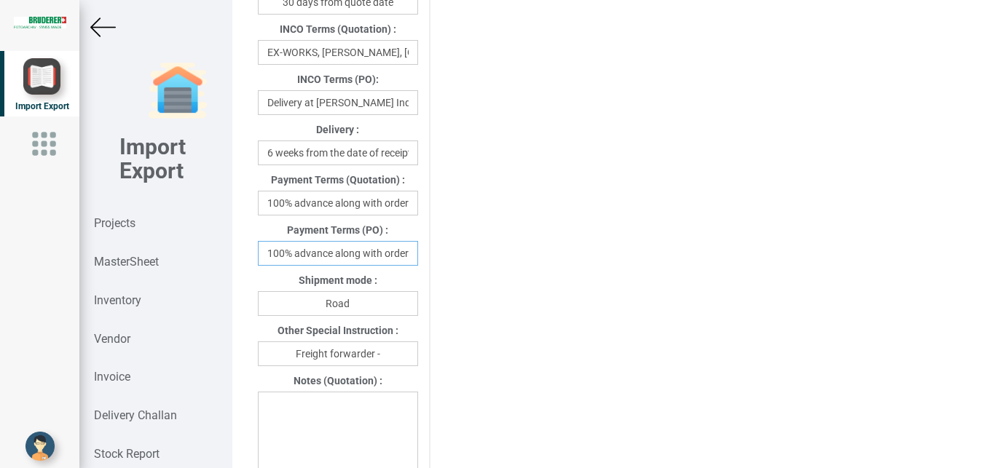
click at [418, 260] on input "100% advance along with order" at bounding box center [338, 253] width 160 height 25
click at [385, 356] on input "Freight forwarder -" at bounding box center [338, 353] width 160 height 25
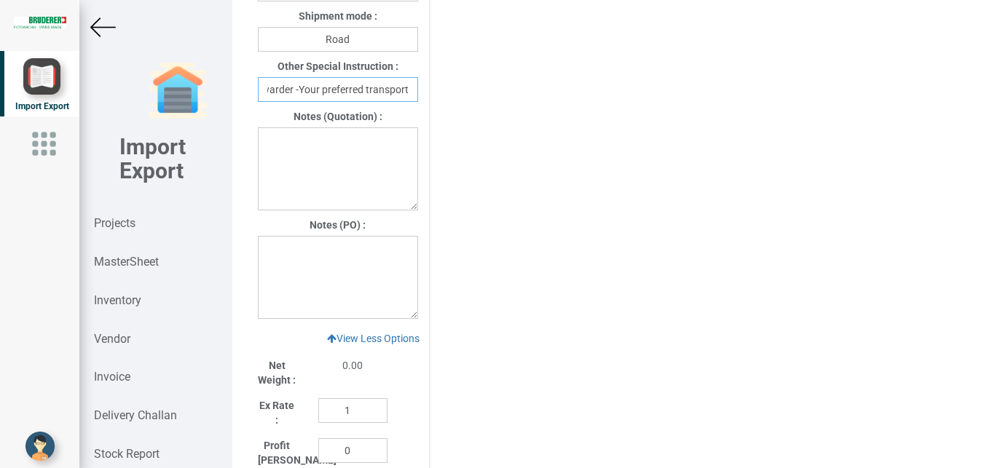
scroll to position [1097, 0]
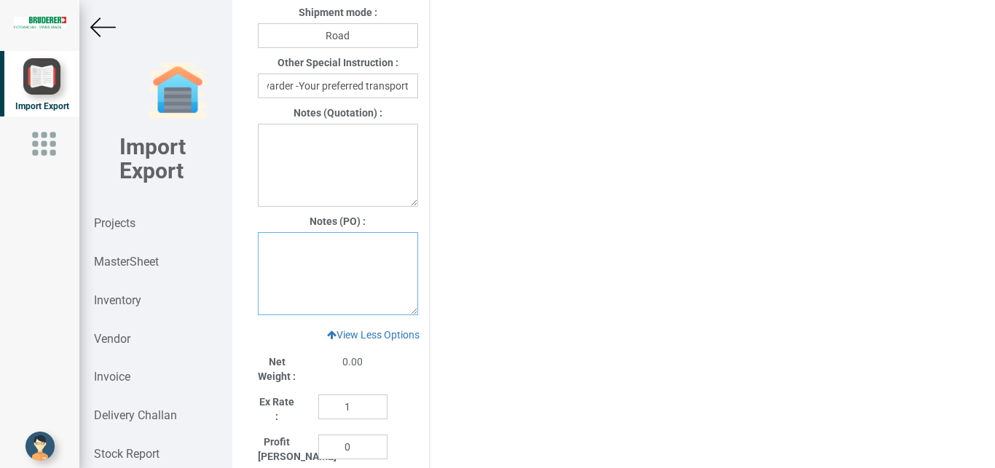
click at [282, 260] on textarea at bounding box center [338, 273] width 160 height 83
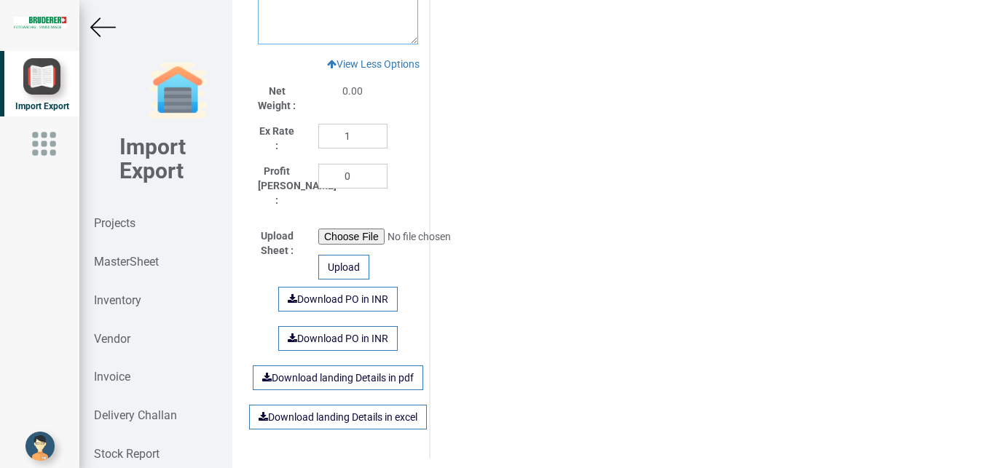
scroll to position [1536, 0]
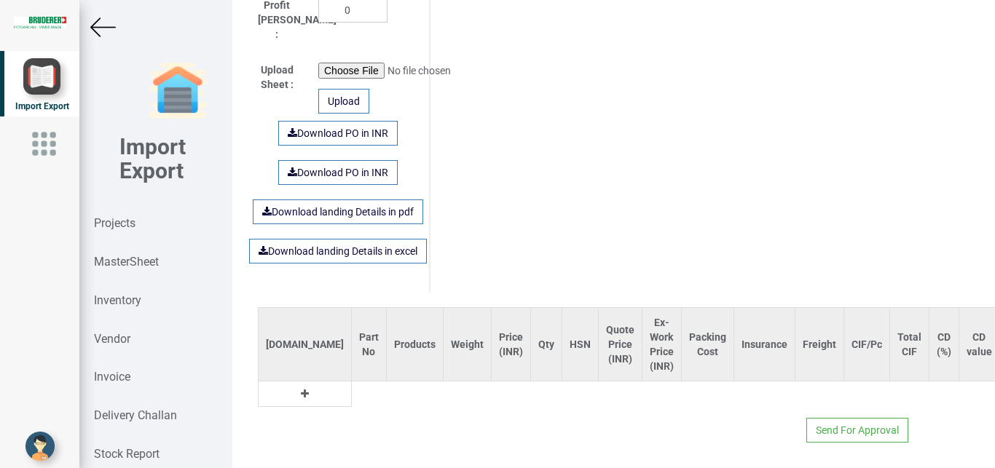
drag, startPoint x: 280, startPoint y: 382, endPoint x: 362, endPoint y: 388, distance: 82.5
click at [285, 384] on td at bounding box center [304, 394] width 93 height 25
click at [301, 389] on icon at bounding box center [305, 394] width 8 height 10
click at [352, 382] on input "text" at bounding box center [369, 394] width 34 height 25
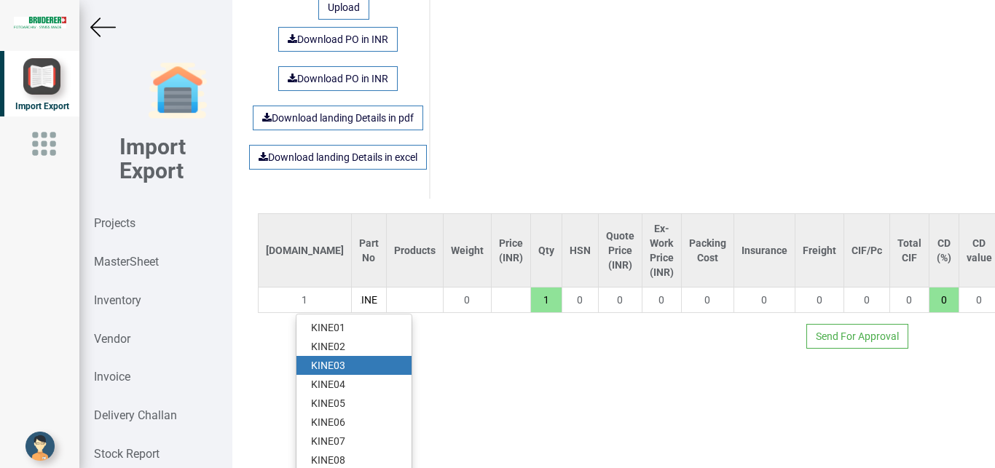
scroll to position [1640, 0]
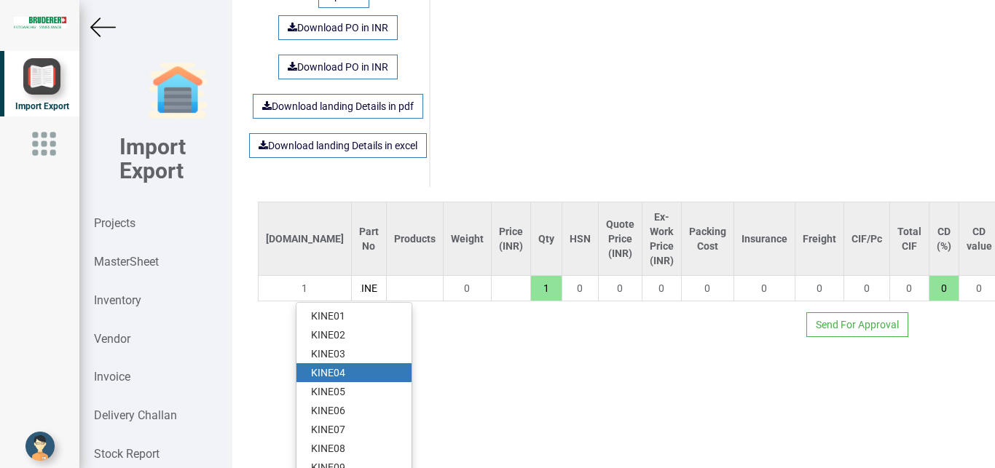
click at [336, 363] on link "KINE 04" at bounding box center [353, 372] width 115 height 19
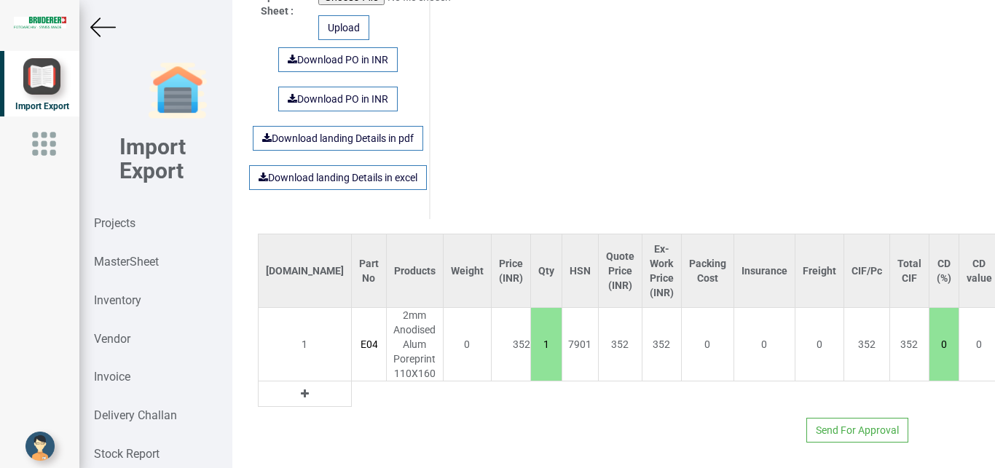
click at [112, 25] on img at bounding box center [102, 27] width 25 height 25
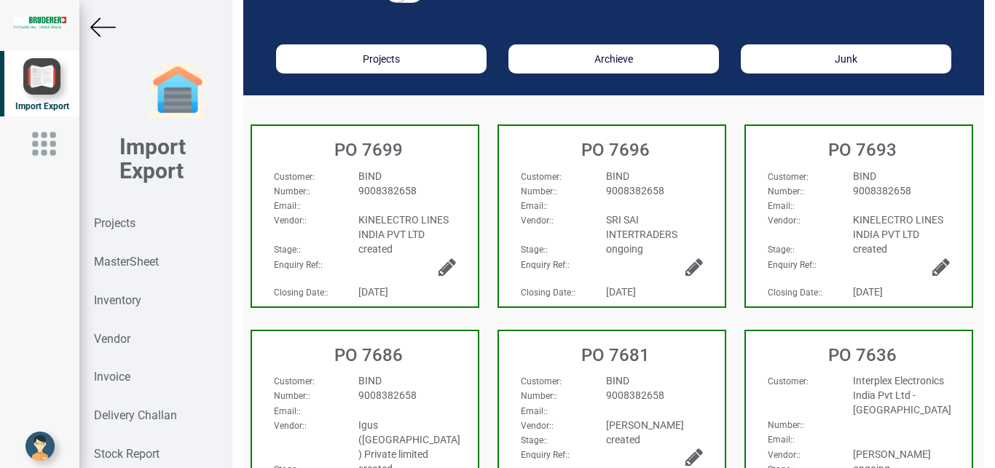
scroll to position [76, 0]
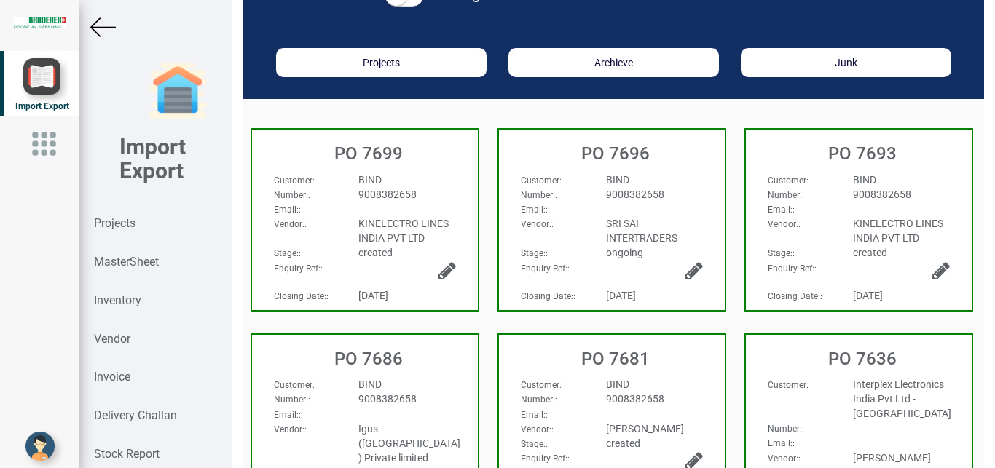
click at [441, 183] on div "BIND" at bounding box center [406, 180] width 119 height 15
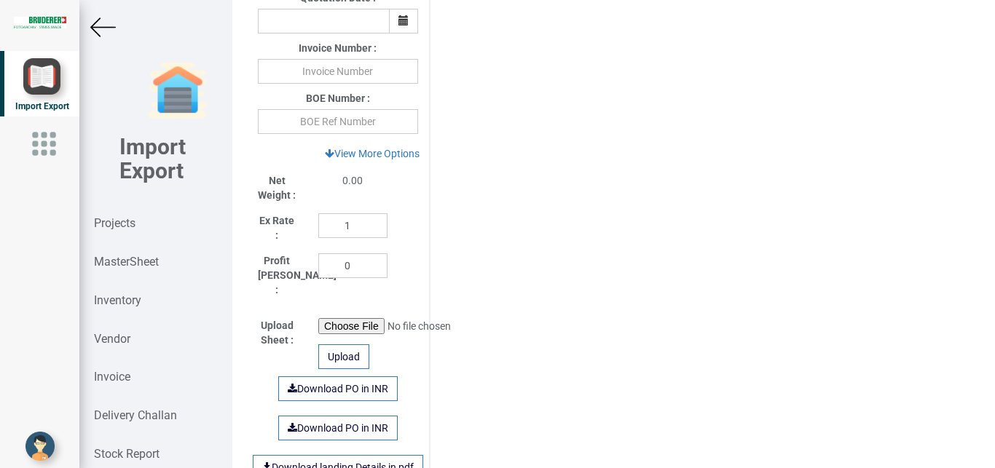
scroll to position [636, 0]
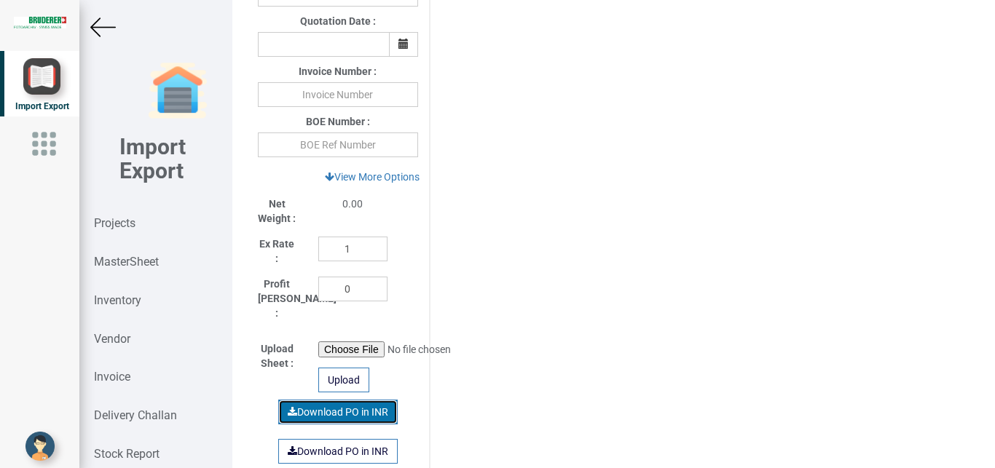
click at [352, 403] on link "Download PO in INR" at bounding box center [337, 412] width 119 height 25
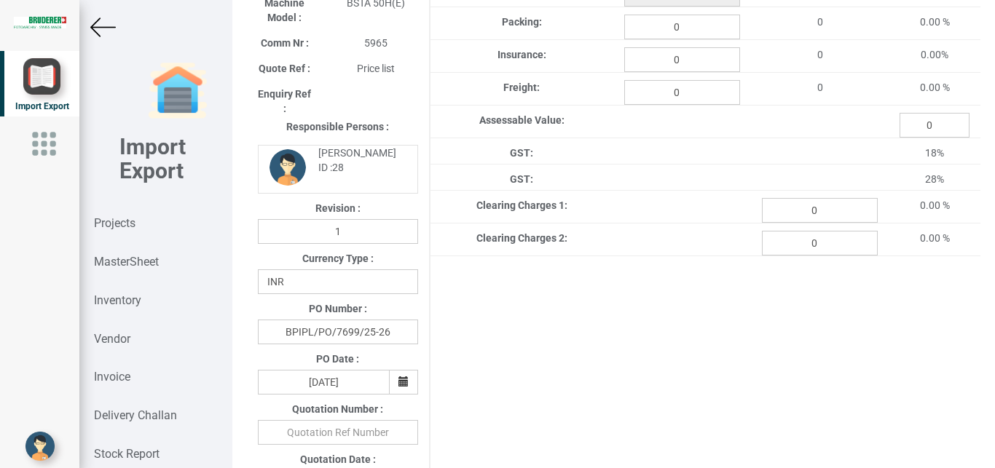
scroll to position [0, 0]
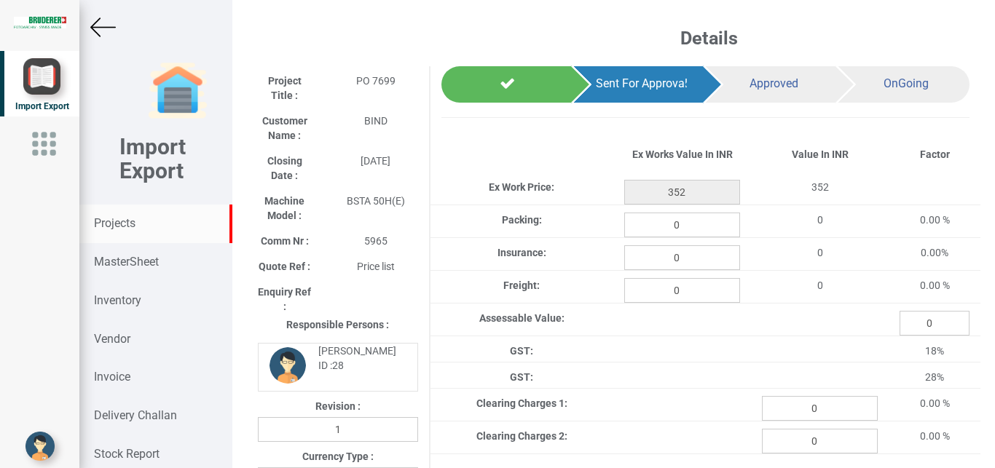
click at [116, 217] on strong "Projects" at bounding box center [115, 223] width 42 height 14
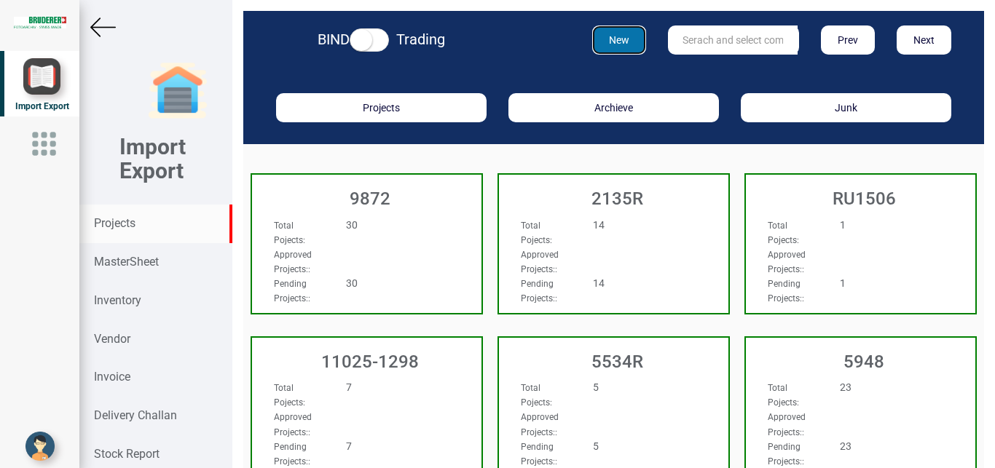
click at [625, 40] on button "New" at bounding box center [619, 39] width 55 height 29
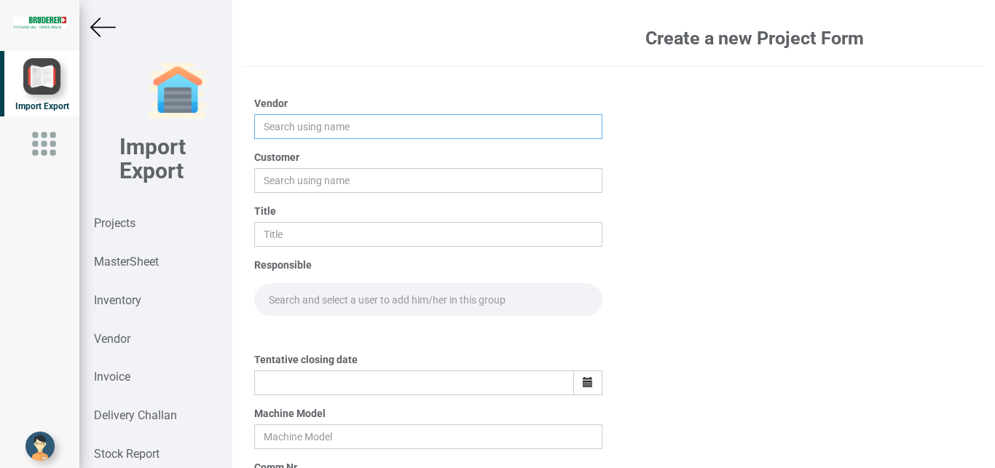
click at [296, 124] on input "text" at bounding box center [428, 126] width 349 height 25
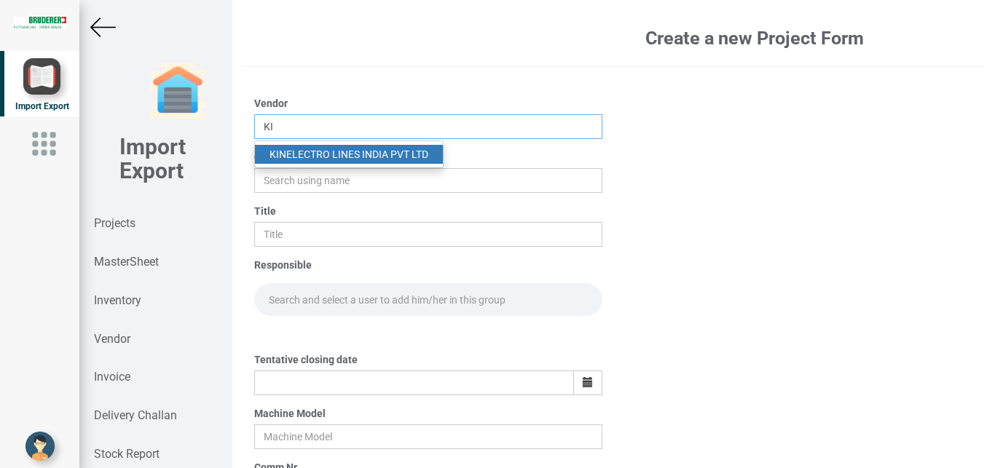
click at [304, 137] on input "KI" at bounding box center [428, 126] width 349 height 25
drag, startPoint x: 303, startPoint y: 149, endPoint x: 298, endPoint y: 165, distance: 16.1
click at [301, 150] on link "KI NELECTRO LINES INDIA PVT LTD" at bounding box center [349, 154] width 188 height 19
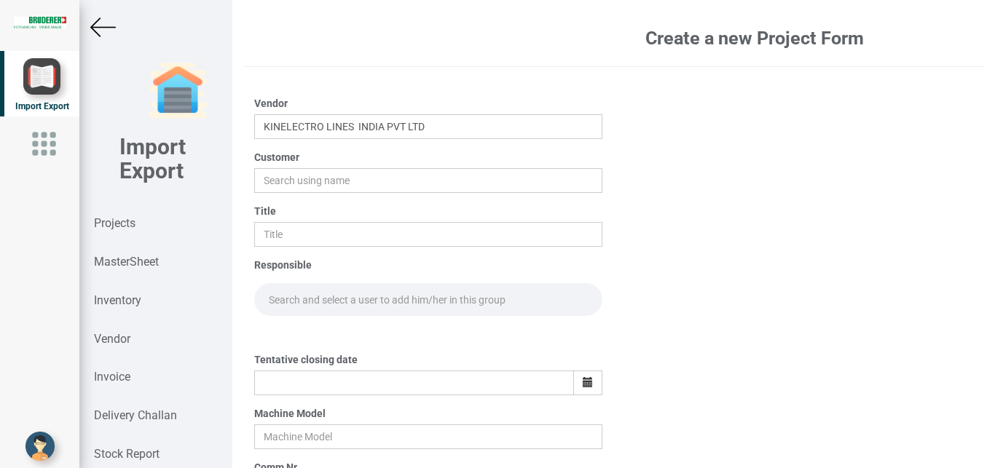
click at [298, 168] on div "Customer" at bounding box center [428, 171] width 349 height 43
click at [291, 189] on input "text" at bounding box center [428, 180] width 349 height 25
click at [291, 211] on strong "BIND" at bounding box center [280, 208] width 23 height 12
click at [280, 234] on input "text" at bounding box center [428, 234] width 349 height 25
click at [279, 295] on input "text" at bounding box center [428, 299] width 349 height 33
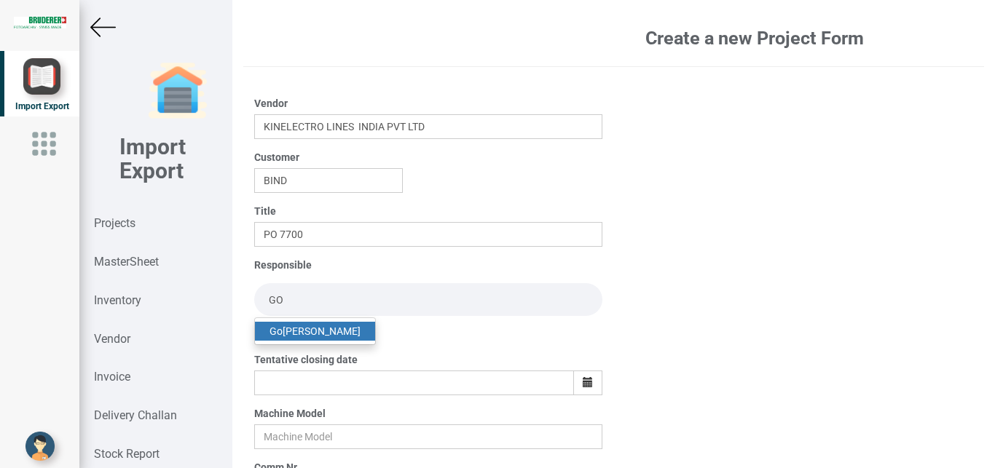
click at [293, 335] on link "Go pinath Anandan" at bounding box center [315, 331] width 120 height 19
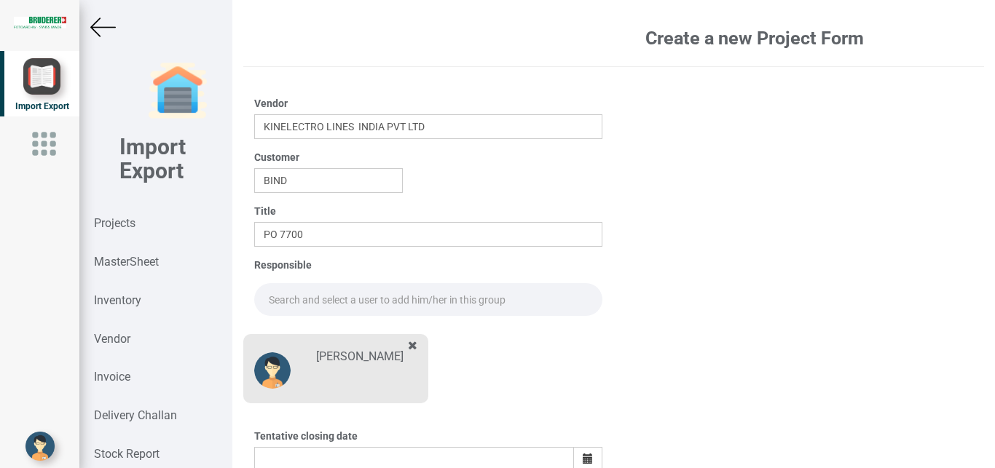
click at [312, 305] on input "text" at bounding box center [428, 299] width 349 height 33
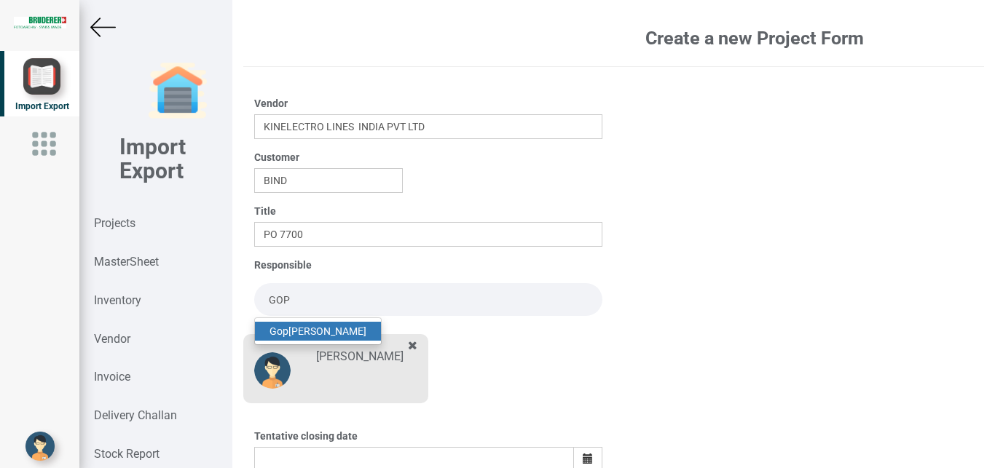
click at [297, 331] on link "Gop inath Anandan" at bounding box center [318, 331] width 126 height 19
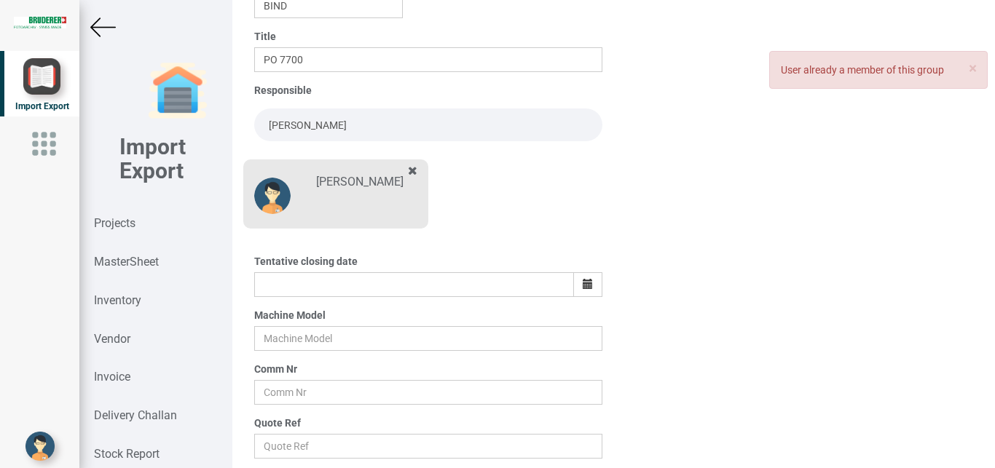
scroll to position [176, 0]
click at [583, 281] on icon "button" at bounding box center [588, 282] width 10 height 10
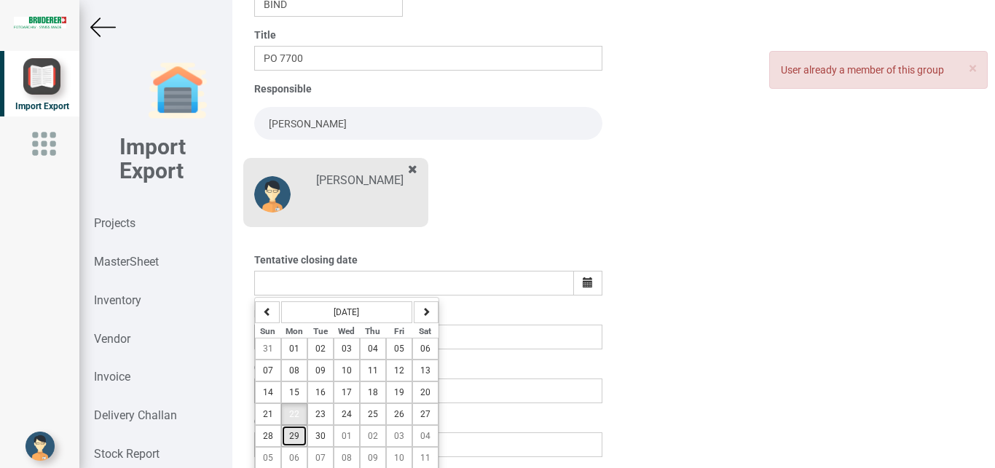
click at [295, 437] on span "29" at bounding box center [294, 436] width 10 height 10
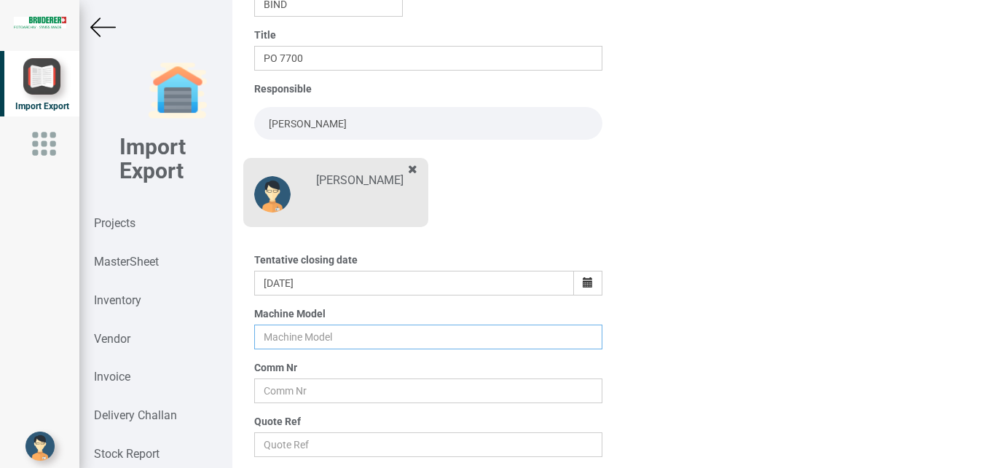
click at [291, 336] on input "text" at bounding box center [428, 337] width 349 height 25
click at [283, 390] on input "text" at bounding box center [428, 391] width 349 height 25
click at [271, 447] on input "text" at bounding box center [428, 445] width 349 height 25
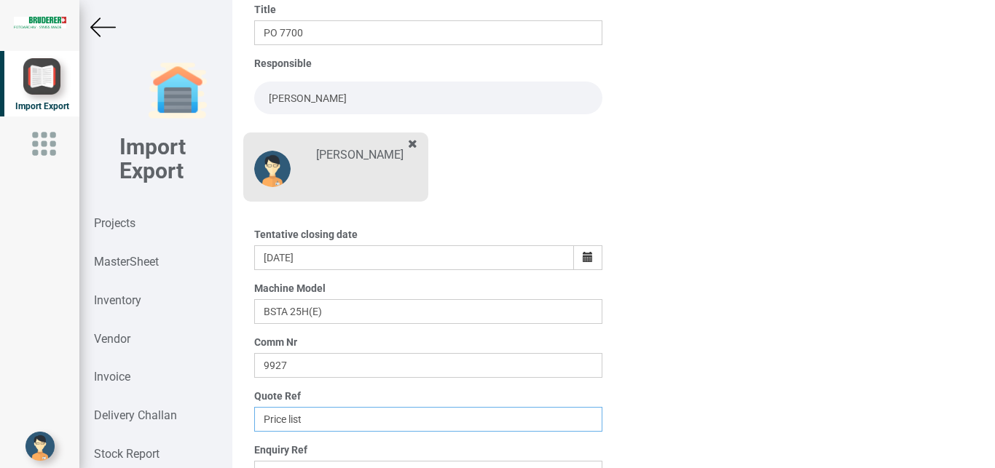
scroll to position [255, 0]
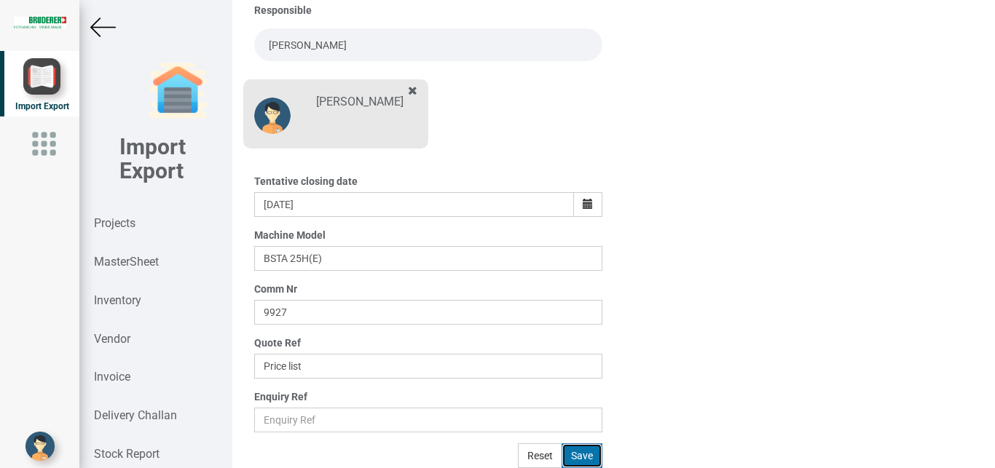
click at [579, 451] on button "Save" at bounding box center [581, 455] width 41 height 25
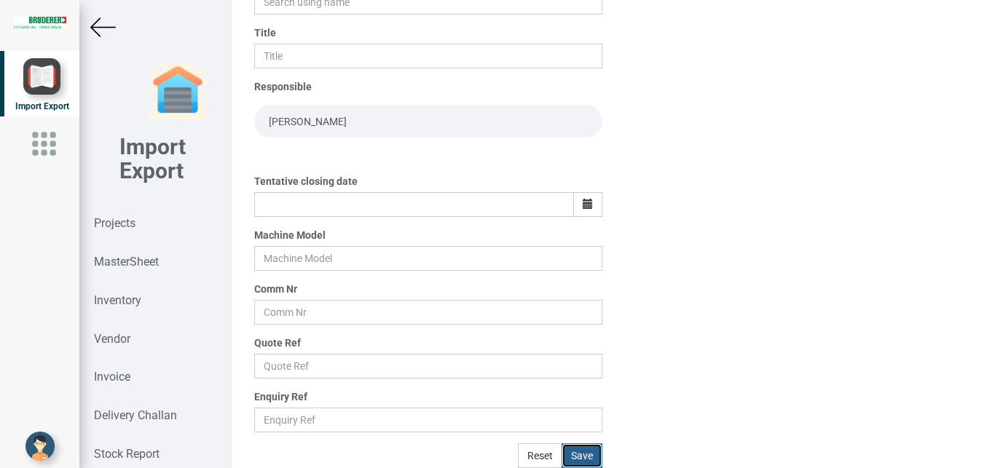
scroll to position [178, 0]
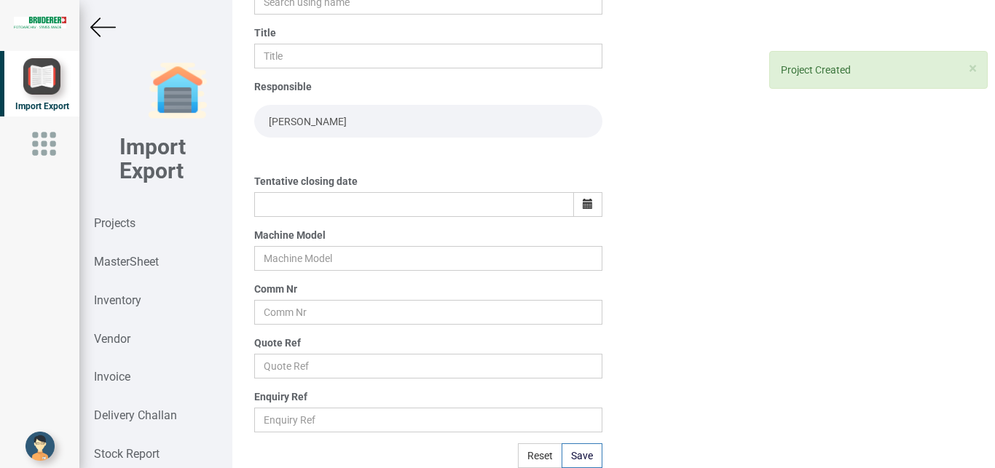
click at [111, 26] on img at bounding box center [102, 27] width 25 height 25
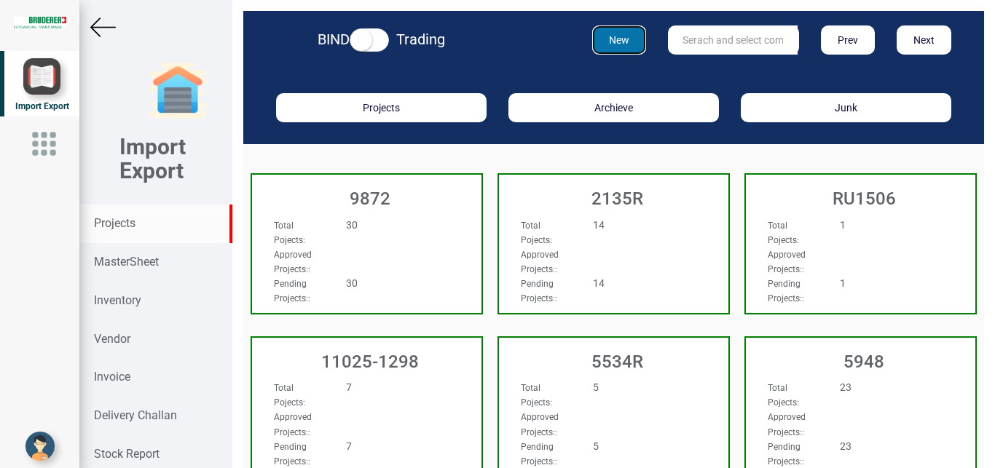
click at [611, 42] on button "New" at bounding box center [619, 39] width 55 height 29
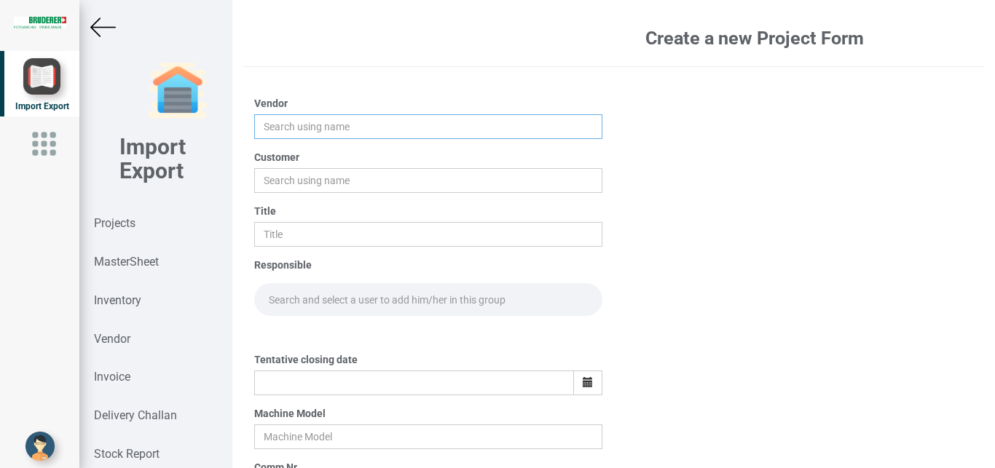
click at [288, 133] on input "text" at bounding box center [428, 126] width 349 height 25
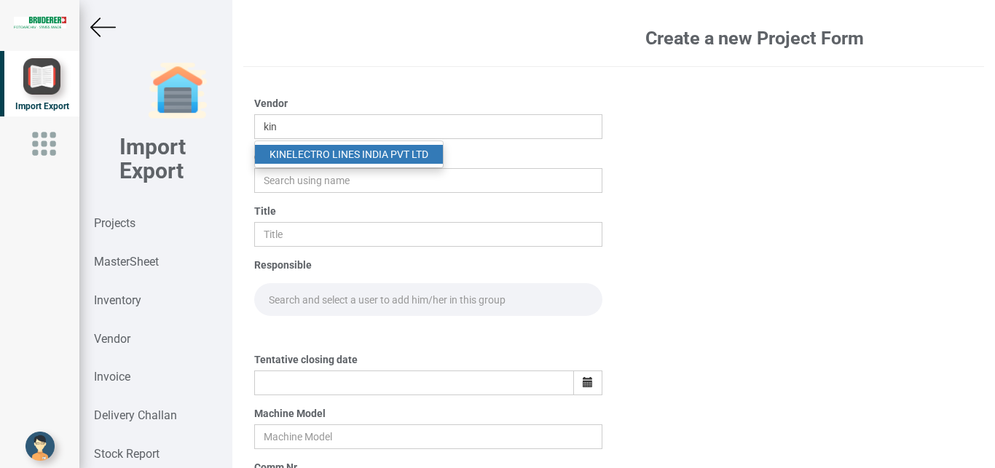
click at [350, 154] on link "KIN ELECTRO LINES INDIA PVT LTD" at bounding box center [349, 154] width 188 height 19
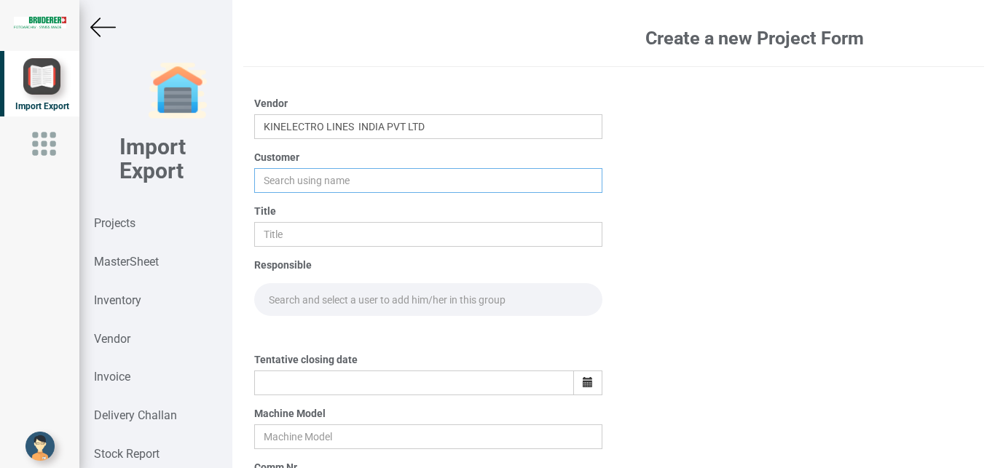
click at [313, 175] on input "text" at bounding box center [428, 180] width 349 height 25
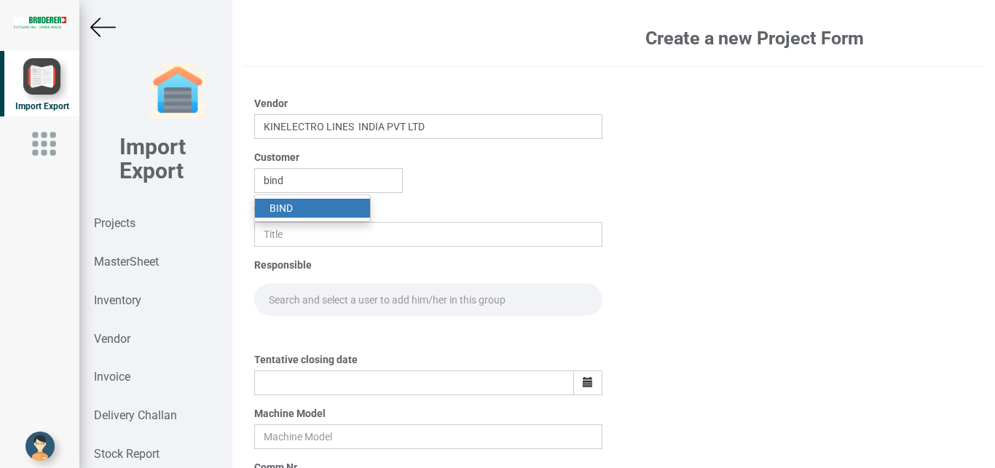
drag, startPoint x: 293, startPoint y: 213, endPoint x: 285, endPoint y: 222, distance: 11.4
click at [292, 213] on link "BIND" at bounding box center [312, 208] width 115 height 19
click at [283, 229] on input "text" at bounding box center [428, 234] width 349 height 25
click at [282, 301] on input "text" at bounding box center [428, 299] width 349 height 33
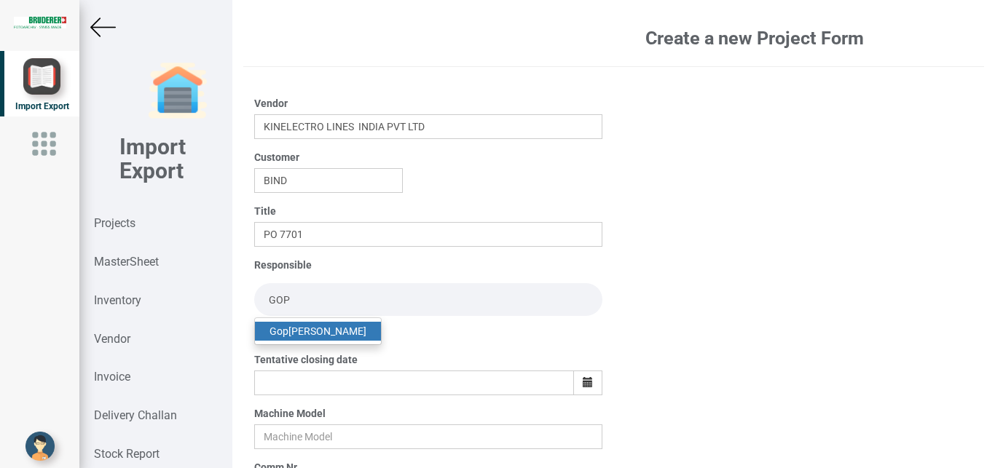
click at [322, 327] on link "Gop inath Anandan" at bounding box center [318, 331] width 126 height 19
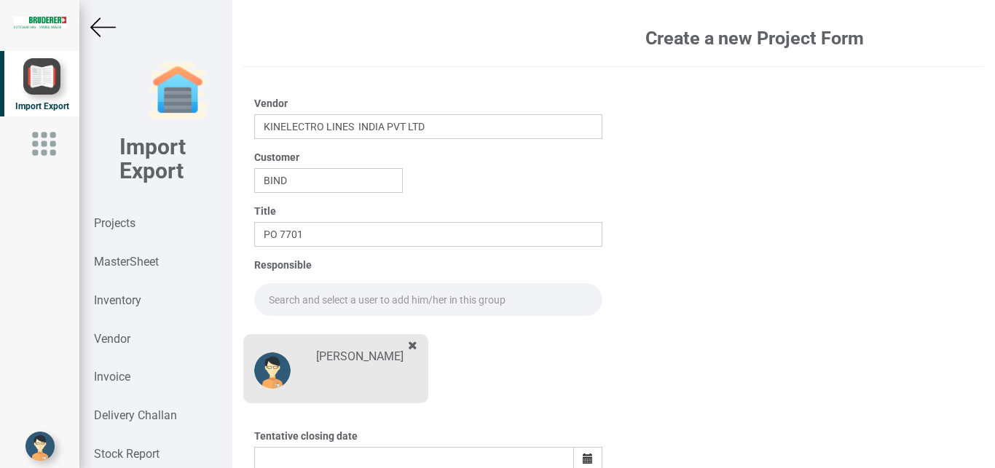
click at [293, 299] on input "text" at bounding box center [428, 299] width 349 height 33
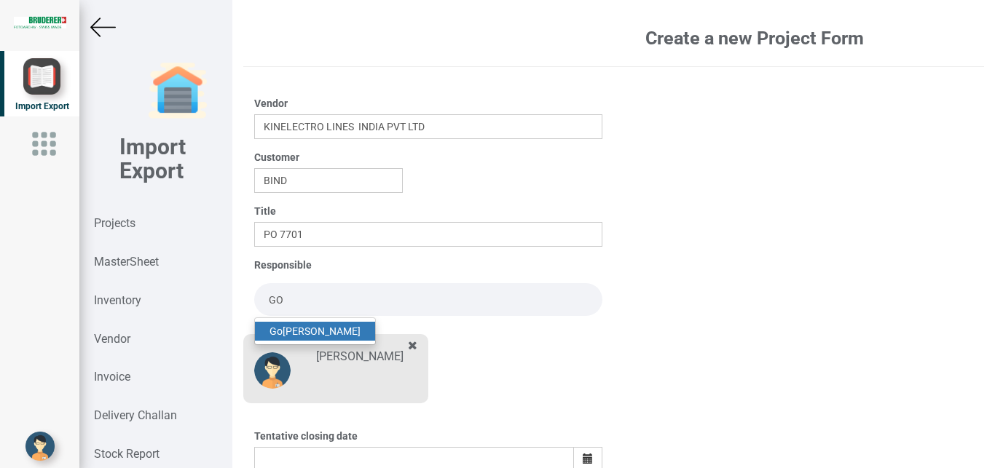
drag, startPoint x: 302, startPoint y: 333, endPoint x: 390, endPoint y: 333, distance: 88.1
click at [301, 331] on link "Go pinath Anandan" at bounding box center [315, 331] width 120 height 19
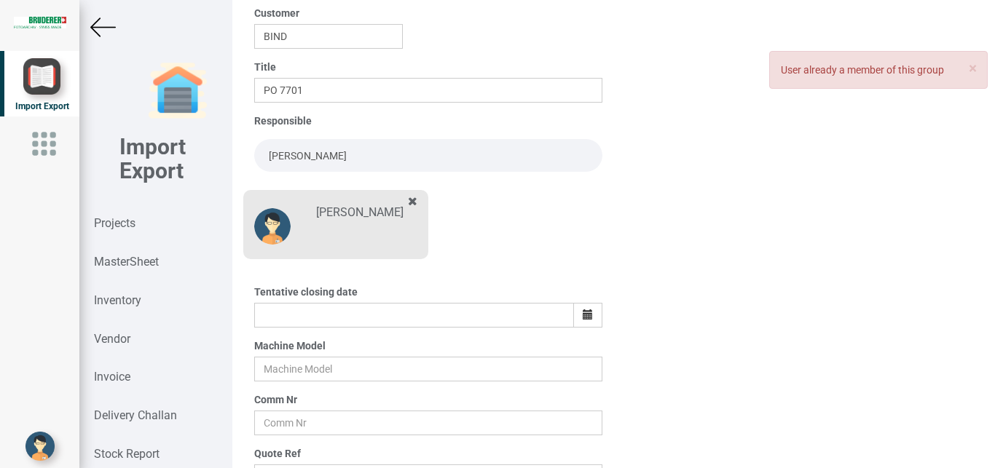
scroll to position [152, 0]
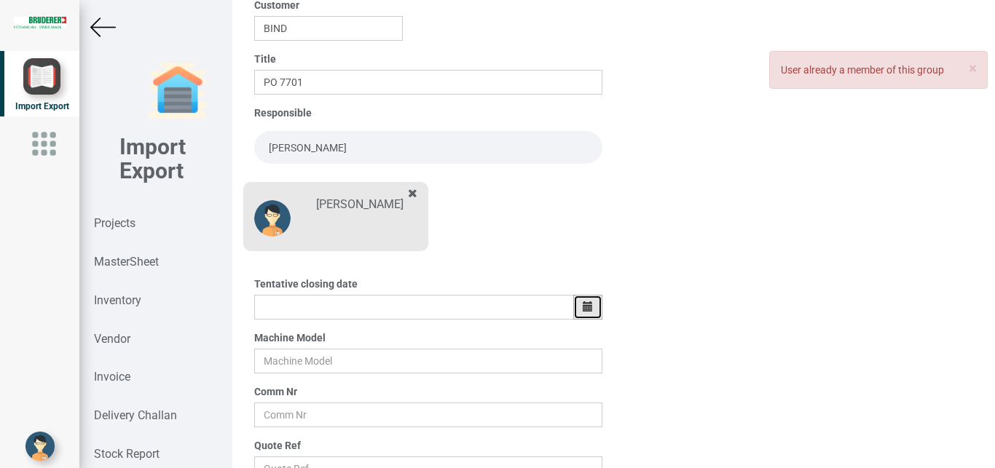
click at [585, 306] on icon "button" at bounding box center [588, 306] width 10 height 10
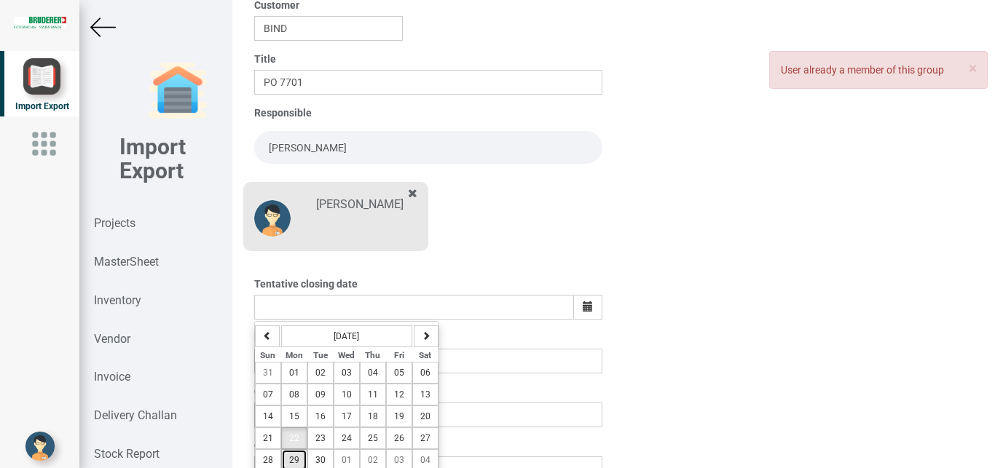
click at [303, 458] on button "29" at bounding box center [294, 460] width 26 height 22
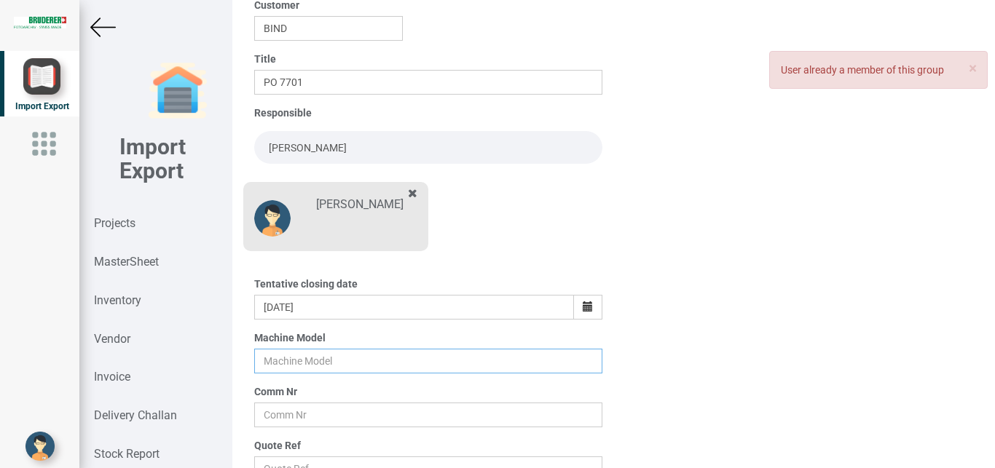
click at [283, 361] on input "text" at bounding box center [428, 361] width 349 height 25
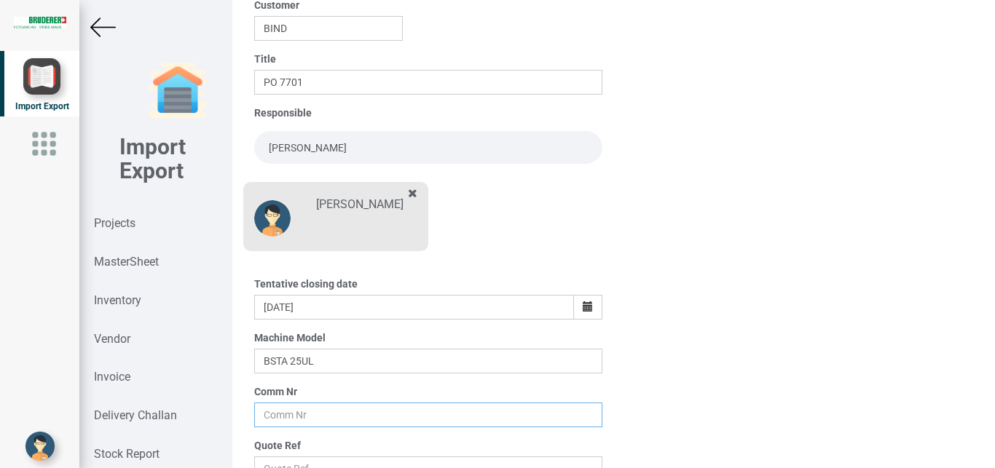
click at [268, 418] on input "text" at bounding box center [428, 415] width 349 height 25
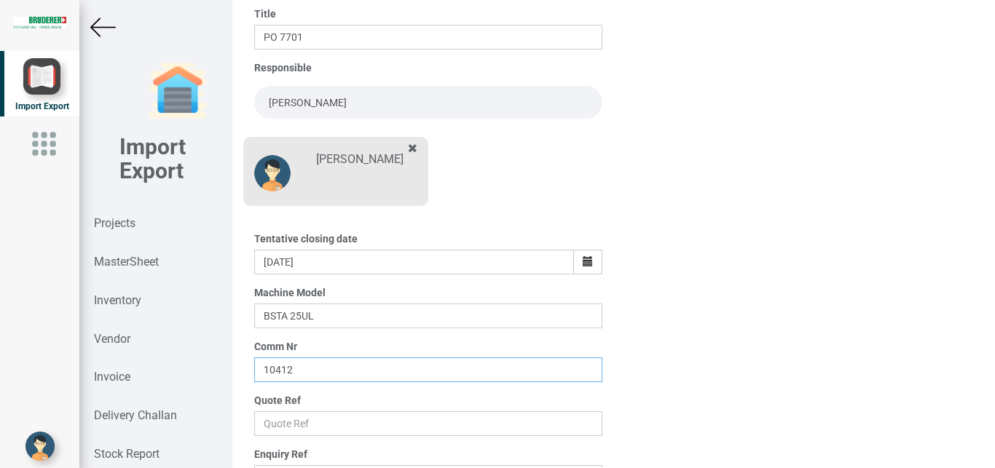
scroll to position [246, 0]
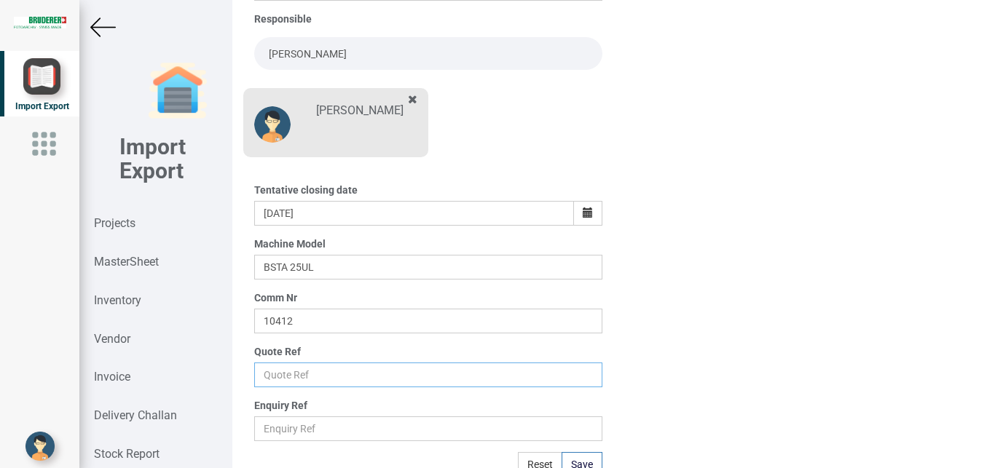
click at [293, 375] on input "text" at bounding box center [428, 375] width 349 height 25
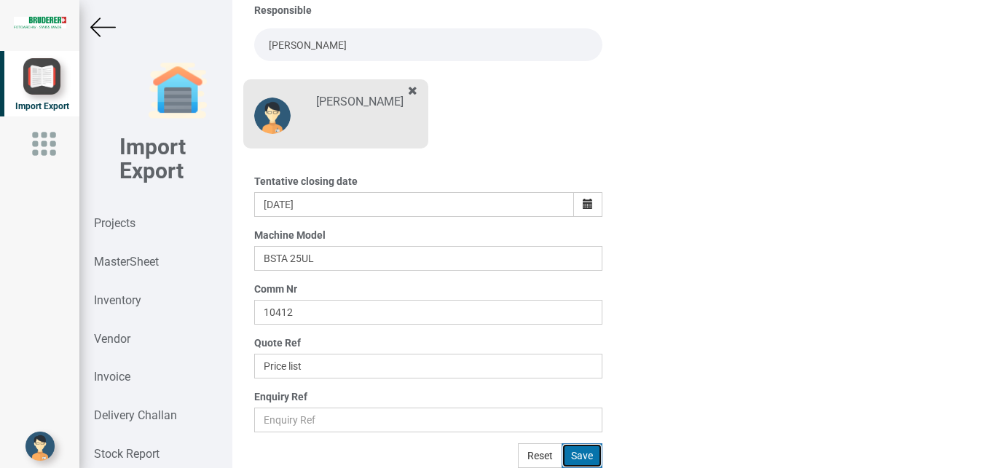
click at [573, 454] on button "Save" at bounding box center [581, 455] width 41 height 25
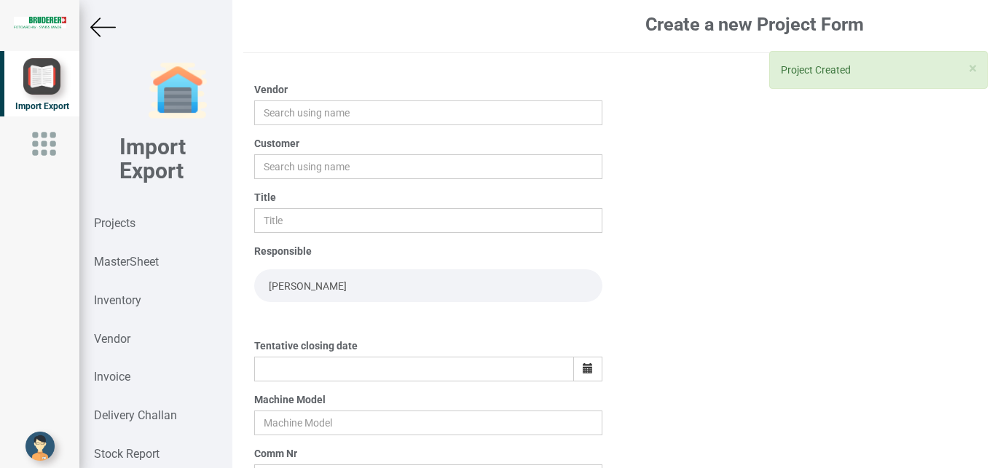
scroll to position [0, 0]
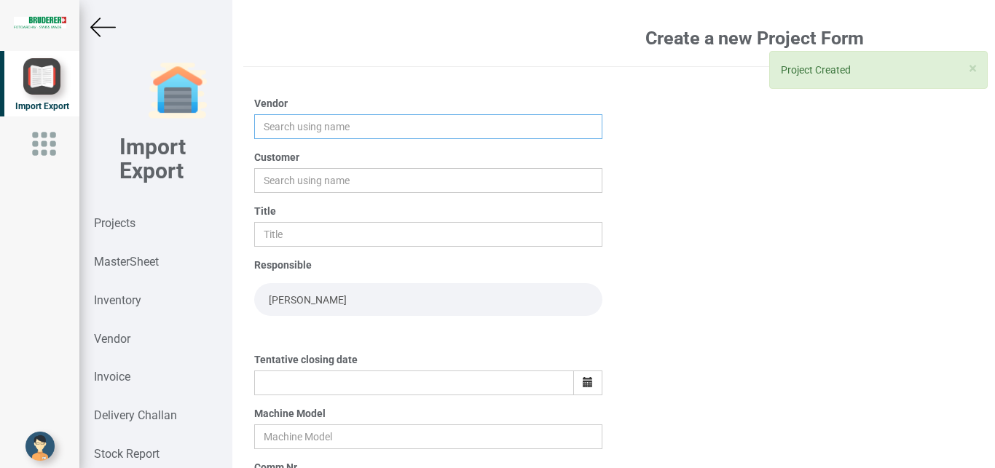
click at [311, 131] on input "text" at bounding box center [428, 126] width 349 height 25
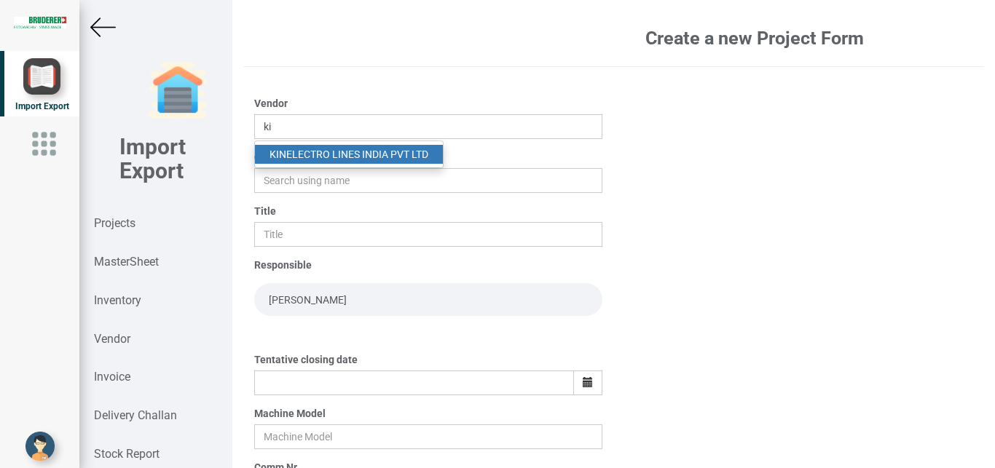
click at [341, 154] on link "KI NELECTRO LINES INDIA PVT LTD" at bounding box center [349, 154] width 188 height 19
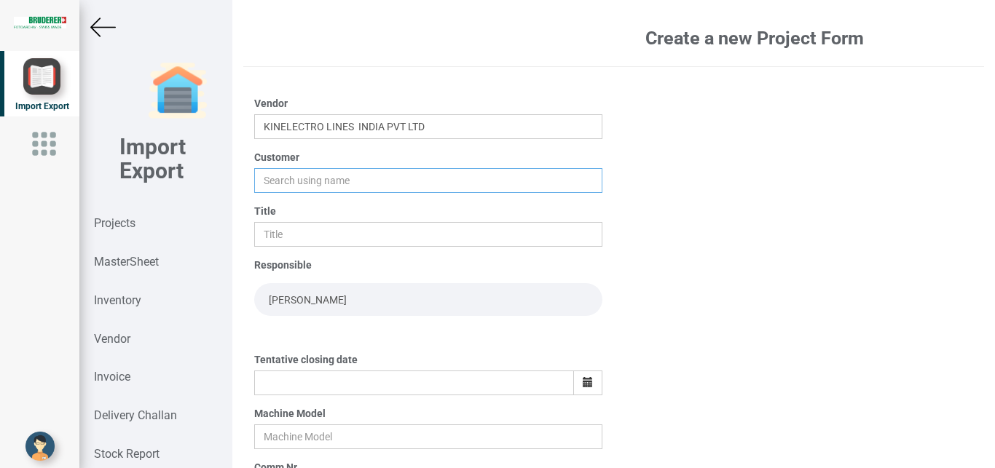
click at [299, 178] on input "text" at bounding box center [428, 180] width 349 height 25
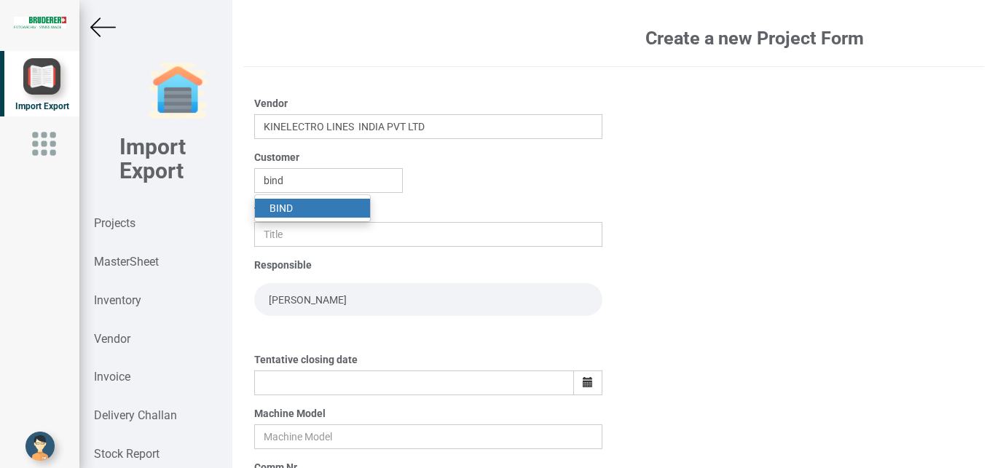
click at [291, 208] on strong "BIND" at bounding box center [280, 208] width 23 height 12
click at [269, 238] on input "text" at bounding box center [428, 234] width 349 height 25
click at [281, 307] on input "[PERSON_NAME]" at bounding box center [428, 299] width 349 height 33
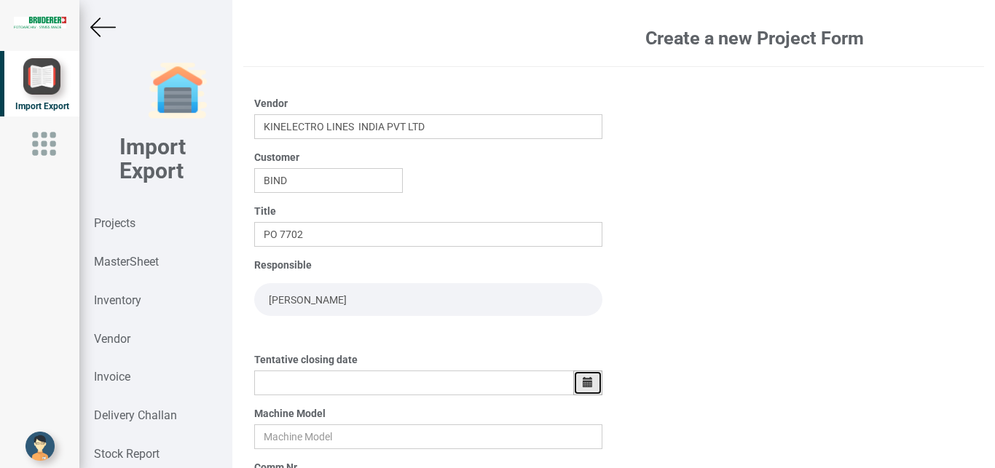
click at [583, 386] on icon "button" at bounding box center [588, 382] width 10 height 10
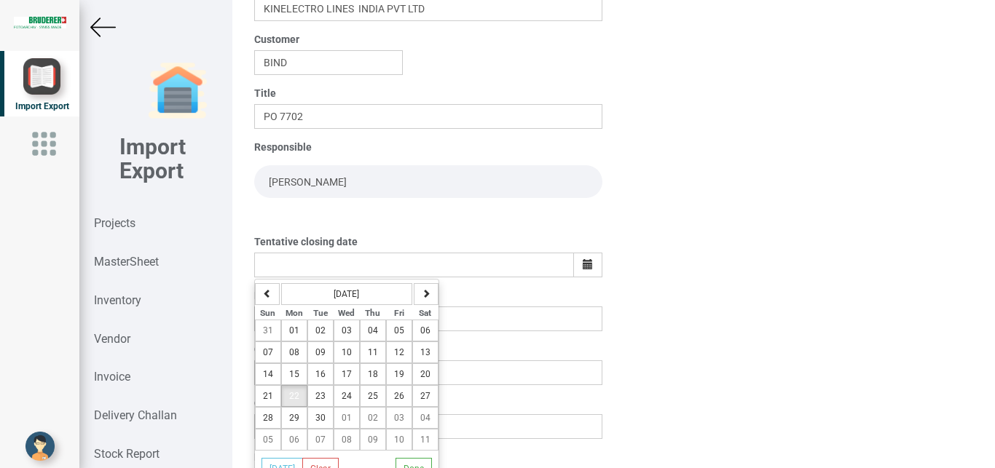
scroll to position [120, 0]
click at [295, 418] on span "29" at bounding box center [294, 416] width 10 height 10
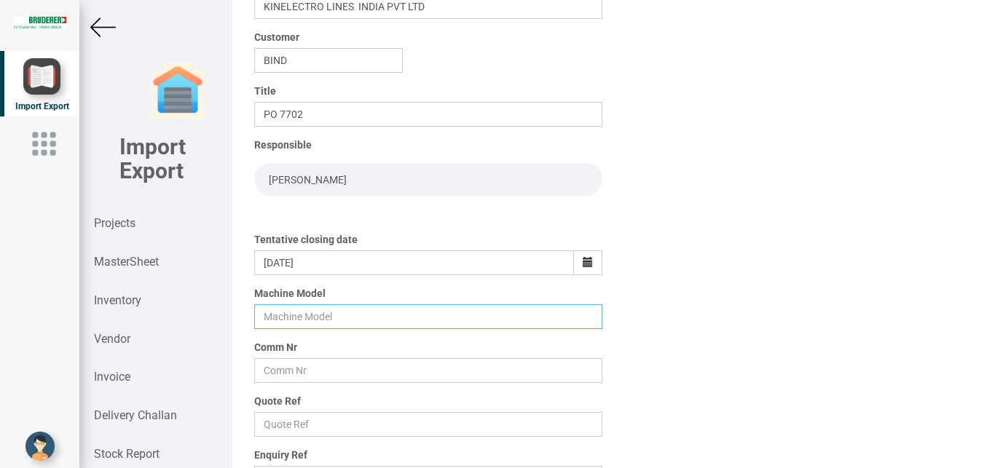
click at [296, 315] on input "text" at bounding box center [428, 316] width 349 height 25
click at [277, 367] on input "text" at bounding box center [428, 370] width 349 height 25
drag, startPoint x: 264, startPoint y: 433, endPoint x: 272, endPoint y: 430, distance: 8.3
click at [264, 433] on input "text" at bounding box center [428, 424] width 349 height 25
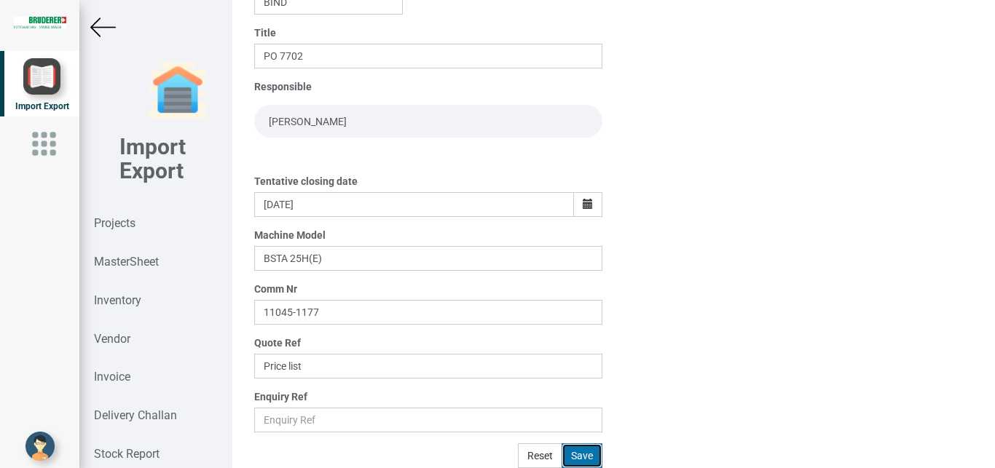
click at [583, 453] on button "Save" at bounding box center [581, 455] width 41 height 25
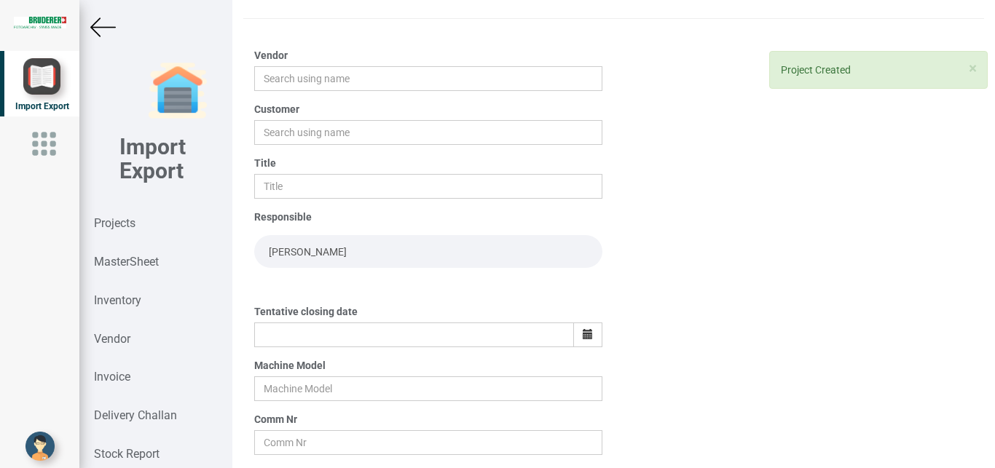
scroll to position [0, 0]
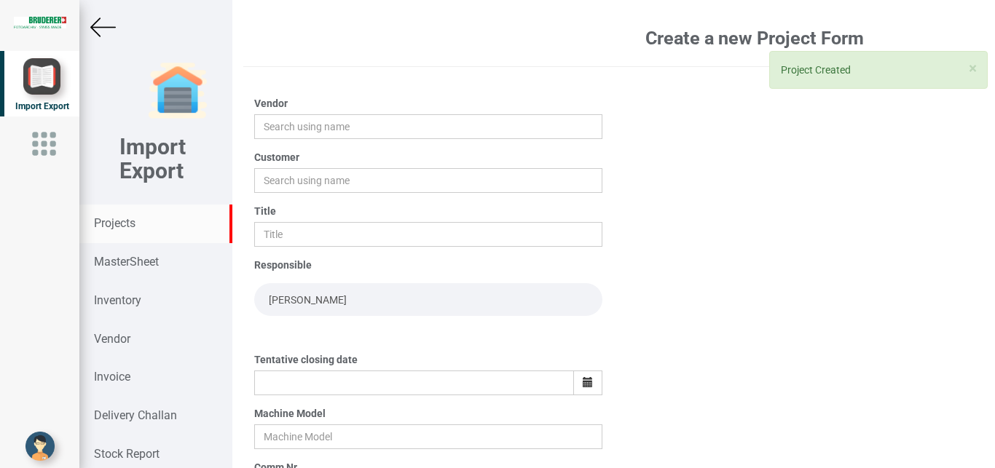
click at [112, 221] on strong "Projects" at bounding box center [115, 223] width 42 height 14
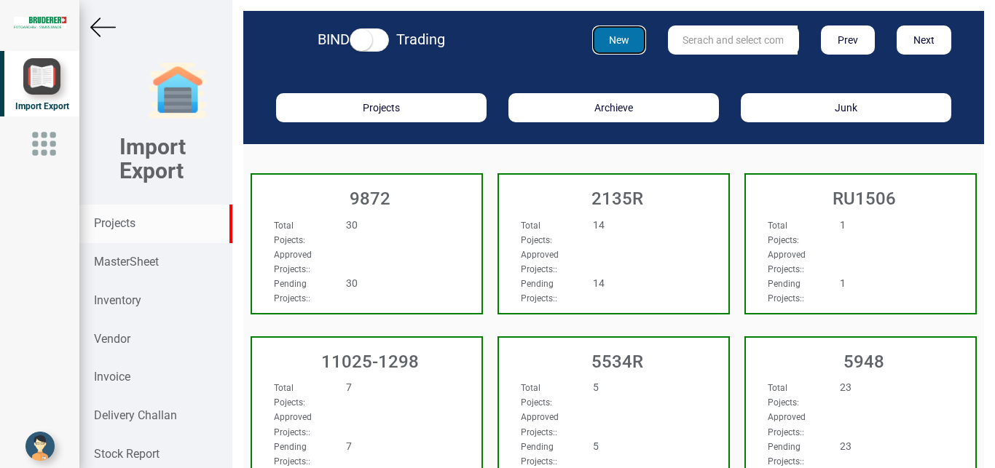
click at [600, 41] on button "New" at bounding box center [619, 39] width 55 height 29
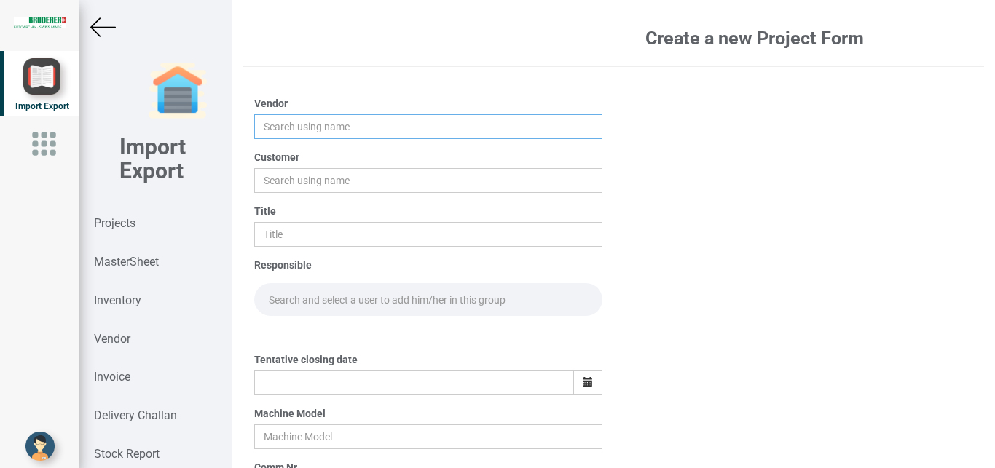
click at [277, 127] on input "text" at bounding box center [428, 126] width 349 height 25
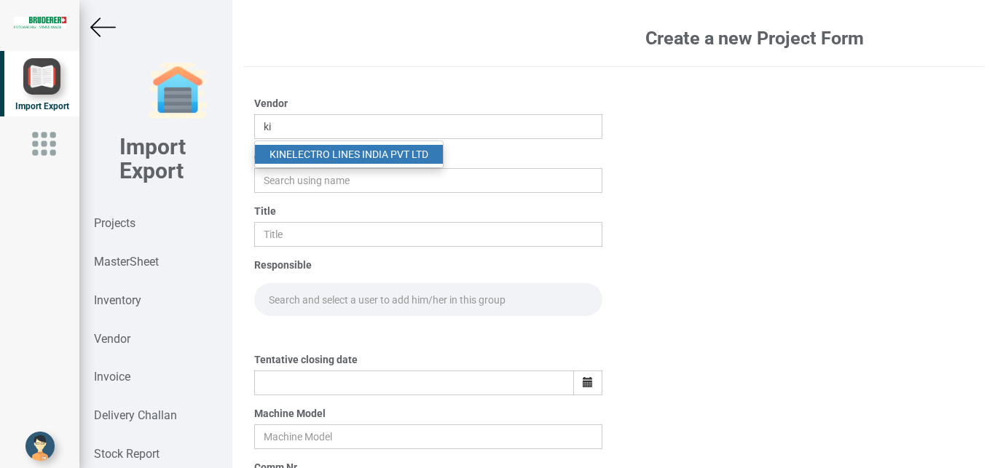
click at [307, 146] on link "KI NELECTRO LINES INDIA PVT LTD" at bounding box center [349, 154] width 188 height 19
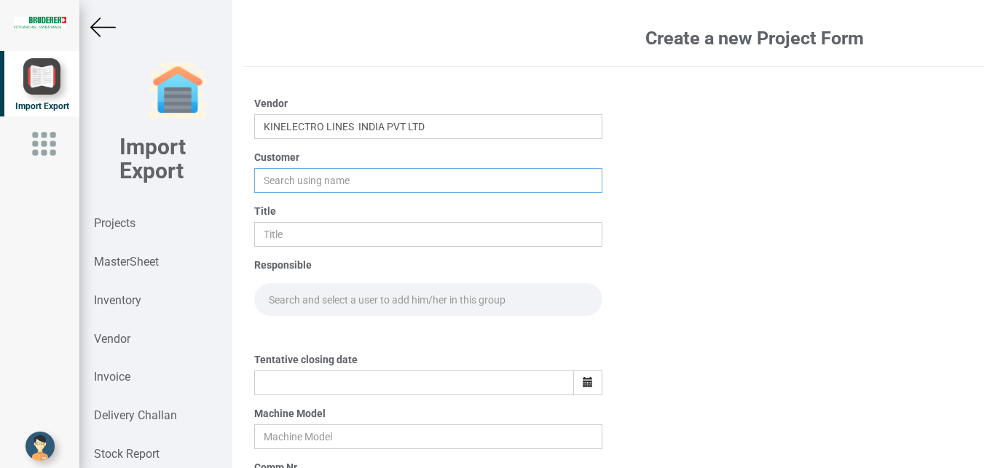
click at [285, 178] on input "text" at bounding box center [428, 180] width 349 height 25
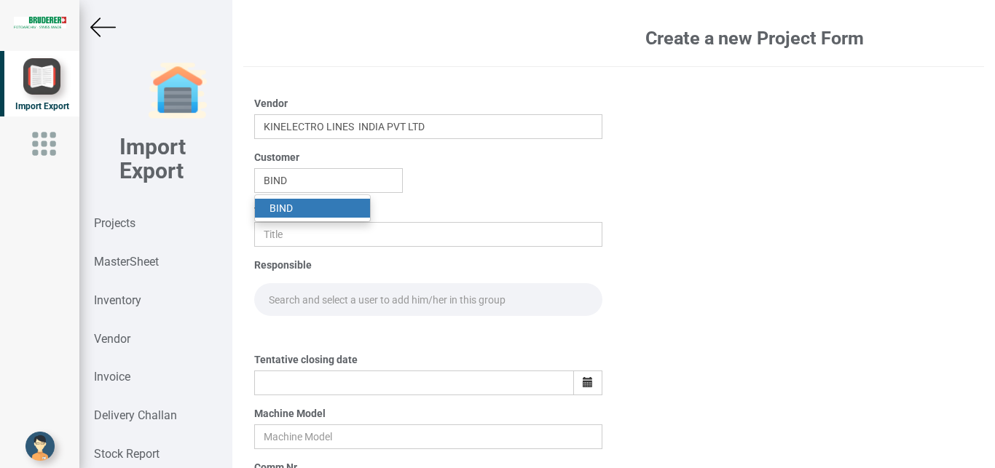
click at [275, 210] on strong "BIND" at bounding box center [280, 208] width 23 height 12
drag, startPoint x: 277, startPoint y: 222, endPoint x: 288, endPoint y: 228, distance: 11.7
click at [278, 223] on input "text" at bounding box center [428, 234] width 349 height 25
click at [278, 295] on input "text" at bounding box center [428, 299] width 349 height 33
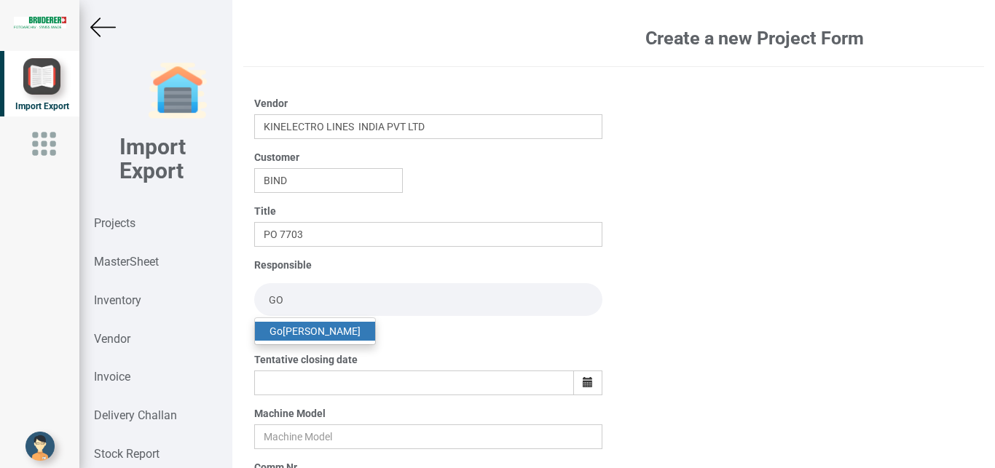
click at [284, 328] on link "Go pinath Anandan" at bounding box center [315, 331] width 120 height 19
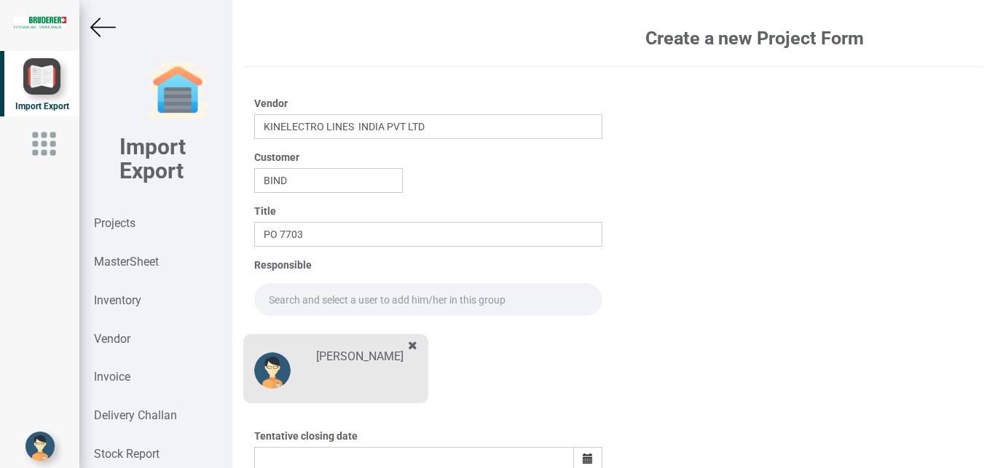
click at [261, 292] on input "text" at bounding box center [428, 299] width 349 height 33
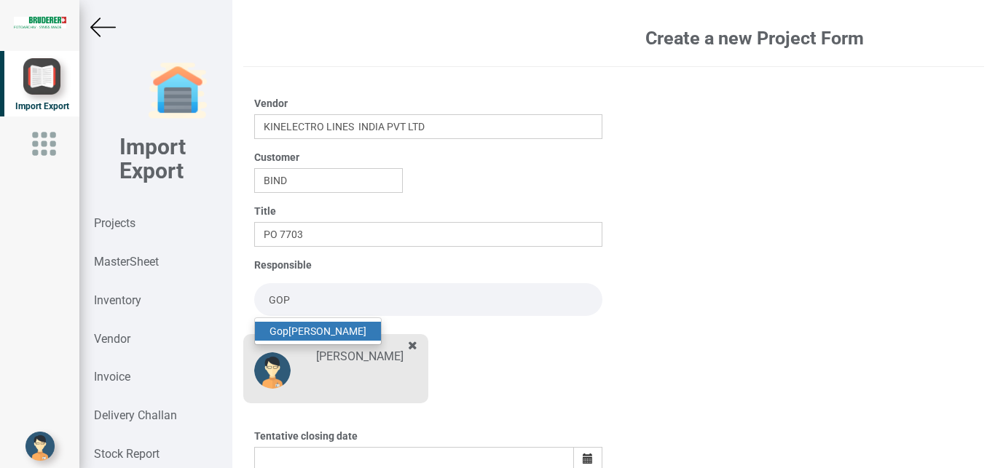
click at [336, 331] on link "Gop inath Anandan" at bounding box center [318, 331] width 126 height 19
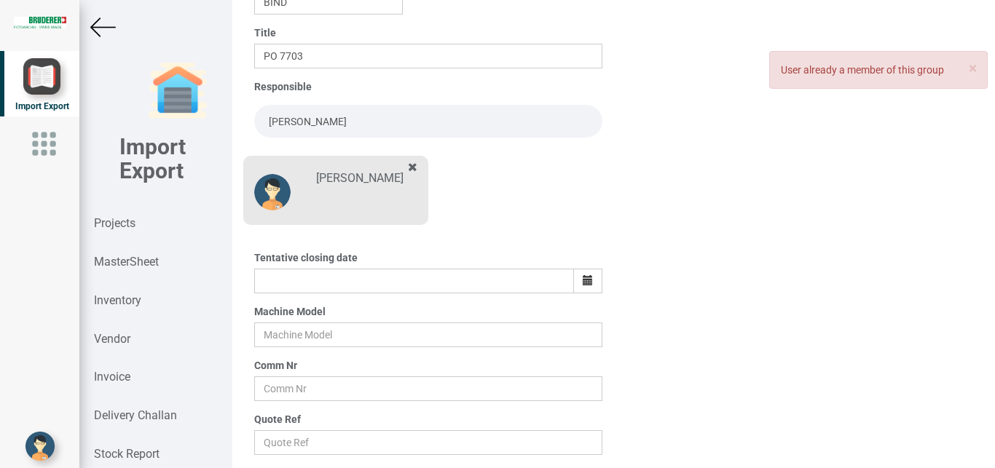
scroll to position [201, 0]
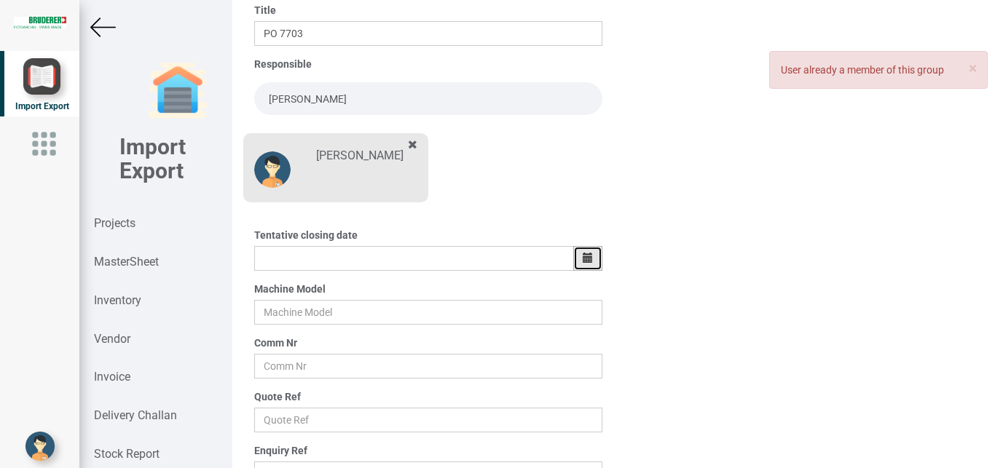
click at [586, 254] on icon "button" at bounding box center [588, 258] width 10 height 10
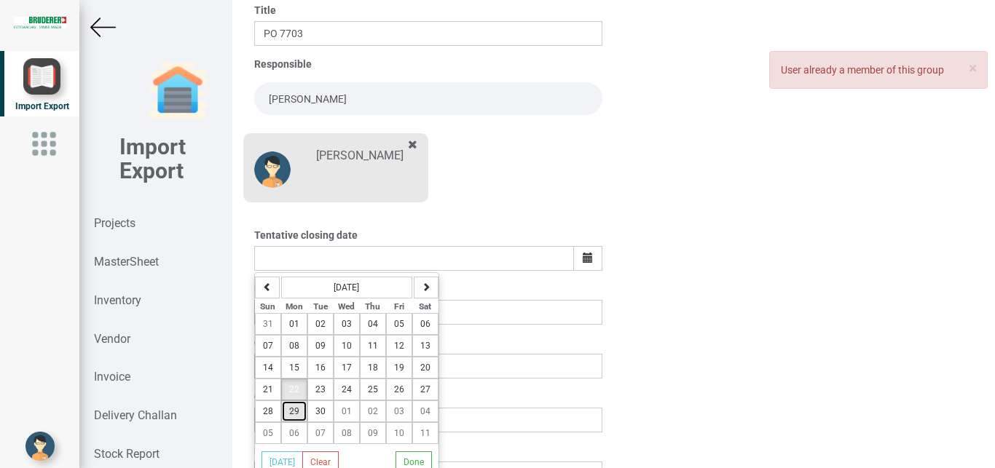
click at [287, 414] on button "29" at bounding box center [294, 411] width 26 height 22
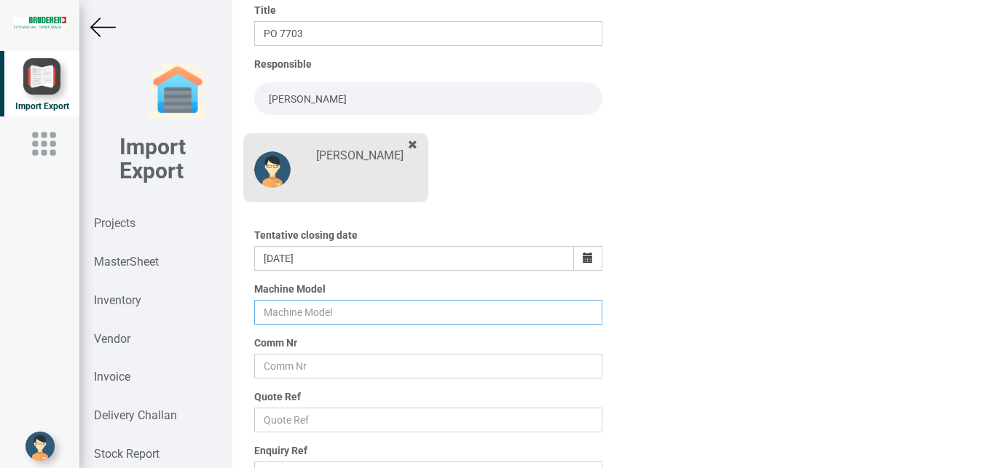
click at [264, 307] on input "text" at bounding box center [428, 312] width 349 height 25
click at [293, 364] on input "text" at bounding box center [428, 366] width 349 height 25
click at [304, 418] on input "text" at bounding box center [428, 420] width 349 height 25
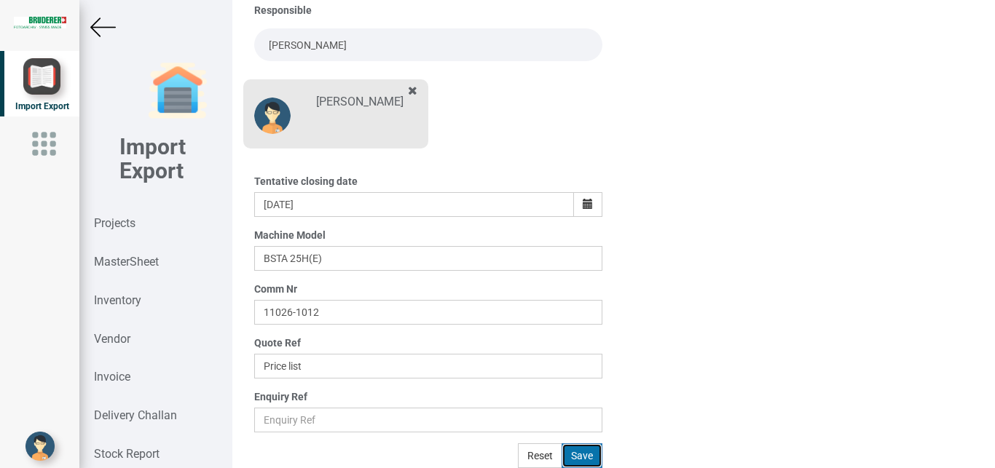
click at [580, 452] on button "Save" at bounding box center [581, 455] width 41 height 25
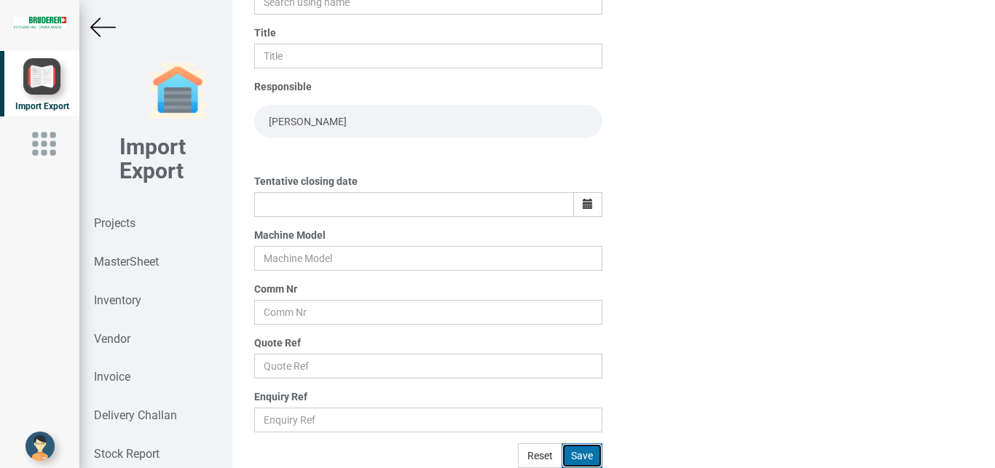
scroll to position [178, 0]
click at [128, 222] on strong "Projects" at bounding box center [115, 223] width 42 height 14
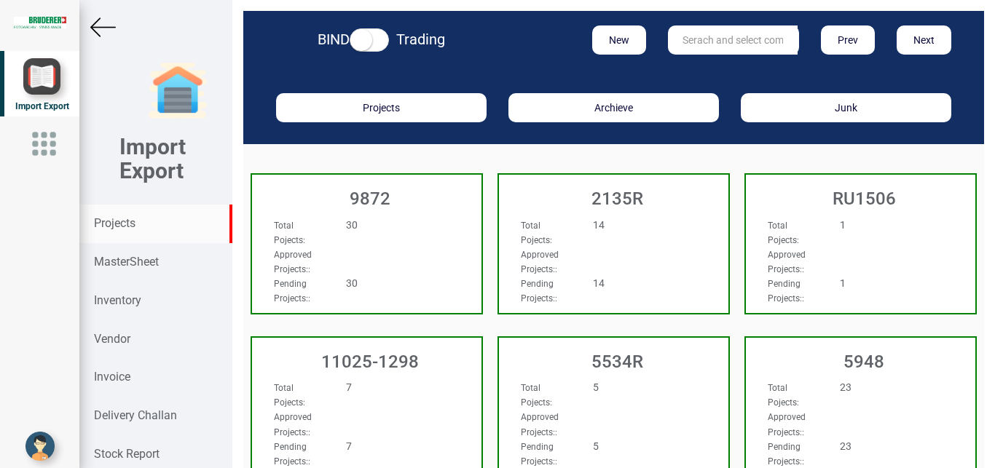
click at [724, 28] on input "text" at bounding box center [733, 39] width 130 height 29
type input "9927"
click at [701, 68] on link "9927" at bounding box center [725, 69] width 115 height 19
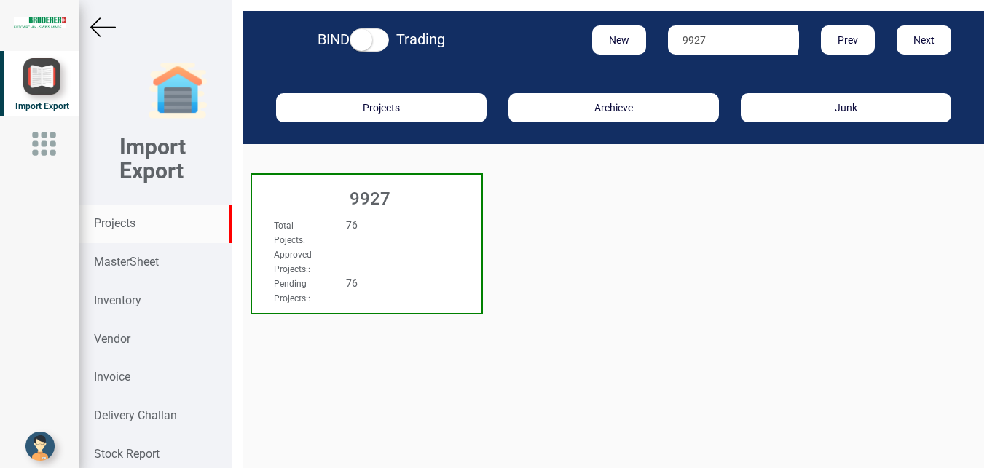
click at [396, 226] on div "76" at bounding box center [385, 225] width 101 height 15
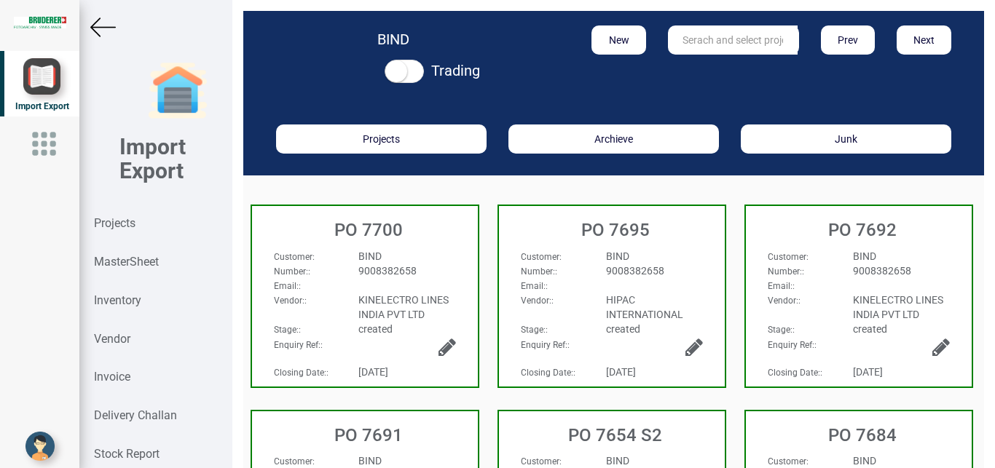
click at [401, 246] on div "PO 7700" at bounding box center [365, 226] width 226 height 41
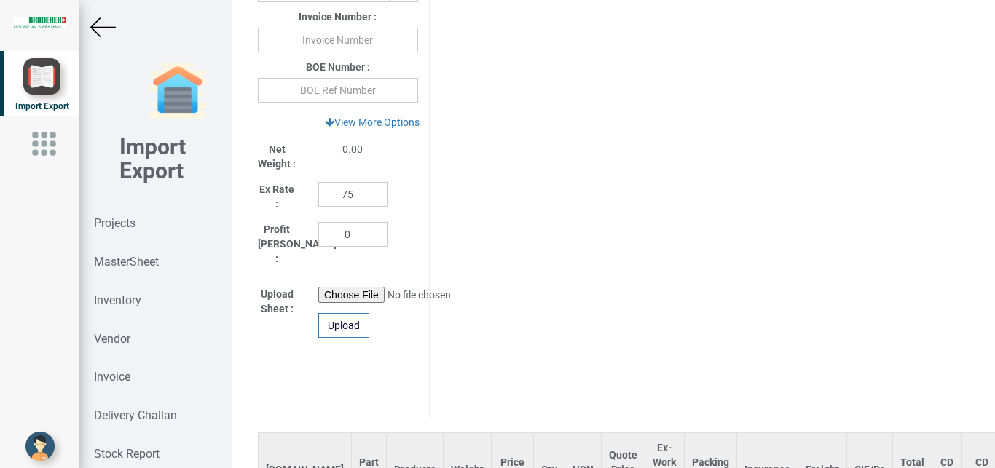
scroll to position [818, 0]
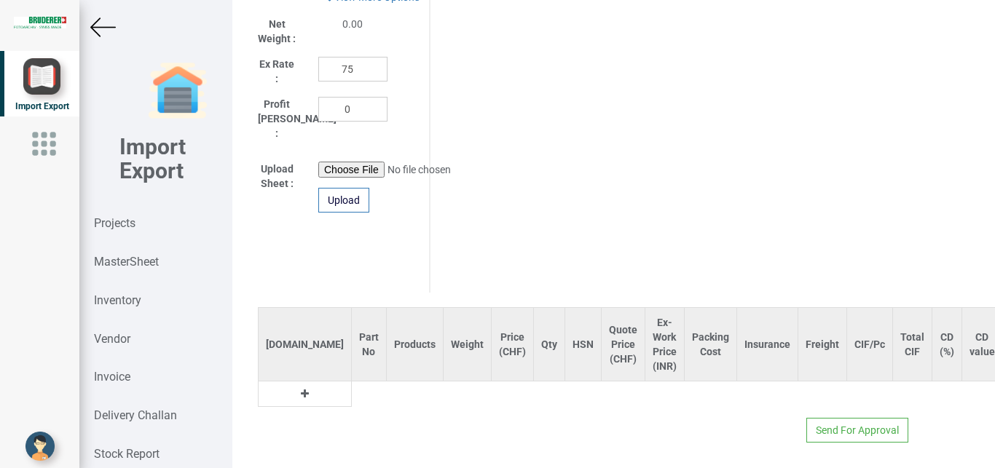
click at [301, 389] on icon at bounding box center [305, 394] width 8 height 10
drag, startPoint x: 301, startPoint y: 383, endPoint x: 311, endPoint y: 385, distance: 9.7
click at [352, 384] on input "text" at bounding box center [369, 394] width 34 height 25
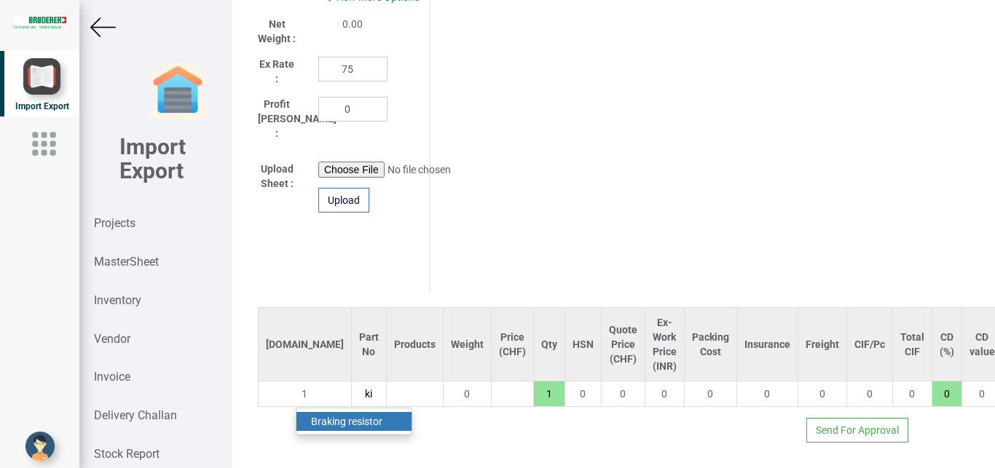
type input "k"
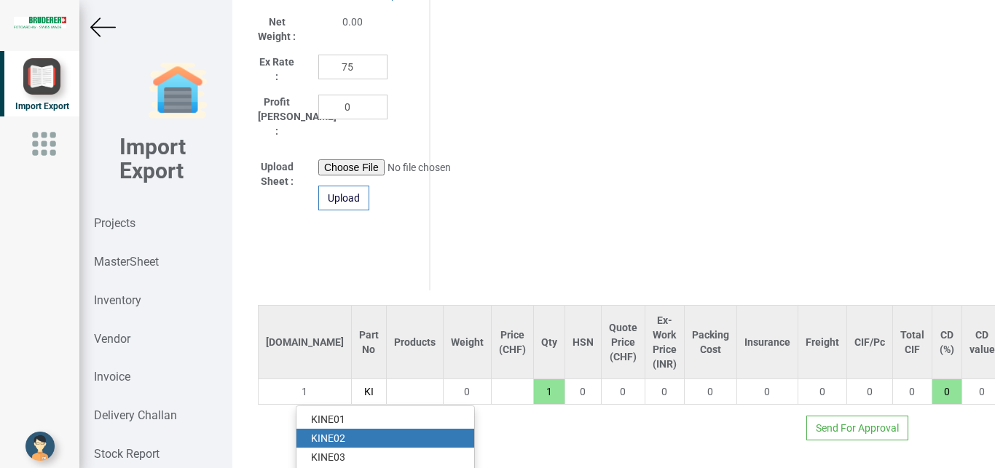
scroll to position [964, 0]
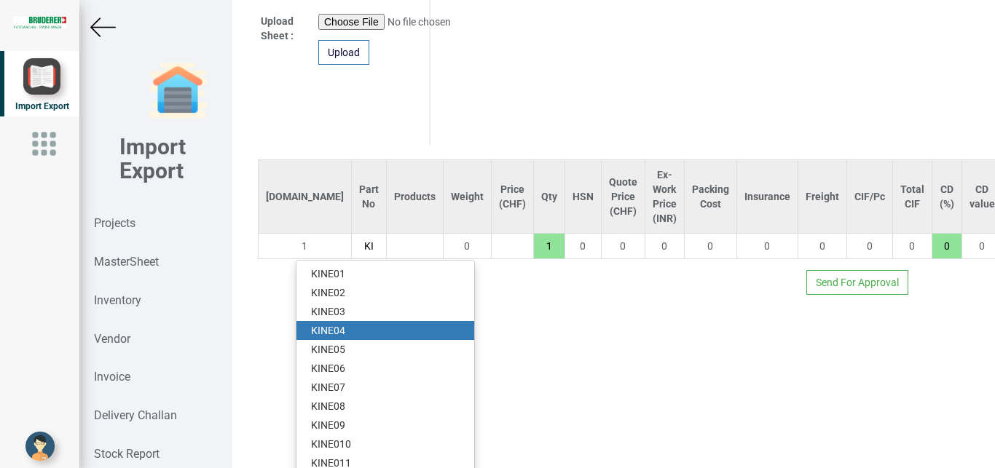
type input "KI"
click at [350, 321] on link "KI NE04" at bounding box center [385, 330] width 178 height 19
type input "352"
type input "KINE04"
type input "18"
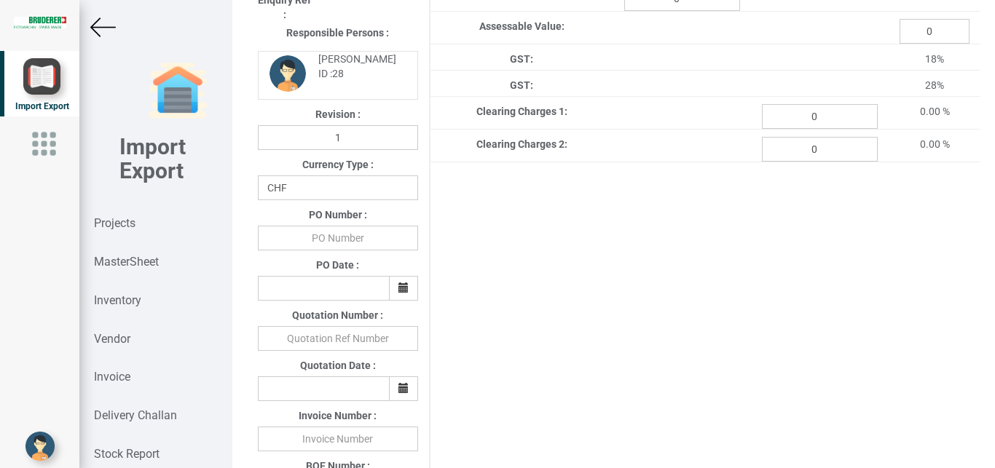
scroll to position [288, 0]
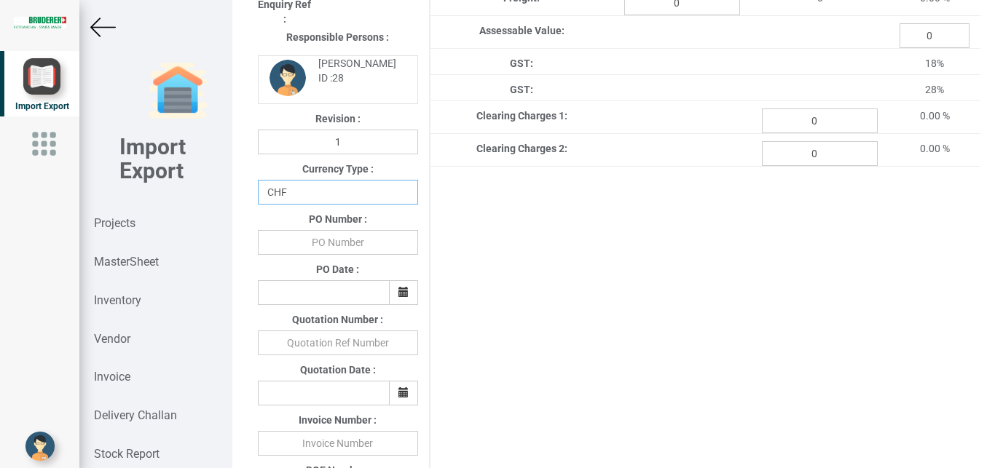
click at [258, 180] on select "CHF INR EUR USD JPY GBP AUD CAD ZAR" at bounding box center [338, 192] width 160 height 25
select select "INR"
click option "INR" at bounding box center [0, 0] width 0 height 0
click at [332, 252] on input "text" at bounding box center [338, 242] width 160 height 25
type input "BPIPL/PO/7700/25-26"
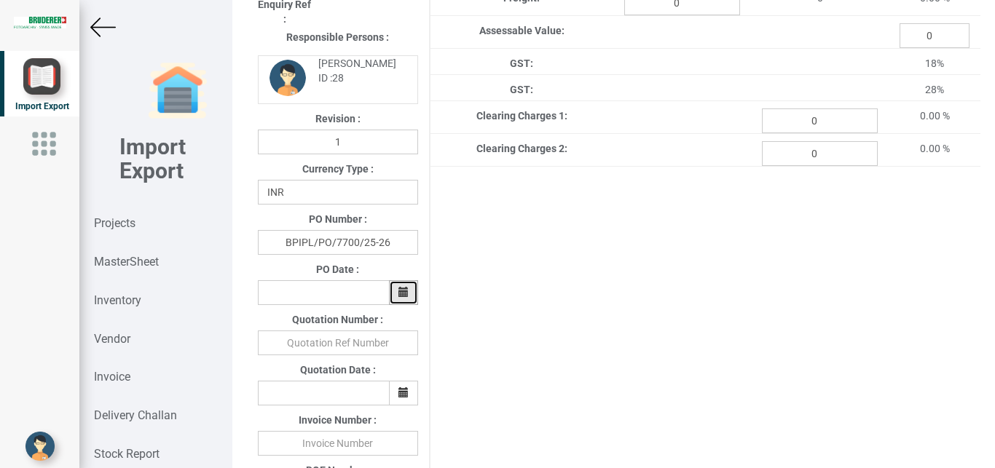
click at [393, 291] on button "button" at bounding box center [403, 292] width 29 height 25
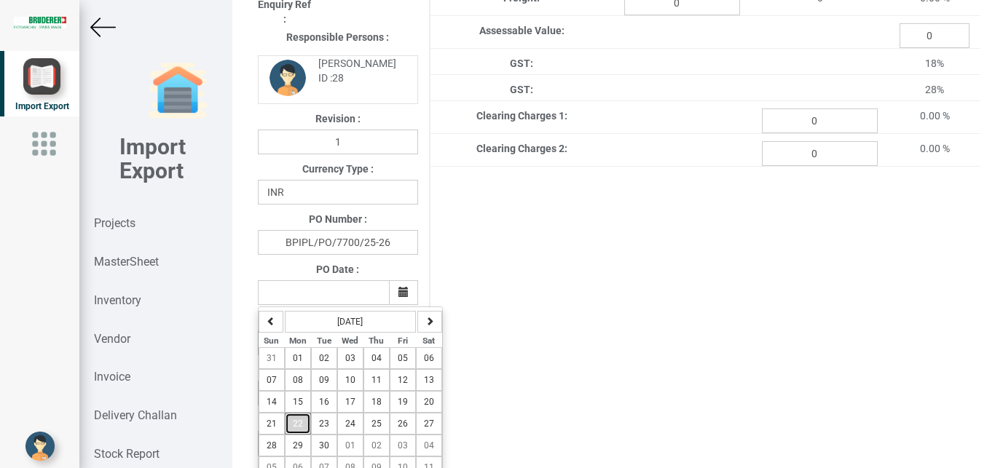
click at [298, 424] on span "22" at bounding box center [298, 424] width 10 height 10
type input "[DATE]"
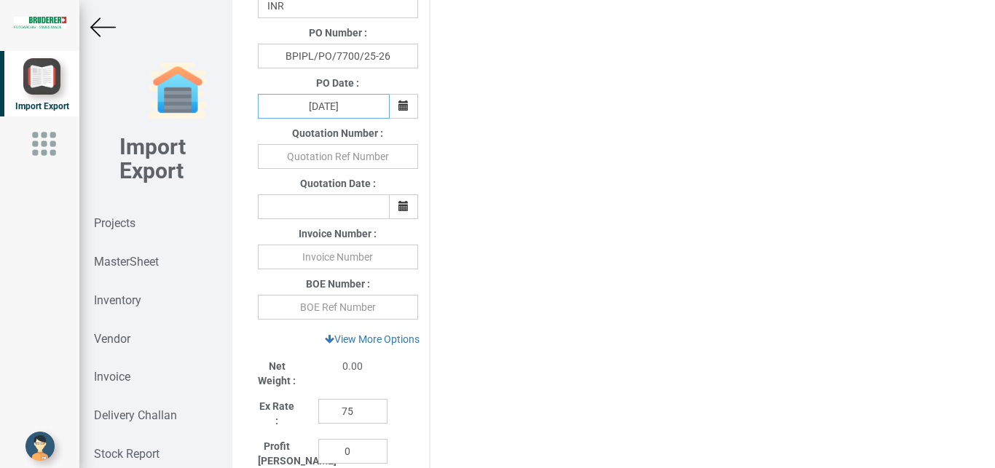
scroll to position [479, 0]
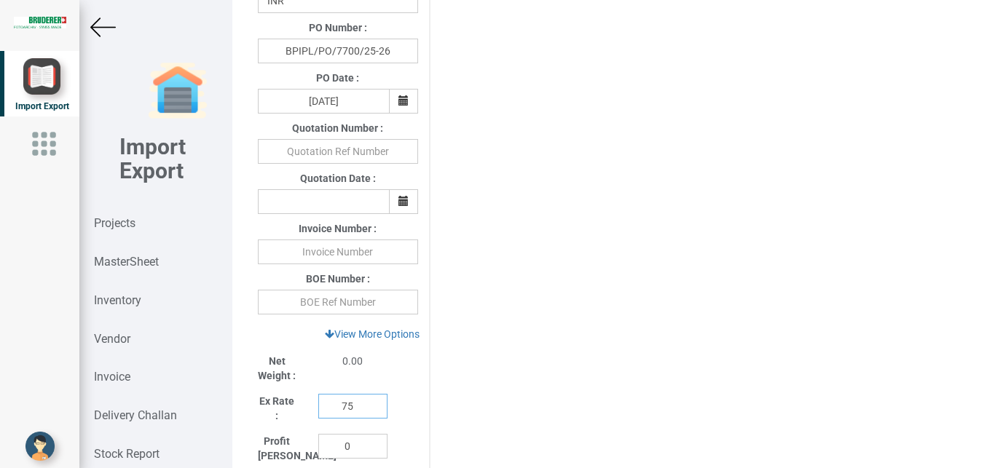
drag, startPoint x: 355, startPoint y: 410, endPoint x: 271, endPoint y: 409, distance: 83.7
click at [318, 409] on input "75" at bounding box center [352, 406] width 69 height 25
type input "1"
click at [356, 336] on link "View More Options" at bounding box center [372, 334] width 114 height 25
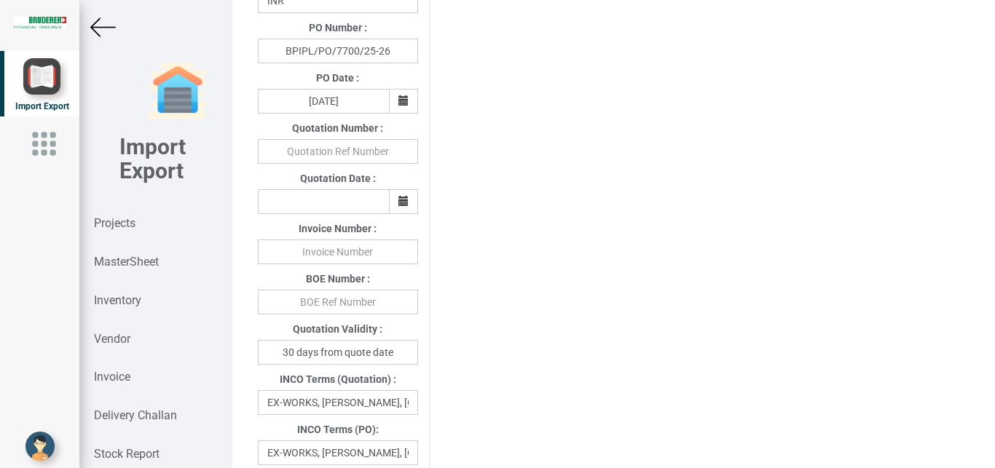
drag, startPoint x: 979, startPoint y: 147, endPoint x: 981, endPoint y: 173, distance: 25.5
click at [981, 173] on div "Details Project Title : PO 7700 Customer Name : BIND Closing Date : [DATE] Mach…" at bounding box center [613, 234] width 762 height 468
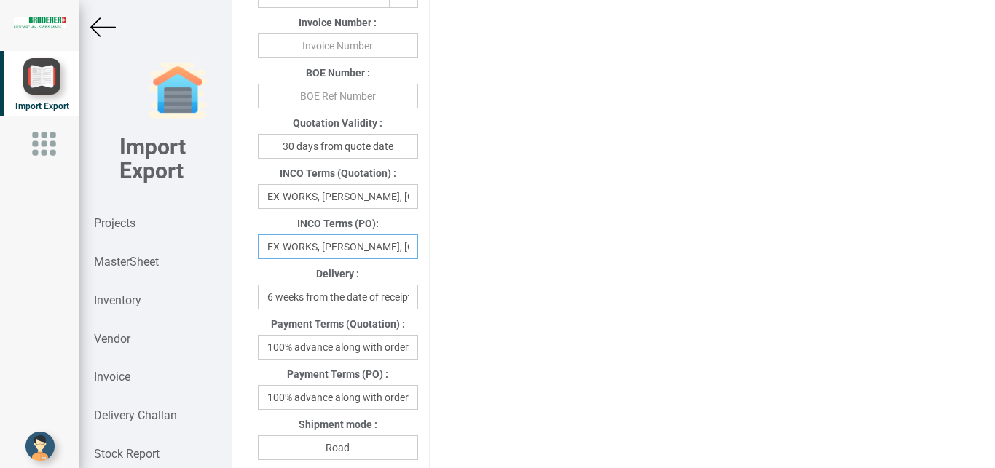
scroll to position [0, 40]
drag, startPoint x: 277, startPoint y: 249, endPoint x: 478, endPoint y: 251, distance: 200.2
click at [418, 251] on input "EX-WORKS, [PERSON_NAME], [GEOGRAPHIC_DATA]" at bounding box center [338, 246] width 160 height 25
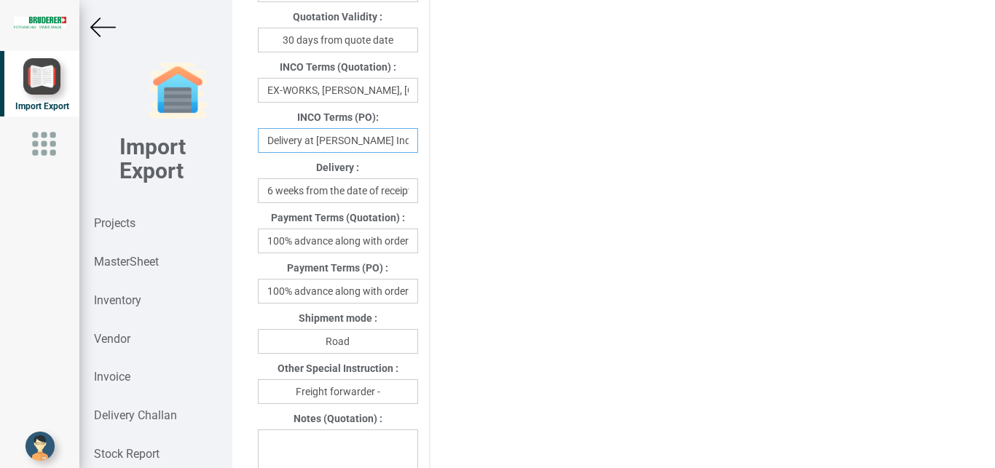
scroll to position [794, 0]
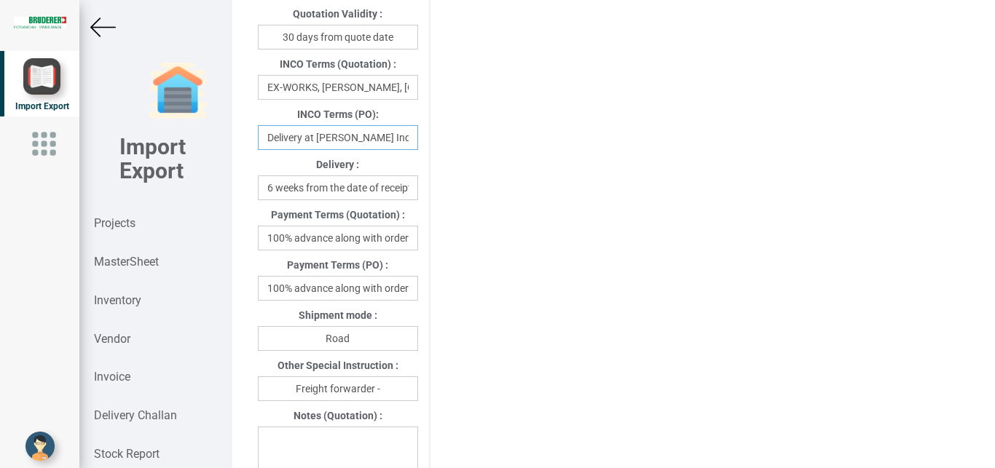
type input "Delivery at [PERSON_NAME] India"
drag, startPoint x: 296, startPoint y: 293, endPoint x: 457, endPoint y: 291, distance: 161.7
click at [418, 291] on input "100% advance along with order" at bounding box center [338, 288] width 160 height 25
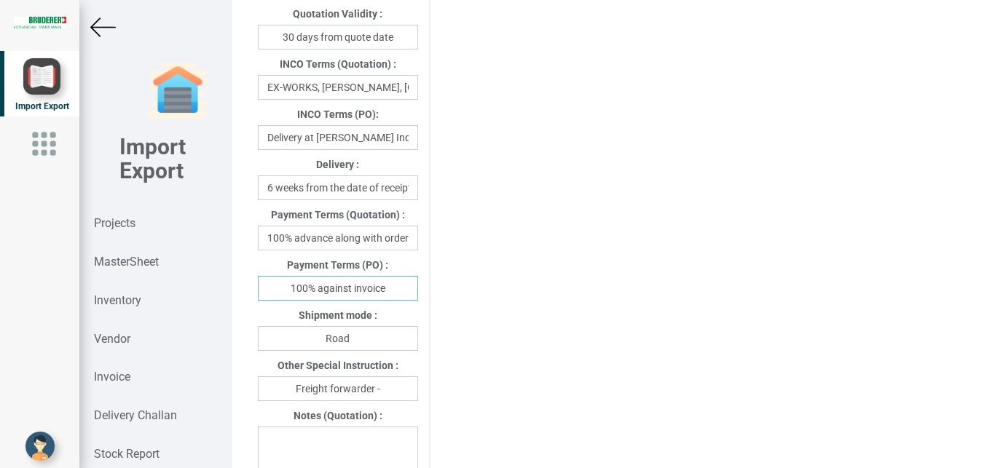
type input "100% against invoice"
click at [355, 344] on input "Road" at bounding box center [338, 338] width 160 height 25
click at [384, 392] on input "Freight forwarder -" at bounding box center [338, 388] width 160 height 25
type input "Freight forwarder - Your preferred transport"
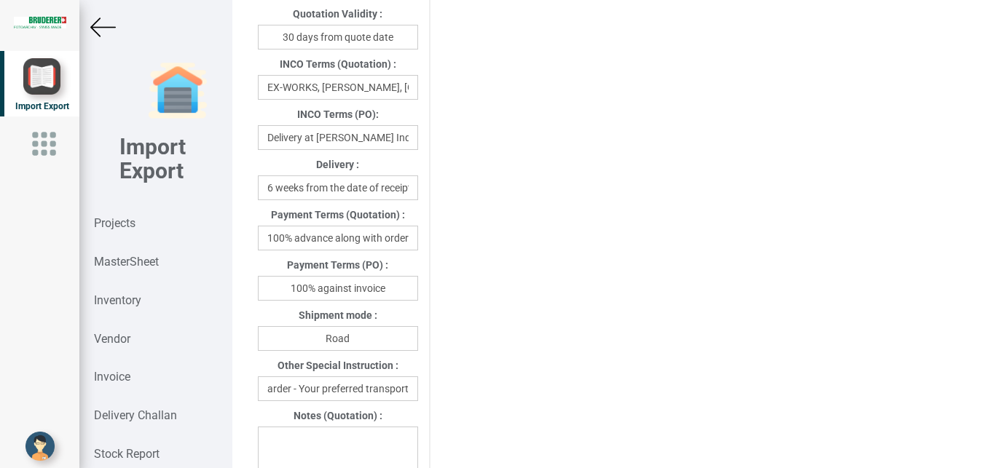
drag, startPoint x: 980, startPoint y: 239, endPoint x: 981, endPoint y: 261, distance: 22.6
click at [981, 261] on div "Details Project Title : PO 7700 Customer Name : BIND Closing Date : [DATE] Mach…" at bounding box center [613, 234] width 762 height 468
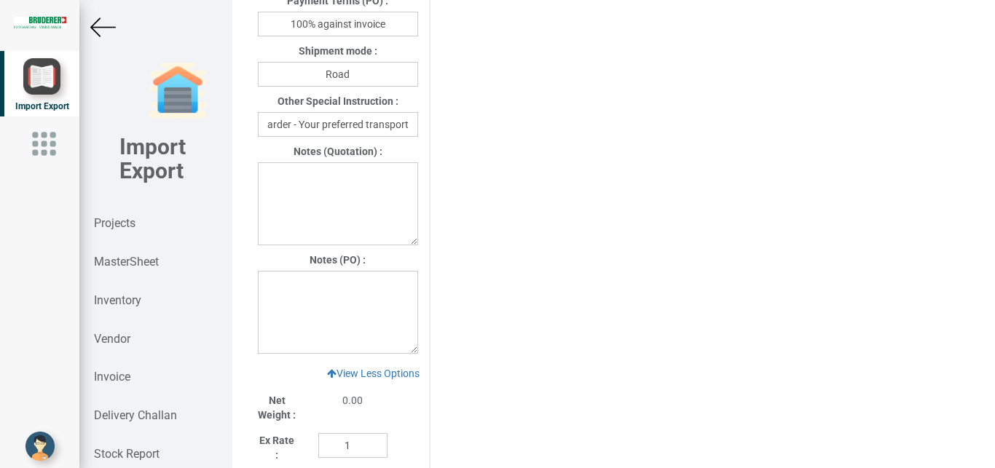
scroll to position [1065, 0]
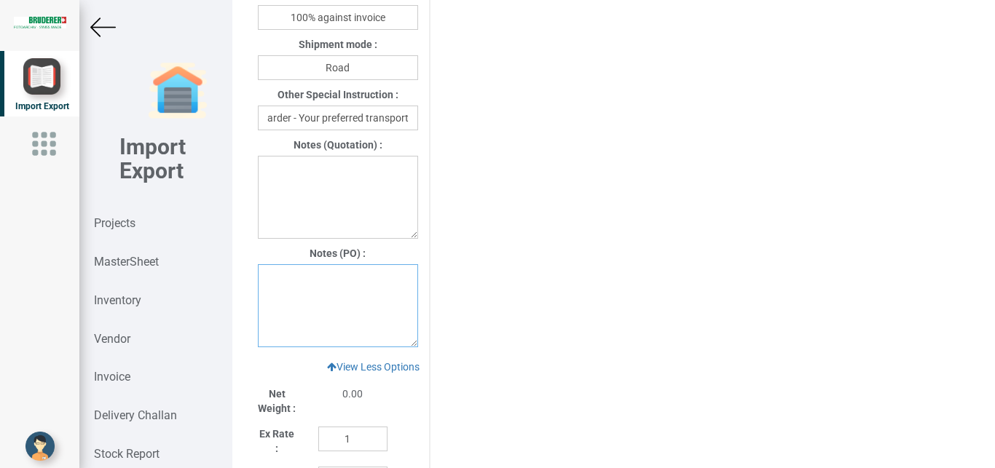
click at [271, 293] on textarea at bounding box center [338, 305] width 160 height 83
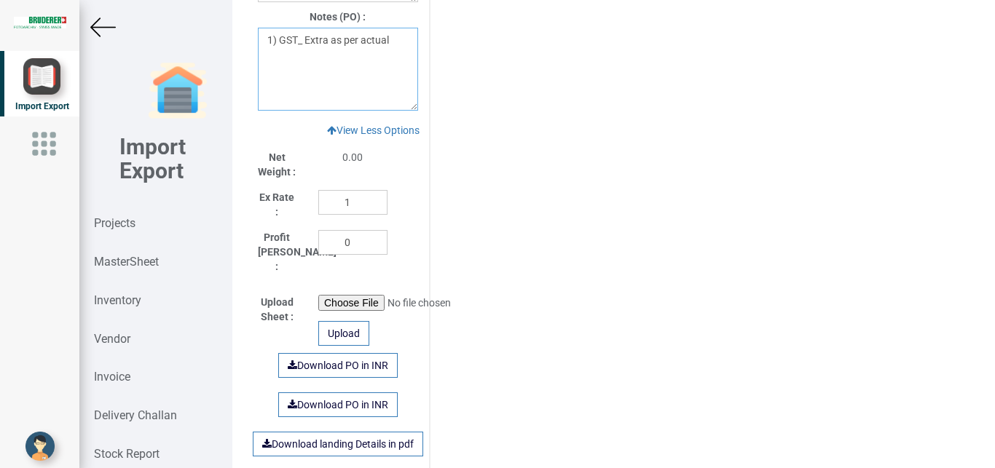
scroll to position [1397, 0]
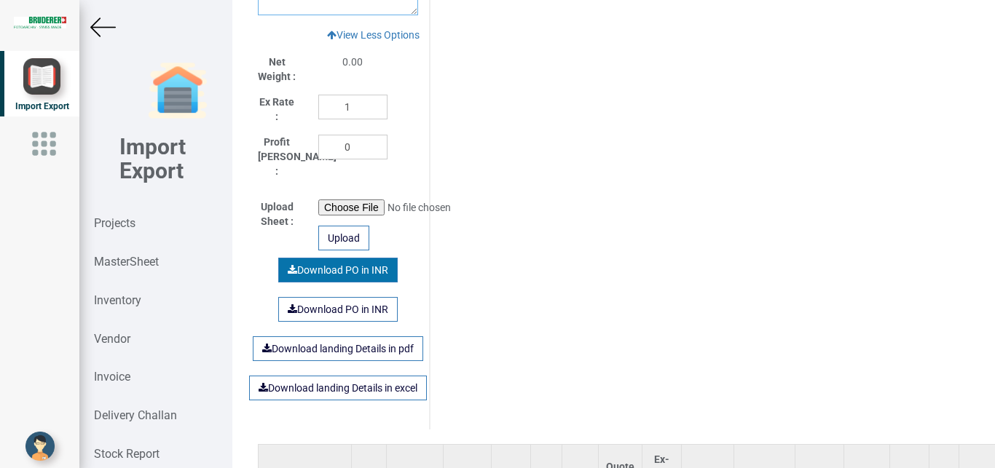
type textarea "1) GST_ Extra as per actual"
click at [348, 258] on link "Download PO in INR" at bounding box center [337, 270] width 119 height 25
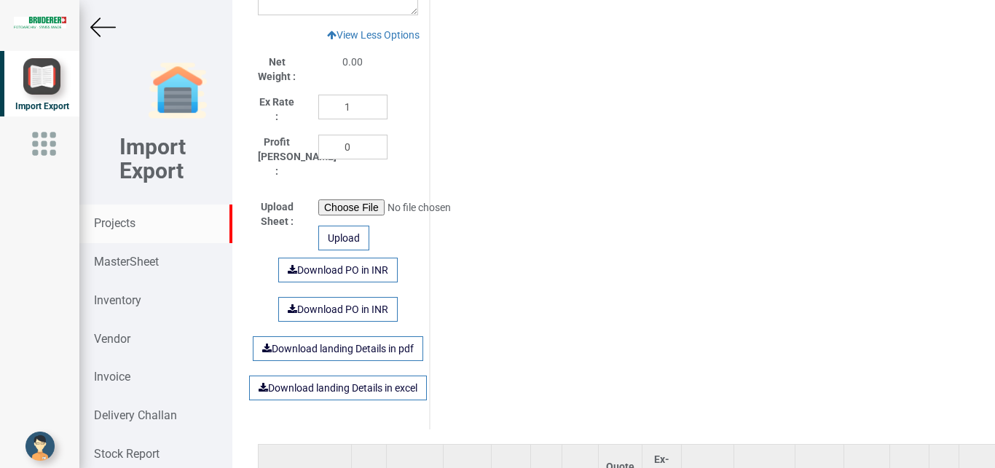
click at [107, 225] on strong "Projects" at bounding box center [115, 223] width 42 height 14
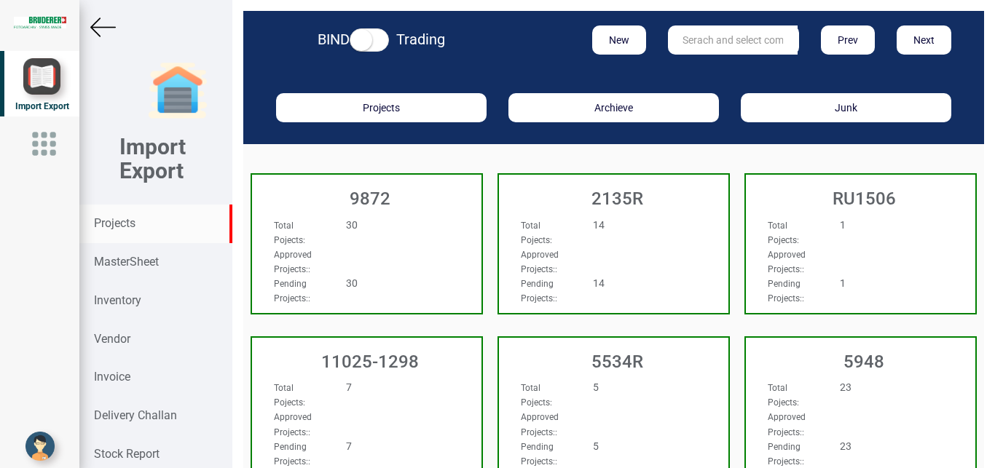
click at [706, 37] on input "text" at bounding box center [733, 39] width 130 height 29
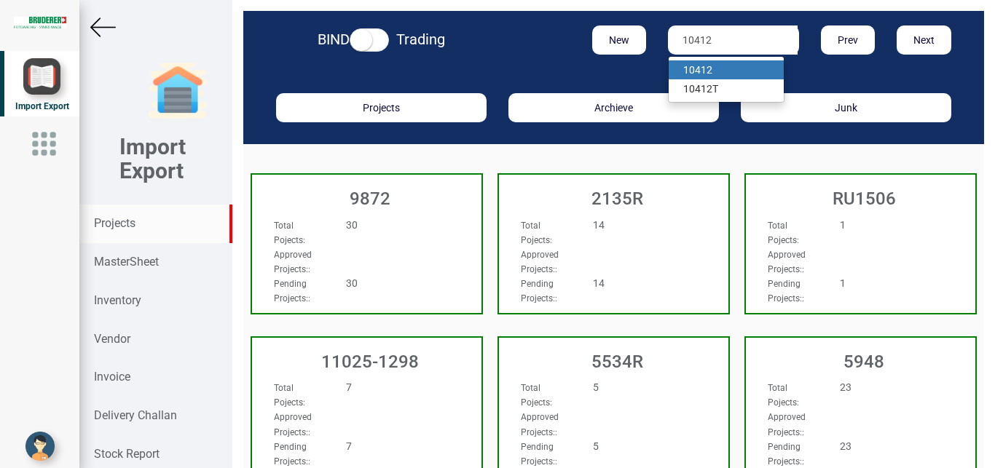
type input "10412"
click at [700, 71] on strong "10412" at bounding box center [697, 70] width 29 height 12
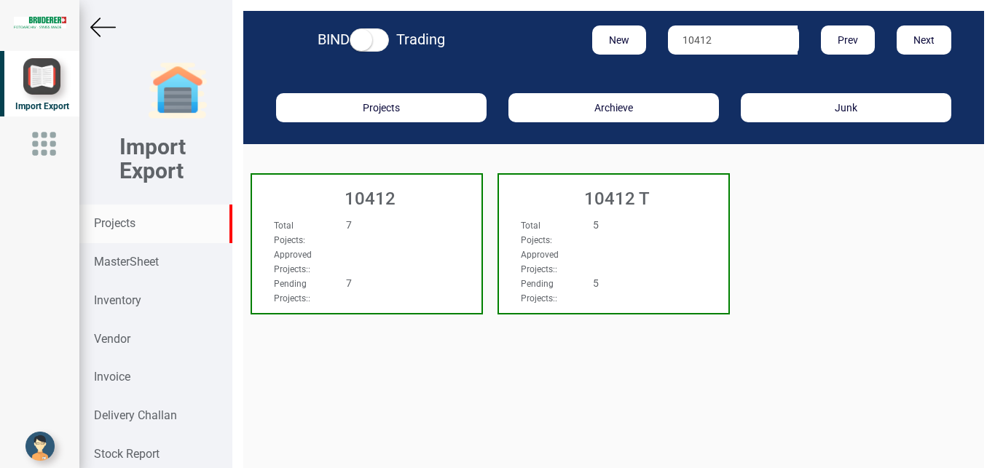
click at [415, 199] on h3 "10412" at bounding box center [370, 198] width 222 height 19
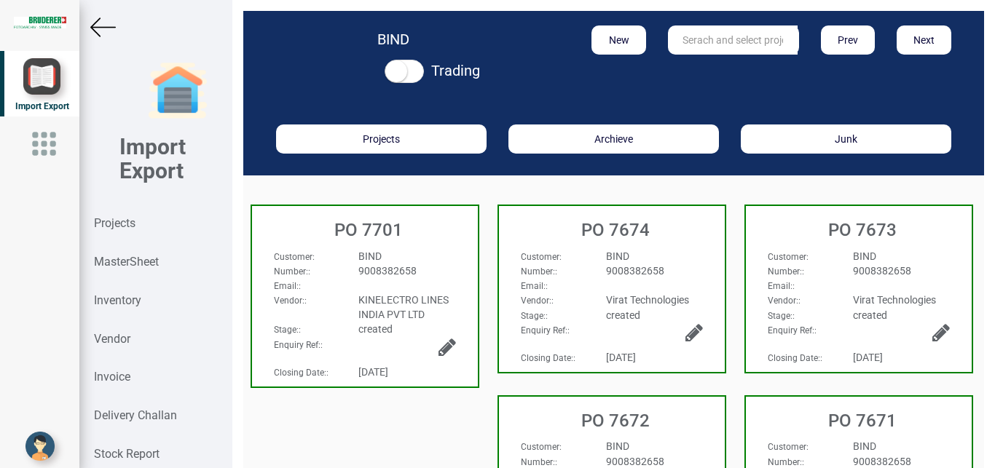
click at [442, 263] on div "BIND" at bounding box center [406, 256] width 119 height 15
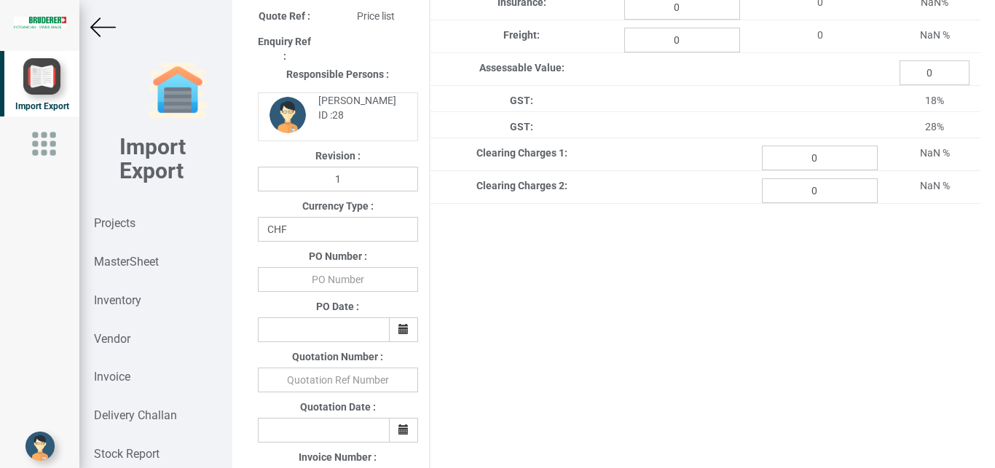
scroll to position [255, 0]
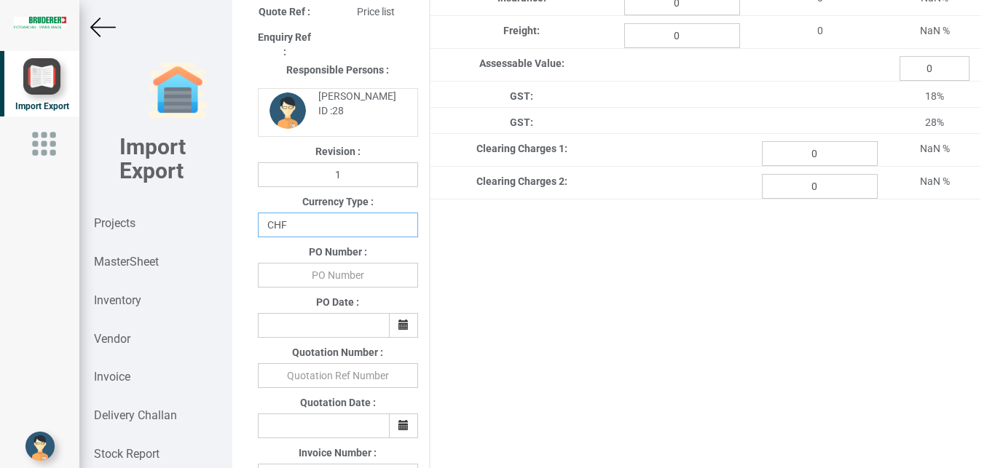
select select "INR"
click option "INR" at bounding box center [0, 0] width 0 height 0
click at [339, 281] on input "text" at bounding box center [338, 275] width 160 height 25
type input "BPIPL/PO/7701/25-26"
click at [401, 330] on icon "button" at bounding box center [403, 325] width 10 height 10
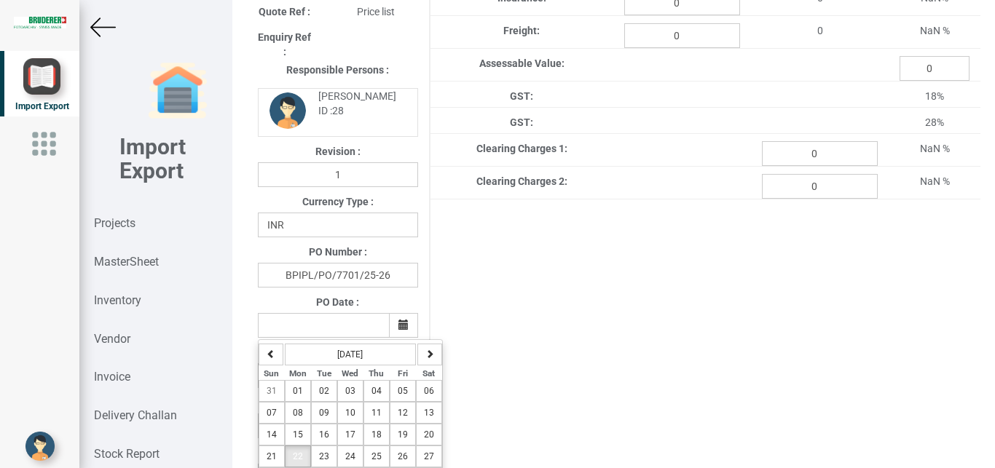
scroll to position [364, 0]
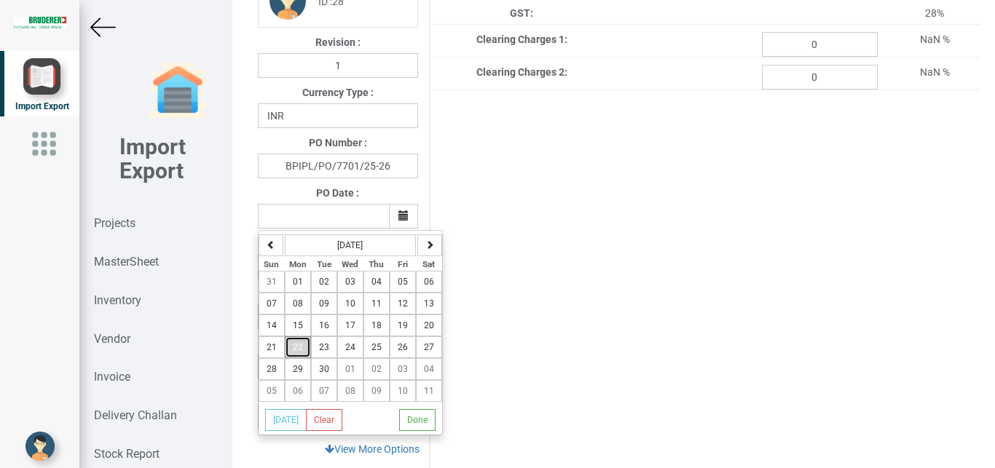
click at [294, 347] on span "22" at bounding box center [298, 347] width 10 height 10
type input "[DATE]"
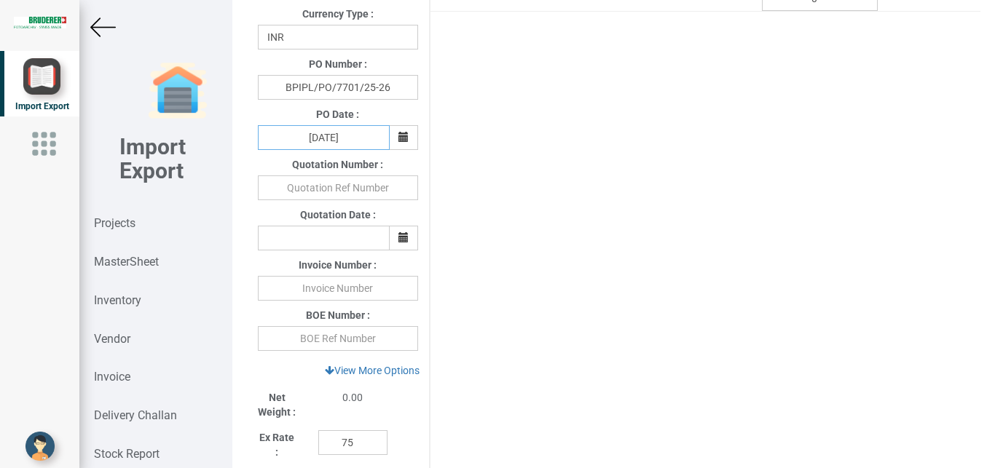
scroll to position [486, 0]
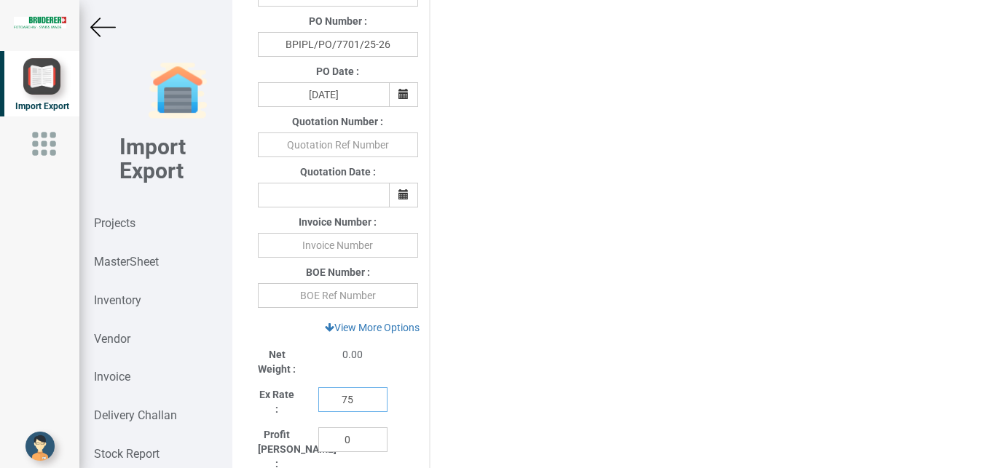
drag, startPoint x: 337, startPoint y: 404, endPoint x: 258, endPoint y: 406, distance: 79.4
click at [318, 406] on input "75" at bounding box center [352, 399] width 69 height 25
type input "1"
click at [400, 333] on link "View More Options" at bounding box center [372, 327] width 114 height 25
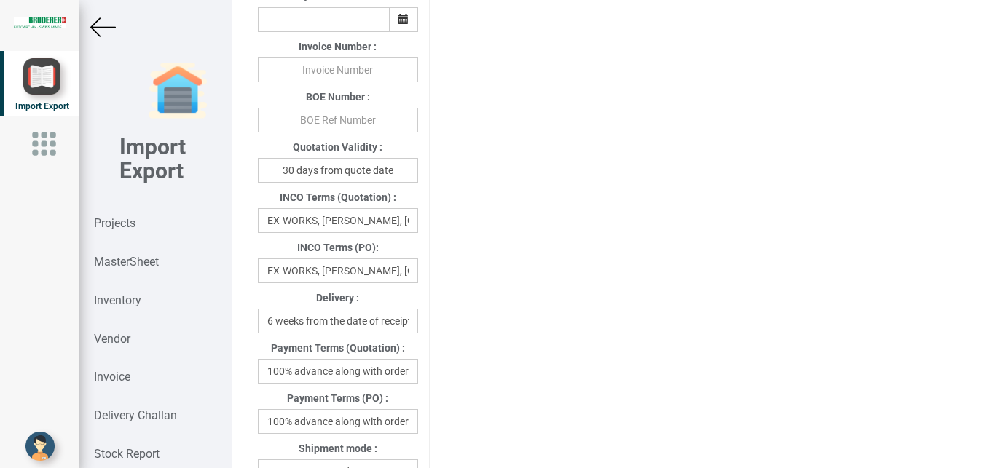
scroll to position [674, 0]
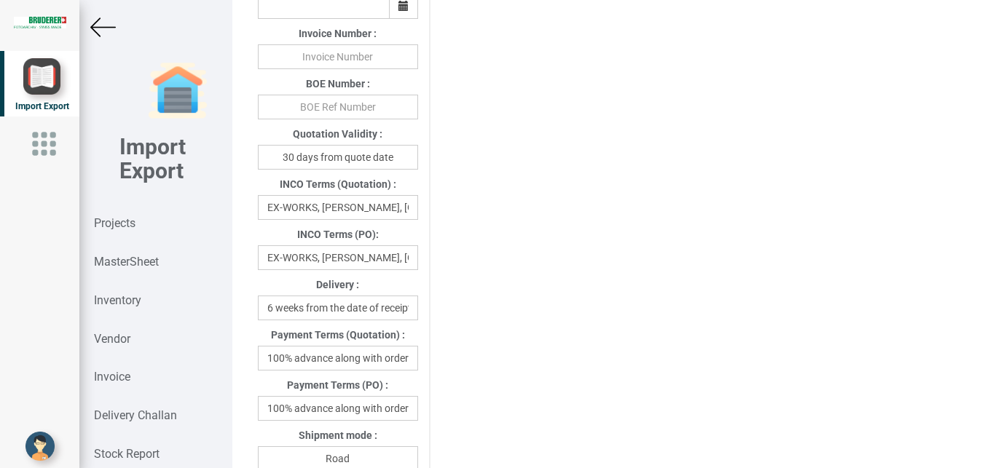
click at [419, 249] on div "INCO Terms (PO): EX-WORKS, [PERSON_NAME], [GEOGRAPHIC_DATA]" at bounding box center [338, 245] width 182 height 50
drag, startPoint x: 269, startPoint y: 263, endPoint x: 464, endPoint y: 248, distance: 195.7
click at [418, 248] on input "EX-WORKS, [PERSON_NAME], [GEOGRAPHIC_DATA]" at bounding box center [338, 257] width 160 height 25
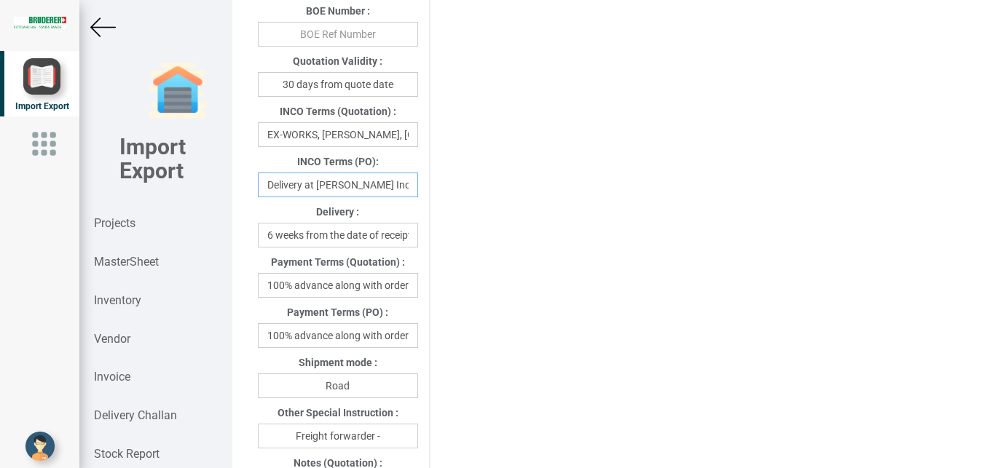
scroll to position [760, 0]
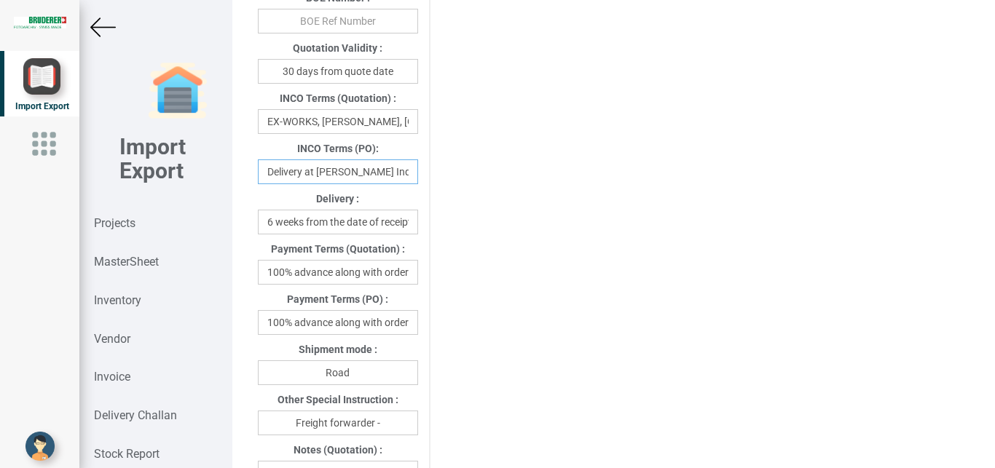
type input "Delivery at [PERSON_NAME] India"
drag, startPoint x: 294, startPoint y: 324, endPoint x: 440, endPoint y: 325, distance: 145.6
click at [418, 325] on input "100% advance along with order" at bounding box center [338, 322] width 160 height 25
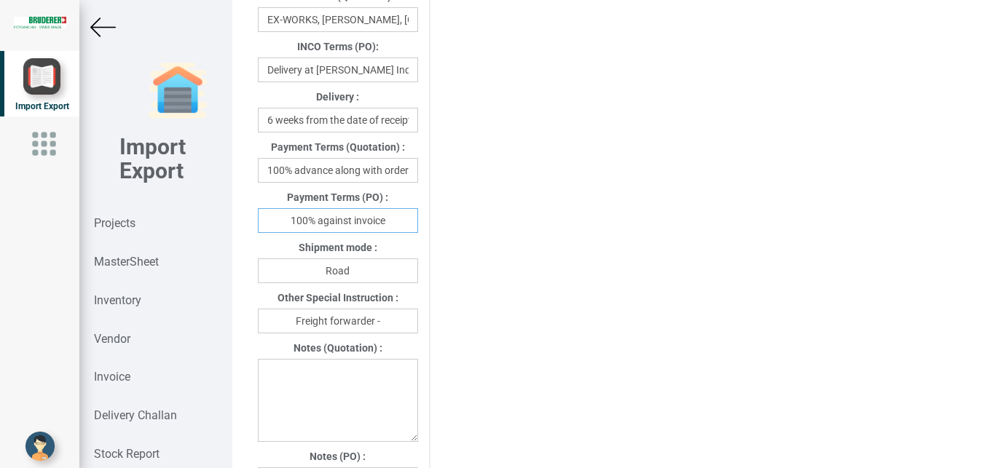
scroll to position [869, 0]
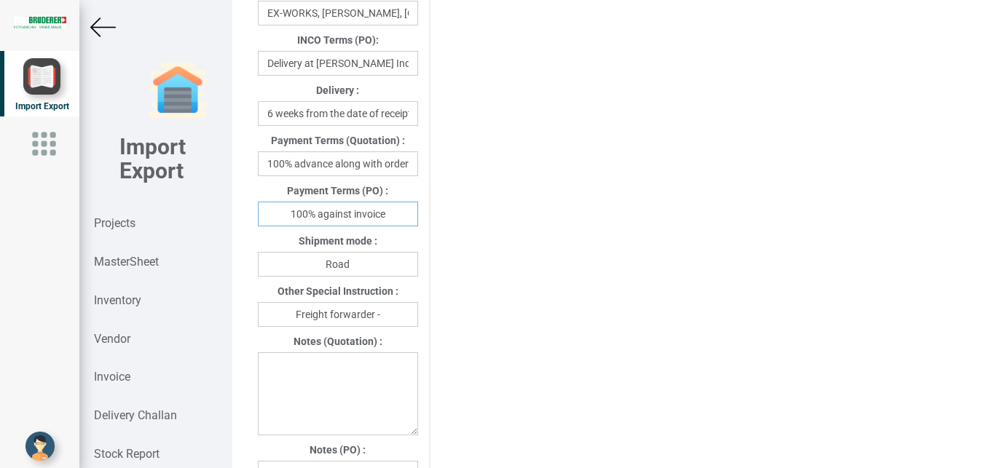
type input "100% against invoice"
click at [393, 315] on input "Freight forwarder -" at bounding box center [338, 314] width 160 height 25
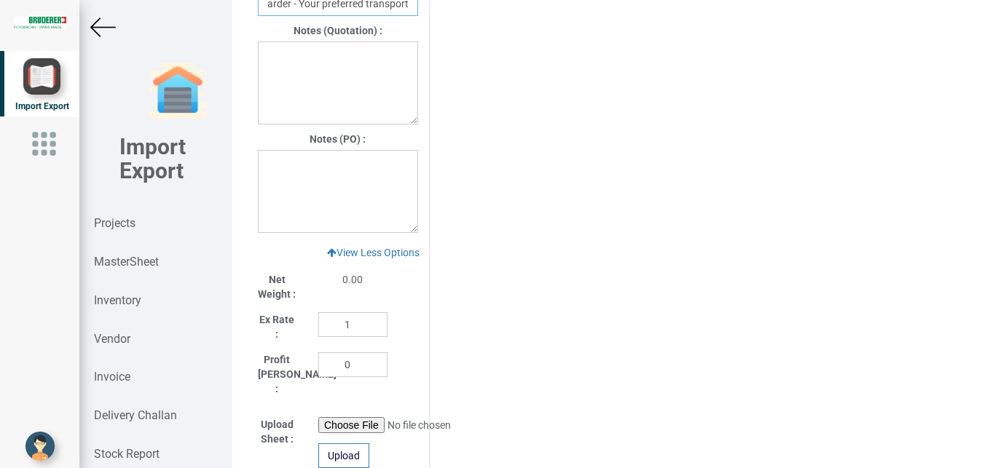
scroll to position [1156, 0]
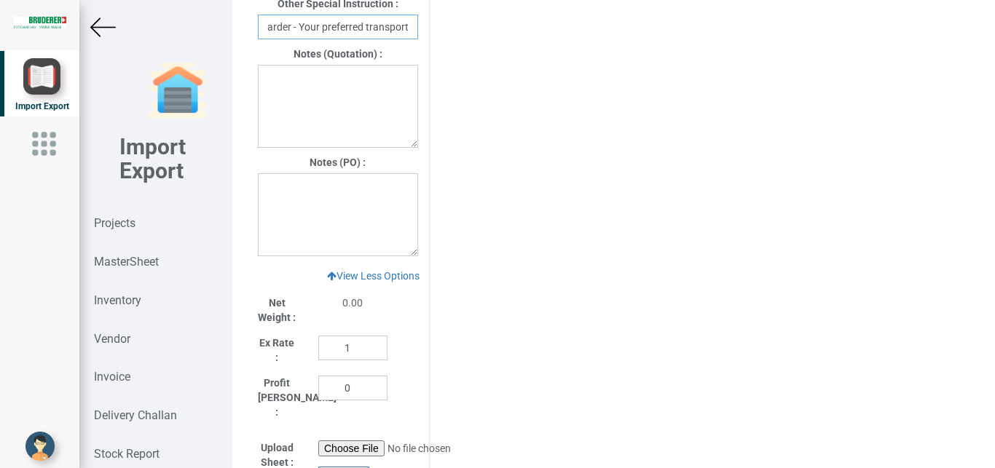
type input "Freight forwarder - Your preferred transport"
click at [291, 190] on textarea at bounding box center [338, 214] width 160 height 83
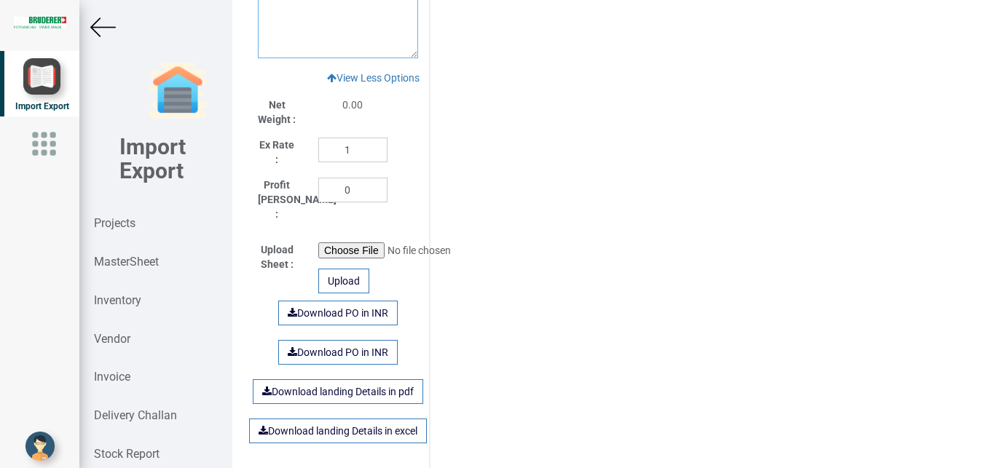
scroll to position [1358, 0]
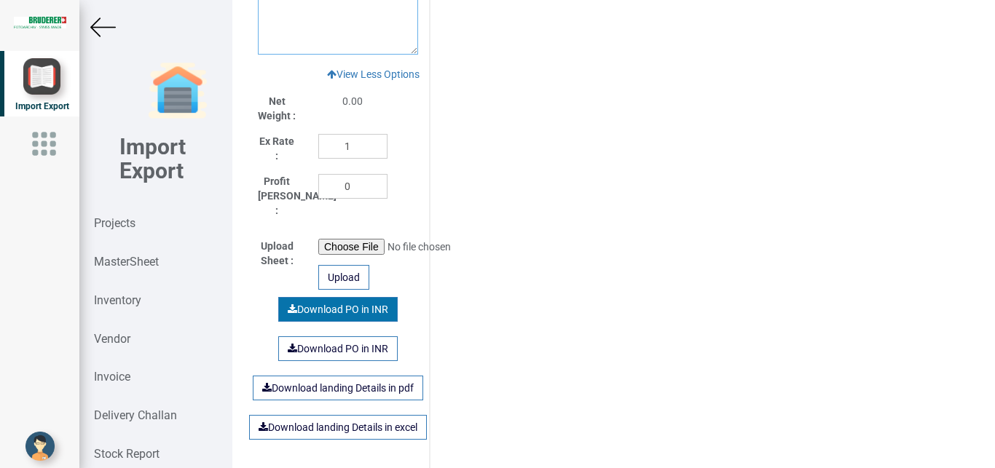
type textarea "1) GST- Extra as per actual"
click at [342, 301] on link "Download PO in INR" at bounding box center [337, 309] width 119 height 25
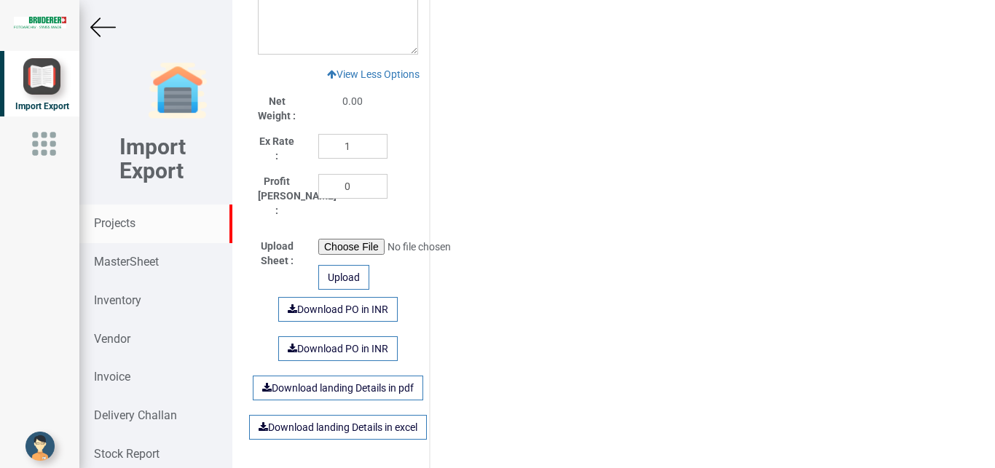
click at [123, 221] on strong "Projects" at bounding box center [115, 223] width 42 height 14
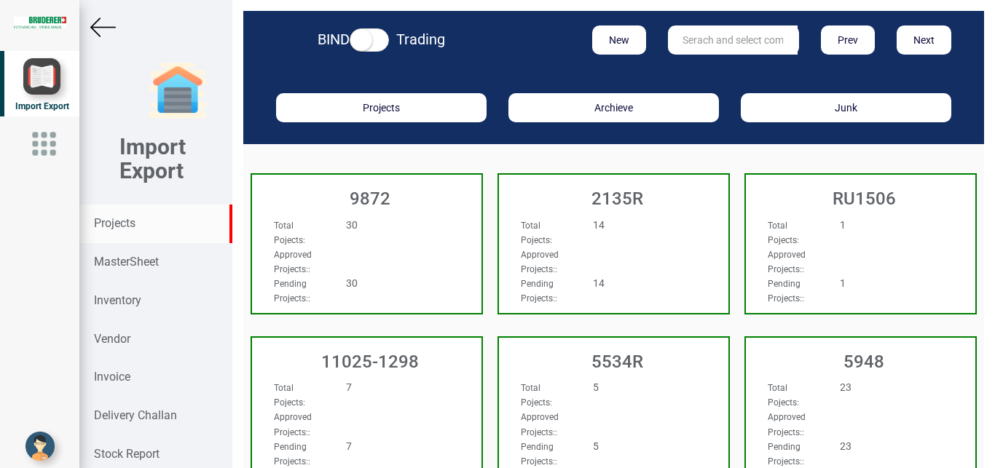
click at [692, 39] on input "text" at bounding box center [733, 39] width 130 height 29
click at [722, 71] on link "11045 -1177" at bounding box center [725, 69] width 115 height 19
type input "11045-1177"
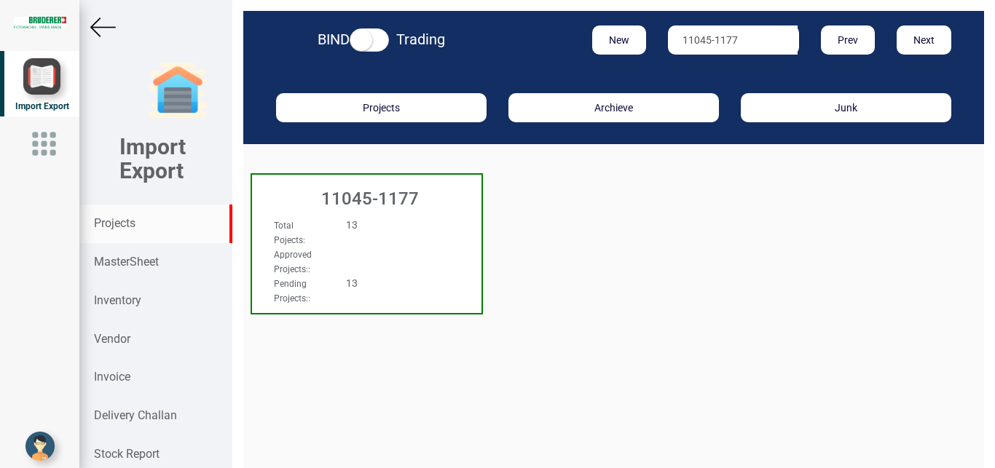
click at [448, 231] on div "Total Pojects : 13 Approved Projects: : Pending Projects: : 13" at bounding box center [366, 231] width 229 height 56
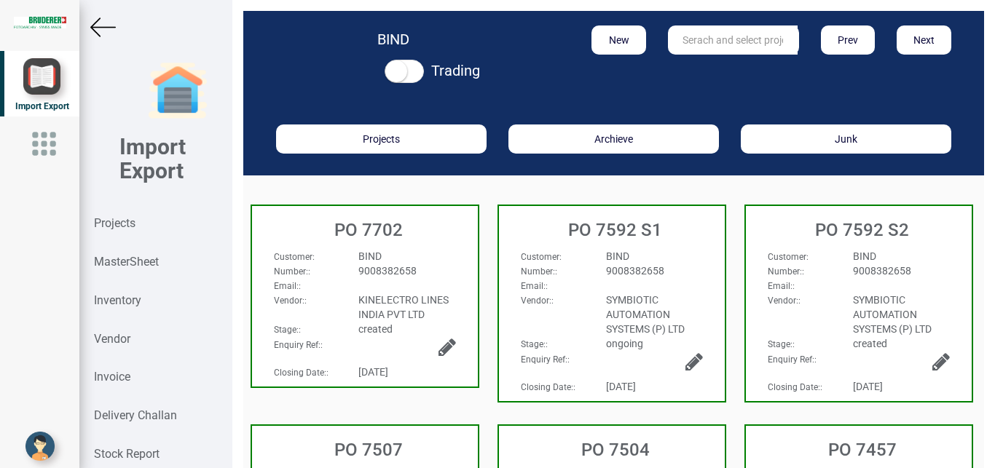
click at [422, 272] on div "9008382658" at bounding box center [406, 271] width 119 height 15
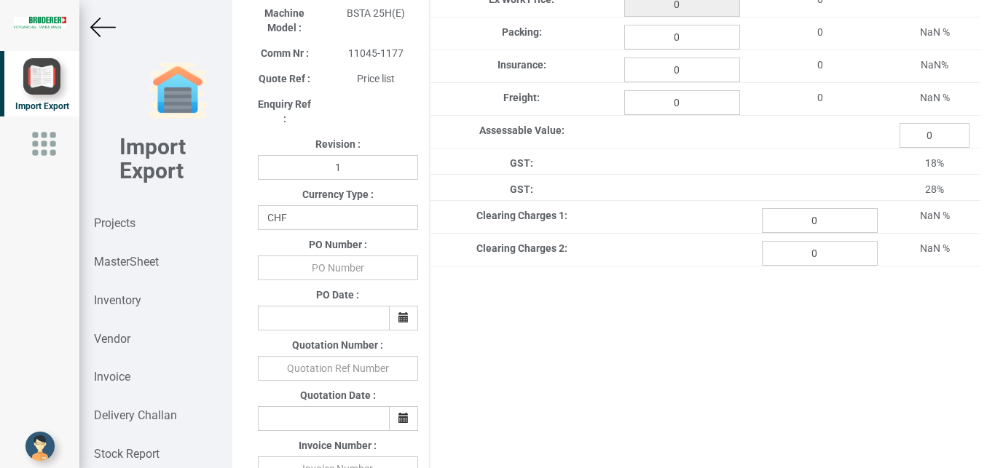
scroll to position [225, 0]
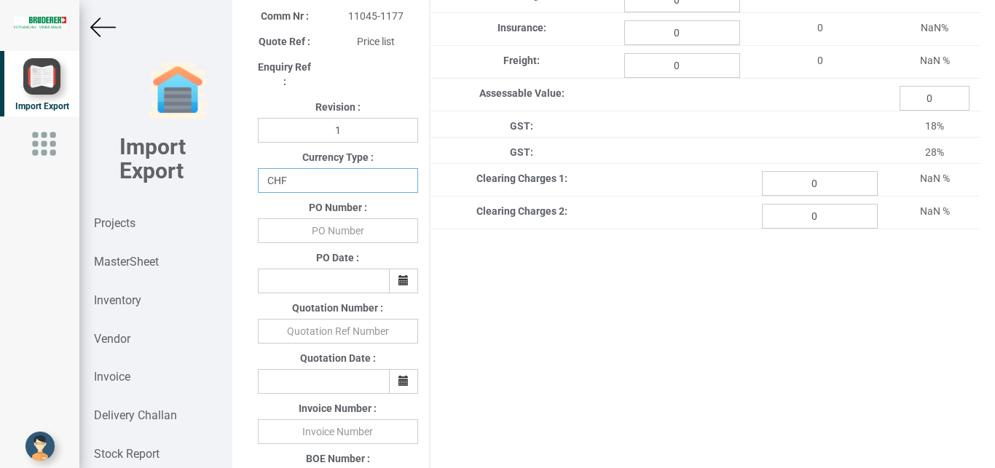
click at [258, 168] on select "CHF INR EUR USD JPY GBP AUD CAD ZAR" at bounding box center [338, 180] width 160 height 25
select select "INR"
click option "INR" at bounding box center [0, 0] width 0 height 0
drag, startPoint x: 327, startPoint y: 234, endPoint x: 391, endPoint y: 213, distance: 67.5
click at [330, 234] on input "text" at bounding box center [338, 230] width 160 height 25
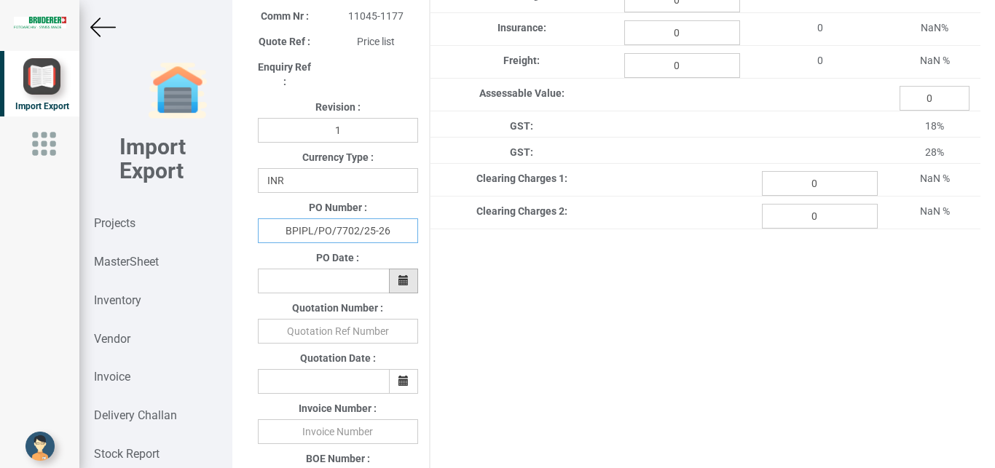
type input "BPIPL/PO/7702/25-26"
click at [398, 275] on icon "button" at bounding box center [403, 280] width 10 height 10
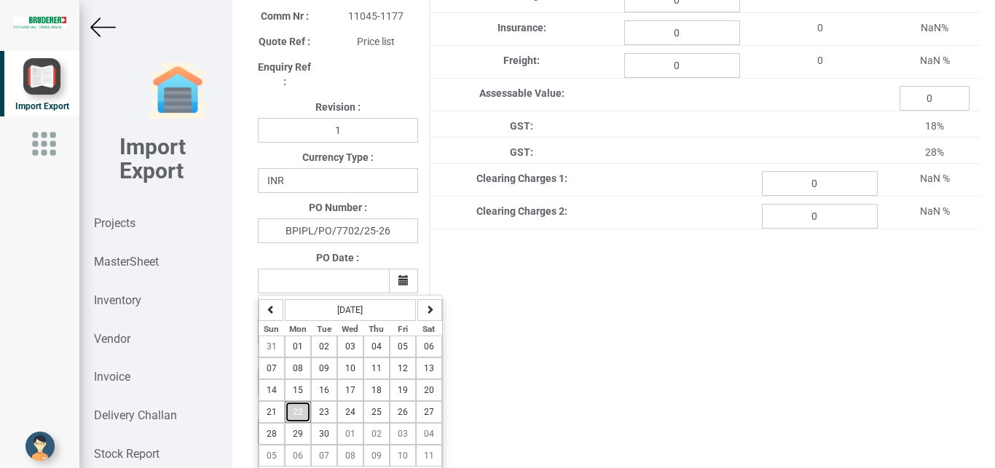
click at [304, 413] on button "22" at bounding box center [298, 412] width 26 height 22
type input "[DATE]"
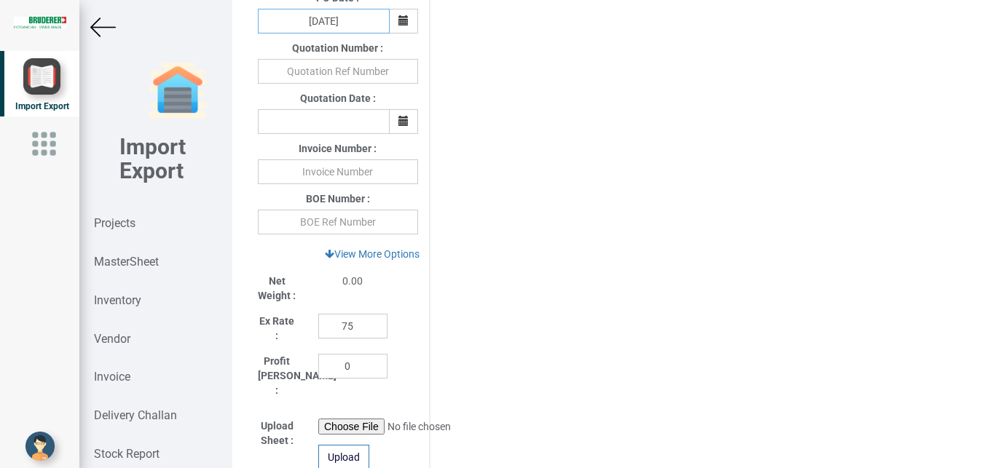
scroll to position [486, 0]
drag, startPoint x: 358, startPoint y: 323, endPoint x: 286, endPoint y: 328, distance: 71.5
click at [318, 328] on input "75" at bounding box center [352, 324] width 69 height 25
type input "1"
click at [352, 248] on link "View More Options" at bounding box center [372, 252] width 114 height 25
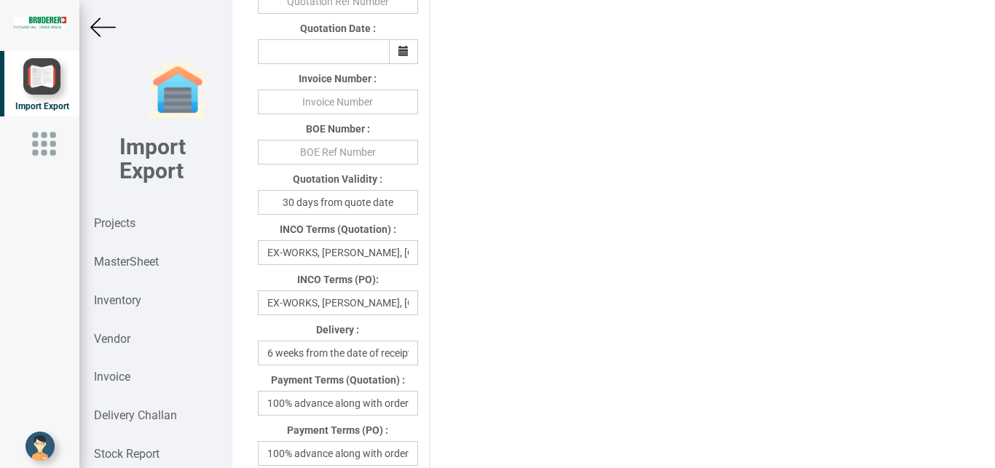
scroll to position [587, 0]
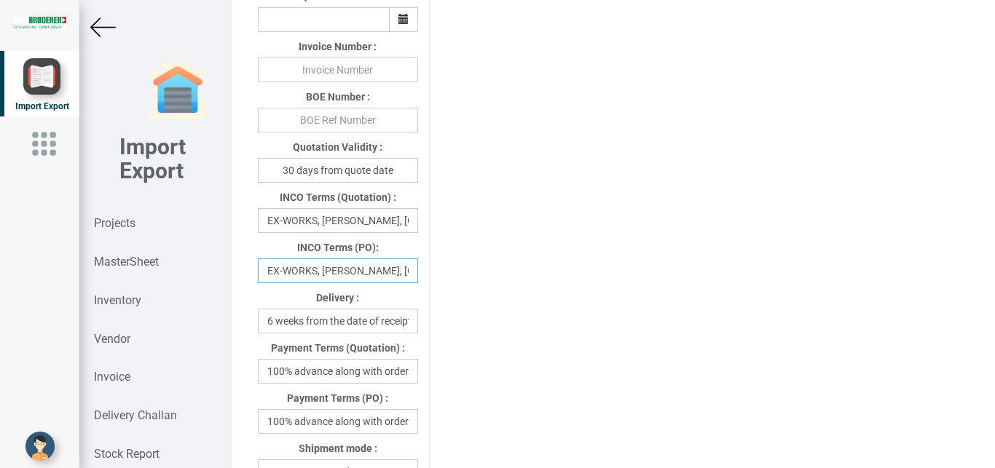
drag, startPoint x: 264, startPoint y: 274, endPoint x: 458, endPoint y: 270, distance: 193.7
click at [458, 270] on div "Project Title : PO 7702 Customer Name : BIND Closing Date : [DATE] Machine Mode…" at bounding box center [613, 322] width 733 height 1686
drag, startPoint x: 368, startPoint y: 272, endPoint x: 248, endPoint y: 270, distance: 119.4
click at [258, 270] on input "Ditzerland" at bounding box center [338, 270] width 160 height 25
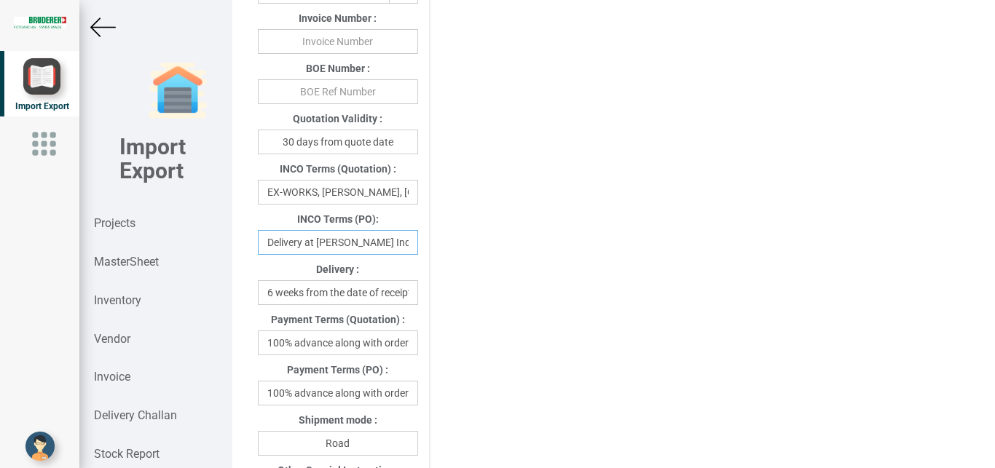
scroll to position [644, 0]
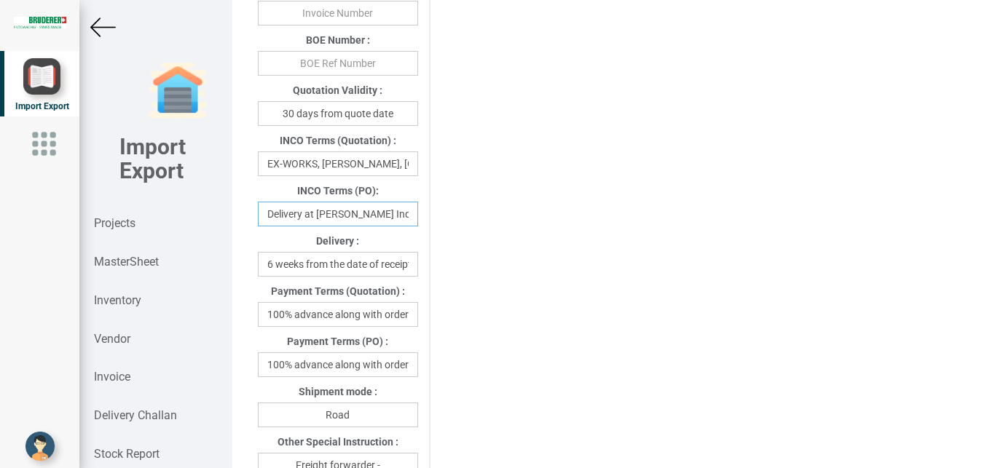
type input "Delivery at [PERSON_NAME] India"
drag, startPoint x: 295, startPoint y: 366, endPoint x: 416, endPoint y: 369, distance: 120.9
click at [416, 369] on input "100% advance along with order" at bounding box center [338, 364] width 160 height 25
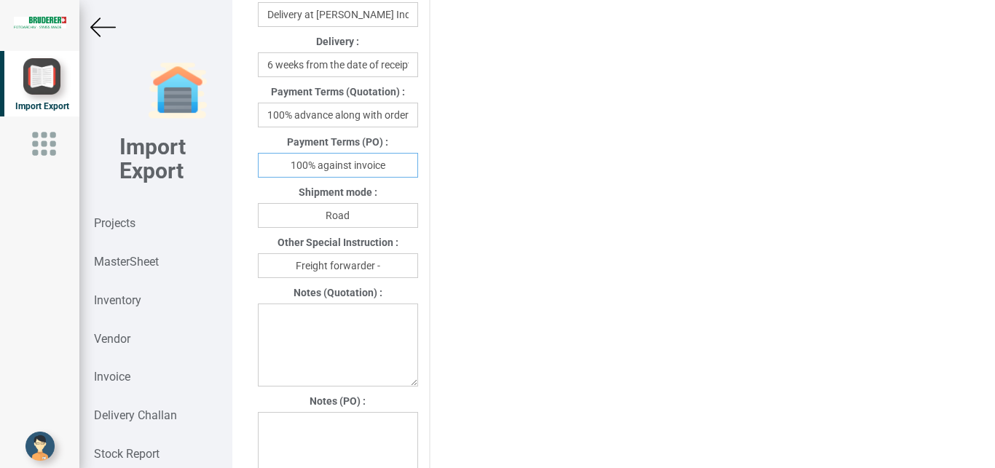
scroll to position [847, 0]
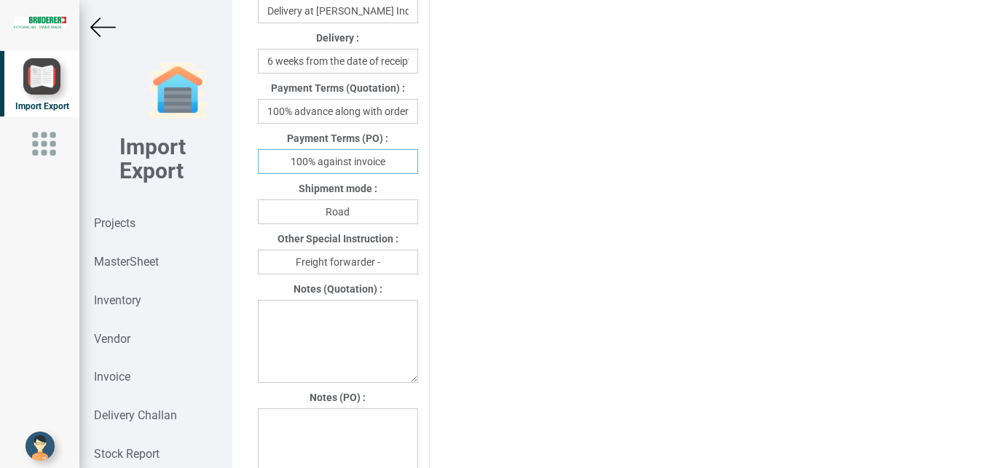
type input "100% against invoice"
drag, startPoint x: 380, startPoint y: 264, endPoint x: 398, endPoint y: 257, distance: 19.3
click at [384, 261] on input "Freight forwarder -" at bounding box center [338, 262] width 160 height 25
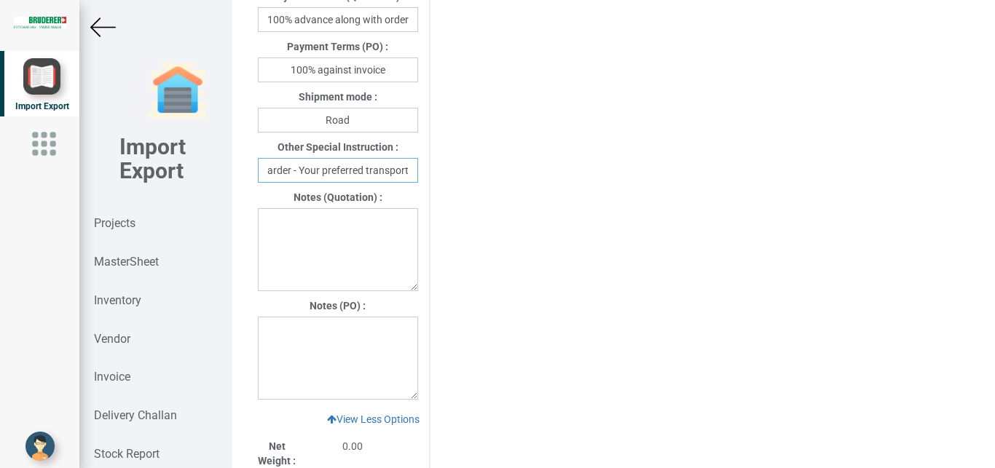
scroll to position [936, 0]
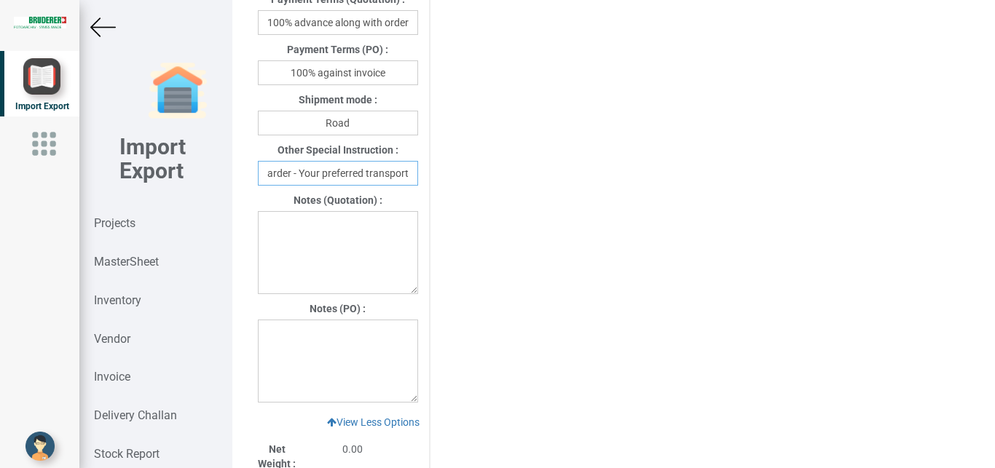
type input "Freight forwarder - Your preferred transport"
click at [280, 325] on textarea at bounding box center [338, 361] width 160 height 83
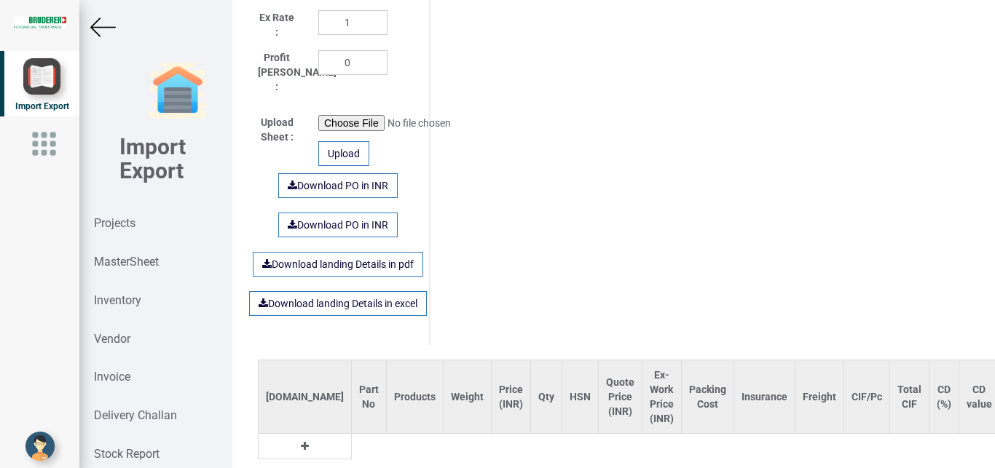
scroll to position [1458, 0]
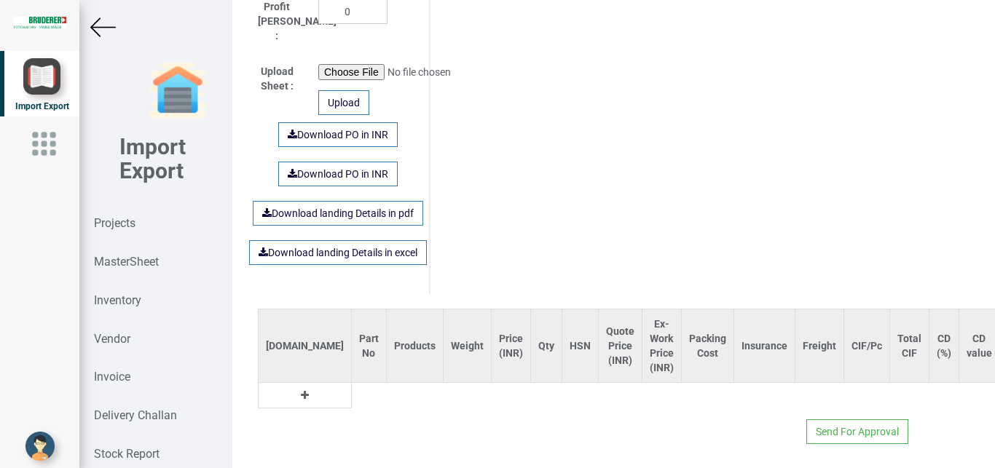
type textarea "1) GST - Extra as per actual"
click at [296, 387] on button at bounding box center [304, 395] width 17 height 16
drag, startPoint x: 312, startPoint y: 378, endPoint x: 337, endPoint y: 382, distance: 25.0
click at [352, 383] on input "text" at bounding box center [369, 395] width 34 height 25
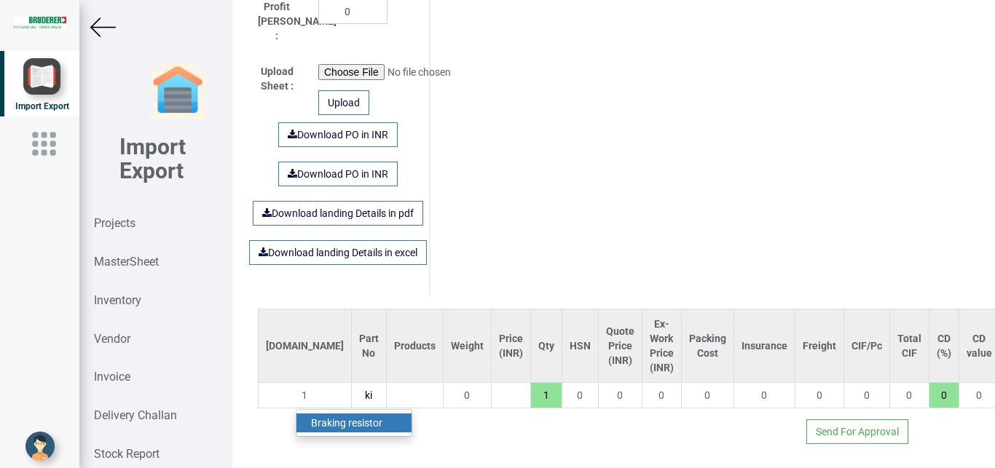
type input "k"
type input "KINE04"
click at [359, 414] on link "KINE04" at bounding box center [353, 423] width 115 height 19
type input "352"
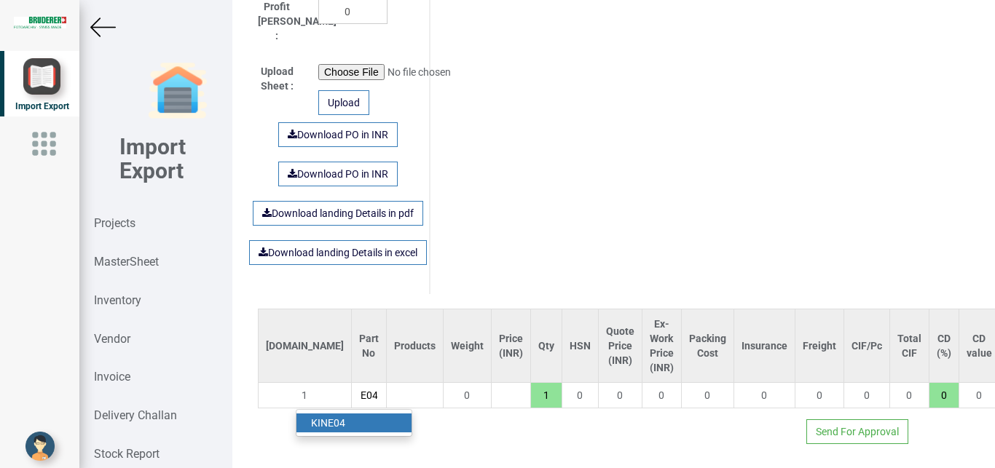
type input "18"
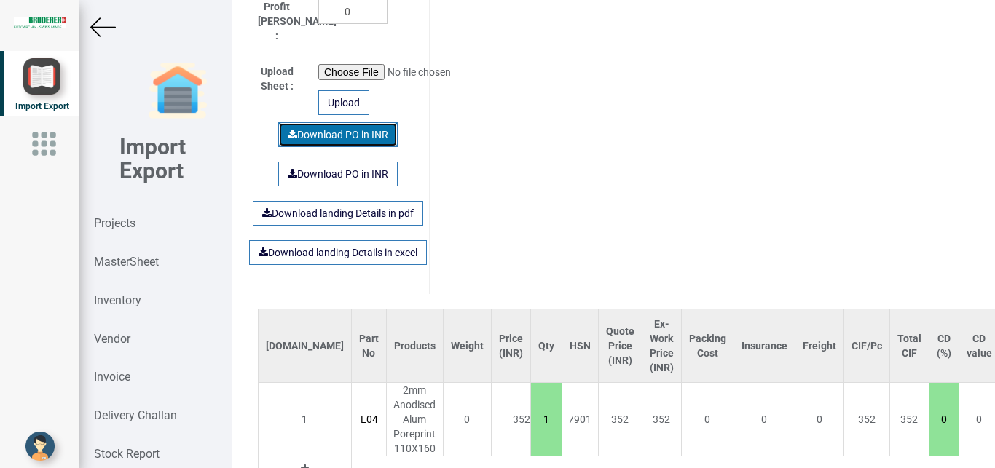
click at [337, 122] on link "Download PO in INR" at bounding box center [337, 134] width 119 height 25
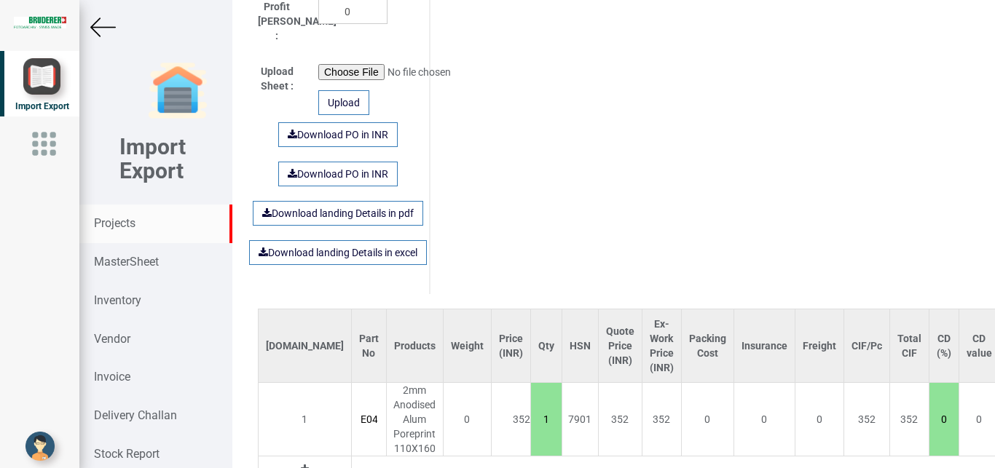
click at [110, 226] on strong "Projects" at bounding box center [115, 223] width 42 height 14
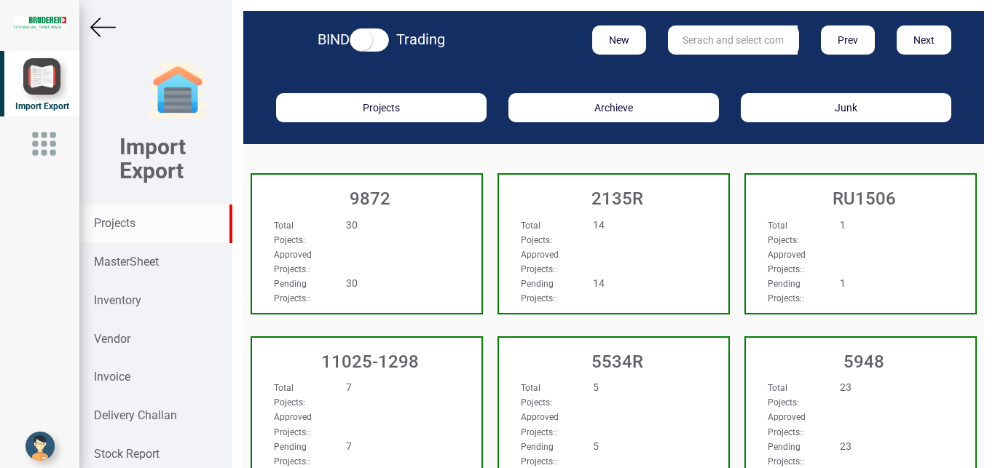
click at [678, 39] on input "text" at bounding box center [733, 39] width 130 height 29
click at [708, 61] on link "11026 -1012" at bounding box center [725, 69] width 115 height 19
type input "11026-1012"
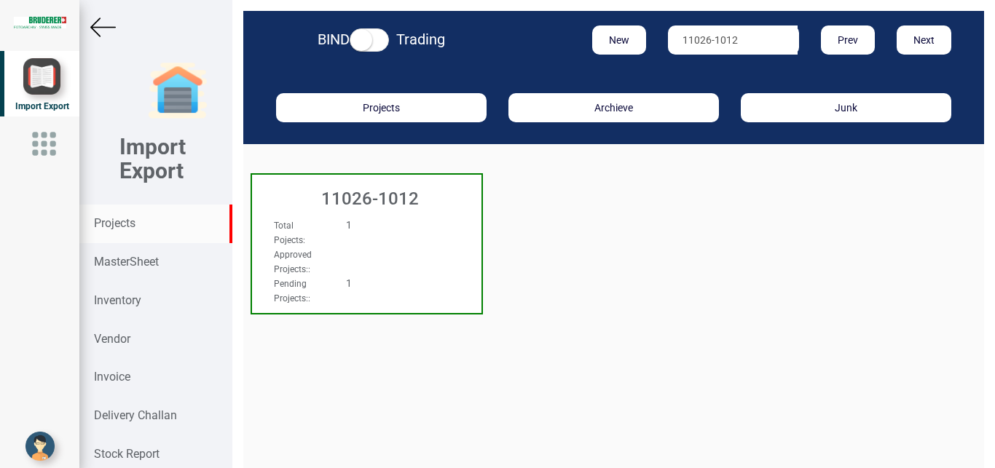
click at [390, 250] on div "Approved Projects: :" at bounding box center [349, 261] width 173 height 29
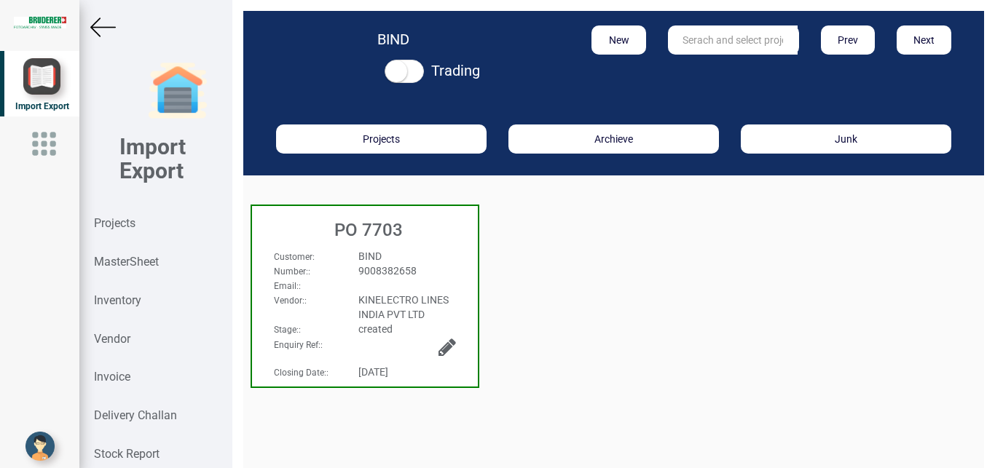
click at [431, 265] on div "9008382658" at bounding box center [406, 271] width 119 height 15
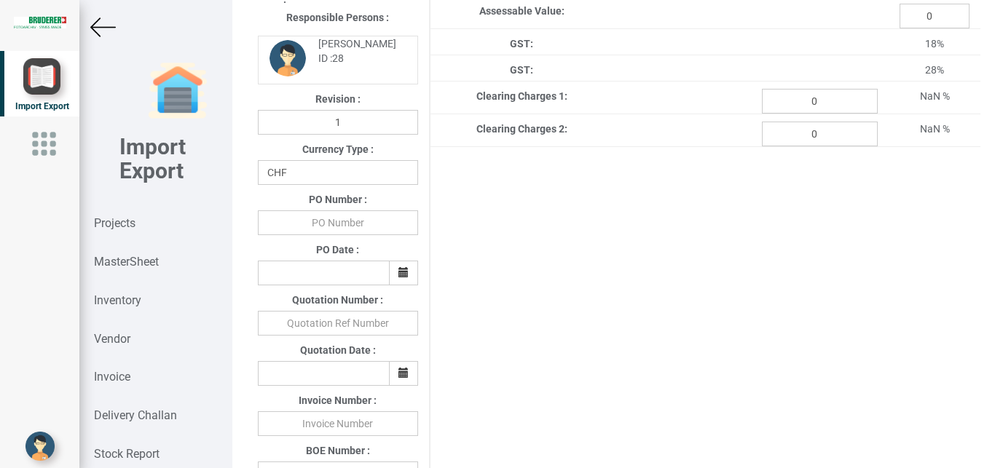
scroll to position [263, 0]
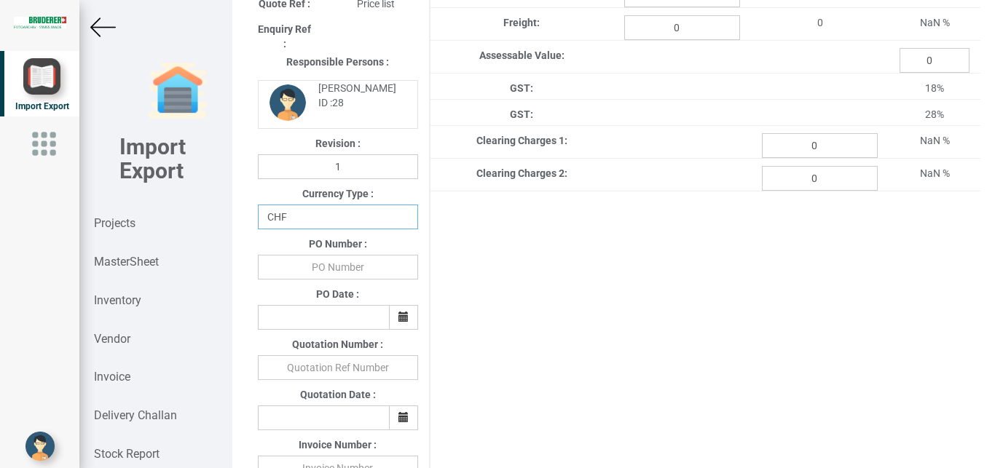
click at [258, 205] on select "CHF INR EUR USD JPY GBP AUD CAD ZAR" at bounding box center [338, 217] width 160 height 25
select select "INR"
click option "INR" at bounding box center [0, 0] width 0 height 0
click at [341, 265] on input "text" at bounding box center [338, 267] width 160 height 25
type input "BPIPL/PO/7703/25-26"
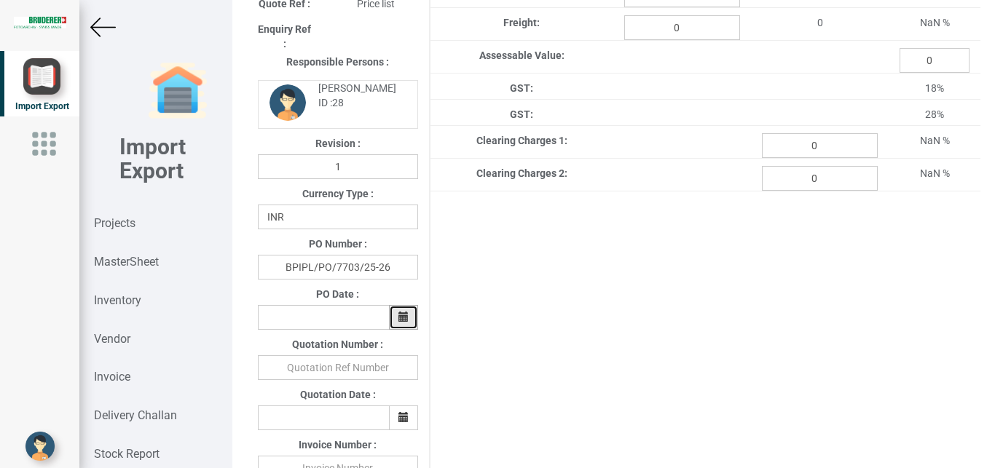
click at [393, 319] on button "button" at bounding box center [403, 317] width 29 height 25
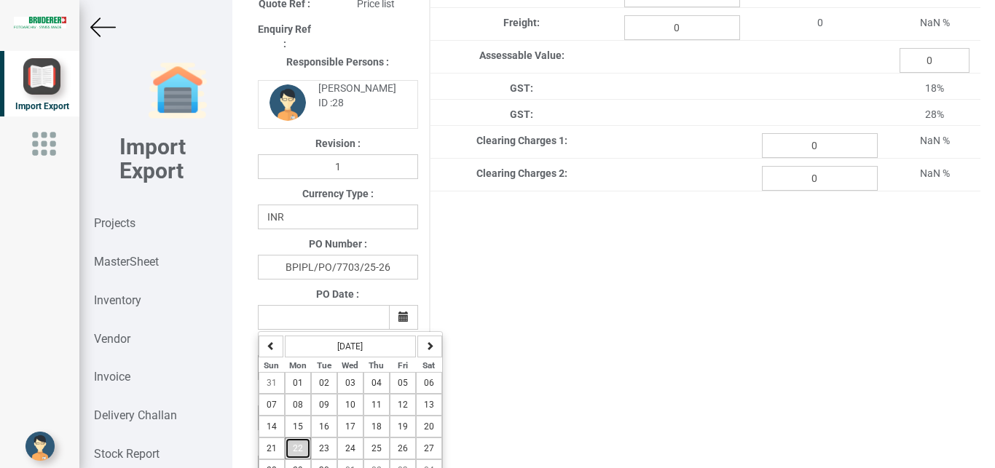
drag, startPoint x: 304, startPoint y: 445, endPoint x: 331, endPoint y: 445, distance: 26.9
click at [302, 445] on button "22" at bounding box center [298, 449] width 26 height 22
type input "[DATE]"
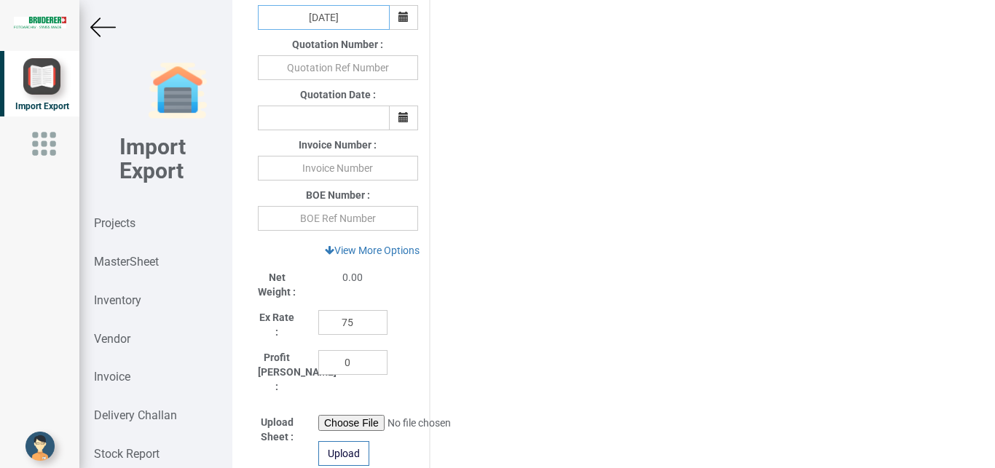
scroll to position [574, 0]
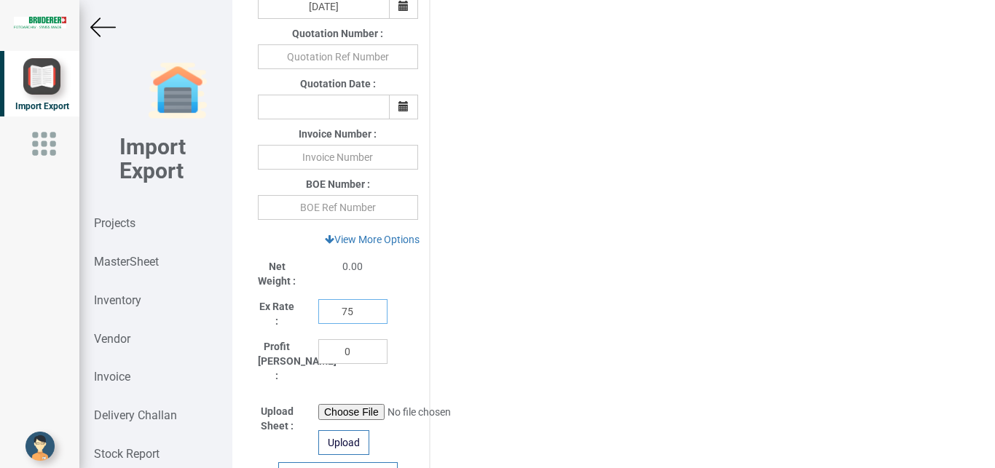
drag, startPoint x: 351, startPoint y: 320, endPoint x: 301, endPoint y: 313, distance: 50.8
click at [318, 313] on input "75" at bounding box center [352, 311] width 69 height 25
type input "1"
click at [376, 246] on link "View More Options" at bounding box center [372, 239] width 114 height 25
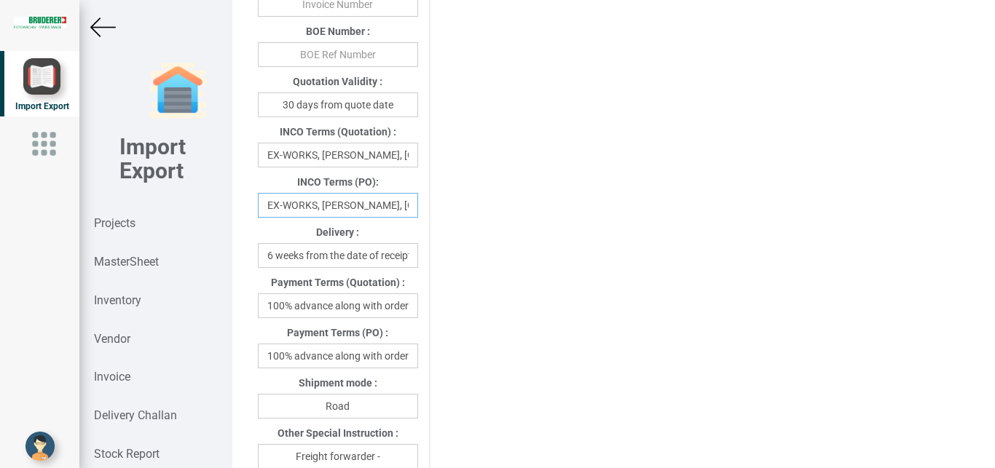
scroll to position [0, 40]
drag, startPoint x: 268, startPoint y: 210, endPoint x: 473, endPoint y: 205, distance: 204.7
click at [418, 205] on input "EX-WORKS, [PERSON_NAME], [GEOGRAPHIC_DATA]" at bounding box center [338, 205] width 160 height 25
type input "Delivery at [PERSON_NAME] India"
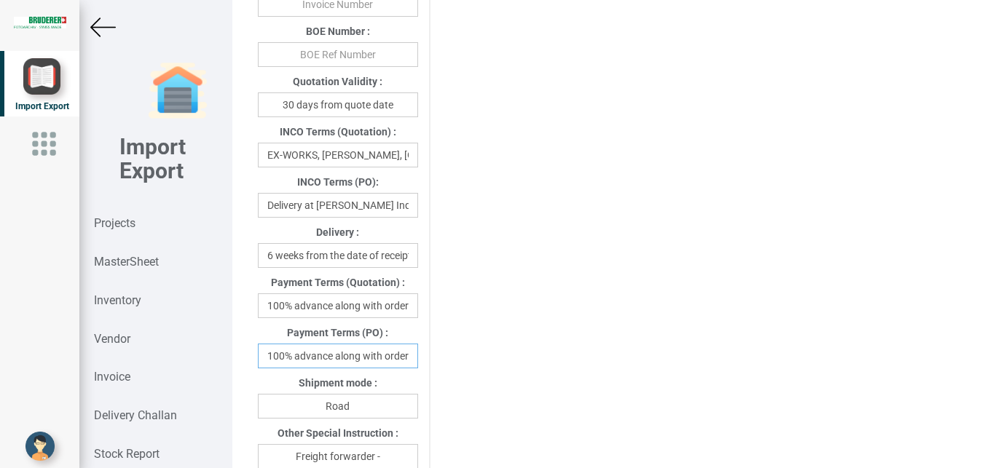
scroll to position [0, 3]
drag, startPoint x: 297, startPoint y: 356, endPoint x: 446, endPoint y: 364, distance: 149.5
click at [418, 364] on input "100% advance along with order" at bounding box center [338, 356] width 160 height 25
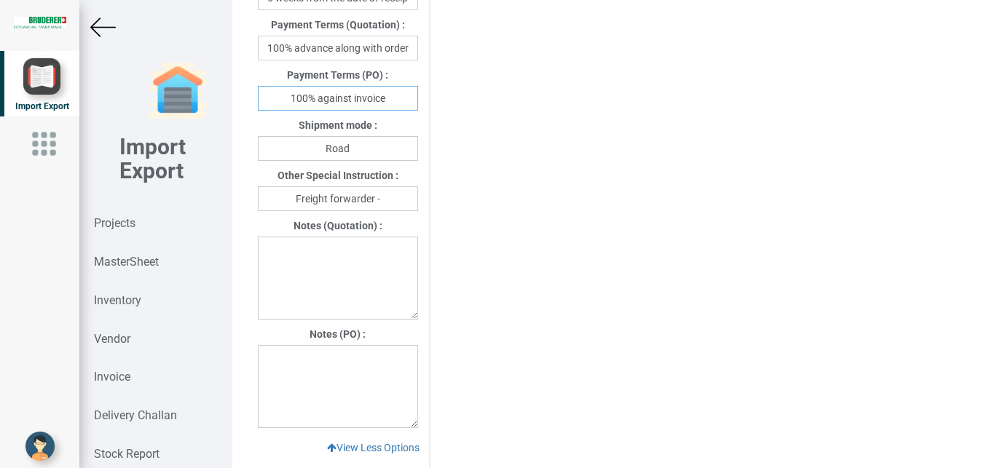
scroll to position [988, 0]
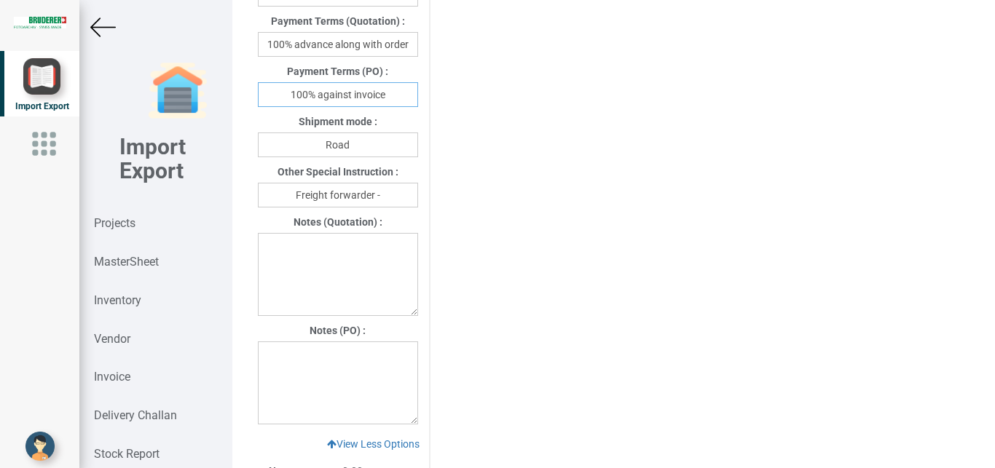
type input "100% against invoice"
click at [400, 202] on input "Freight forwarder -" at bounding box center [338, 195] width 160 height 25
type input "Freight forwarder -Your preferred transport"
click at [285, 354] on textarea at bounding box center [338, 382] width 160 height 83
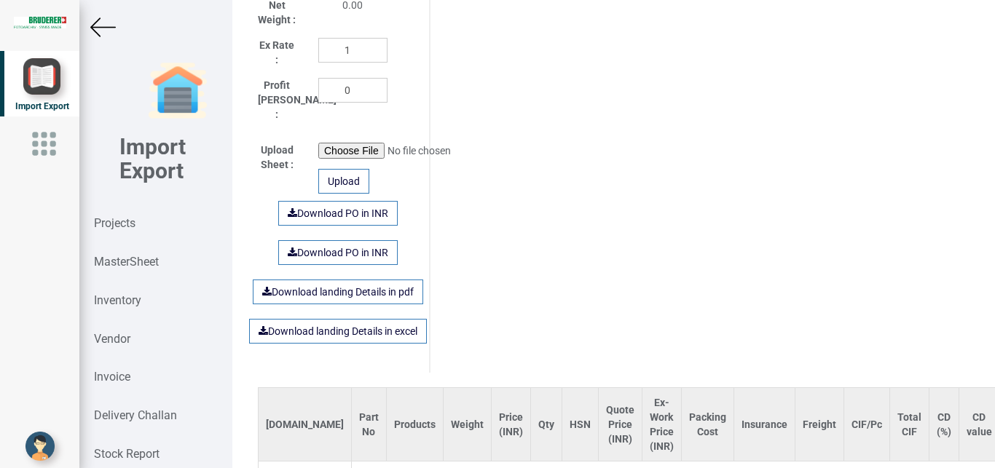
scroll to position [1536, 0]
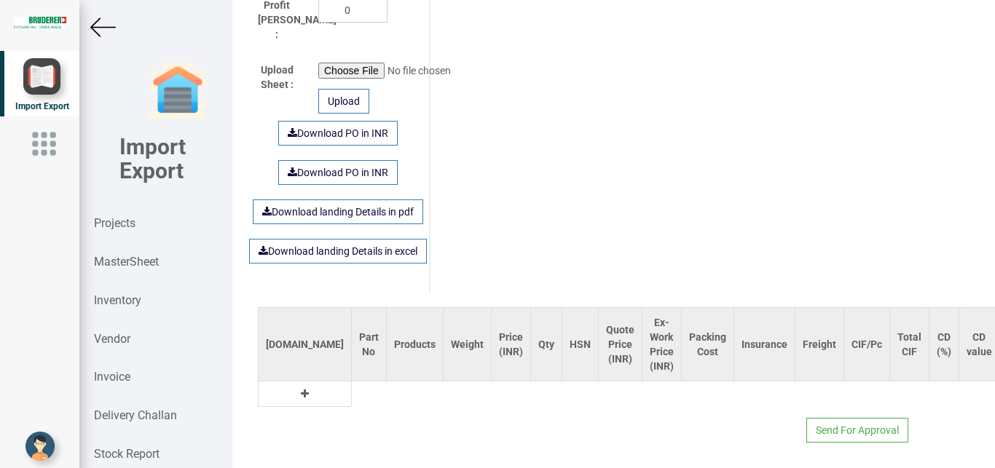
type textarea "1) GST- Extra as per actual"
click at [301, 389] on icon at bounding box center [305, 394] width 8 height 10
click at [352, 382] on input "text" at bounding box center [369, 394] width 34 height 25
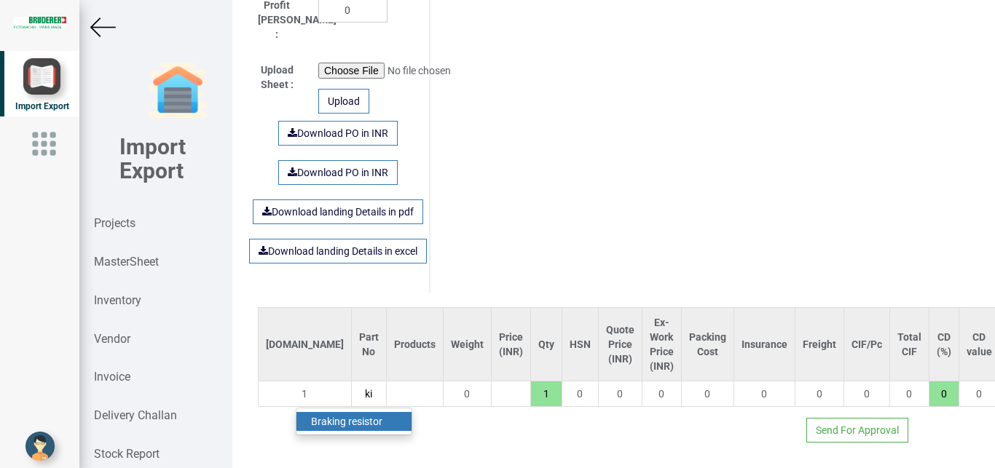
type input "k"
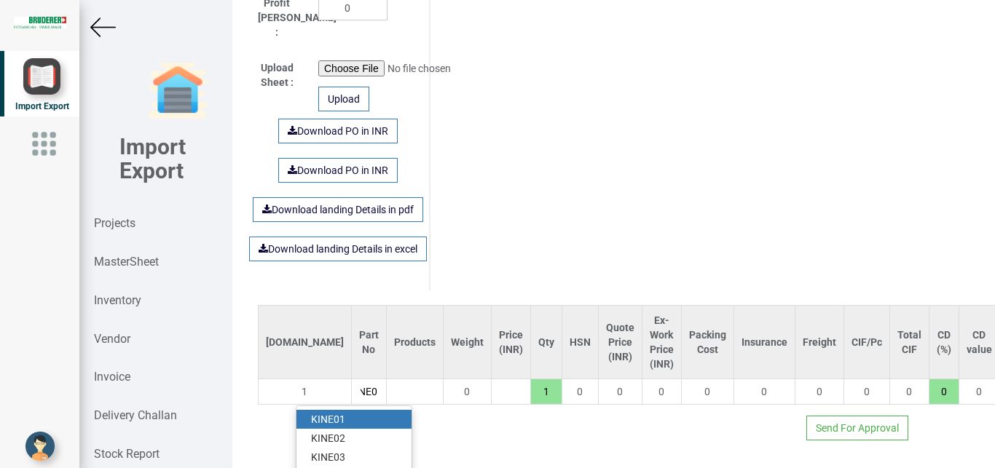
scroll to position [0, 17]
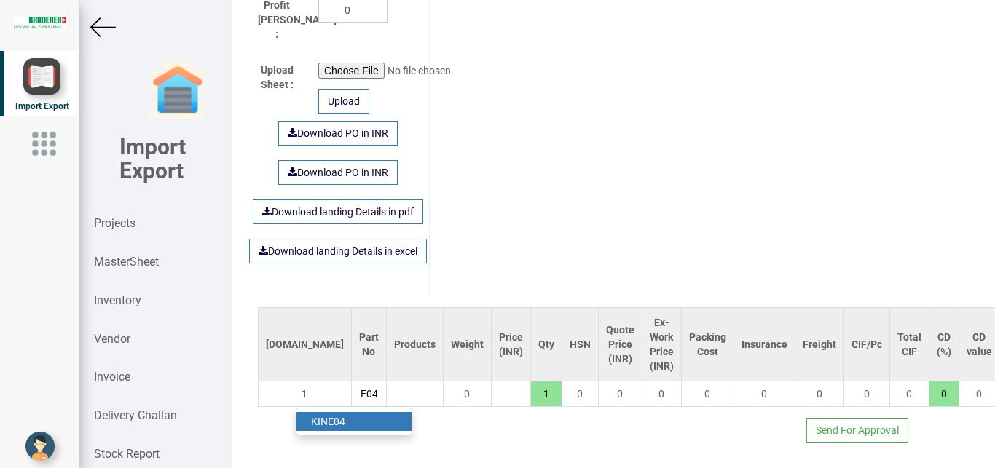
type input "KINE04"
click at [371, 412] on link "KINE04" at bounding box center [353, 421] width 115 height 19
type input "352"
type input "18"
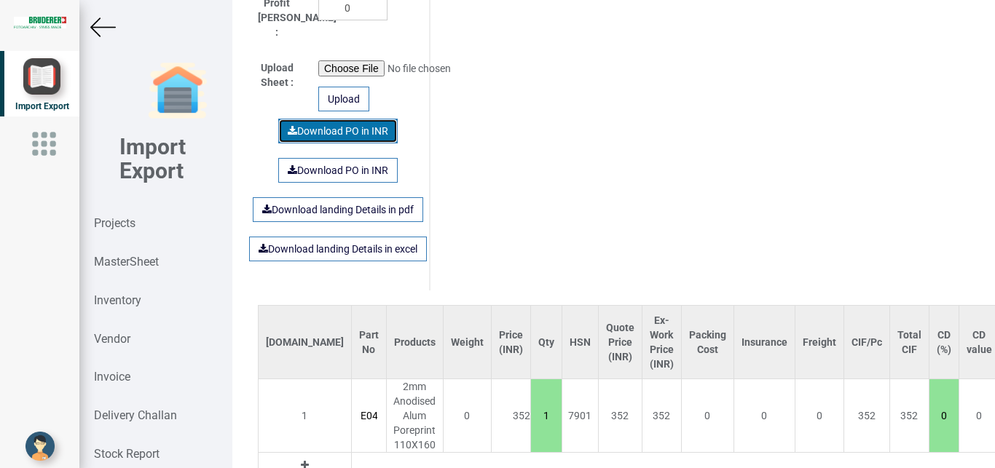
click at [331, 119] on link "Download PO in INR" at bounding box center [337, 131] width 119 height 25
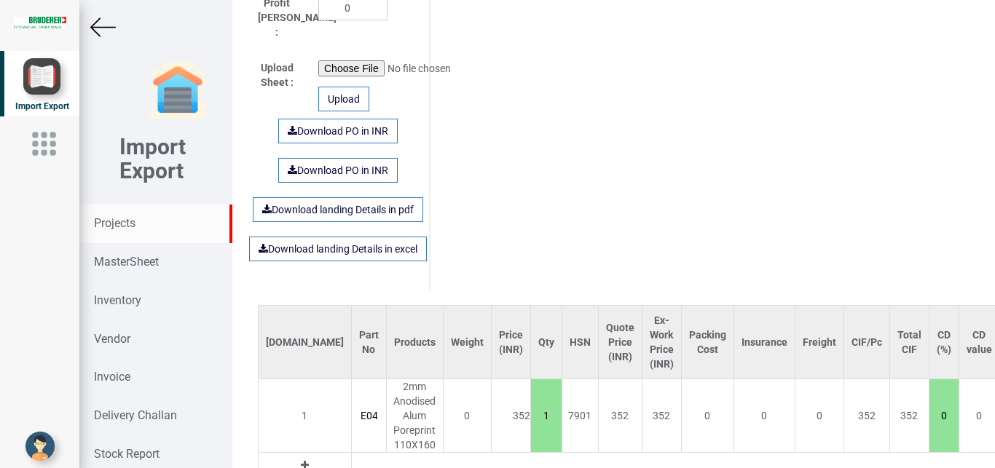
click at [116, 224] on strong "Projects" at bounding box center [115, 223] width 42 height 14
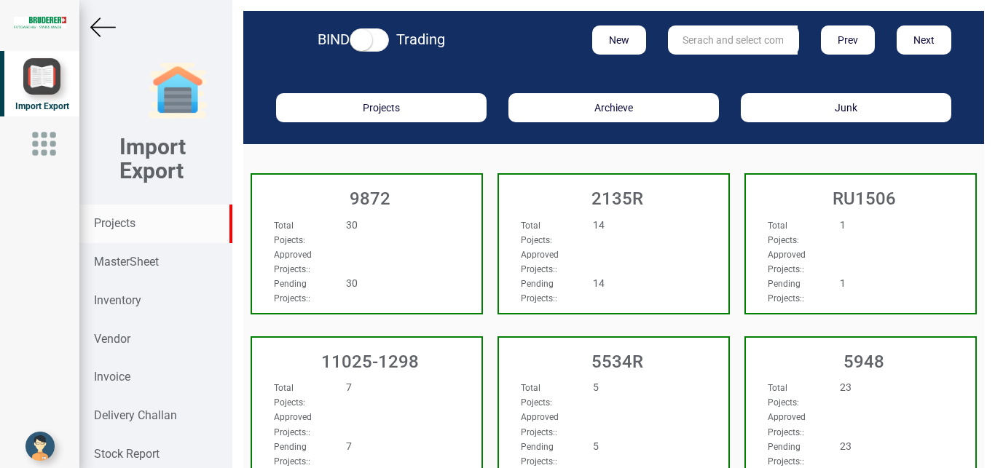
click at [699, 42] on input "text" at bounding box center [733, 39] width 130 height 29
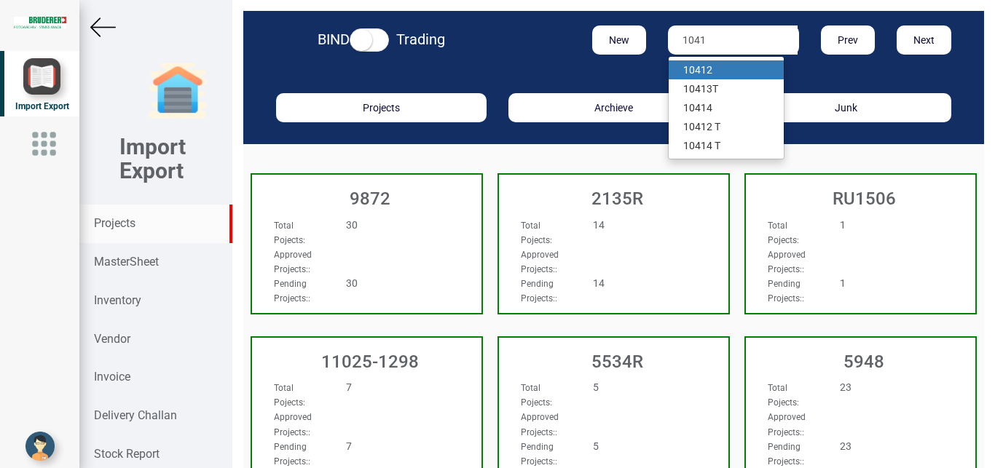
click at [724, 71] on link "1041 2" at bounding box center [725, 69] width 115 height 19
type input "10412"
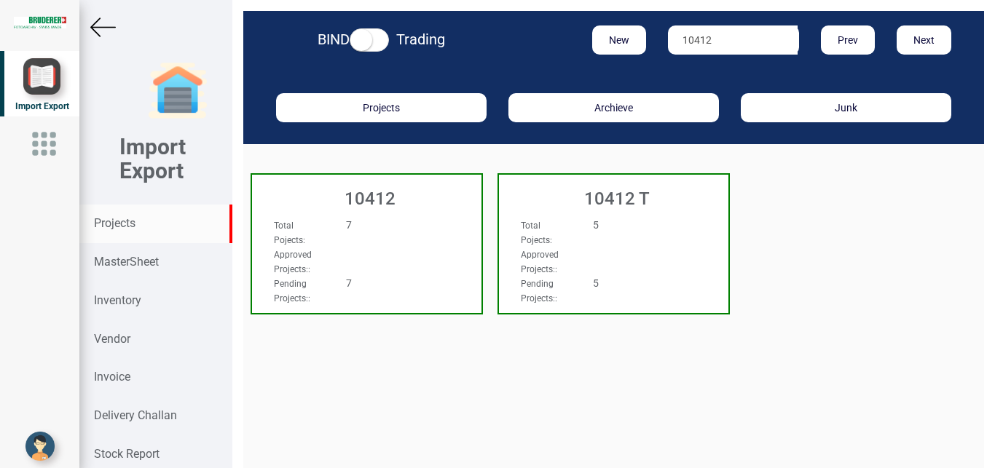
click at [465, 219] on div "Total Pojects : 7 Approved Projects: : Pending Projects: : 7" at bounding box center [366, 231] width 229 height 56
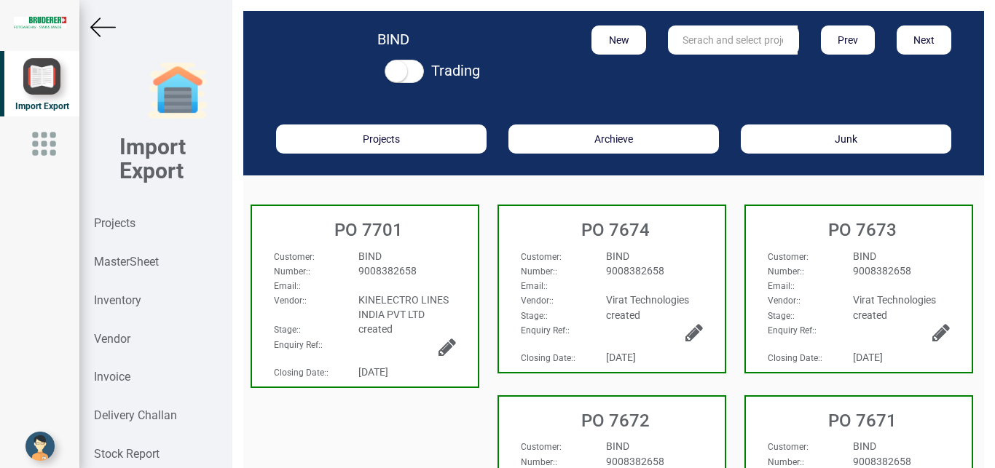
click at [434, 253] on div "BIND" at bounding box center [406, 256] width 119 height 15
select select "INR"
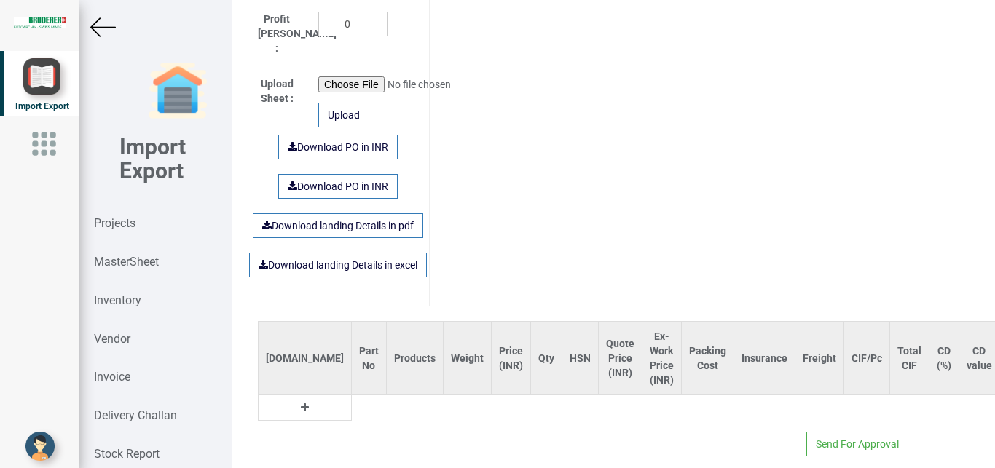
scroll to position [917, 0]
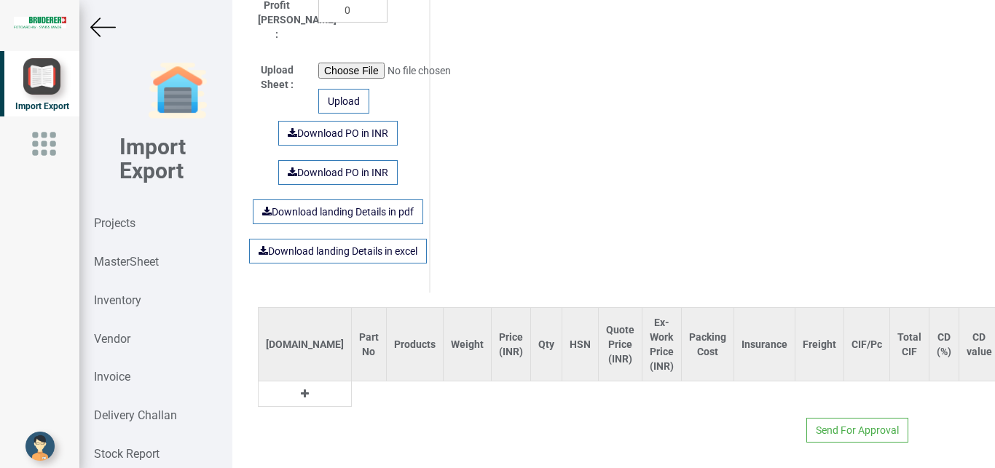
click at [296, 386] on button at bounding box center [304, 394] width 17 height 16
click at [352, 382] on input "text" at bounding box center [369, 394] width 34 height 25
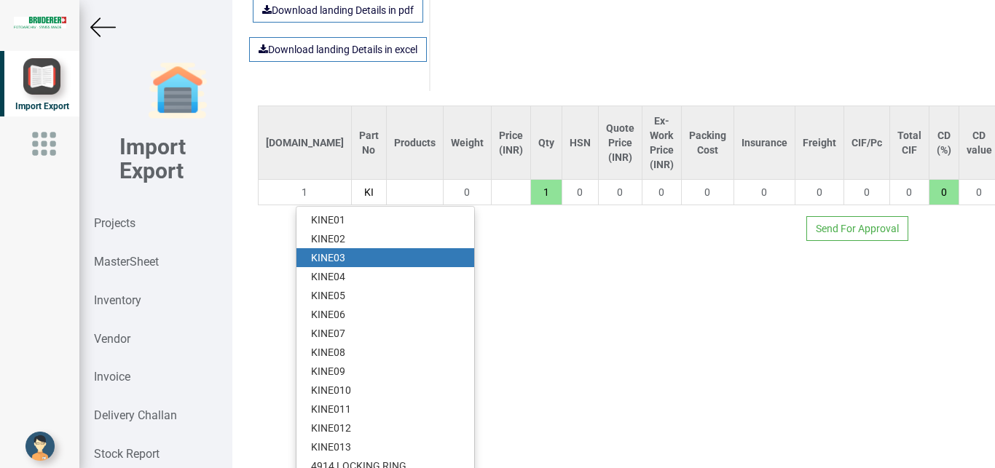
scroll to position [1114, 0]
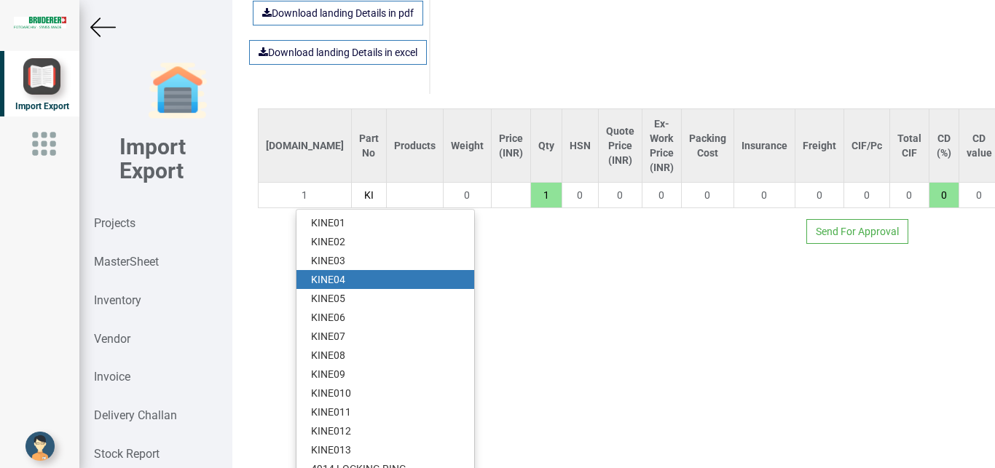
type input "KI"
click at [347, 270] on link "KI NE04" at bounding box center [385, 279] width 178 height 19
type input "352"
type input "KINE04"
type input "18"
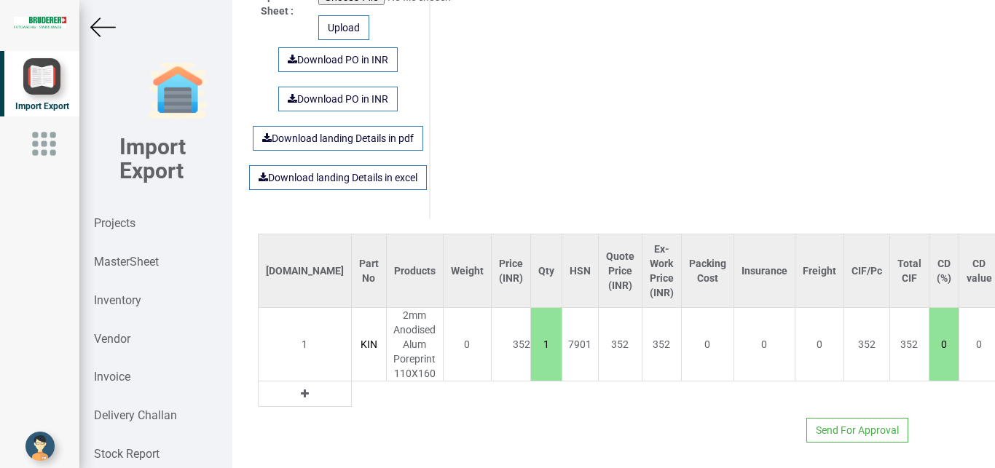
scroll to position [0, 17]
click at [359, 47] on link "Download PO in INR" at bounding box center [337, 59] width 119 height 25
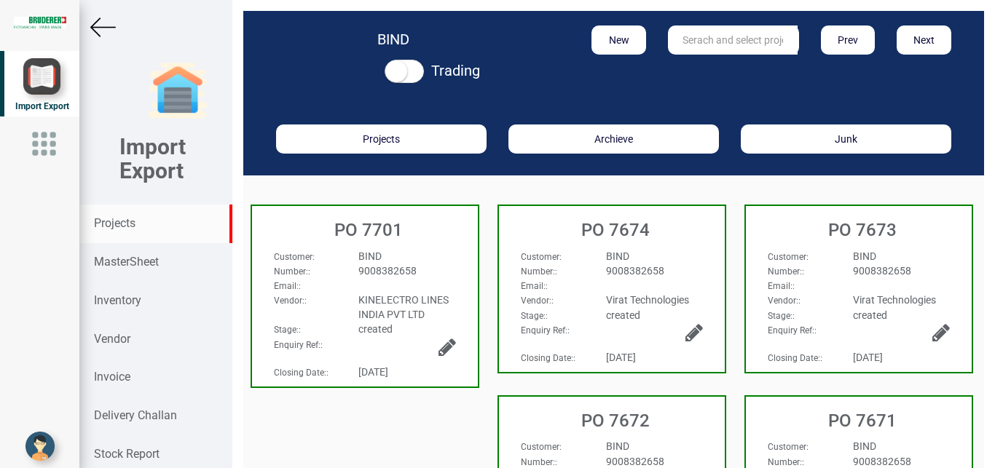
click at [107, 226] on strong "Projects" at bounding box center [115, 223] width 42 height 14
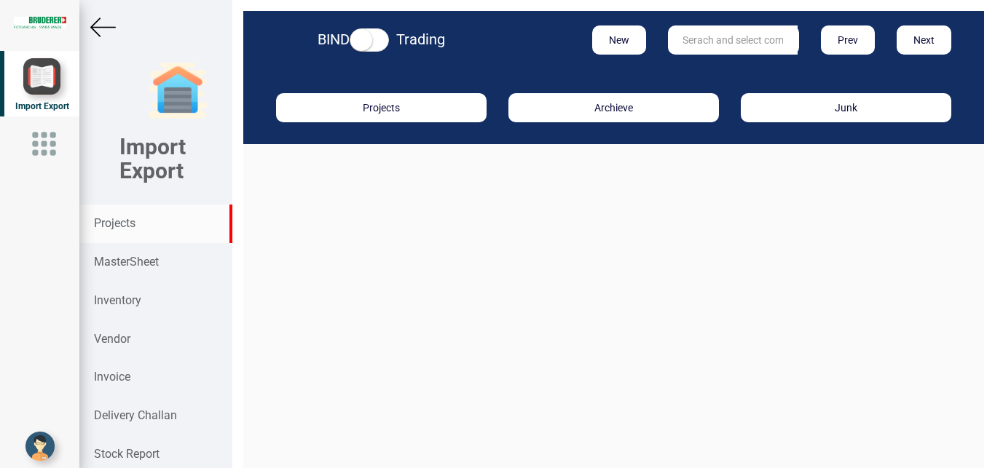
click at [727, 36] on input "text" at bounding box center [733, 39] width 130 height 29
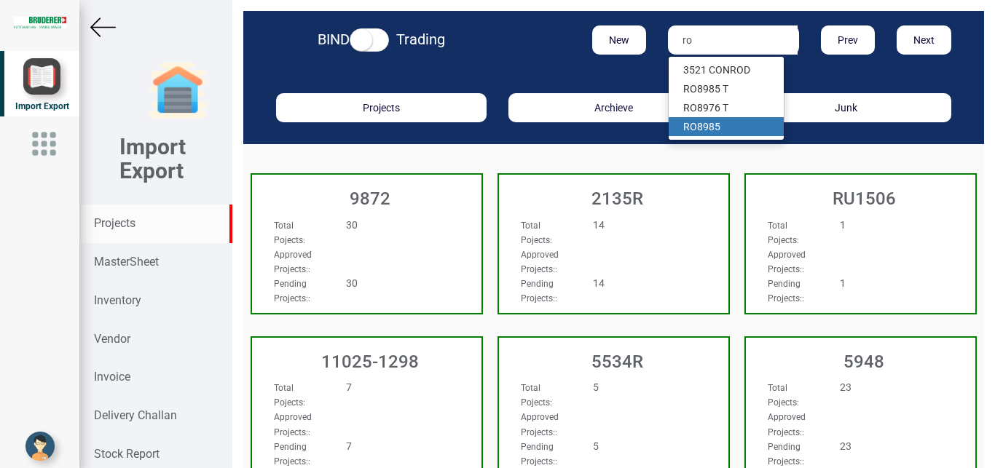
click at [708, 124] on link "RO 8985" at bounding box center [725, 126] width 115 height 19
type input "RO 8985"
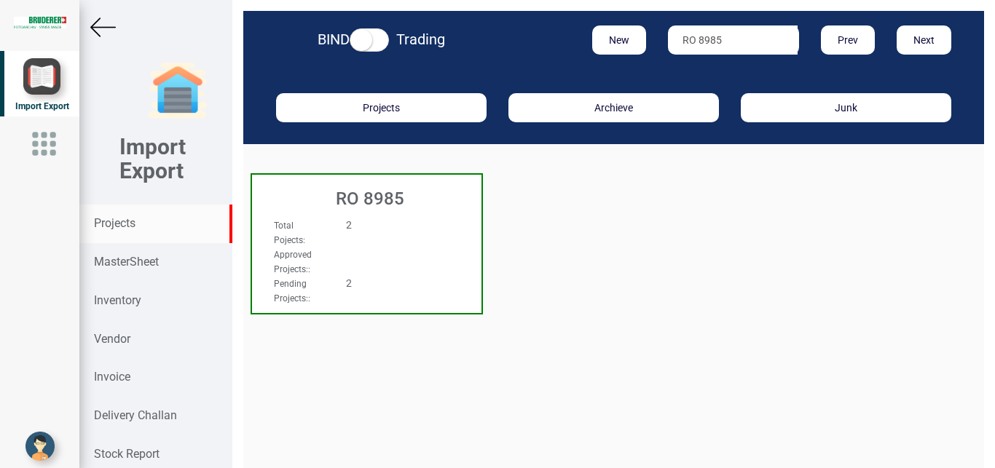
click at [430, 261] on div "Approved Projects: :" at bounding box center [349, 261] width 173 height 29
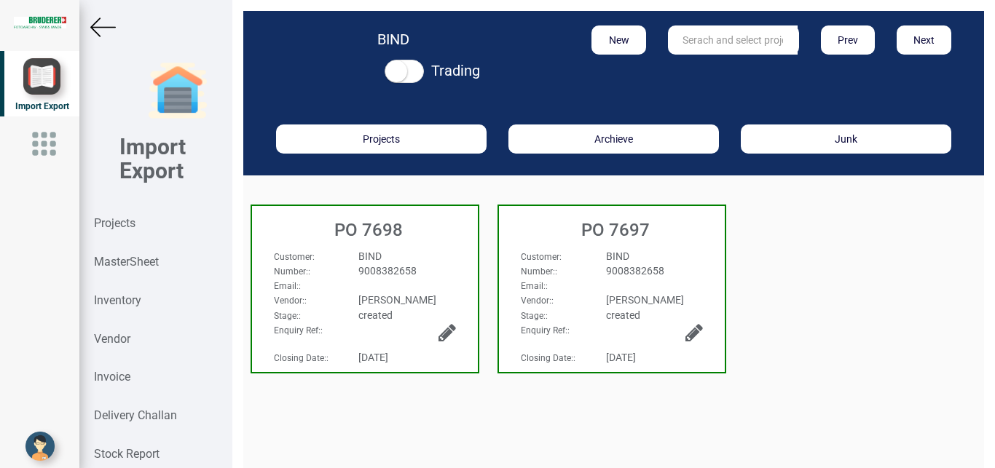
click at [666, 245] on div "PO 7697" at bounding box center [612, 226] width 226 height 41
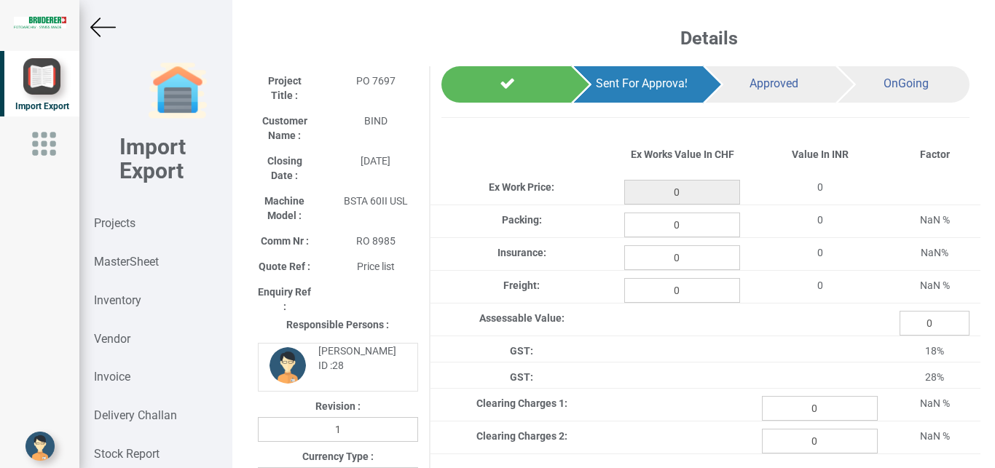
type input "36302.200000000004"
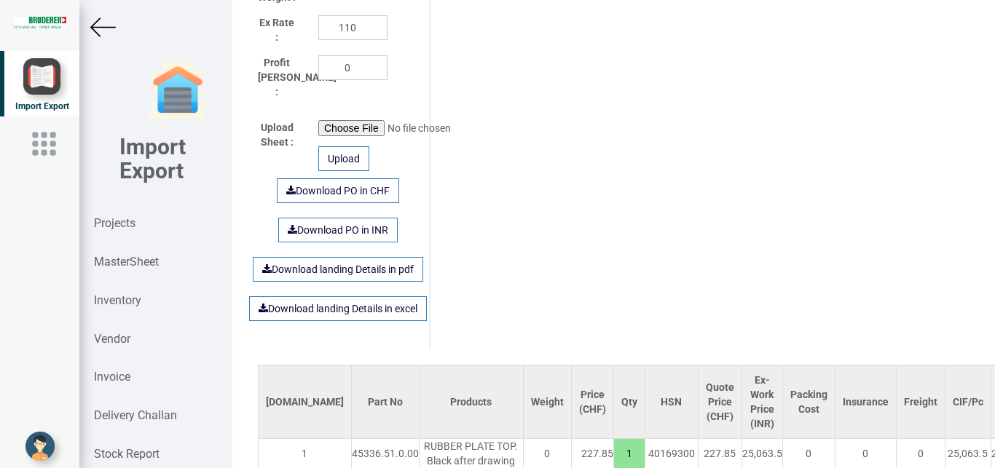
scroll to position [773, 0]
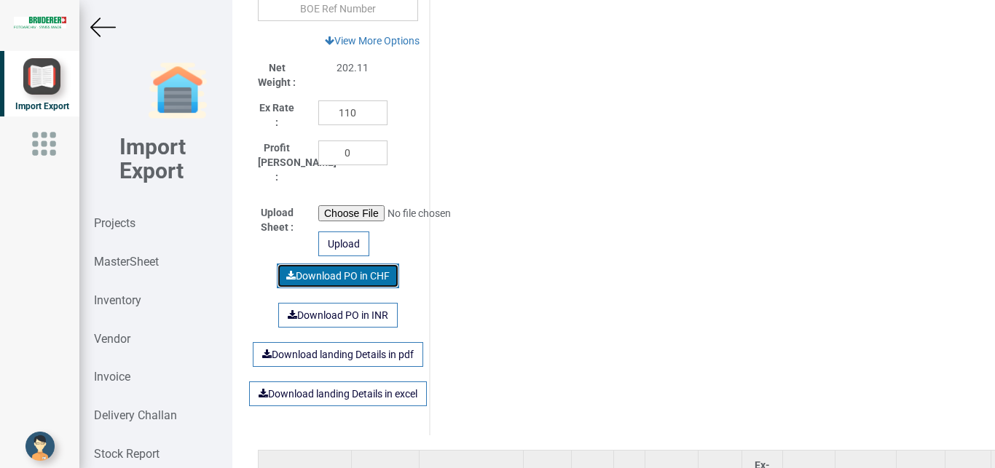
click at [333, 270] on link "Download PO in CHF" at bounding box center [338, 276] width 122 height 25
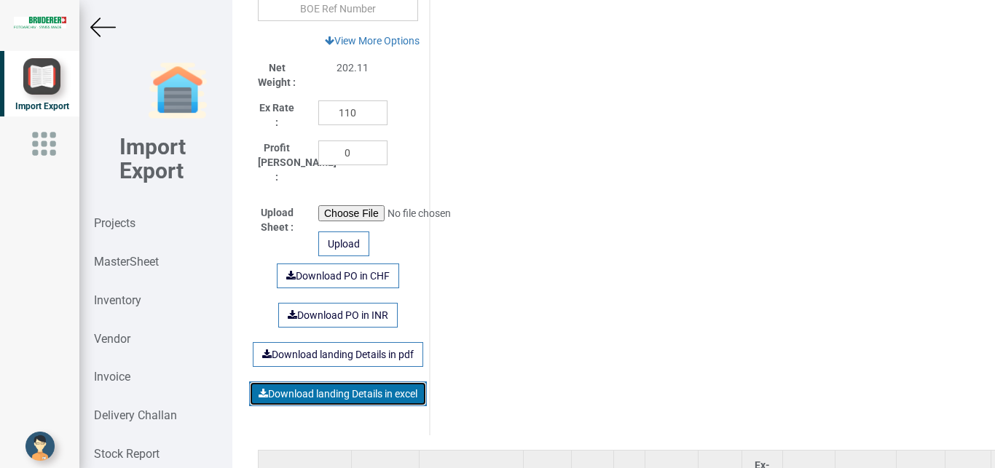
drag, startPoint x: 343, startPoint y: 386, endPoint x: 268, endPoint y: 379, distance: 75.3
click at [339, 384] on link "Download landing Details in excel" at bounding box center [338, 394] width 178 height 25
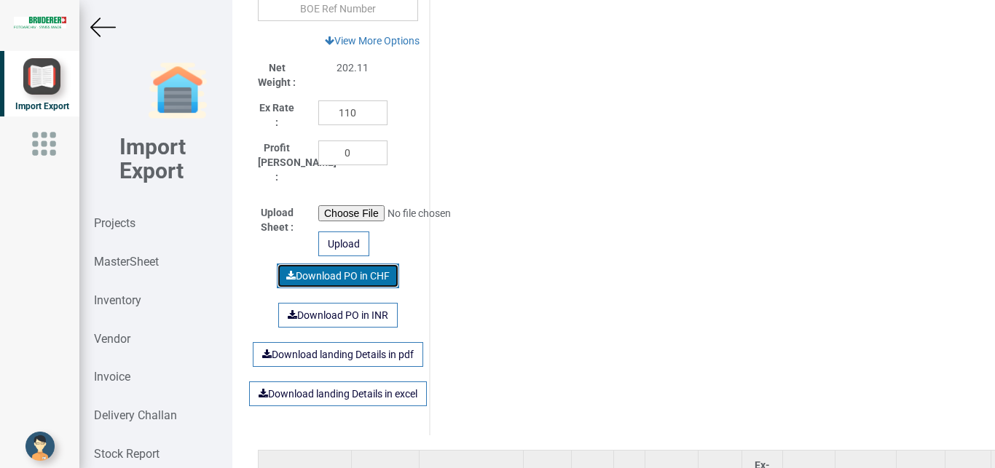
click at [347, 269] on link "Download PO in CHF" at bounding box center [338, 276] width 122 height 25
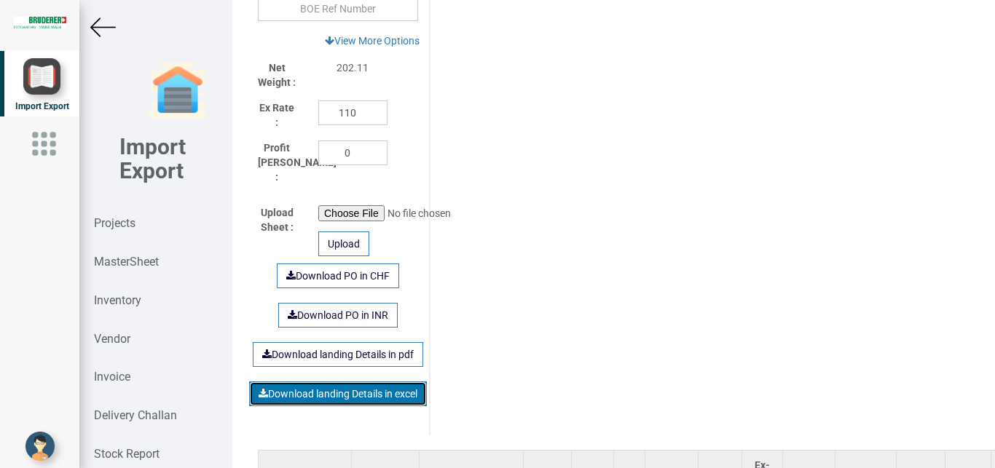
click at [340, 382] on link "Download landing Details in excel" at bounding box center [338, 394] width 178 height 25
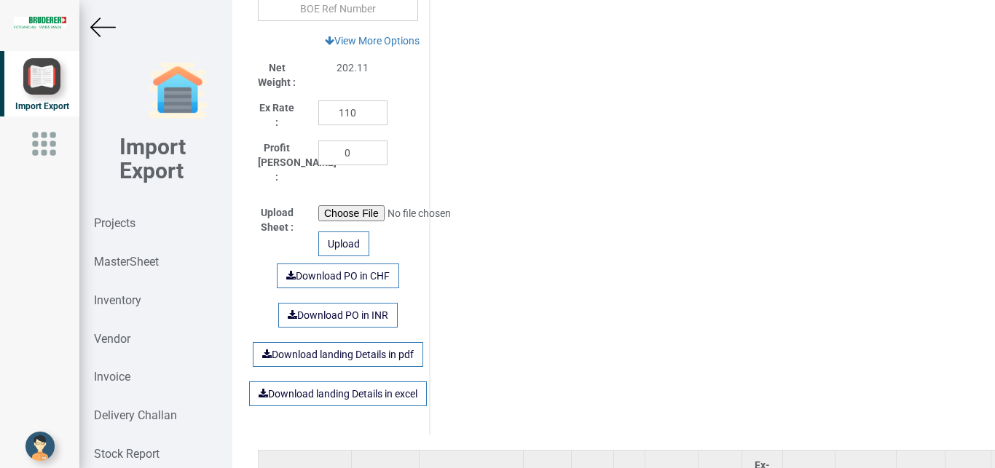
click at [95, 35] on img at bounding box center [102, 27] width 25 height 25
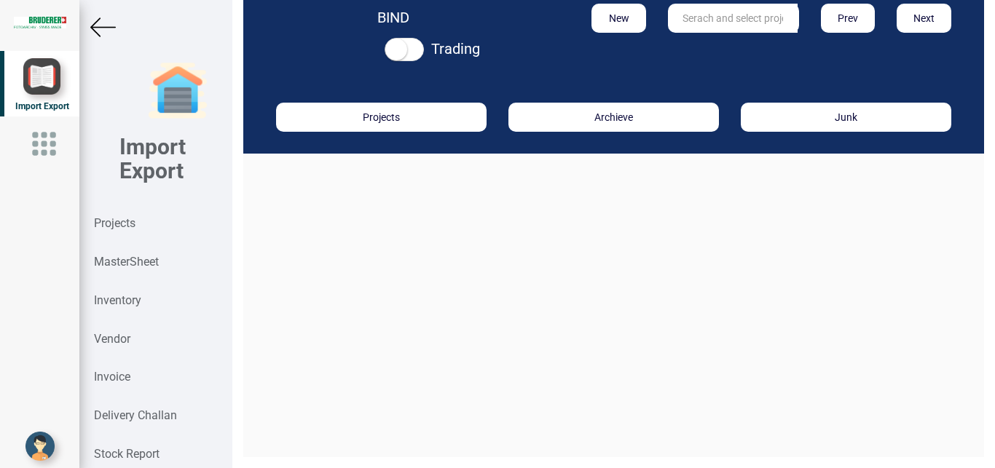
scroll to position [22, 0]
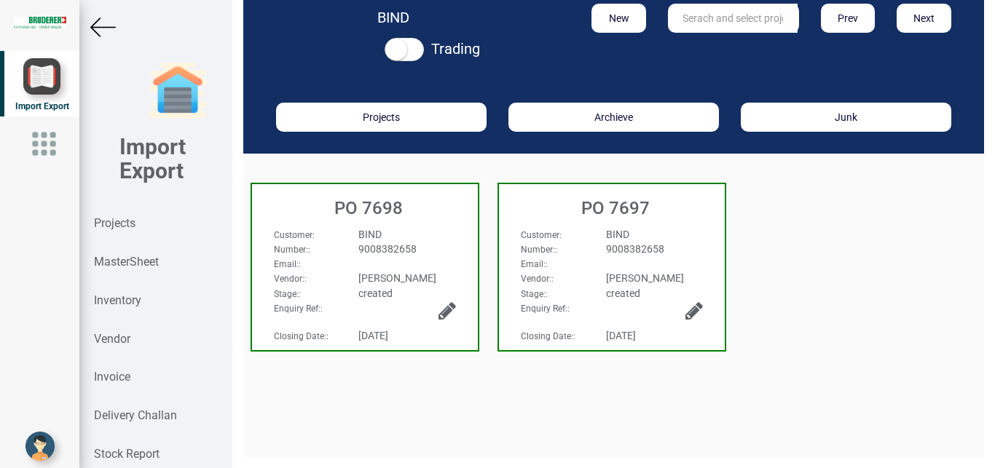
click at [414, 232] on div "BIND" at bounding box center [406, 234] width 119 height 15
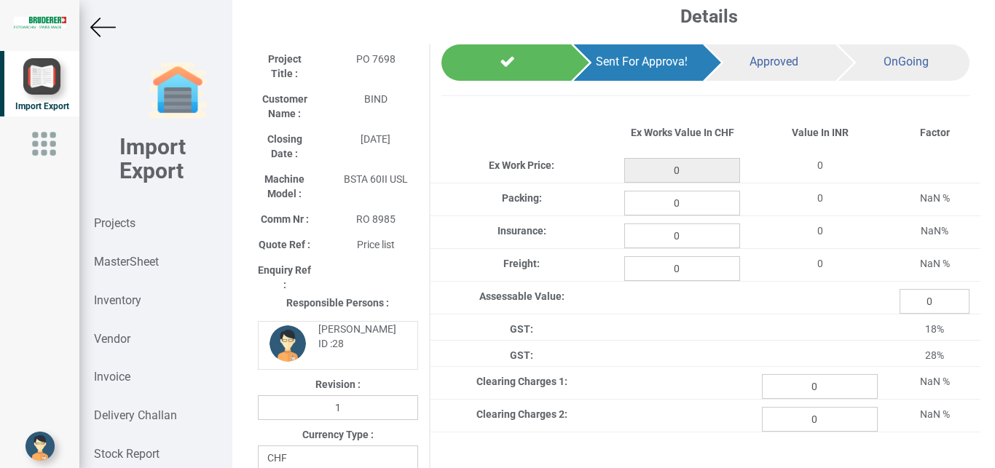
click at [414, 232] on div "Details Project Title : PO 7698 Customer Name : BIND Closing Date : 2025-09-28 …" at bounding box center [613, 234] width 762 height 468
type input "7505.700000000002"
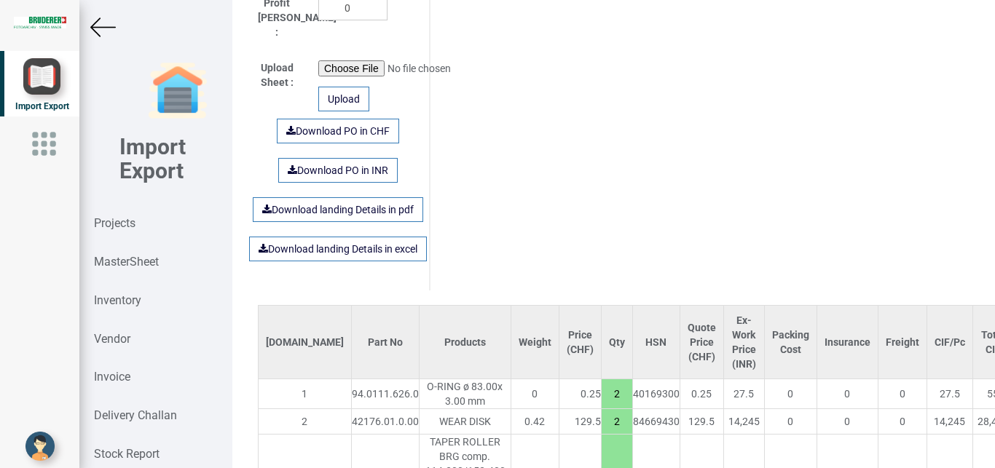
scroll to position [690, 0]
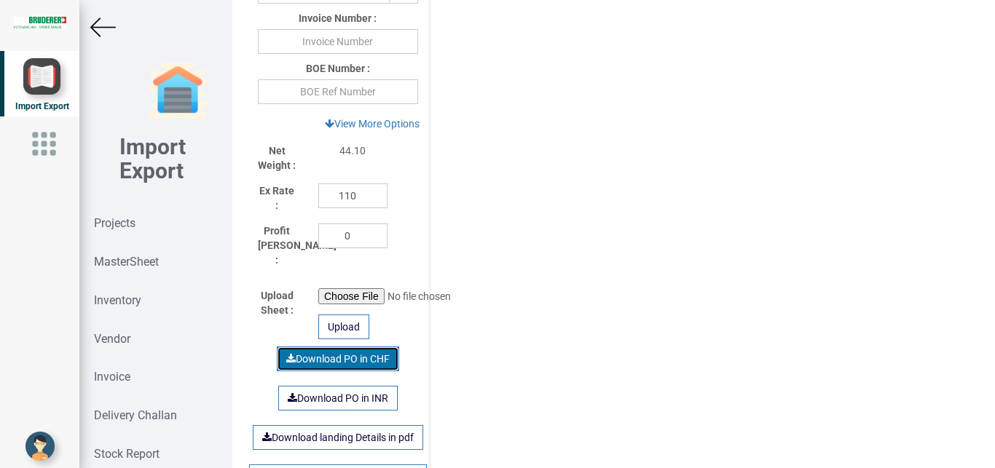
click at [333, 350] on link "Download PO in CHF" at bounding box center [338, 359] width 122 height 25
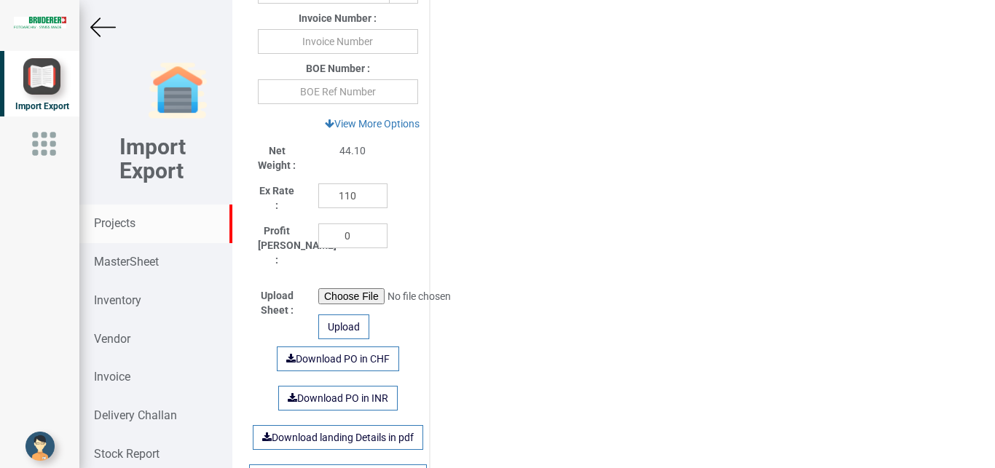
click at [123, 223] on strong "Projects" at bounding box center [115, 223] width 42 height 14
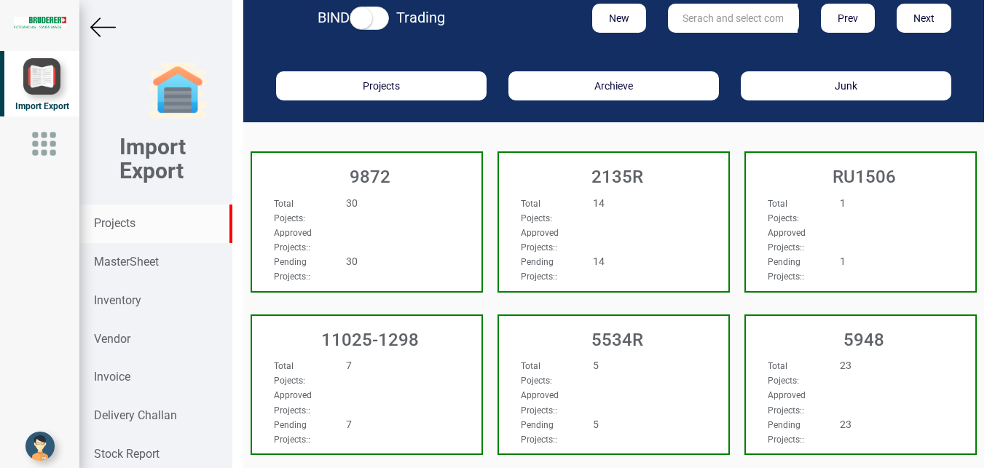
click at [700, 20] on input "text" at bounding box center [733, 18] width 130 height 29
click at [681, 21] on input "text" at bounding box center [733, 18] width 130 height 29
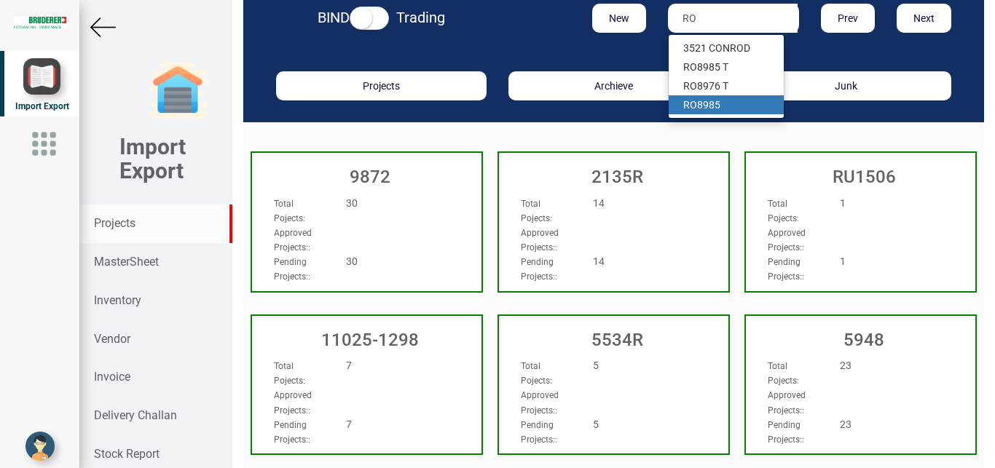
click at [722, 110] on link "RO 8985" at bounding box center [725, 104] width 115 height 19
type input "RO 8985"
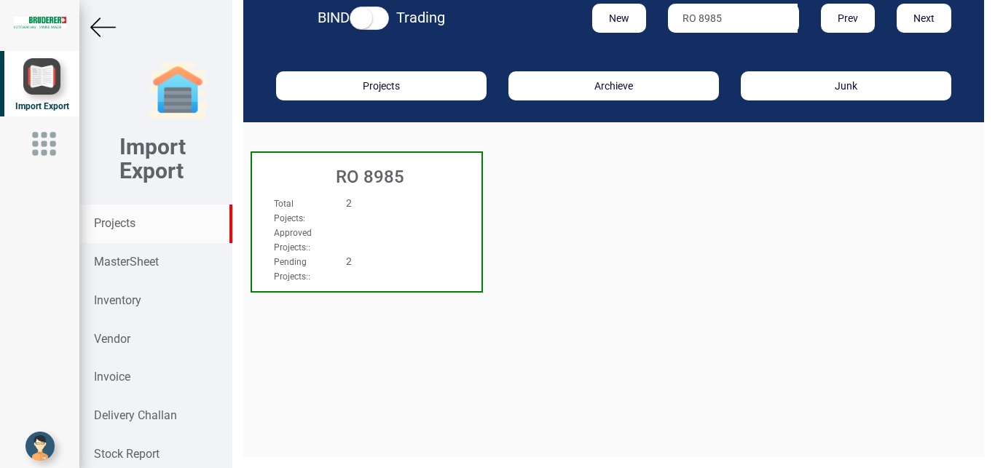
click at [413, 236] on div "Approved Projects: :" at bounding box center [349, 239] width 173 height 29
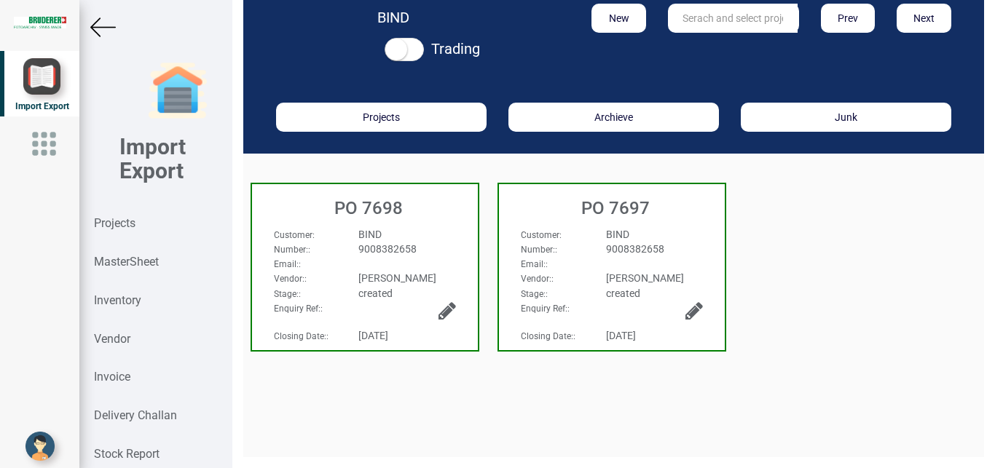
click at [572, 236] on div "Customer :" at bounding box center [552, 234] width 85 height 15
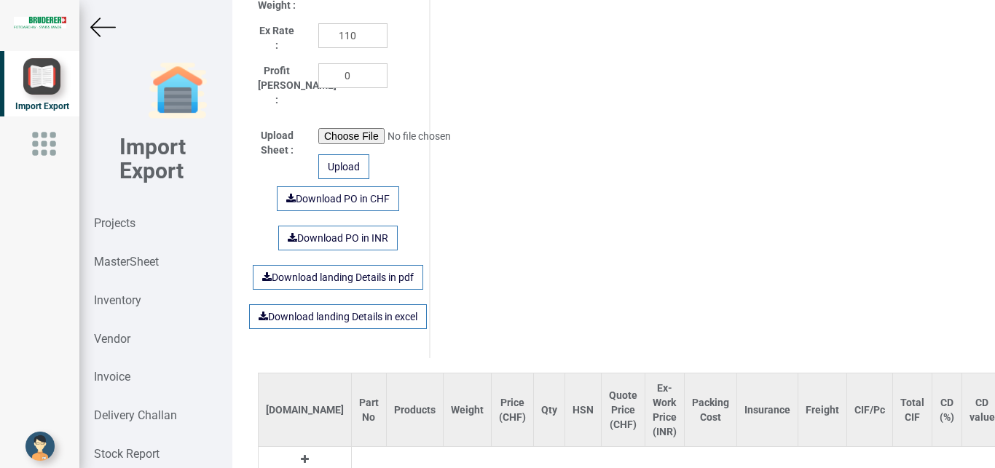
scroll to position [825, 0]
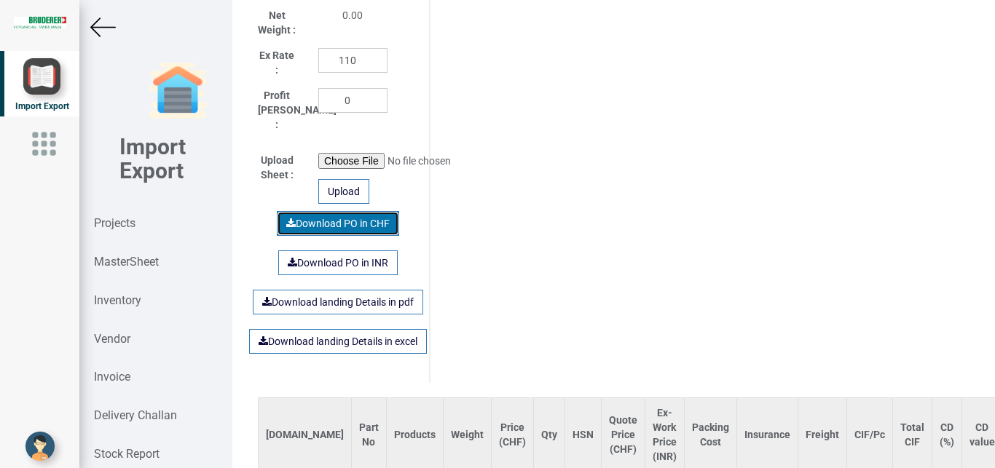
click at [347, 211] on link "Download PO in CHF" at bounding box center [338, 223] width 122 height 25
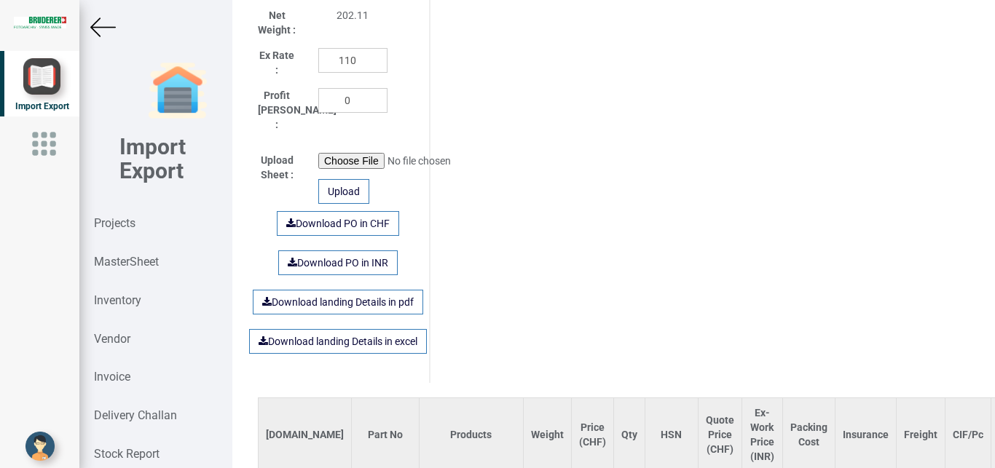
type input "36302.200000000004"
